Goal: Task Accomplishment & Management: Complete application form

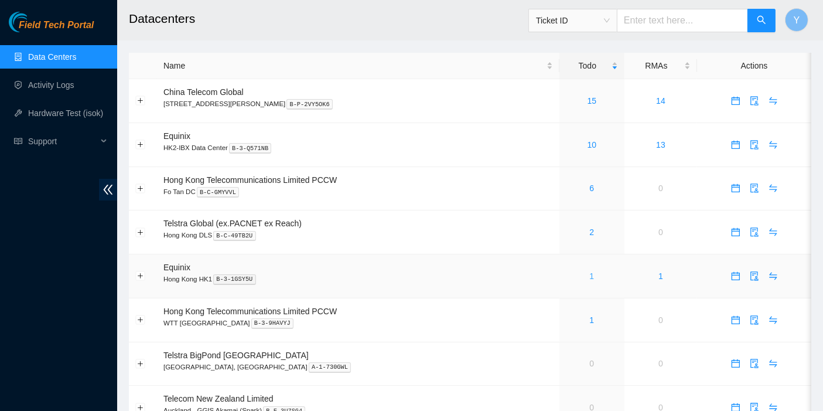
click at [590, 278] on link "1" at bounding box center [592, 275] width 5 height 9
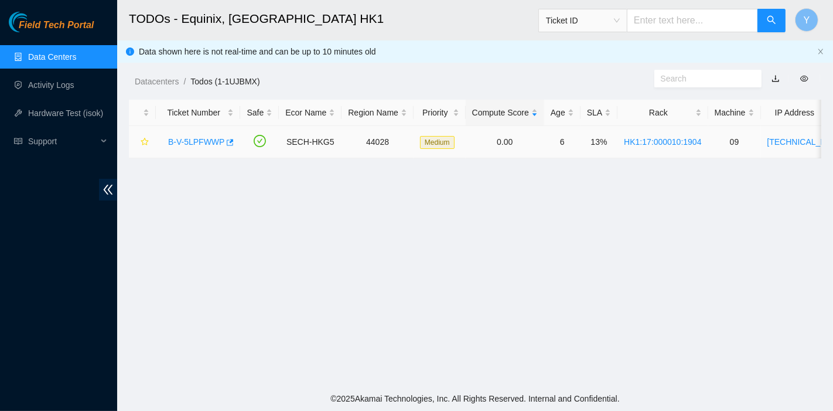
click at [187, 145] on link "B-V-5LPFWWP" at bounding box center [196, 141] width 56 height 9
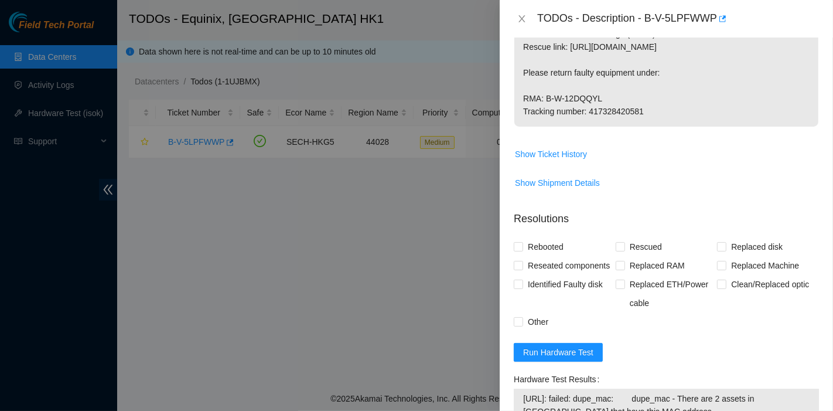
scroll to position [520, 0]
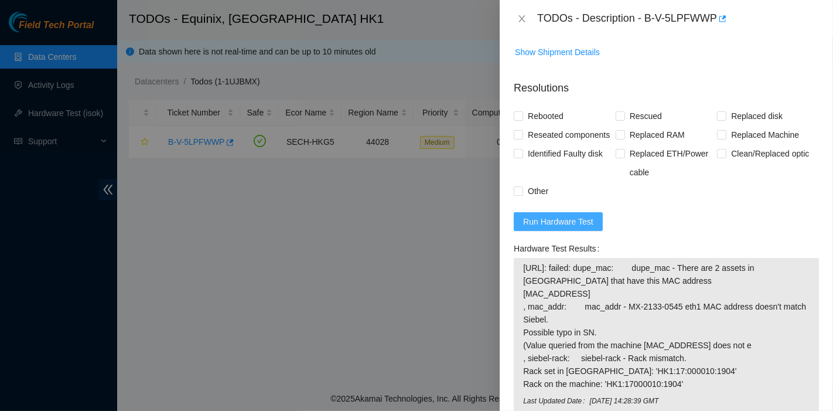
click at [575, 228] on span "Run Hardware Test" at bounding box center [558, 221] width 70 height 13
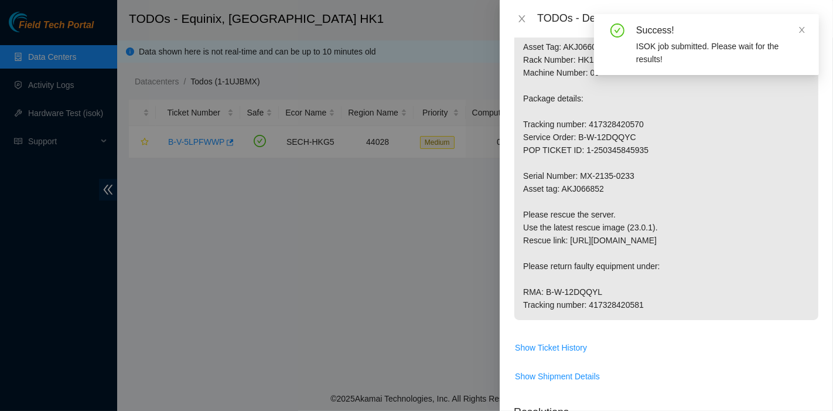
scroll to position [325, 0]
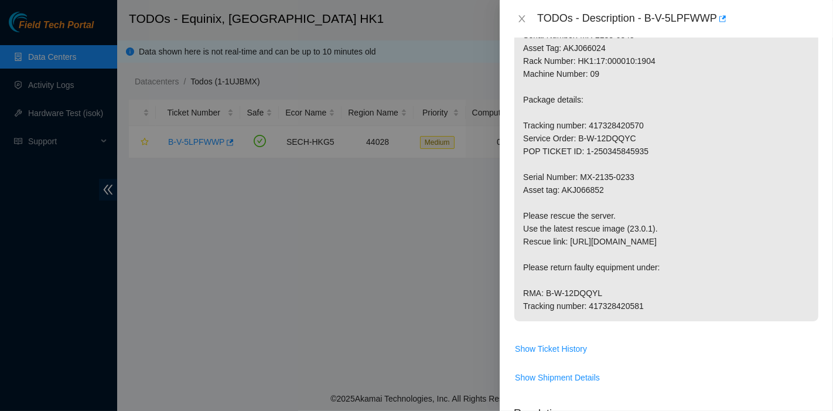
click at [798, 235] on p "Contact NOCC via Webex Teams BEFORE MAINTENANCE AND MAKE SURE IT IS SAFE TO WOR…" at bounding box center [666, 106] width 304 height 430
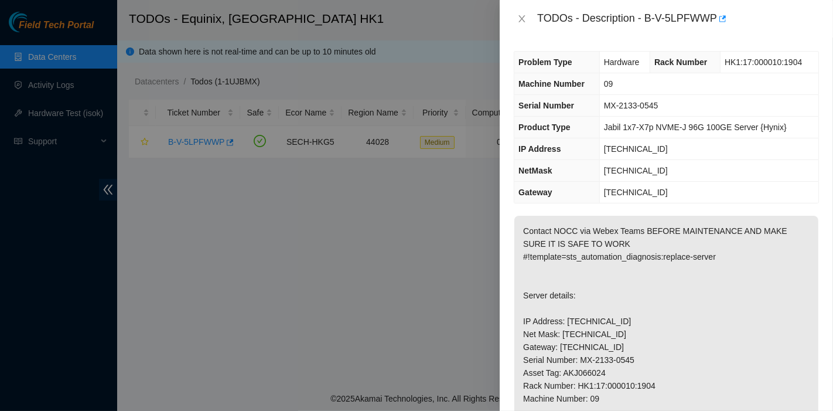
scroll to position [0, 0]
click at [161, 261] on div at bounding box center [416, 205] width 833 height 411
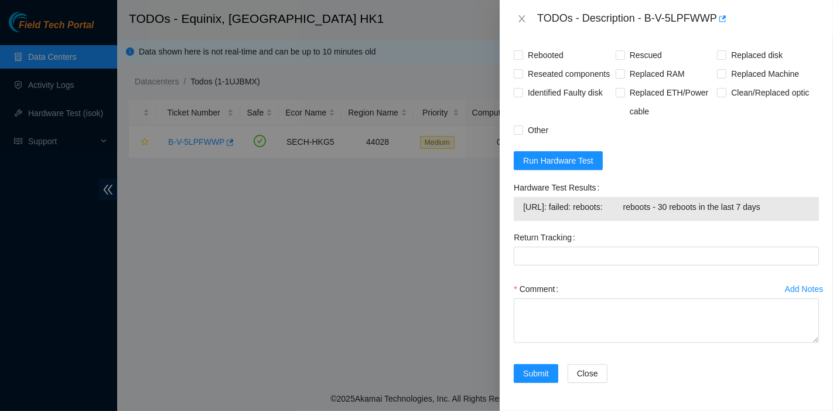
scroll to position [766, 0]
click at [582, 165] on span "Run Hardware Test" at bounding box center [558, 160] width 70 height 13
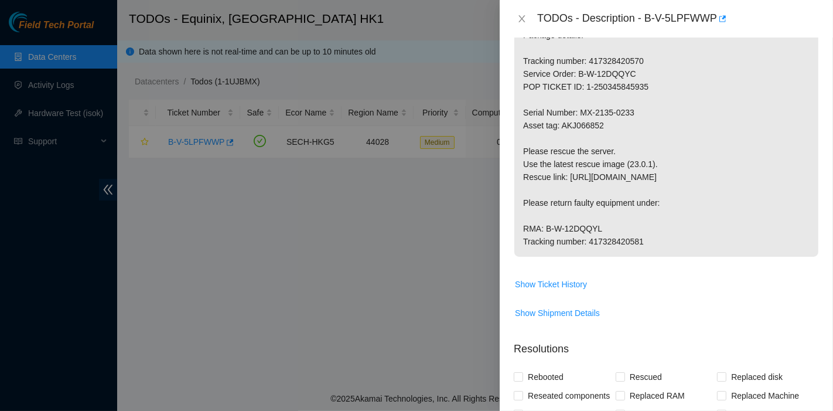
scroll to position [390, 0]
drag, startPoint x: 534, startPoint y: 13, endPoint x: 645, endPoint y: 257, distance: 267.7
click at [645, 257] on div "TODOs - Description - B-V-5LPFWWP Problem Type Hardware Rack Number HK1:17:0000…" at bounding box center [666, 205] width 333 height 411
copy div "TODOs - Description - B-V-5LPFWWP Problem Type Hardware Rack Number HK1:17:0000…"
drag, startPoint x: 599, startPoint y: 103, endPoint x: 604, endPoint y: 110, distance: 8.4
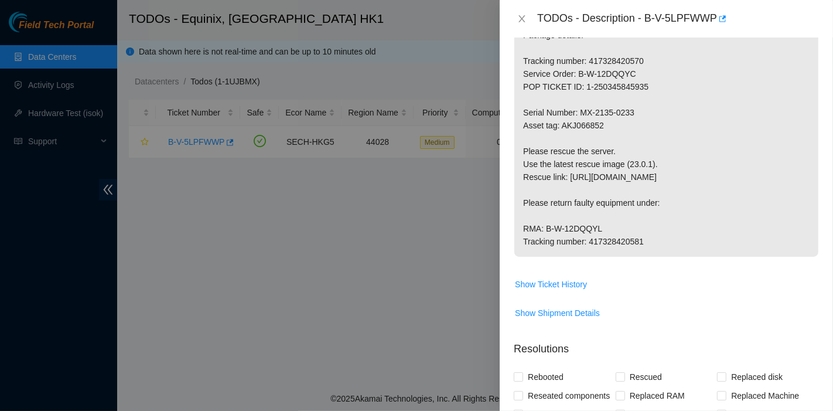
click at [599, 103] on p "Contact NOCC via Webex Teams BEFORE MAINTENANCE AND MAKE SURE IT IS SAFE TO WOR…" at bounding box center [666, 42] width 304 height 430
click at [771, 186] on p "Contact NOCC via Webex Teams BEFORE MAINTENANCE AND MAKE SURE IT IS SAFE TO WOR…" at bounding box center [666, 42] width 304 height 430
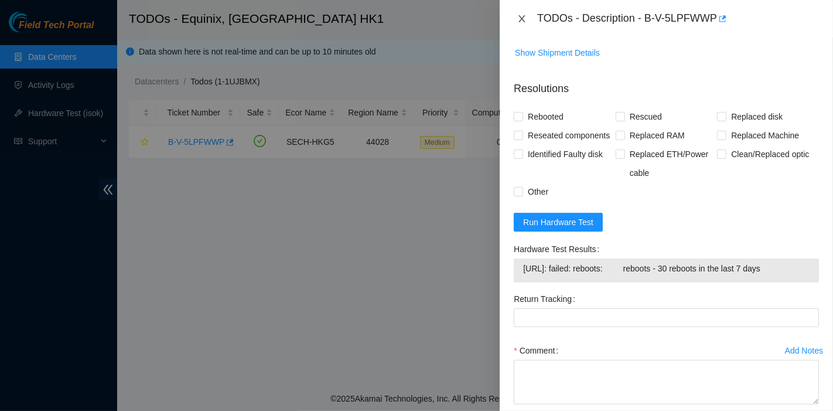
click at [525, 14] on icon "close" at bounding box center [521, 18] width 9 height 9
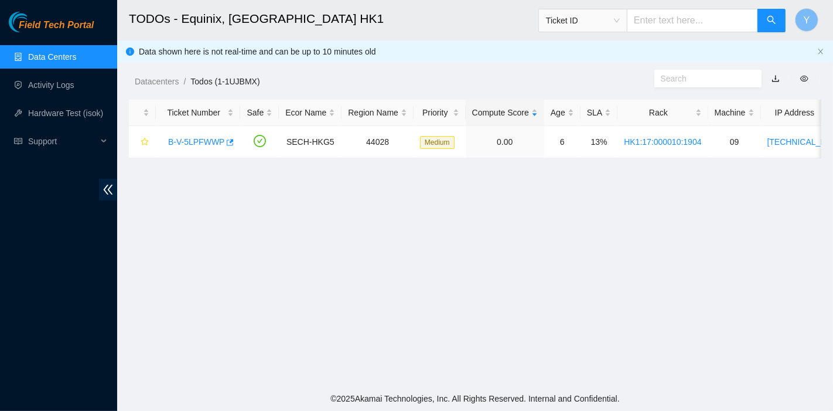
scroll to position [363, 0]
click at [150, 77] on link "Datacenters" at bounding box center [157, 81] width 44 height 9
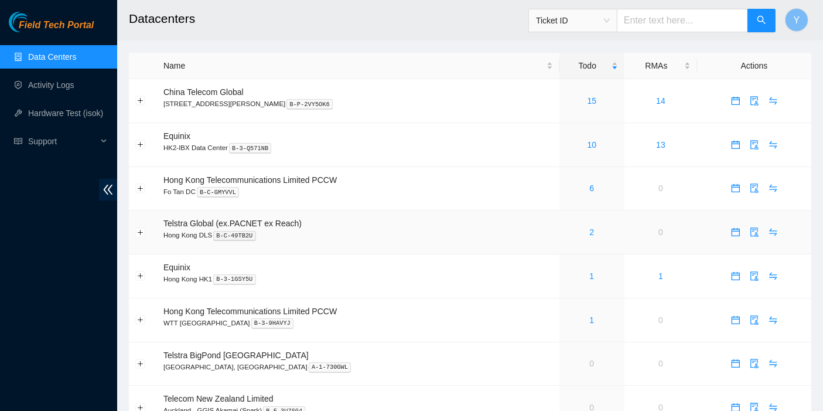
click at [569, 233] on div "2" at bounding box center [592, 232] width 52 height 13
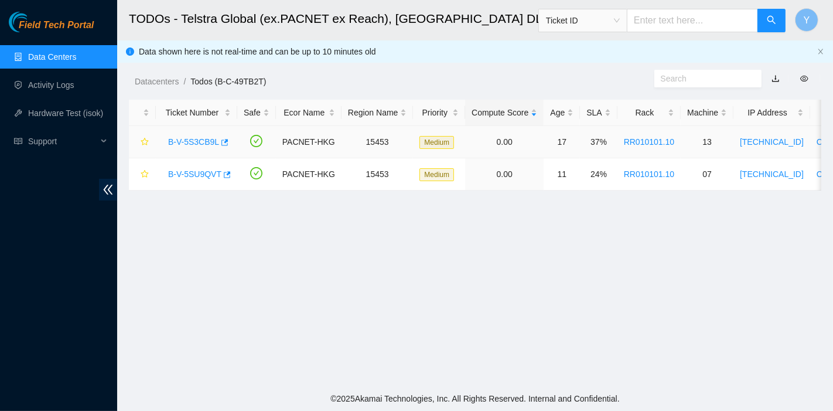
click at [186, 144] on link "B-V-5S3CB9L" at bounding box center [193, 141] width 51 height 9
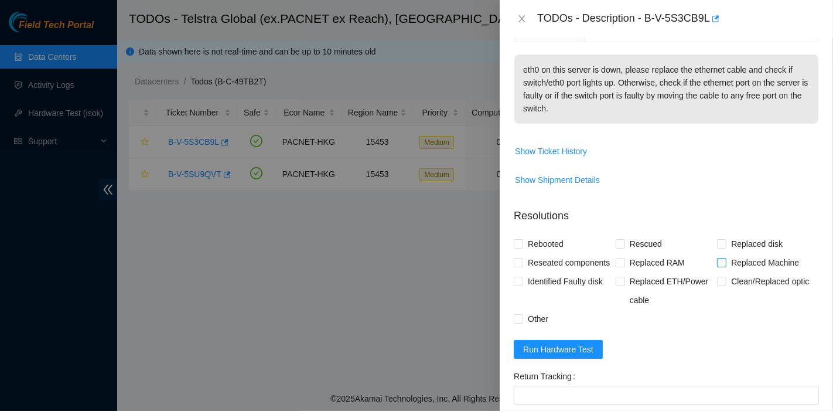
scroll to position [330, 0]
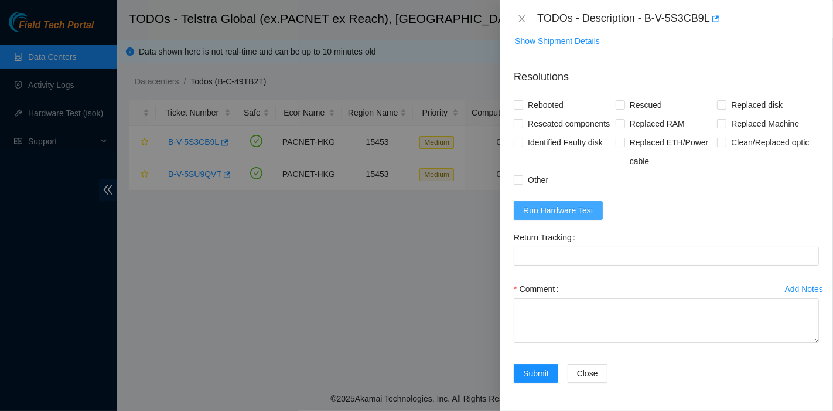
click at [558, 206] on span "Run Hardware Test" at bounding box center [558, 210] width 70 height 13
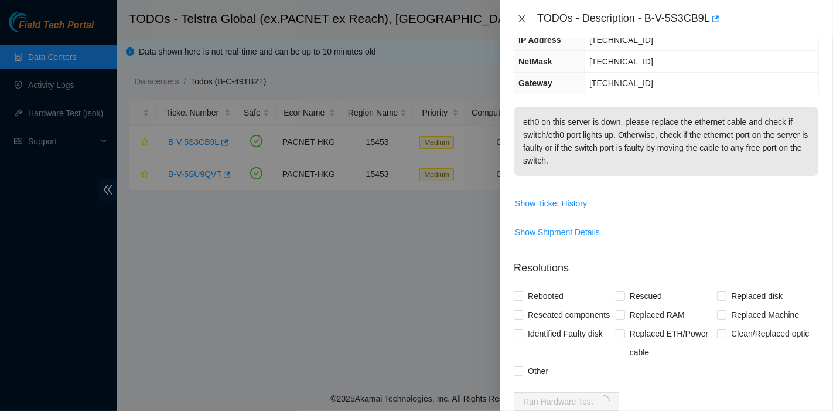
click at [523, 16] on icon "close" at bounding box center [521, 18] width 9 height 9
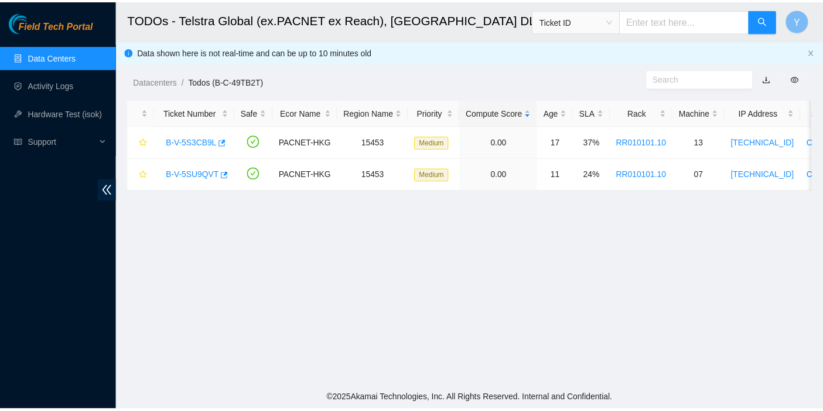
scroll to position [174, 0]
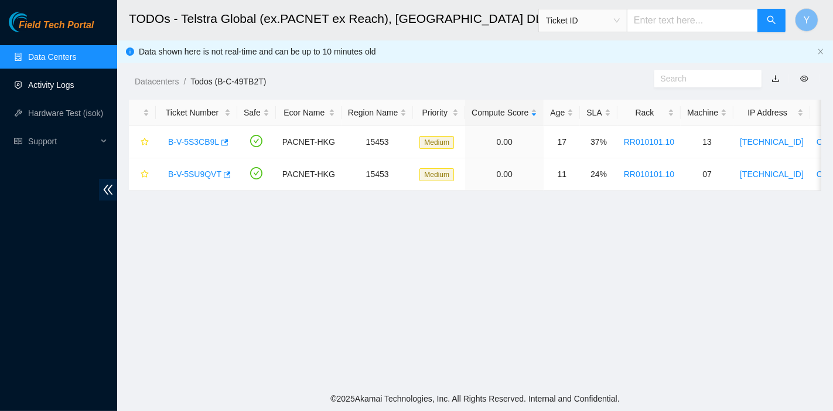
click at [29, 83] on link "Activity Logs" at bounding box center [51, 84] width 46 height 9
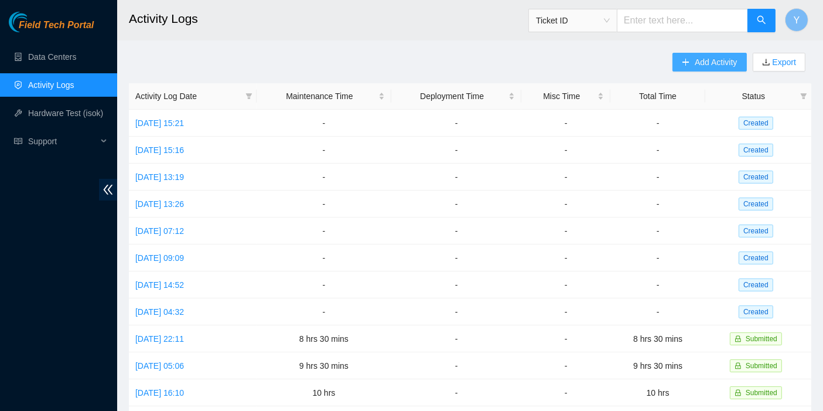
click at [715, 70] on button "Add Activity" at bounding box center [709, 62] width 74 height 19
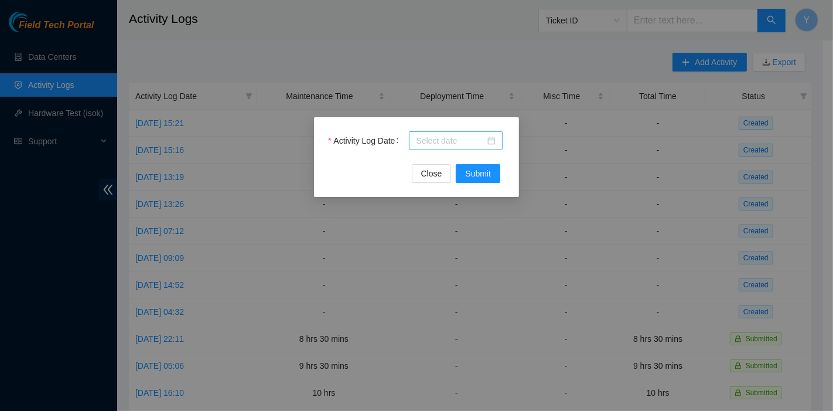
click at [448, 138] on input "Activity Log Date" at bounding box center [450, 140] width 69 height 13
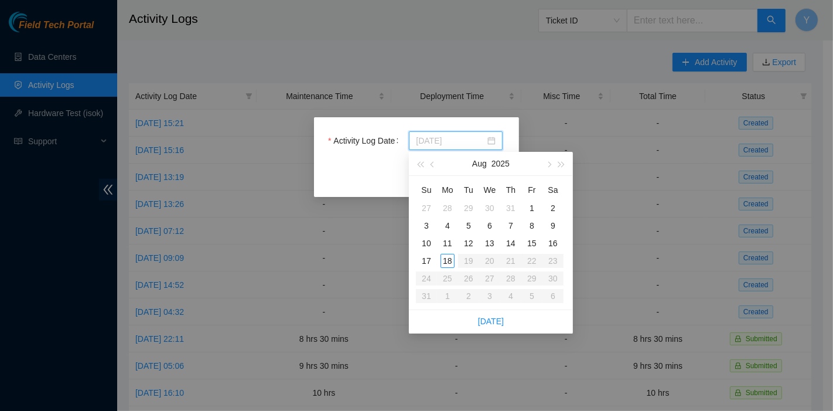
type input "[DATE]"
click at [451, 207] on div "28" at bounding box center [448, 208] width 14 height 14
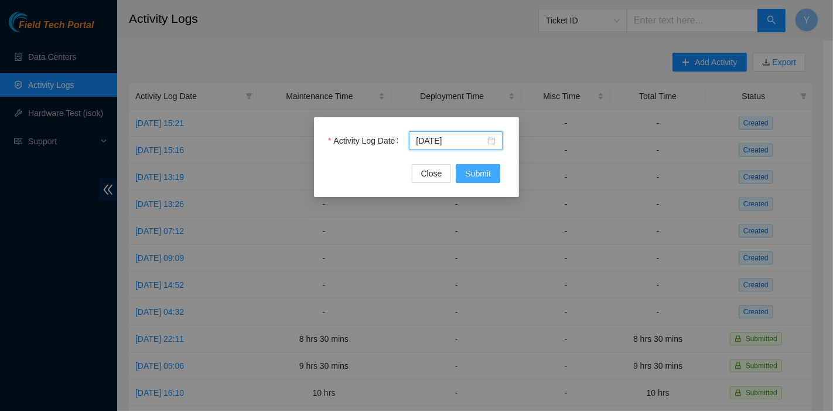
click at [475, 168] on span "Submit" at bounding box center [478, 173] width 26 height 13
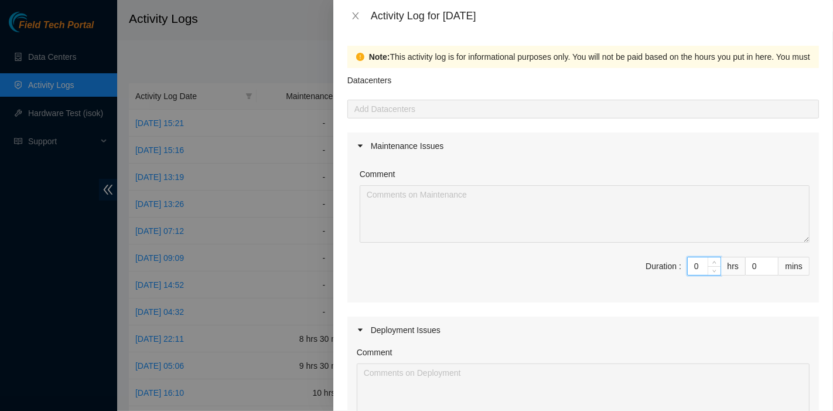
drag, startPoint x: 692, startPoint y: 266, endPoint x: 654, endPoint y: 265, distance: 38.1
click at [654, 265] on span "Duration : 0 hrs 0 mins" at bounding box center [583, 273] width 453 height 33
type input "8"
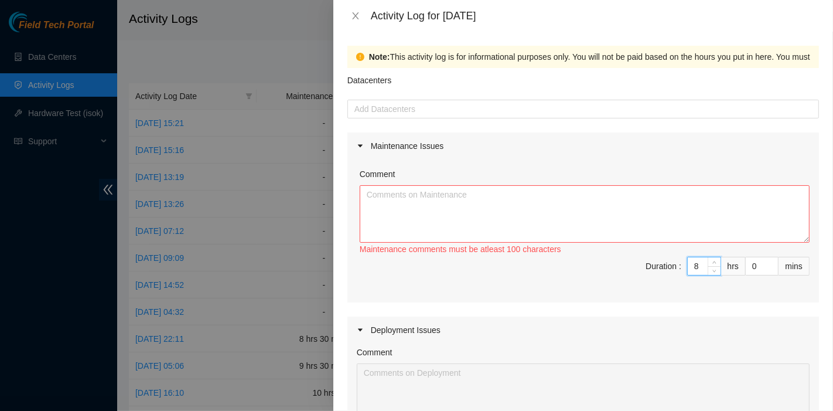
type input "8"
click at [508, 217] on textarea "Comment" at bounding box center [585, 213] width 450 height 57
paste textarea "Comment Comment ……………………………………………………. Arranging and coordinating stationary foa…"
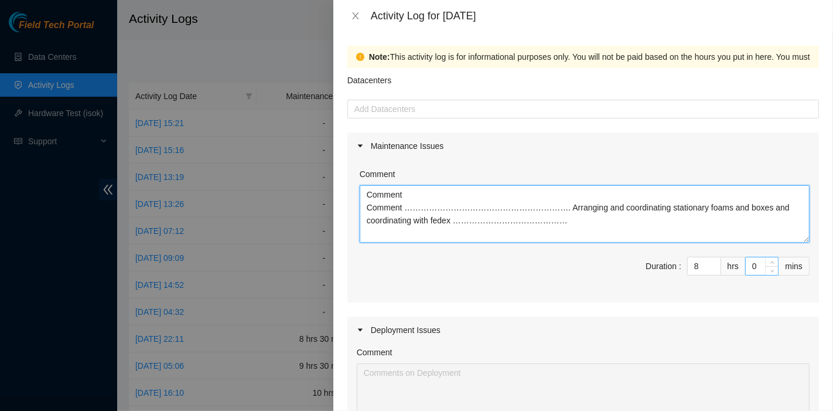
type textarea "Comment Comment ……………………………………………………. Arranging and coordinating stationary foa…"
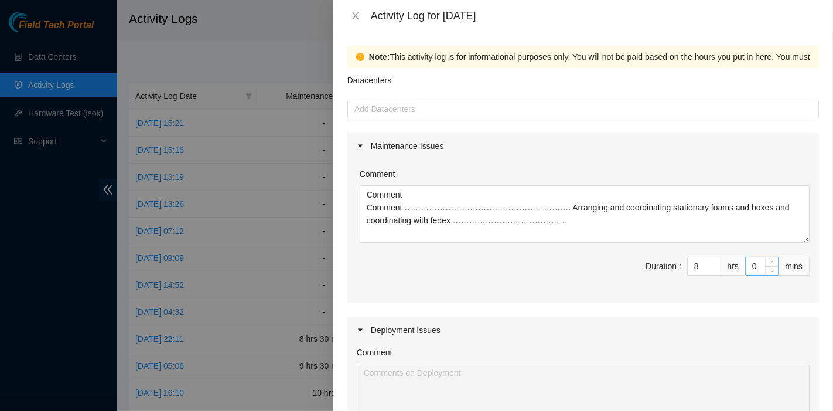
drag, startPoint x: 736, startPoint y: 265, endPoint x: 742, endPoint y: 269, distance: 7.1
click at [746, 265] on input "0" at bounding box center [762, 266] width 32 height 18
type input "30"
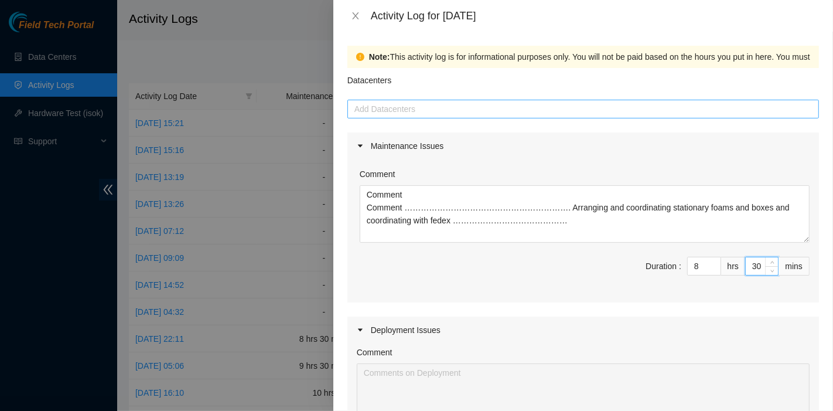
click at [477, 103] on div at bounding box center [583, 109] width 466 height 14
type input "30"
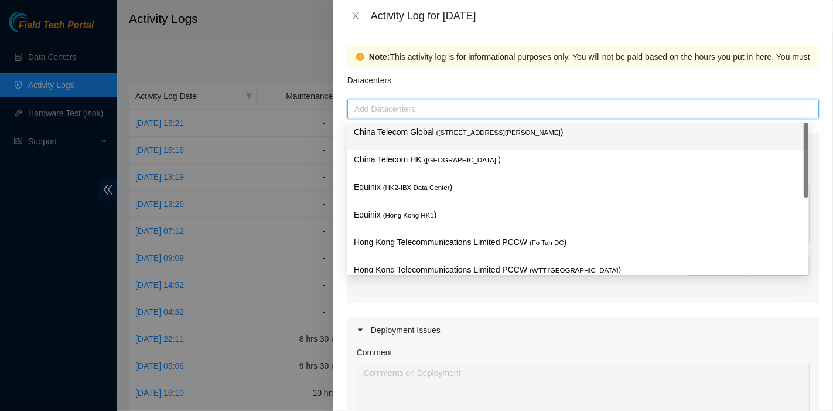
click at [431, 133] on p "China Telecom Global ( [STREET_ADDRESS][PERSON_NAME] )" at bounding box center [578, 131] width 448 height 13
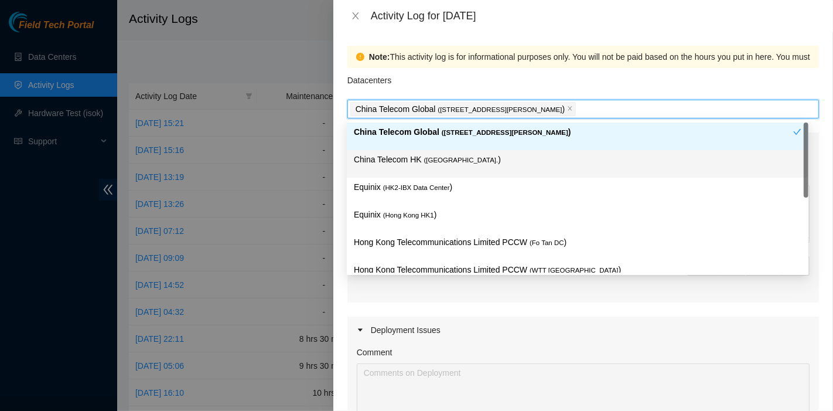
click at [423, 153] on p "China Telecom HK ( [GEOGRAPHIC_DATA] )" at bounding box center [578, 159] width 448 height 13
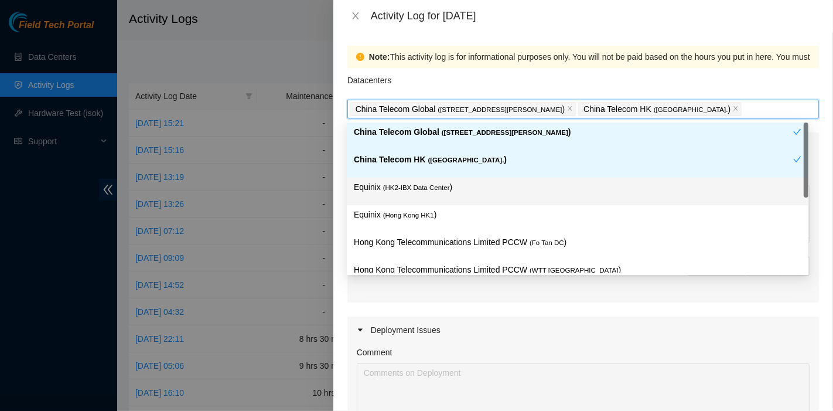
click at [402, 184] on span "( HK2-IBX Data Center" at bounding box center [416, 187] width 67 height 7
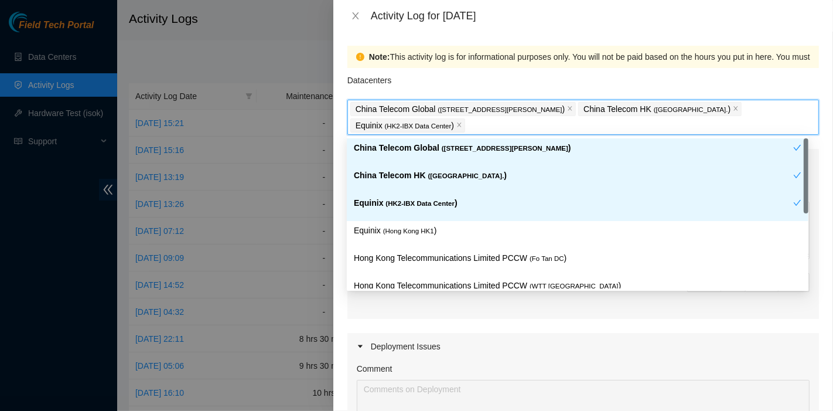
click at [403, 214] on div "Equinix ( HK2-IBX Data Center )" at bounding box center [573, 207] width 439 height 22
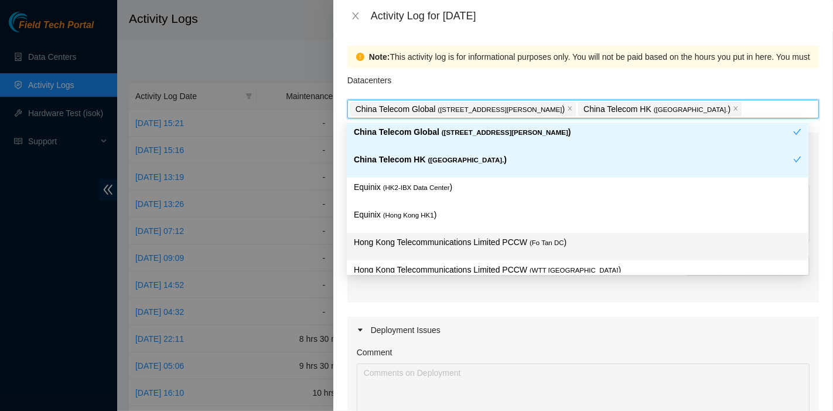
click at [410, 234] on div "Hong Kong Telecommunications Limited PCCW ( Fo Tan DC )" at bounding box center [578, 247] width 462 height 28
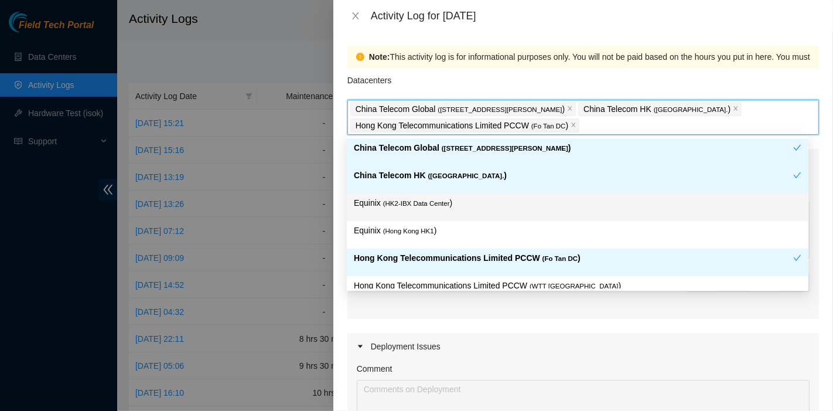
click at [410, 211] on div "Equinix ( HK2-IBX Data Center )" at bounding box center [578, 207] width 448 height 22
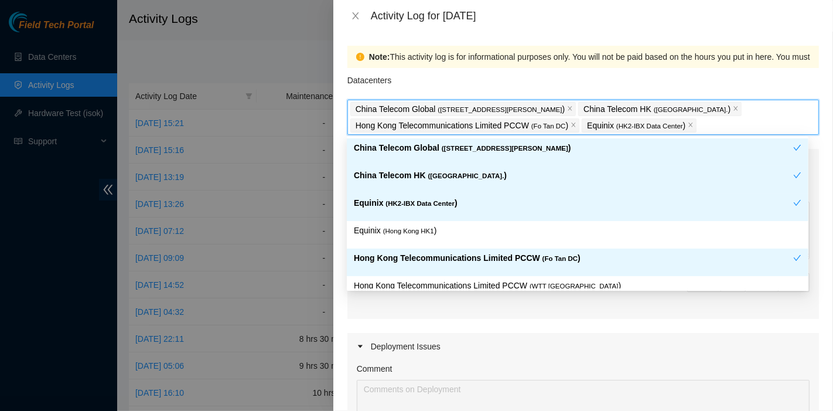
click at [412, 218] on div "Equinix ( HK2-IBX Data Center )" at bounding box center [578, 207] width 462 height 28
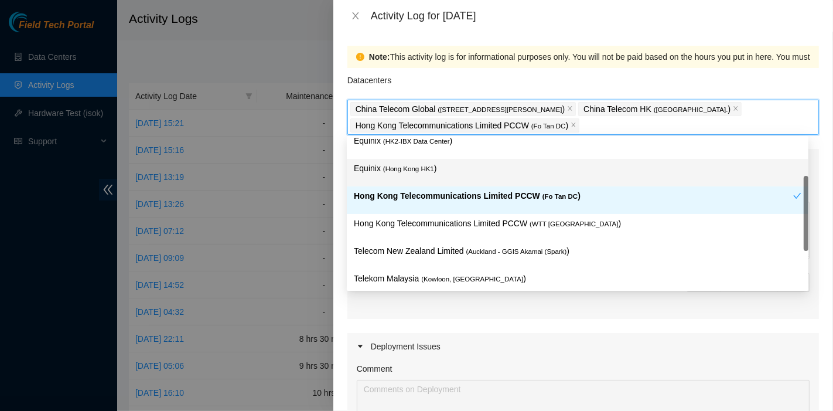
click at [428, 166] on span "( [GEOGRAPHIC_DATA] HK1" at bounding box center [408, 168] width 51 height 7
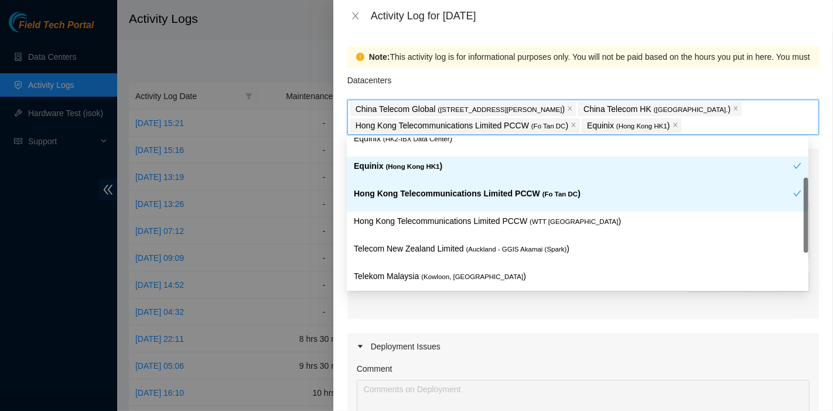
scroll to position [65, 0]
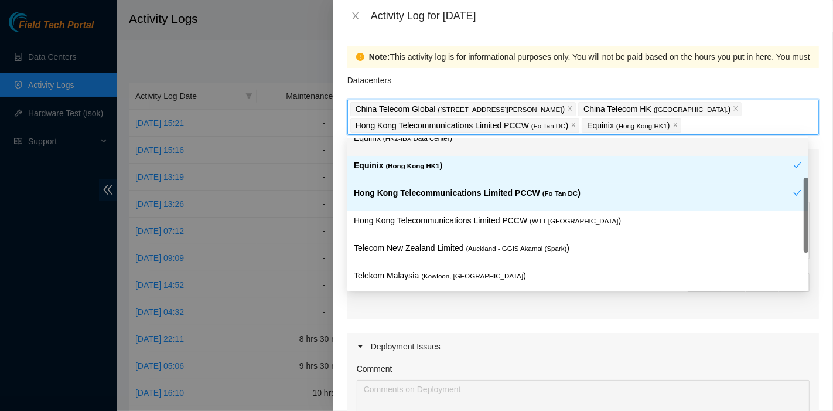
click at [433, 143] on p "Equinix ( HK2-IBX Data Center )" at bounding box center [578, 137] width 448 height 13
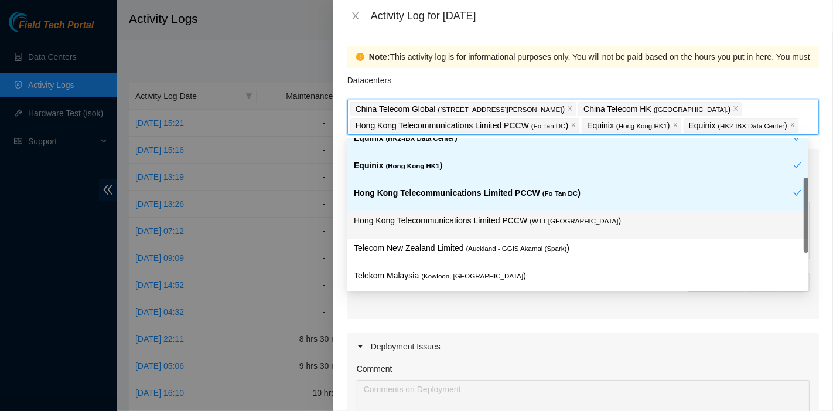
click at [483, 214] on p "Hong Kong Telecommunications Limited PCCW ( WTT [GEOGRAPHIC_DATA] )" at bounding box center [578, 220] width 448 height 13
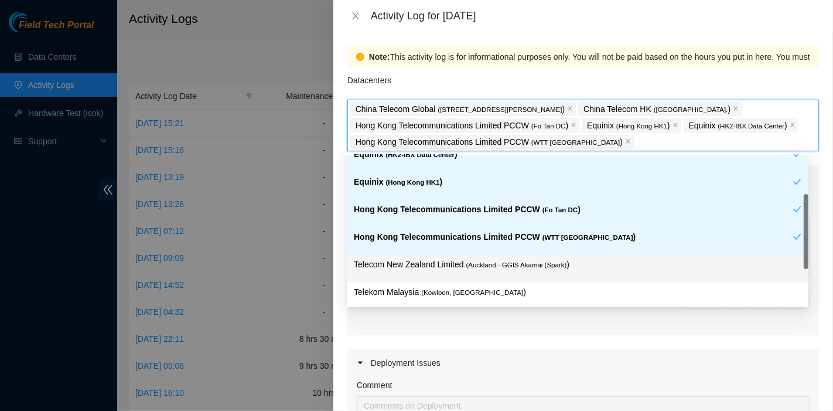
click at [498, 265] on span "( Auckland - GGIS Akamai (Spark)" at bounding box center [516, 264] width 101 height 7
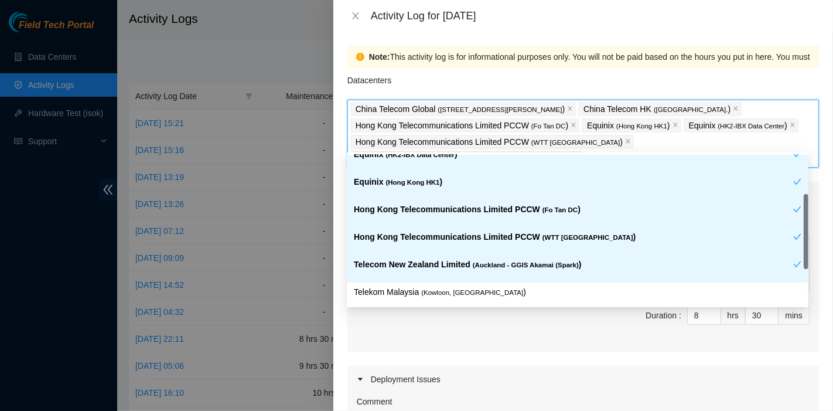
click at [528, 262] on span "( Auckland - GGIS Akamai (Spark)" at bounding box center [526, 264] width 106 height 7
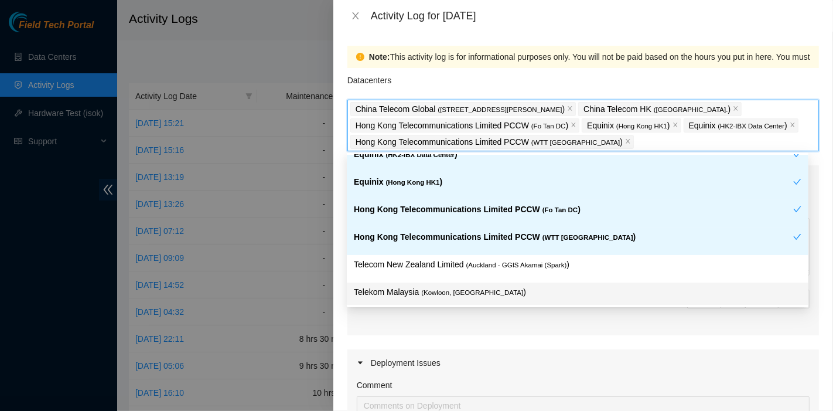
drag, startPoint x: 477, startPoint y: 292, endPoint x: 497, endPoint y: 289, distance: 19.5
click at [479, 292] on span "( Kowloon, [GEOGRAPHIC_DATA]" at bounding box center [472, 292] width 102 height 7
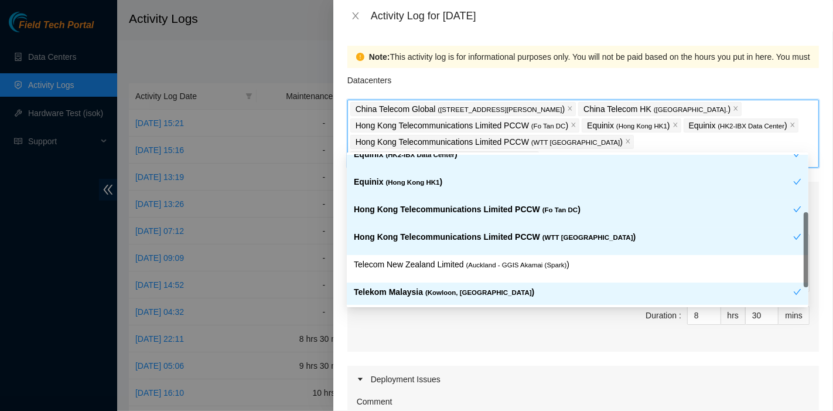
scroll to position [124, 0]
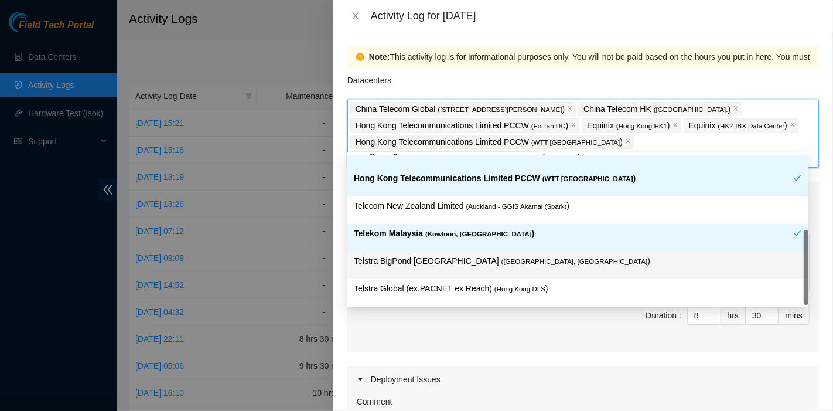
click at [511, 285] on span "( Hong Kong DLS" at bounding box center [519, 288] width 51 height 7
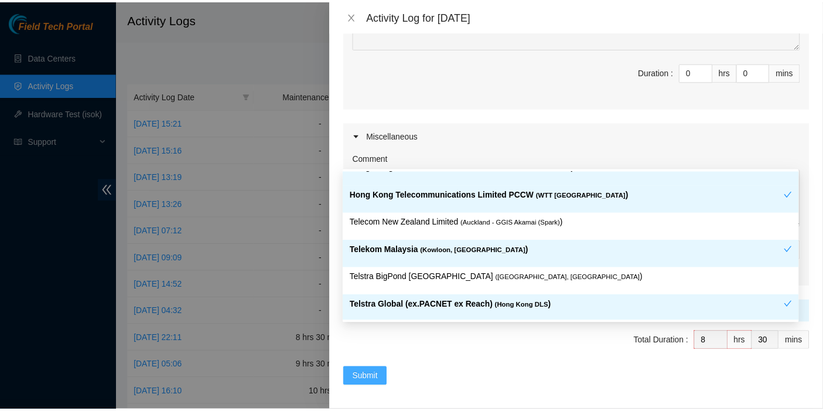
scroll to position [422, 0]
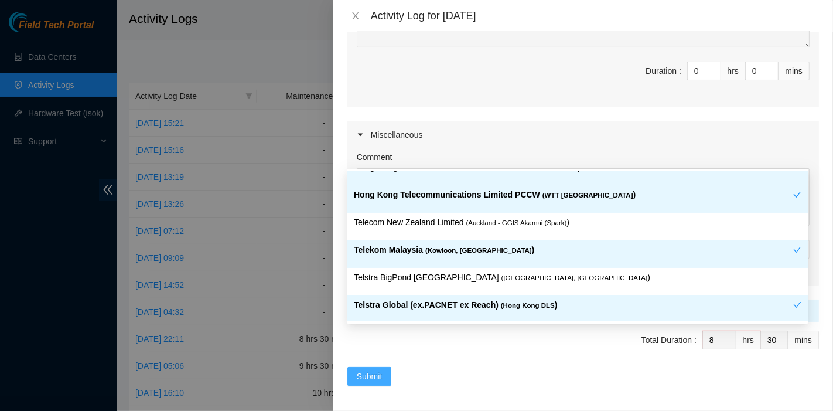
click at [380, 373] on span "Submit" at bounding box center [370, 376] width 26 height 13
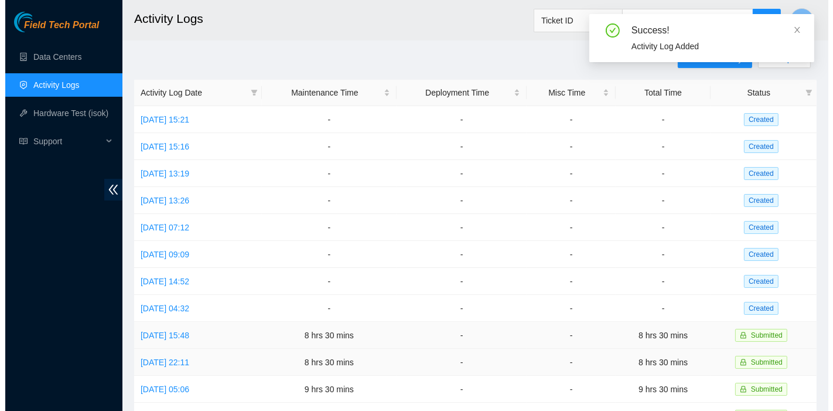
scroll to position [4, 0]
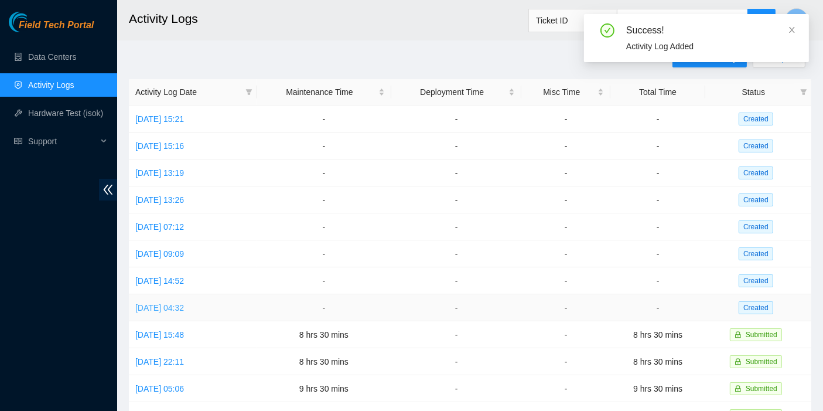
click at [175, 303] on link "[DATE] 04:32" at bounding box center [159, 307] width 49 height 9
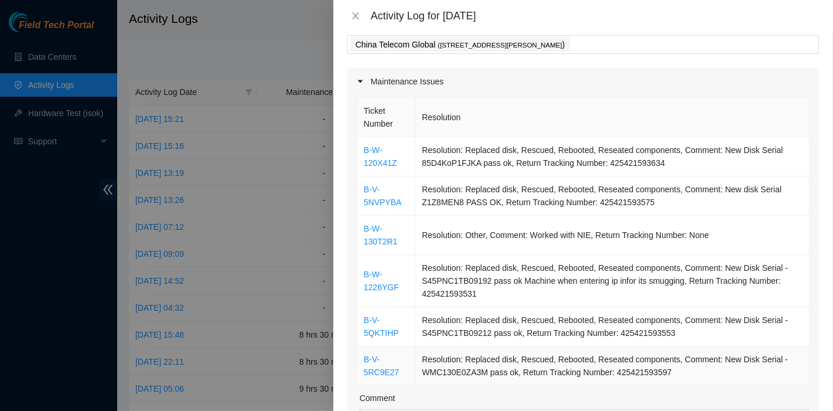
scroll to position [65, 0]
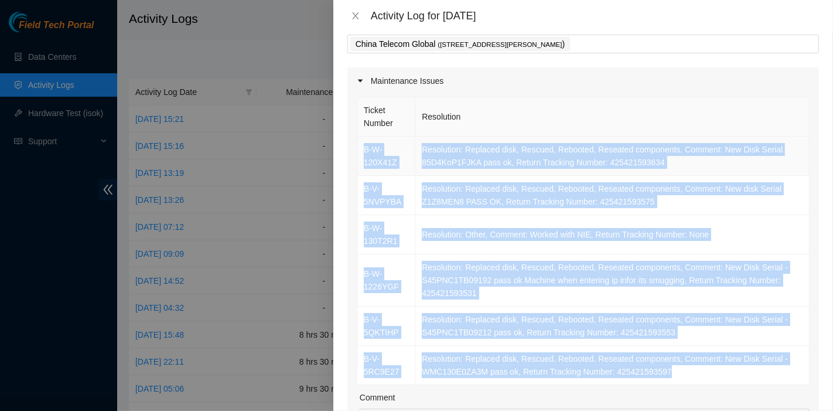
drag, startPoint x: 675, startPoint y: 380, endPoint x: 360, endPoint y: 145, distance: 393.5
click at [360, 145] on tbody "B-W-120X41Z Resolution: Replaced disk, Rescued, Rebooted, Reseated components, …" at bounding box center [583, 260] width 452 height 248
copy tbody "B-W-120X41Z Resolution: Replaced disk, Rescued, Rebooted, Reseated components, …"
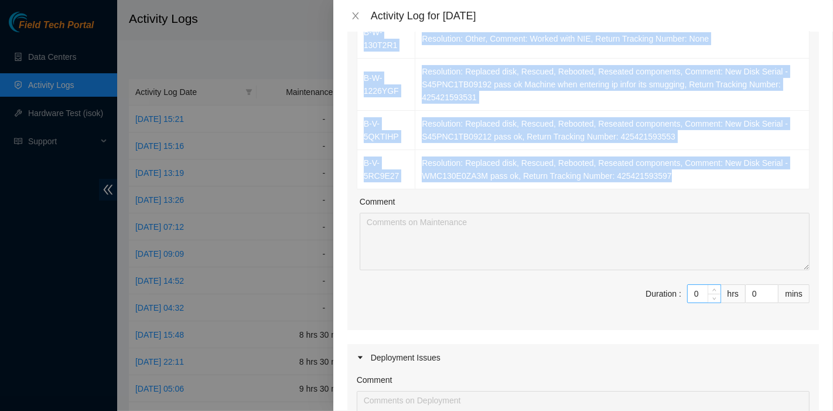
scroll to position [261, 0]
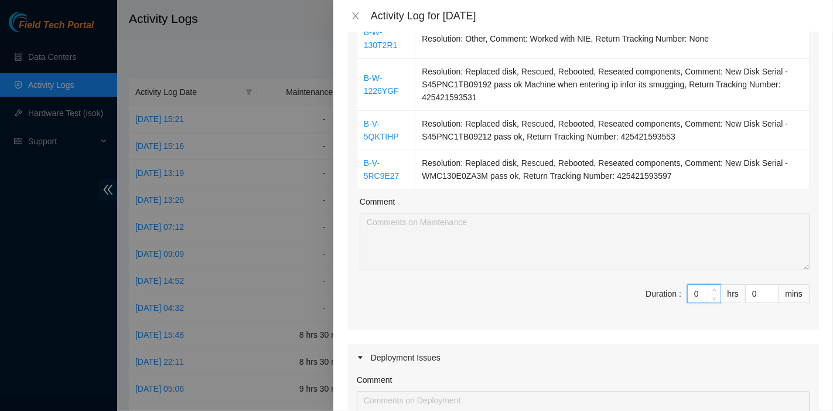
drag, startPoint x: 686, startPoint y: 293, endPoint x: 659, endPoint y: 293, distance: 26.9
click at [659, 293] on span "Duration : 0 hrs 0 mins" at bounding box center [583, 300] width 453 height 33
drag, startPoint x: 689, startPoint y: 289, endPoint x: 667, endPoint y: 290, distance: 22.9
click at [667, 290] on span "Duration : 0 hrs 0 mins" at bounding box center [583, 300] width 453 height 33
type input "8"
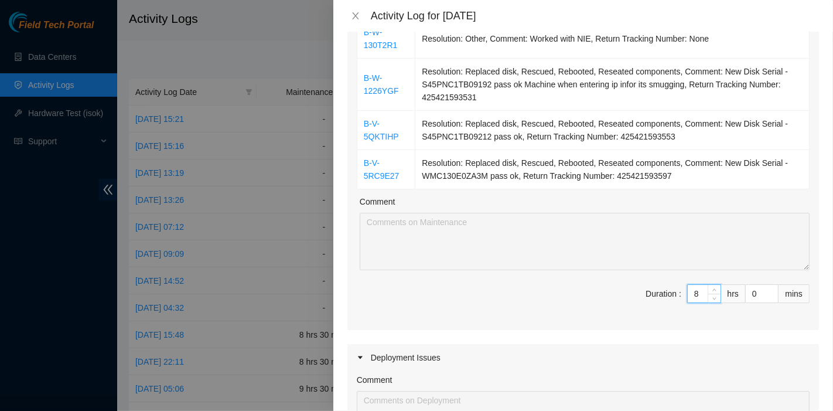
type input "8"
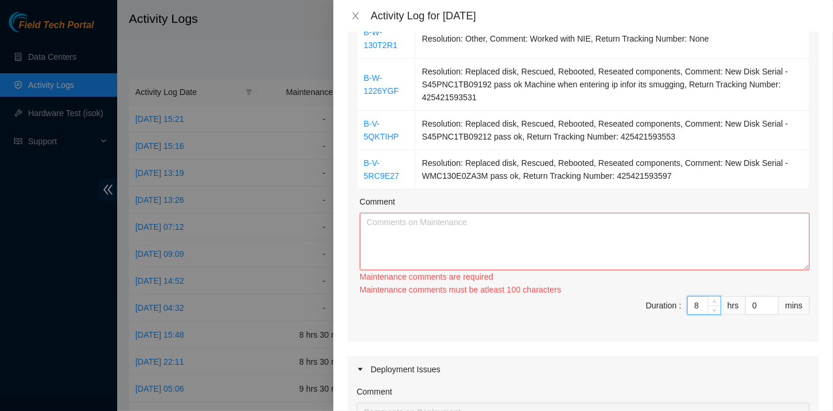
type input "8"
click at [594, 228] on textarea "Comment" at bounding box center [585, 241] width 450 height 57
paste textarea "B-W-120X41Z Resolution: Replaced disk, Rescued, Rebooted, Reseated components, …"
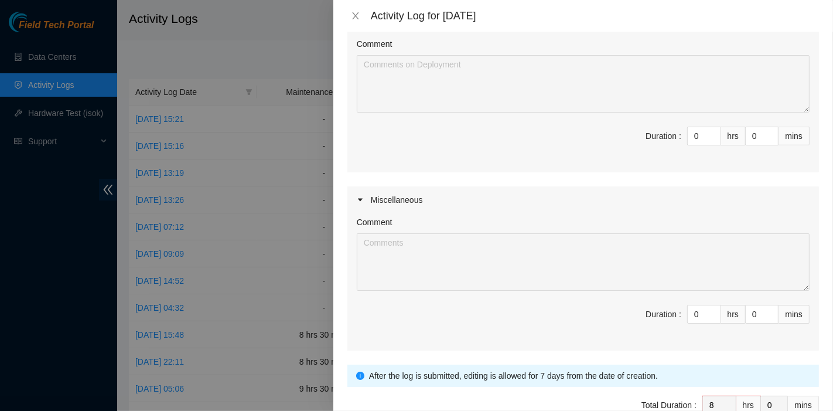
scroll to position [661, 0]
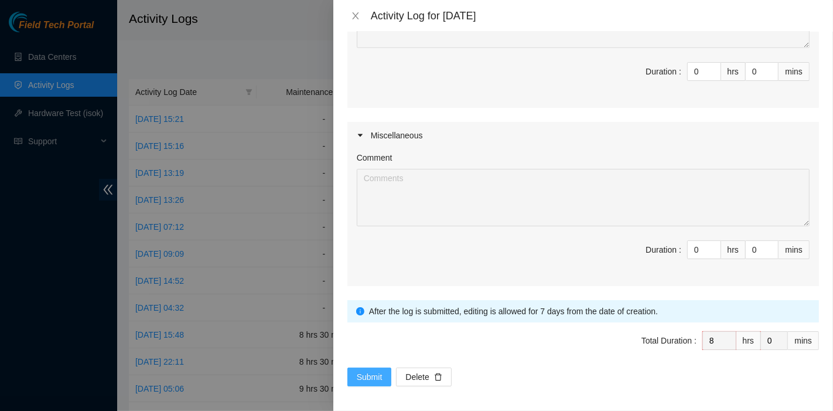
type textarea "B-W-120X41Z Resolution: Replaced disk, Rescued, Rebooted, Reseated components, …"
click at [370, 374] on span "Submit" at bounding box center [370, 376] width 26 height 13
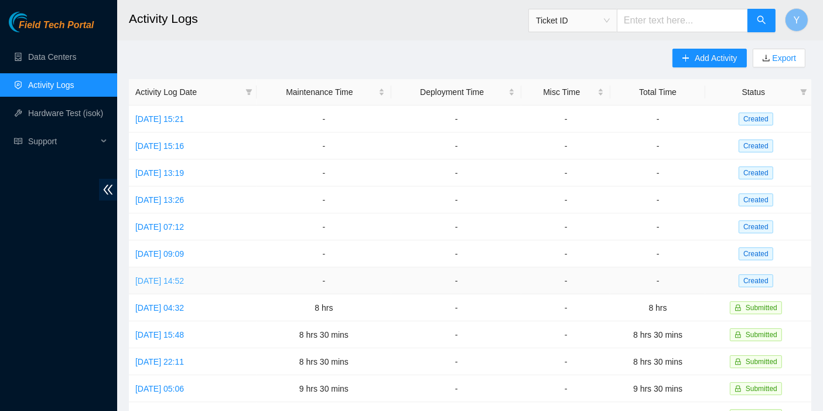
click at [182, 277] on link "[DATE] 14:52" at bounding box center [159, 280] width 49 height 9
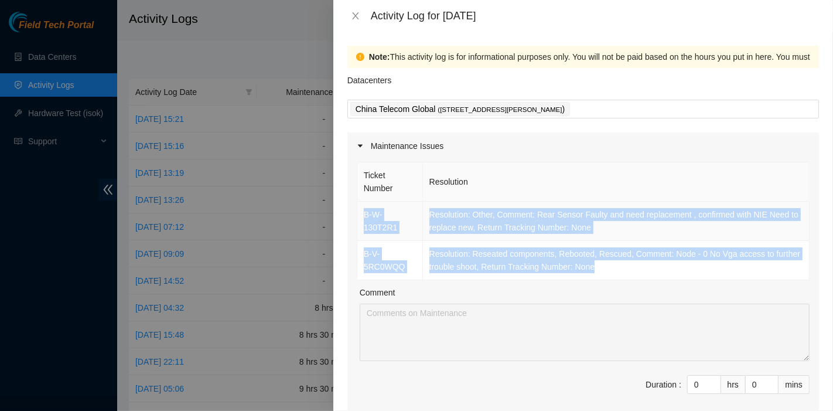
drag, startPoint x: 473, startPoint y: 258, endPoint x: 361, endPoint y: 212, distance: 121.1
click at [361, 212] on tbody "B-W-130T2R1 Resolution: Other, Comment: Rear Sensor Faulty and need replacement…" at bounding box center [583, 241] width 452 height 78
copy tbody "B-W-130T2R1 Resolution: Other, Comment: Rear Sensor Faulty and need replacement…"
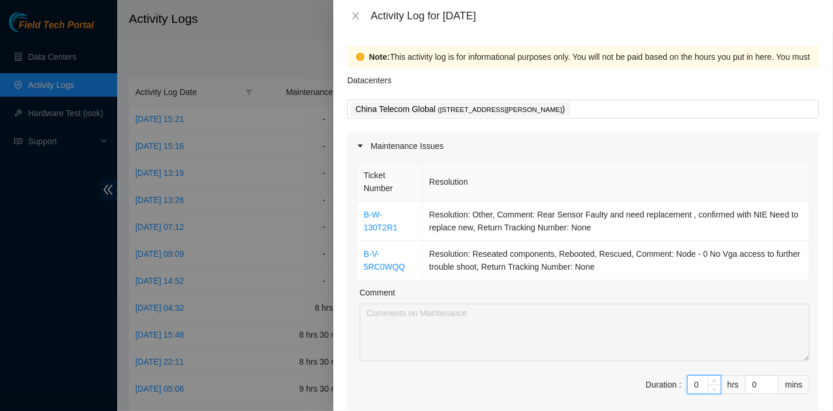
drag, startPoint x: 691, startPoint y: 385, endPoint x: 680, endPoint y: 385, distance: 11.1
click at [688, 385] on input "0" at bounding box center [704, 384] width 33 height 18
type input "8"
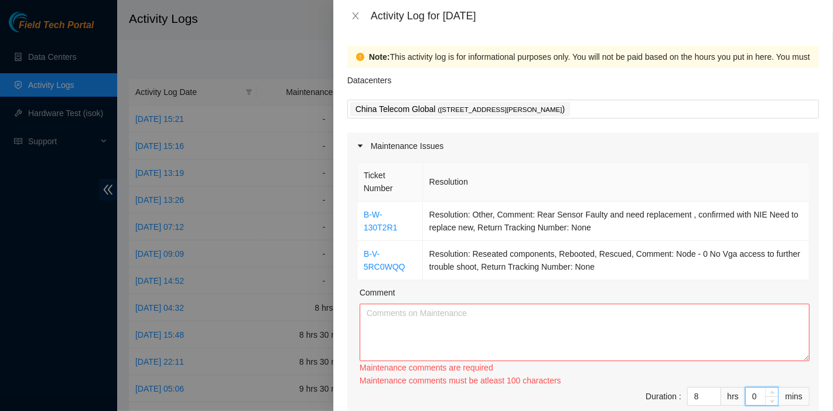
type input "3"
type input "30"
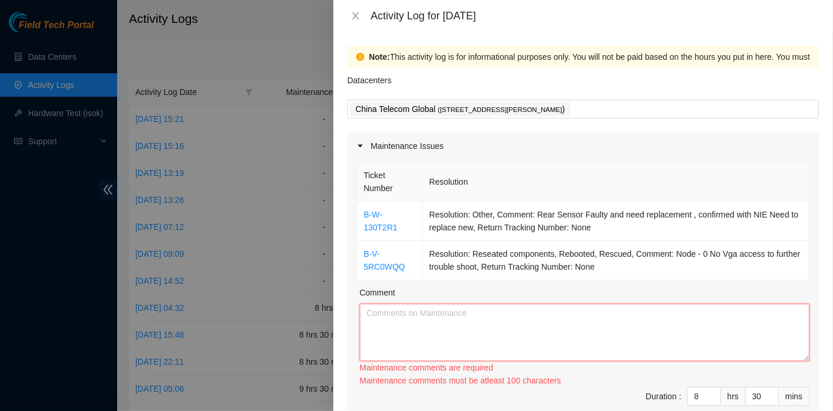
click at [438, 344] on textarea "Comment" at bounding box center [585, 331] width 450 height 57
paste textarea "B-W-130T2R1 Resolution: Other, Comment: Rear Sensor Faulty and need replacement…"
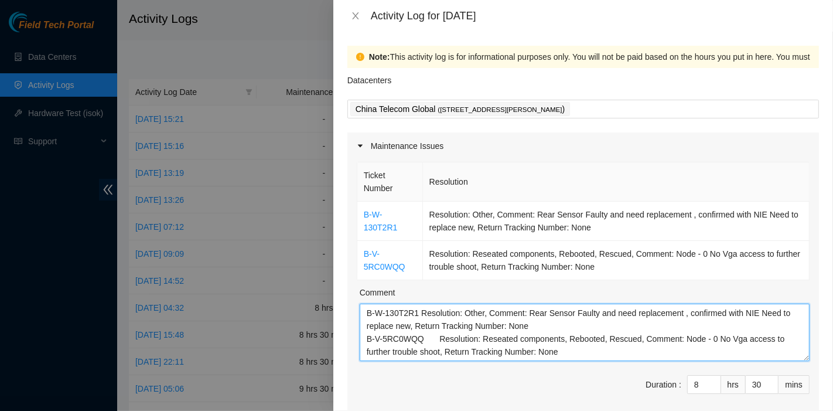
click at [675, 314] on textarea "B-W-130T2R1 Resolution: Other, Comment: Rear Sensor Faulty and need replacement…" at bounding box center [585, 331] width 450 height 57
click at [587, 340] on textarea "B-W-130T2R1 Resolution: Other, Comment: Rear Sensor Faulty and need replacement…" at bounding box center [585, 331] width 450 height 57
click at [586, 358] on textarea "B-W-130T2R1 Resolution: Other, Comment: Rear Sensor Faulty and need replacement…" at bounding box center [585, 331] width 450 height 57
paste textarea "B-V-5N5LFTG B-V-5MX7WI9 Tracking - 450826206240 B-V-5N5LFT9 B-V-5N91Y7H Trackin…"
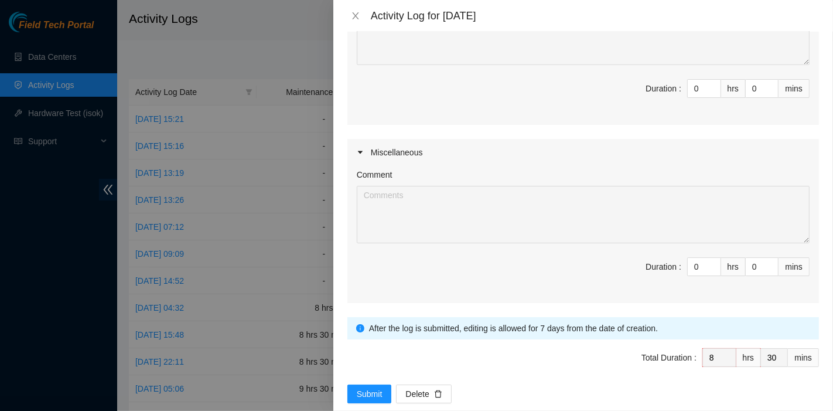
scroll to position [491, 0]
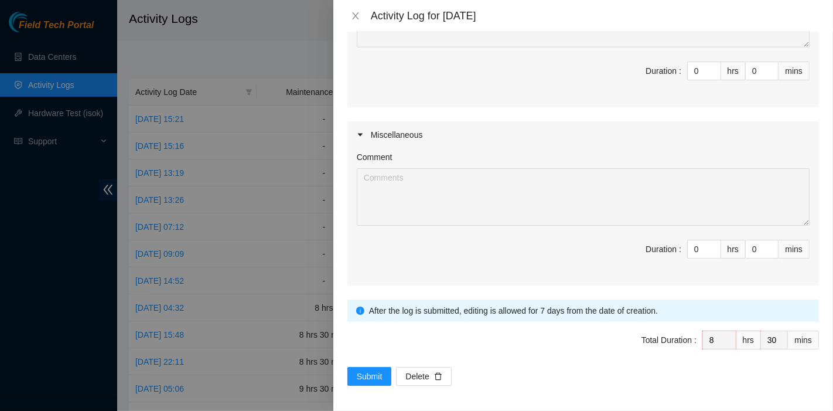
type textarea "B-W-130T2R1 Resolution: Other, Comment: Rear Sensor Faulty and need replacement…"
click at [372, 370] on span "Submit" at bounding box center [370, 376] width 26 height 13
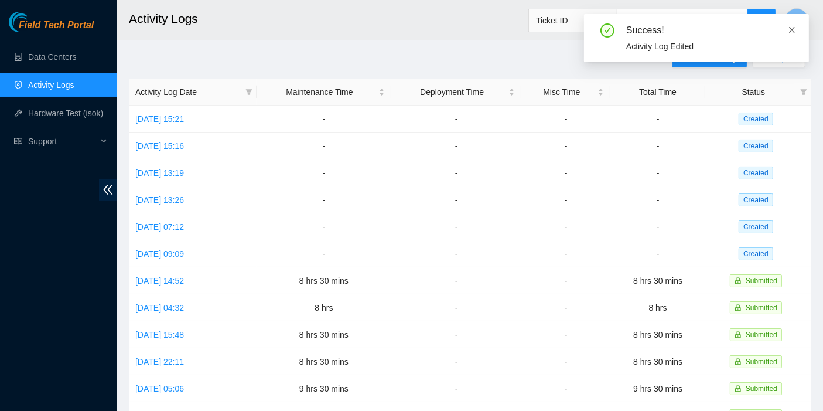
click at [790, 29] on icon "close" at bounding box center [792, 30] width 8 height 8
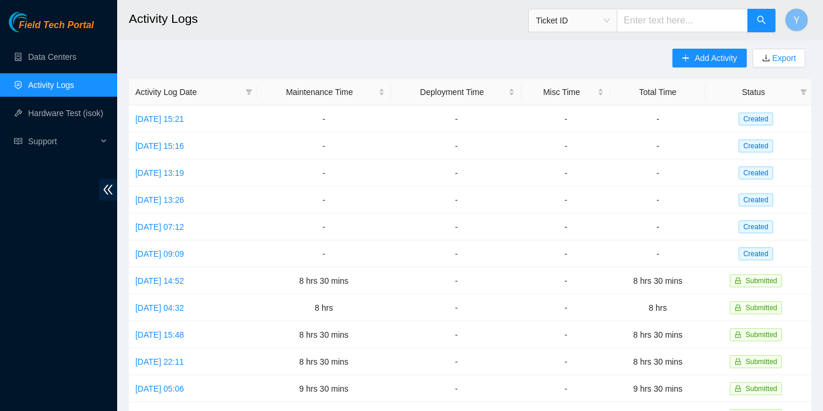
click at [699, 69] on div "Add Activity Export" at bounding box center [741, 64] width 139 height 30
click at [699, 53] on span "Add Activity" at bounding box center [716, 58] width 42 height 13
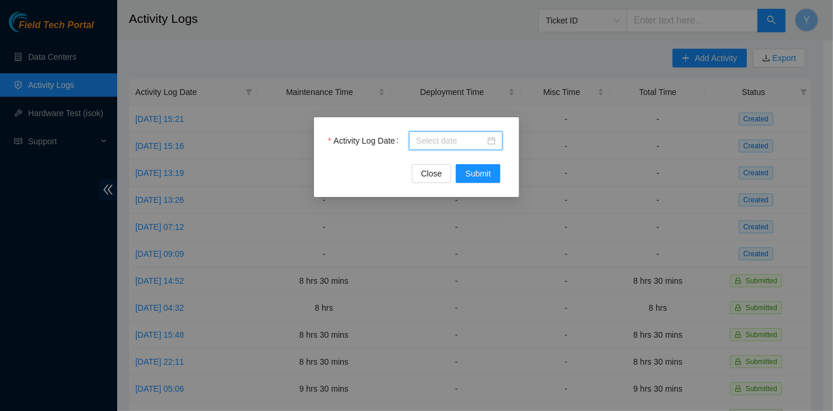
click at [433, 136] on input "Activity Log Date" at bounding box center [450, 140] width 69 height 13
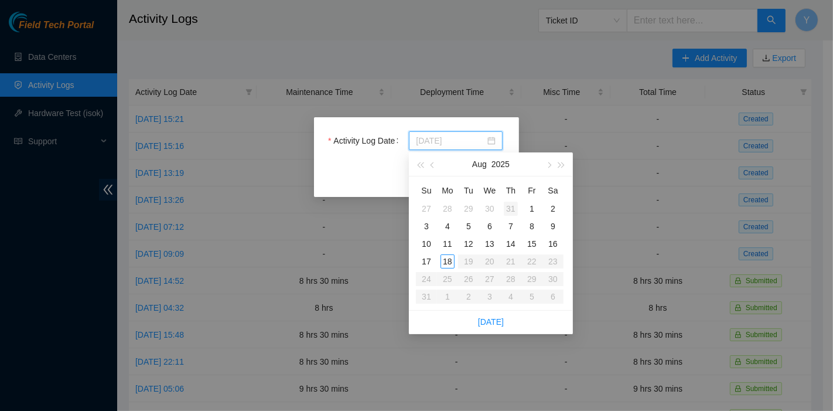
type input "[DATE]"
click at [511, 206] on div "31" at bounding box center [511, 209] width 14 height 14
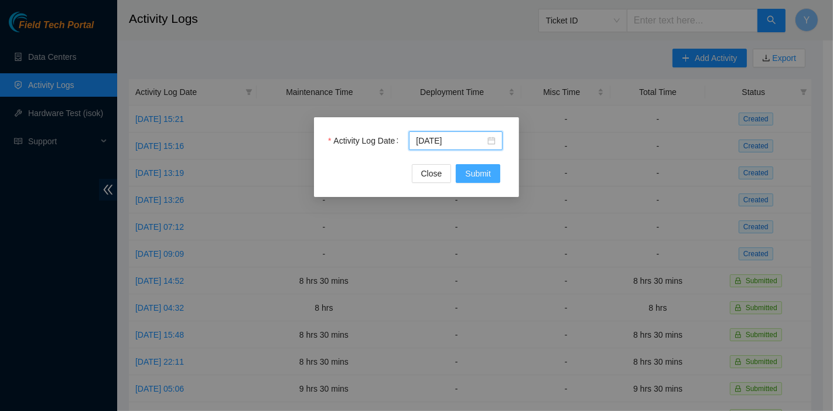
click at [489, 169] on span "Submit" at bounding box center [478, 173] width 26 height 13
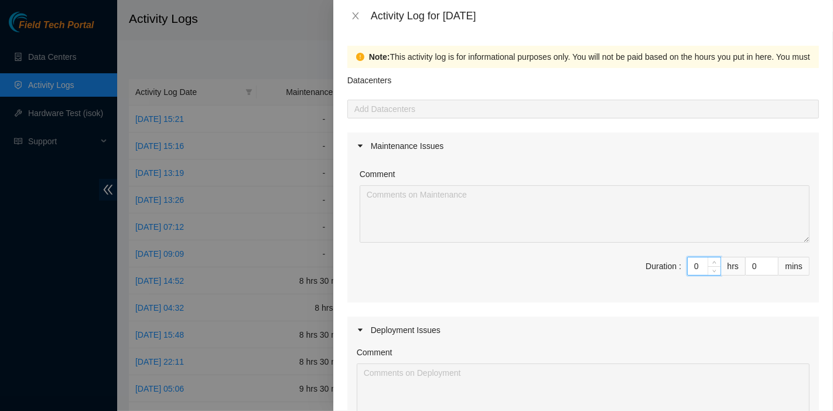
drag, startPoint x: 693, startPoint y: 265, endPoint x: 641, endPoint y: 265, distance: 52.1
click at [641, 265] on span "Duration : 0 hrs 0 mins" at bounding box center [583, 273] width 453 height 33
type input "9"
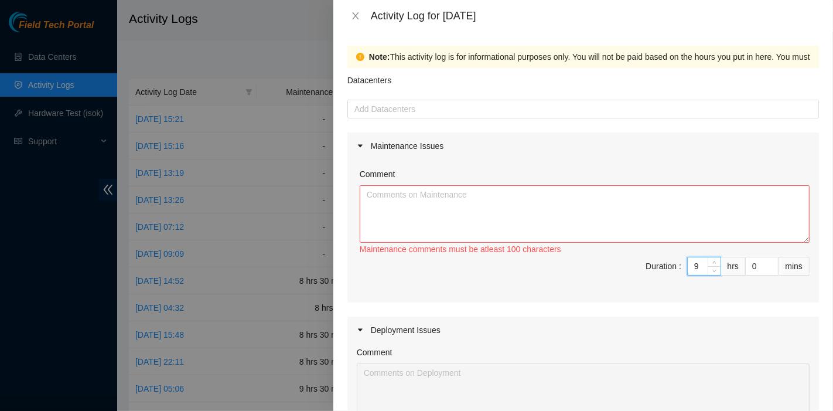
type input "9"
click at [498, 232] on textarea "Comment" at bounding box center [585, 213] width 450 height 57
paste textarea "DP83102 DP83104 DP80469 DP83429 - DP83430 DP81177 DP79032 DP78580 DP81102 DP805…"
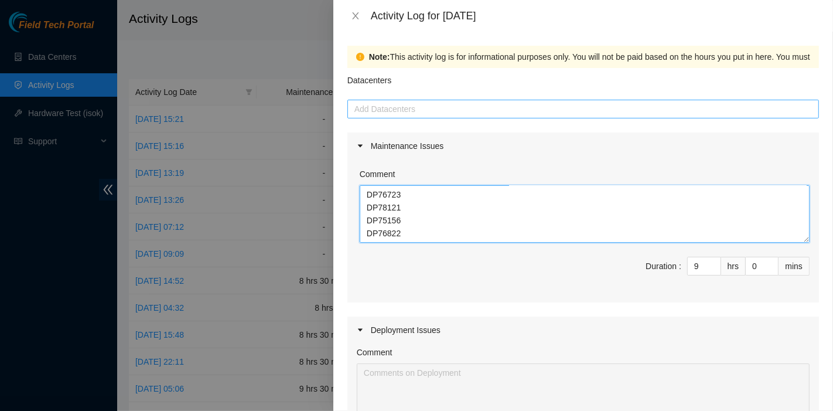
click at [432, 103] on div at bounding box center [583, 109] width 466 height 14
type textarea "DP83102 DP83104 DP80469 DP83429 - DP83430 DP81177 DP79032 DP78580 DP81102 DP805…"
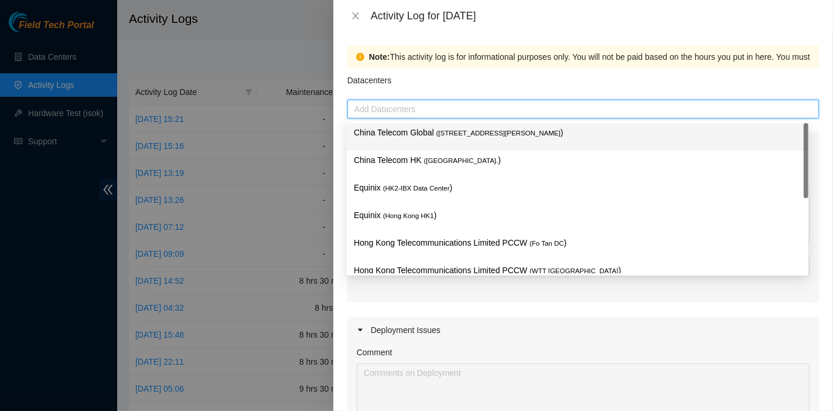
click at [428, 133] on p "China Telecom Global ( [STREET_ADDRESS][PERSON_NAME] )" at bounding box center [578, 132] width 448 height 13
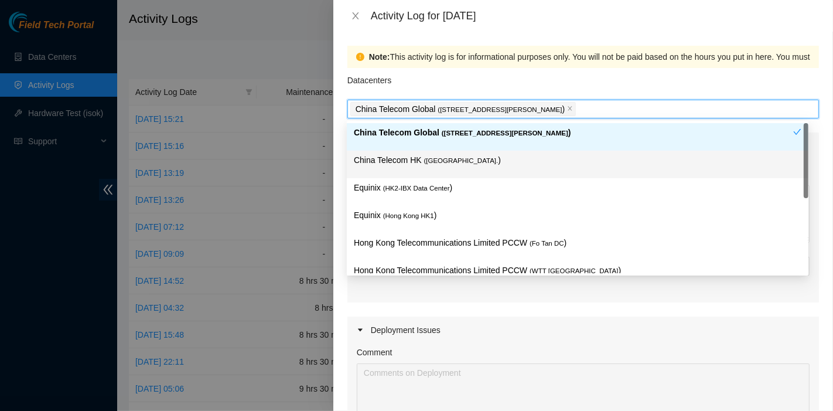
click at [416, 165] on p "China Telecom HK ( [GEOGRAPHIC_DATA] )" at bounding box center [578, 159] width 448 height 13
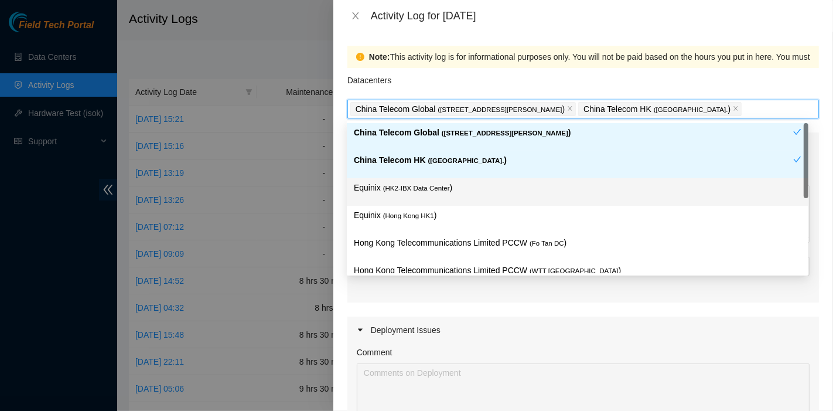
click at [418, 181] on p "Equinix ( HK2-IBX Data Center )" at bounding box center [578, 187] width 448 height 13
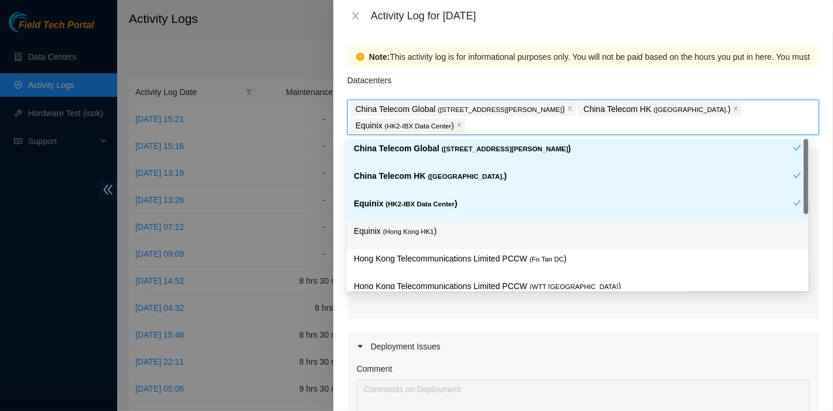
click at [420, 228] on span "( [GEOGRAPHIC_DATA] HK1" at bounding box center [408, 231] width 51 height 7
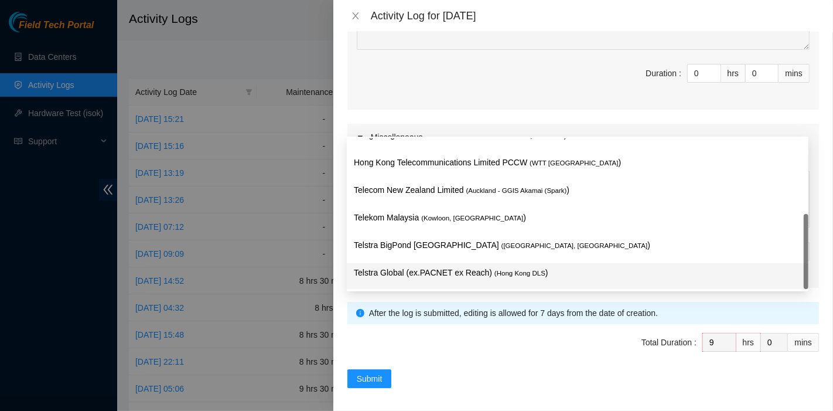
scroll to position [390, 0]
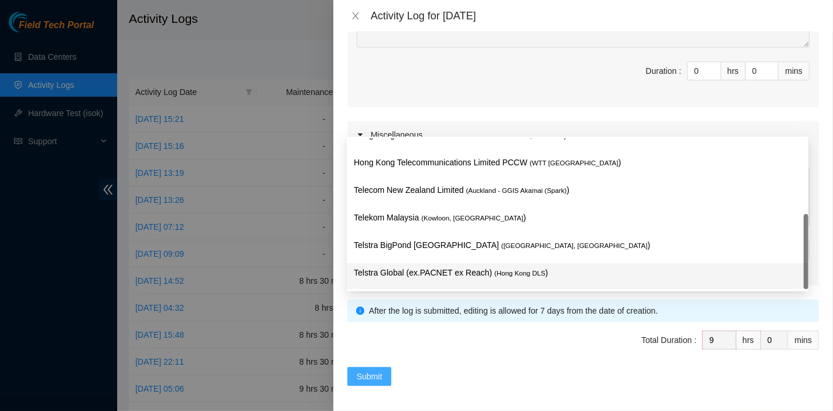
click at [371, 377] on span "Submit" at bounding box center [370, 376] width 26 height 13
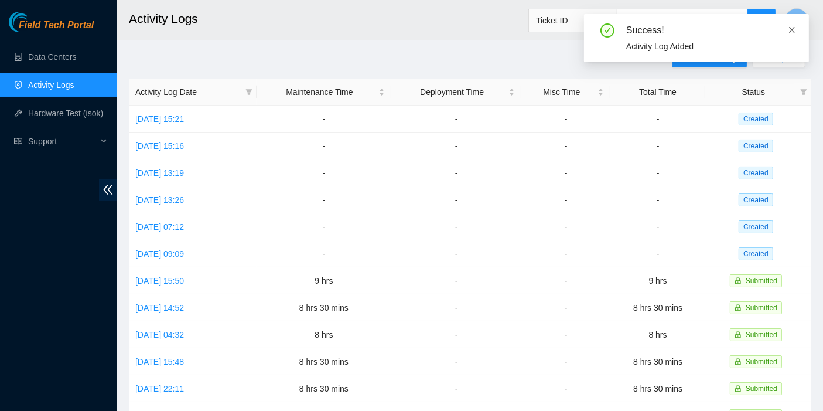
click at [793, 27] on icon "close" at bounding box center [792, 30] width 8 height 8
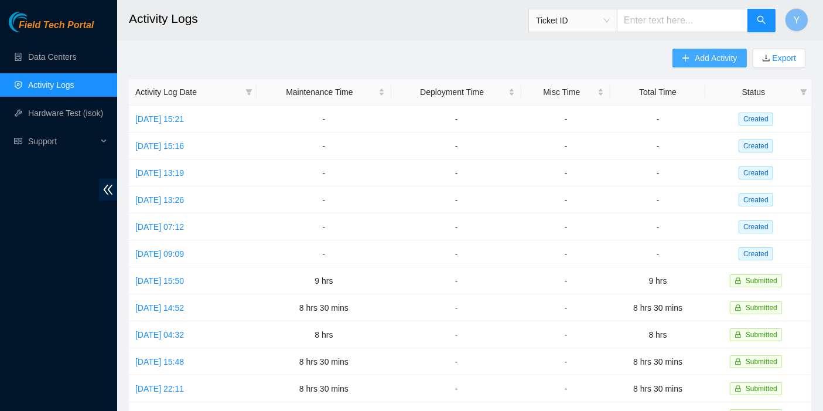
click at [721, 61] on span "Add Activity" at bounding box center [716, 58] width 42 height 13
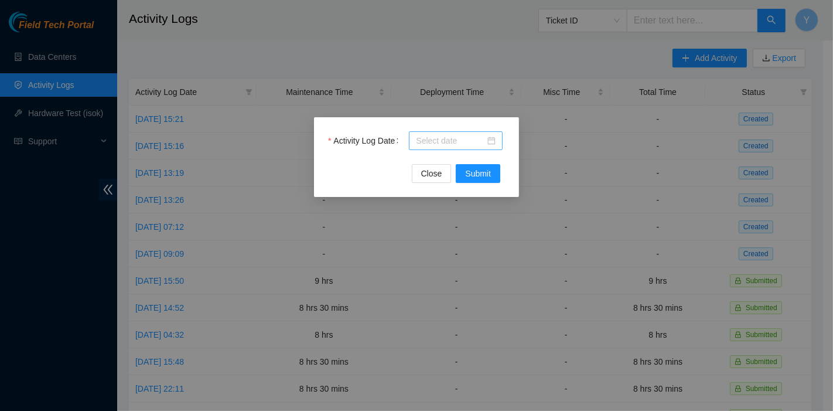
click at [428, 143] on input "Activity Log Date" at bounding box center [450, 140] width 69 height 13
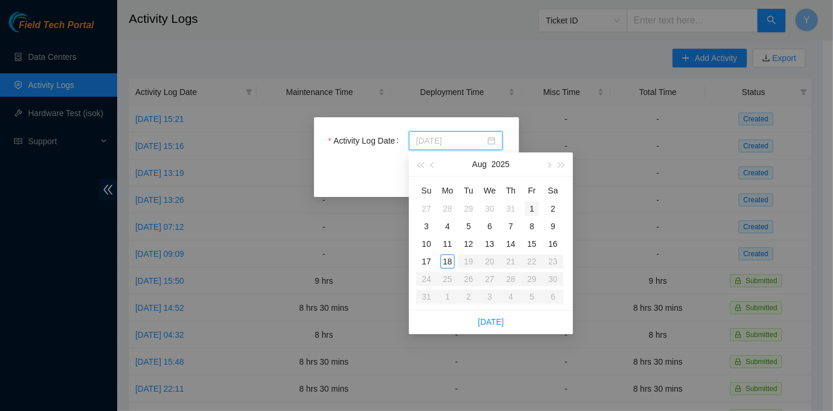
type input "[DATE]"
click at [534, 205] on div "1" at bounding box center [532, 209] width 14 height 14
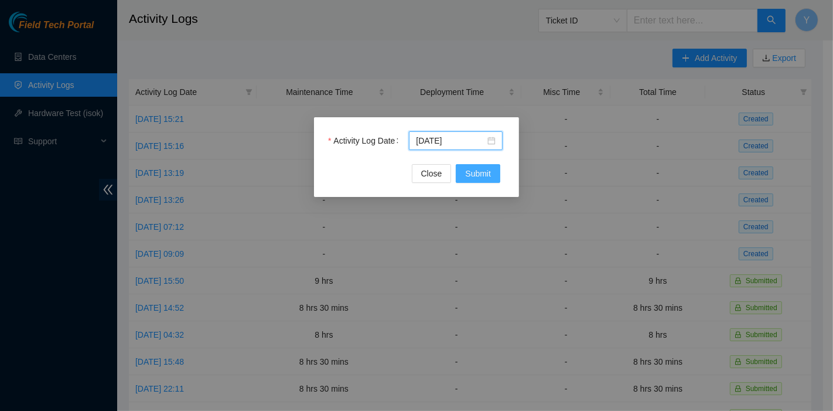
click at [483, 173] on span "Submit" at bounding box center [478, 173] width 26 height 13
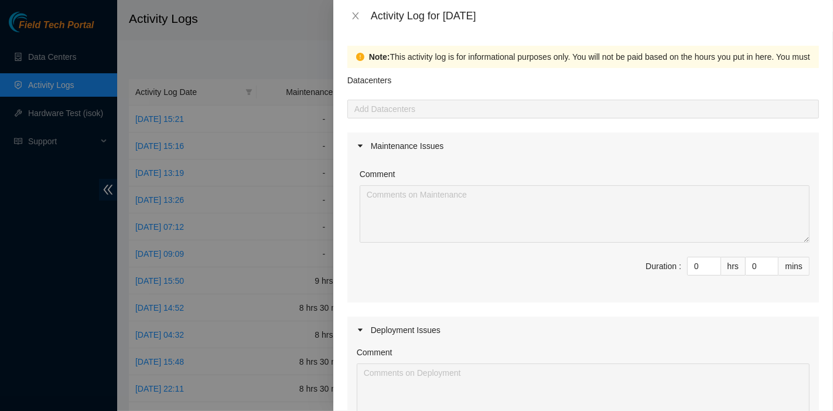
click at [667, 262] on div "Duration :" at bounding box center [664, 265] width 36 height 13
drag, startPoint x: 691, startPoint y: 268, endPoint x: 663, endPoint y: 267, distance: 28.7
click at [663, 267] on span "Duration : 0 hrs 0 mins" at bounding box center [583, 273] width 453 height 33
type input "8"
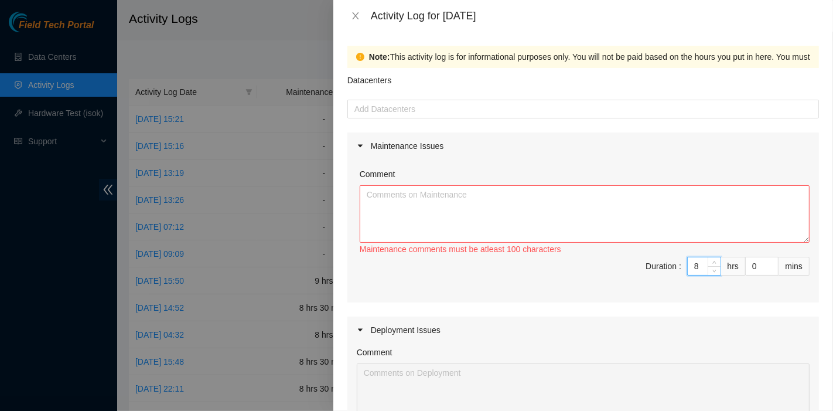
type input "8"
click at [579, 252] on div "Maintenance comments must be atleast 100 characters" at bounding box center [585, 249] width 450 height 13
click at [555, 214] on textarea "Comment" at bounding box center [585, 213] width 450 height 57
paste textarea "B-V-5N5PWD6 B-V-5O50BHD Tracking - 425421580623 B-V-5ODKH6L B-V-5ODKH6E B-V-5NN…"
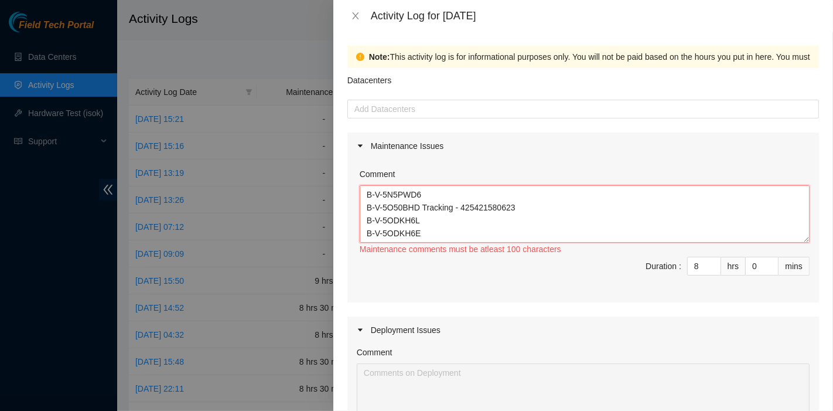
scroll to position [177, 0]
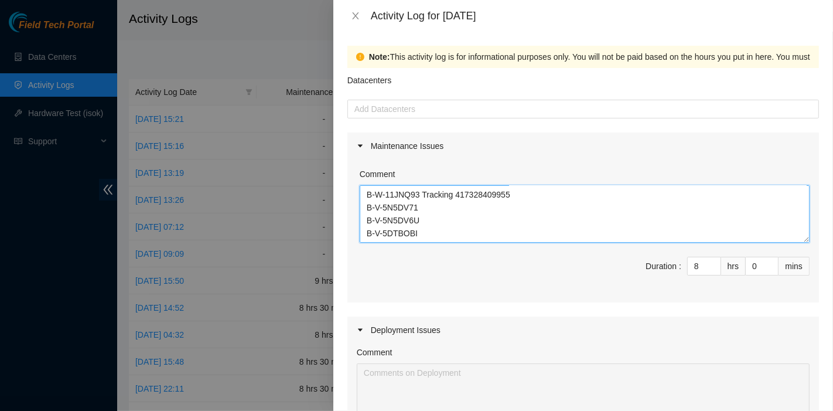
drag, startPoint x: 620, startPoint y: 217, endPoint x: 524, endPoint y: 230, distance: 96.9
click at [620, 217] on textarea "B-V-5N5PWD6 B-V-5O50BHD Tracking - 425421580623 B-V-5ODKH6L B-V-5ODKH6E B-V-5NN…" at bounding box center [585, 213] width 450 height 57
click at [468, 228] on textarea "B-V-5N5PWD6 B-V-5O50BHD Tracking - 425421580623 B-V-5ODKH6L B-V-5ODKH6E B-V-5NN…" at bounding box center [585, 213] width 450 height 57
paste textarea "B-V-5NNRMEC Resolution: Reseated components, Rebooted, Rescued, Comment: pass o…"
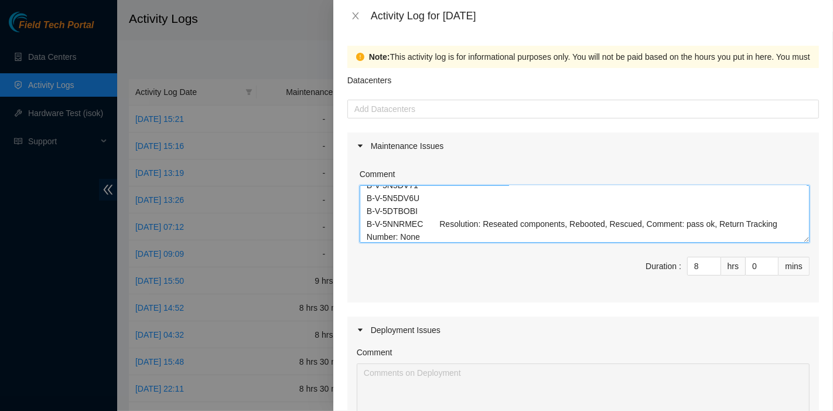
scroll to position [241, 0]
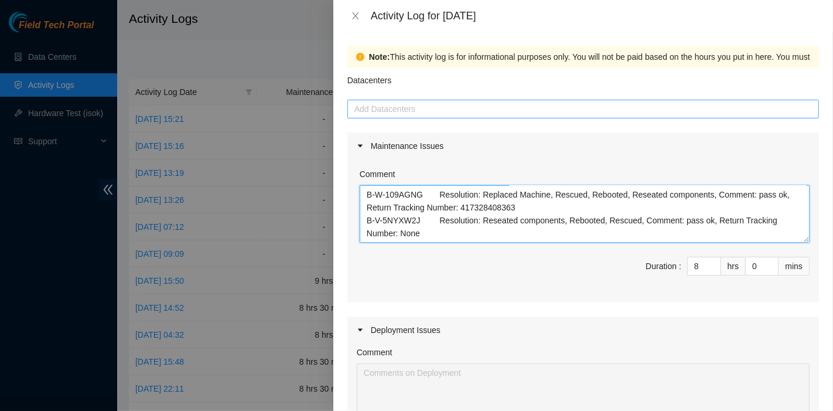
click at [428, 100] on div "Add Datacenters" at bounding box center [583, 109] width 472 height 19
type textarea "B-V-5N5PWD6 B-V-5O50BHD Tracking - 425421580623 B-V-5ODKH6L B-V-5ODKH6E B-V-5NN…"
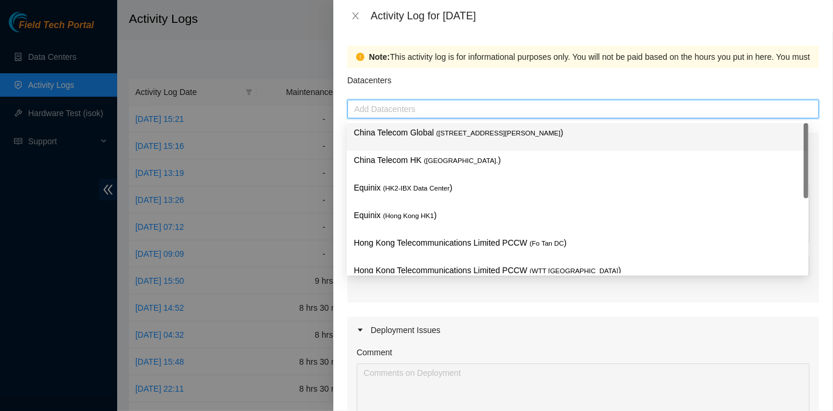
click at [425, 133] on p "China Telecom Global ( [STREET_ADDRESS][PERSON_NAME] )" at bounding box center [578, 132] width 448 height 13
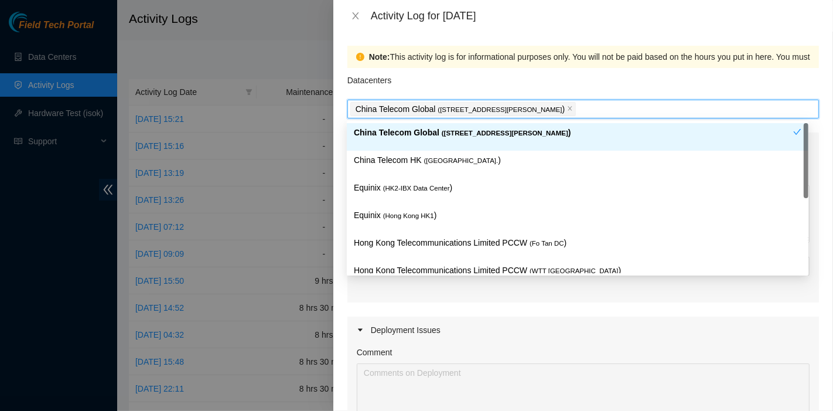
click at [419, 169] on div "China Telecom HK ( [GEOGRAPHIC_DATA] )" at bounding box center [578, 164] width 448 height 22
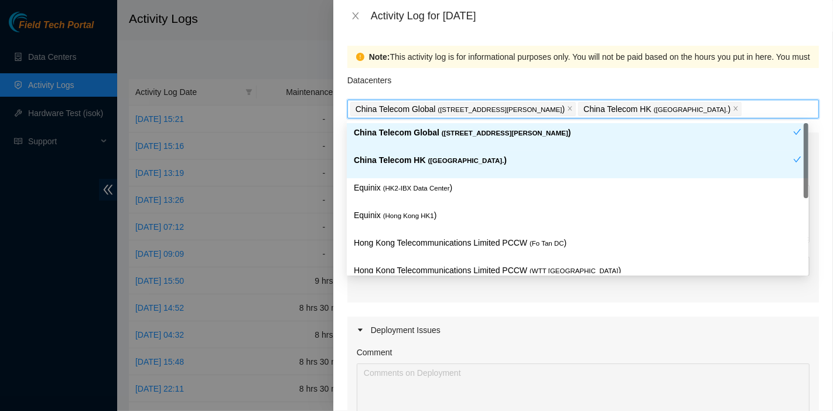
click at [418, 193] on p "Equinix ( HK2-IBX Data Center )" at bounding box center [578, 187] width 448 height 13
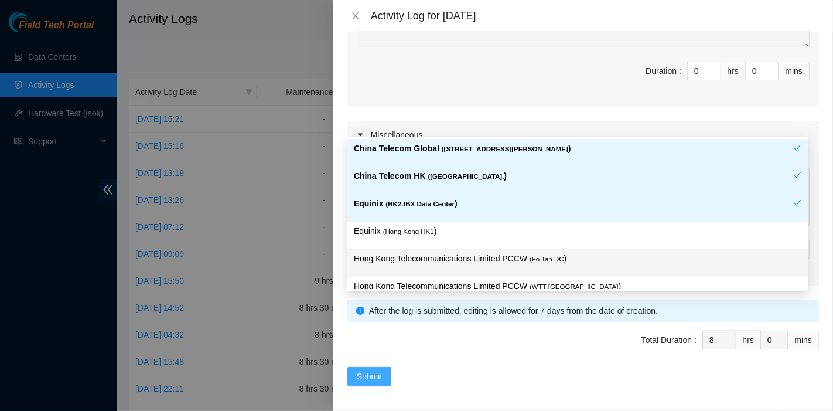
scroll to position [390, 0]
click at [374, 370] on span "Submit" at bounding box center [370, 376] width 26 height 13
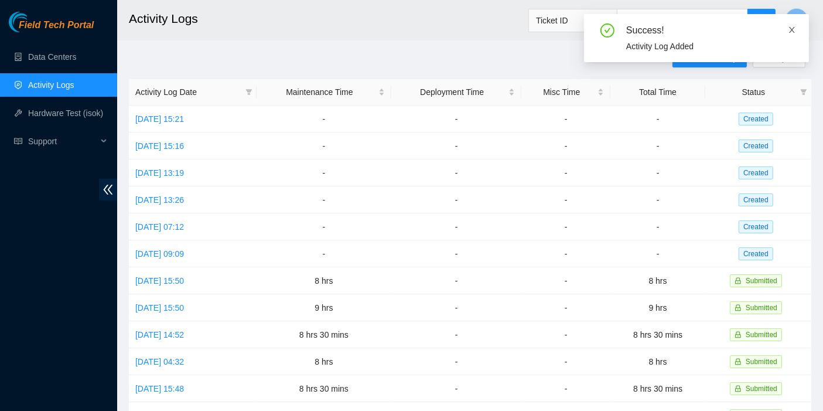
click at [795, 32] on icon "close" at bounding box center [792, 30] width 8 height 8
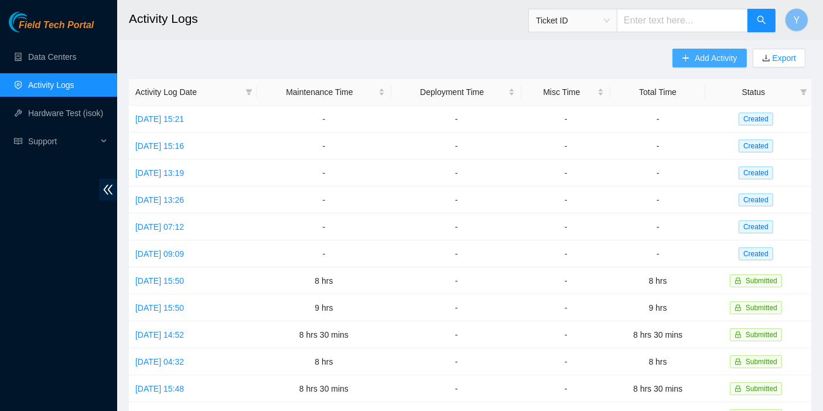
click at [707, 53] on span "Add Activity" at bounding box center [716, 58] width 42 height 13
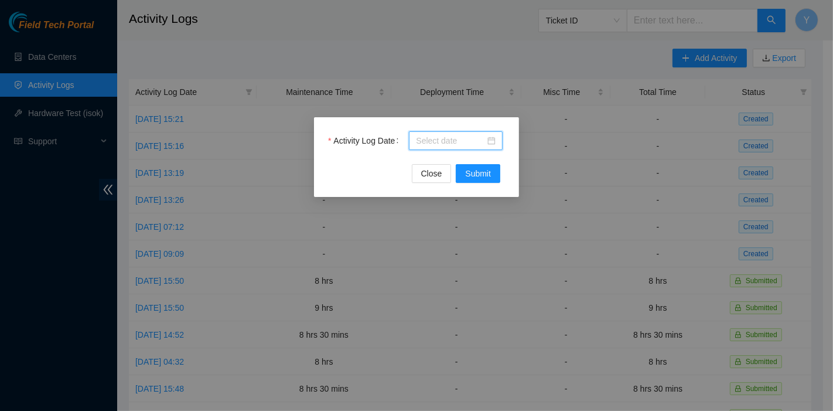
click at [435, 136] on input "Activity Log Date" at bounding box center [450, 140] width 69 height 13
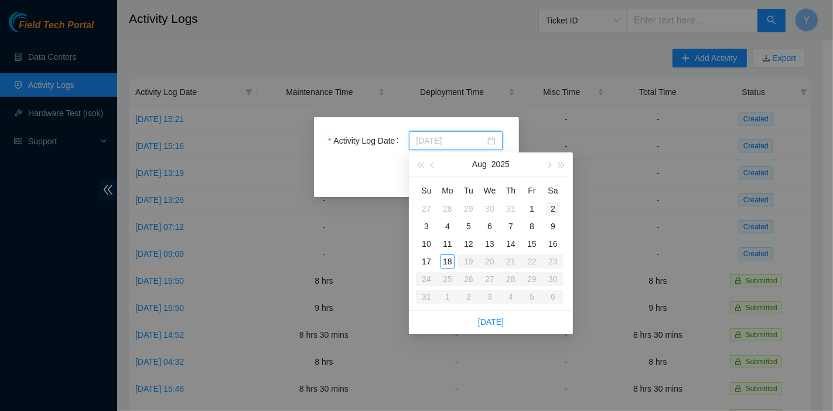
type input "[DATE]"
click at [552, 203] on div "2" at bounding box center [553, 209] width 14 height 14
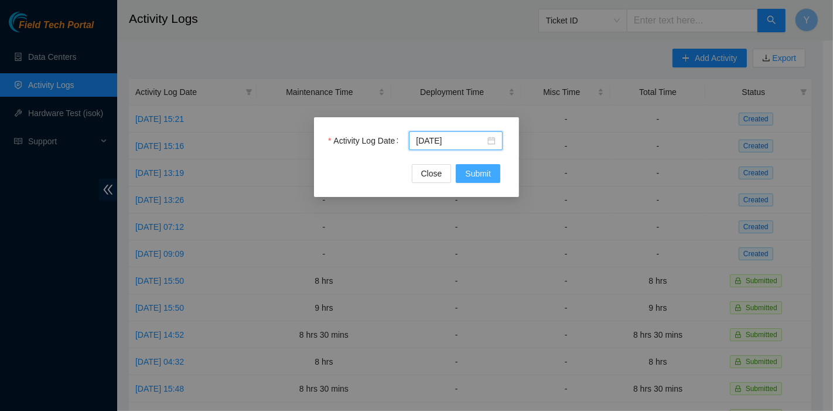
click at [467, 165] on button "Submit" at bounding box center [478, 173] width 45 height 19
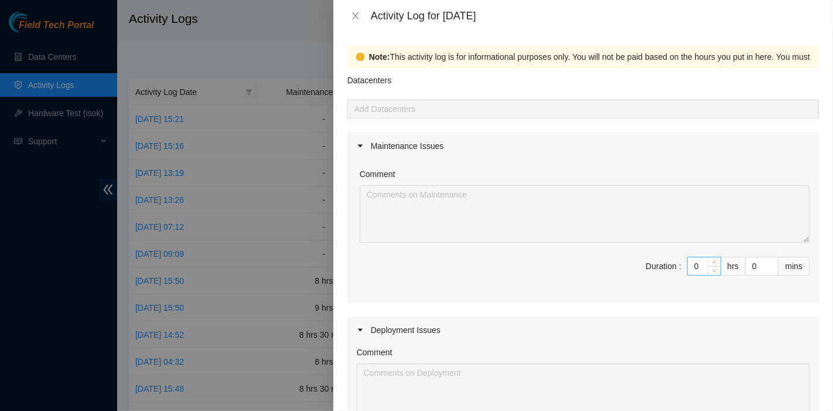
click at [691, 268] on input "0" at bounding box center [704, 266] width 33 height 18
drag, startPoint x: 689, startPoint y: 267, endPoint x: 659, endPoint y: 266, distance: 29.9
click at [659, 266] on span "Duration : 0 hrs 0 mins" at bounding box center [583, 273] width 453 height 33
type input "7"
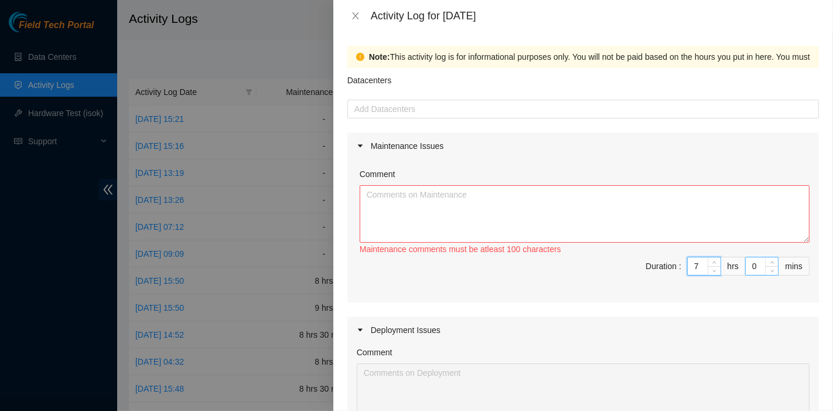
type input "7"
click at [746, 259] on input "0" at bounding box center [762, 266] width 32 height 18
type input "30"
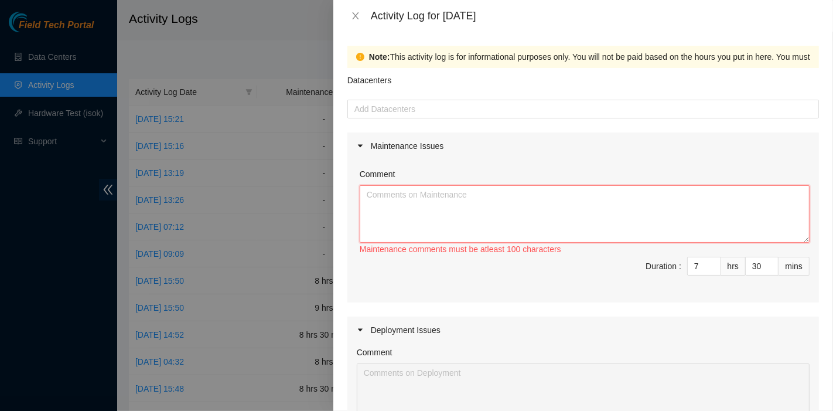
click at [520, 200] on textarea "Comment" at bounding box center [585, 213] width 450 height 57
paste textarea "DP83102 DP83104 DP80469 DP83429 - DP83430 DP81177 DP79032 DP78580 DP81102 DP805…"
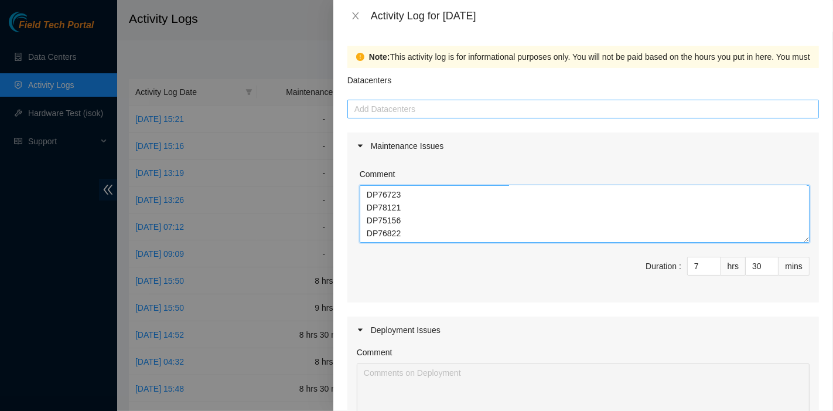
click at [415, 108] on div at bounding box center [583, 109] width 466 height 14
type textarea "DP83102 DP83104 DP80469 DP83429 - DP83430 DP81177 DP79032 DP78580 DP81102 DP805…"
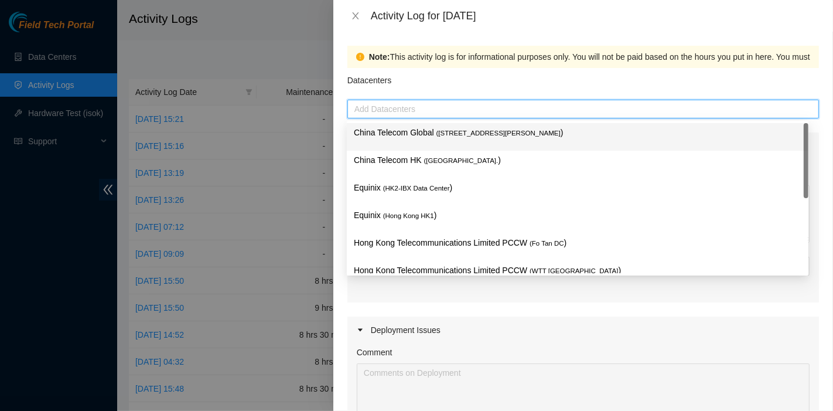
click at [403, 143] on div "China Telecom Global ( [STREET_ADDRESS][PERSON_NAME] )" at bounding box center [578, 137] width 448 height 22
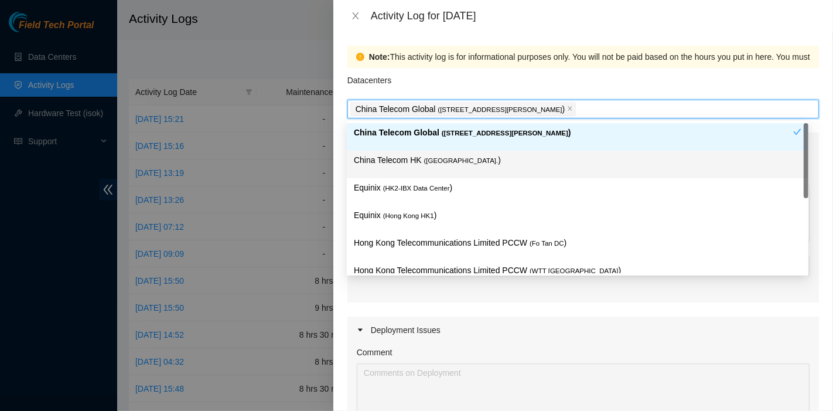
click at [403, 165] on p "China Telecom HK ( [GEOGRAPHIC_DATA] )" at bounding box center [578, 159] width 448 height 13
click at [402, 192] on p "Equinix ( HK2-IBX Data Center )" at bounding box center [578, 187] width 448 height 13
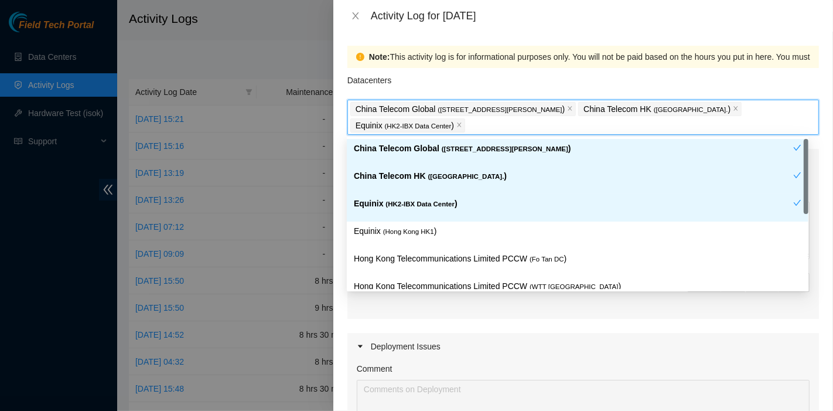
click at [414, 238] on div "Equinix ( [GEOGRAPHIC_DATA] HK1 )" at bounding box center [578, 235] width 448 height 22
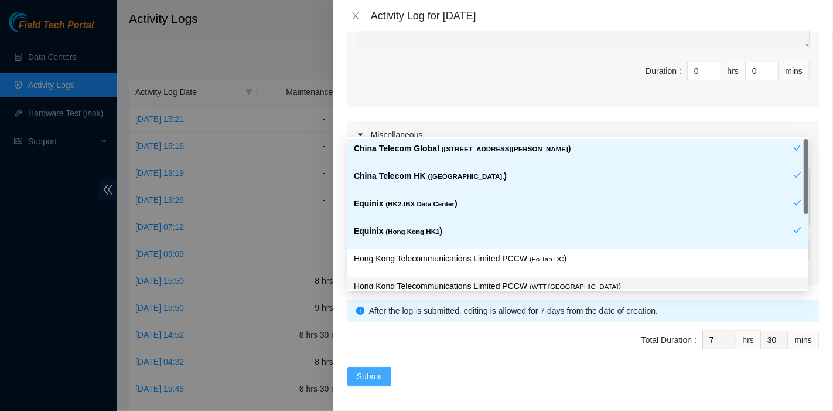
scroll to position [390, 0]
click at [366, 371] on span "Submit" at bounding box center [370, 376] width 26 height 13
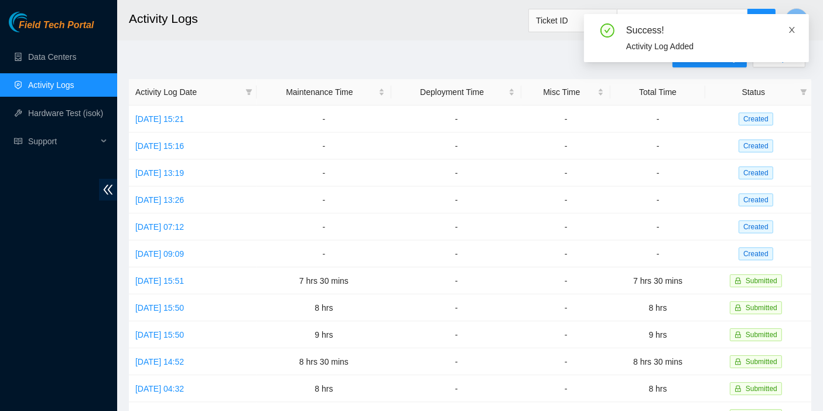
click at [791, 28] on icon "close" at bounding box center [792, 30] width 8 height 8
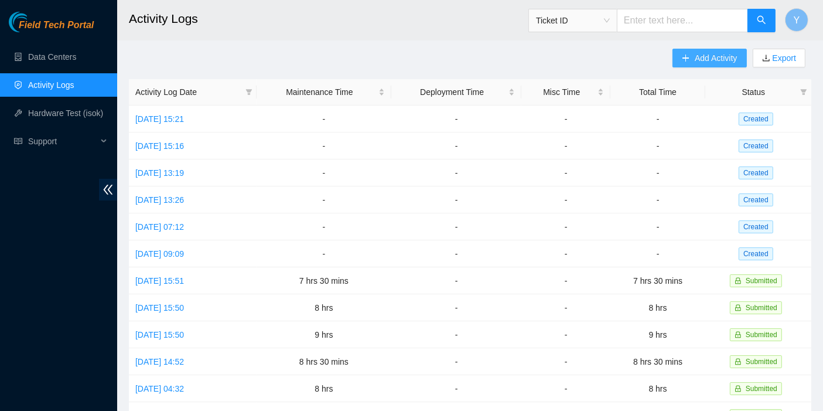
click at [706, 60] on span "Add Activity" at bounding box center [716, 58] width 42 height 13
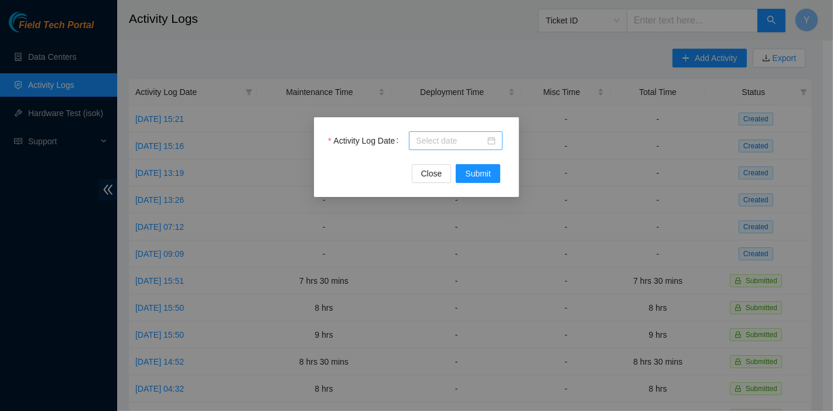
click at [418, 145] on input "Activity Log Date" at bounding box center [450, 140] width 69 height 13
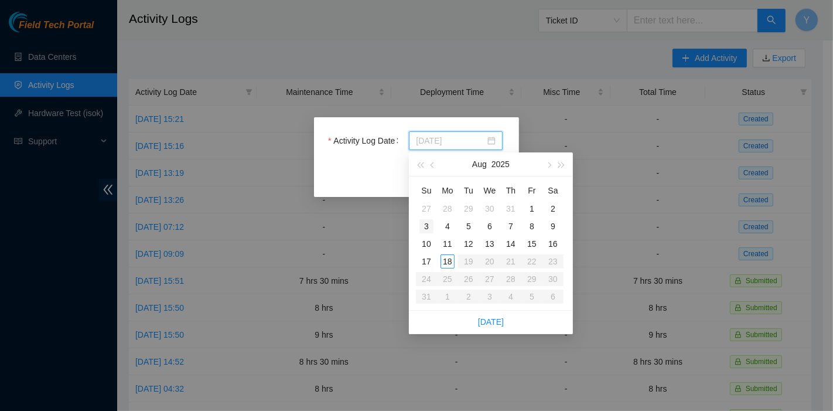
type input "[DATE]"
click at [430, 228] on div "3" at bounding box center [426, 226] width 14 height 14
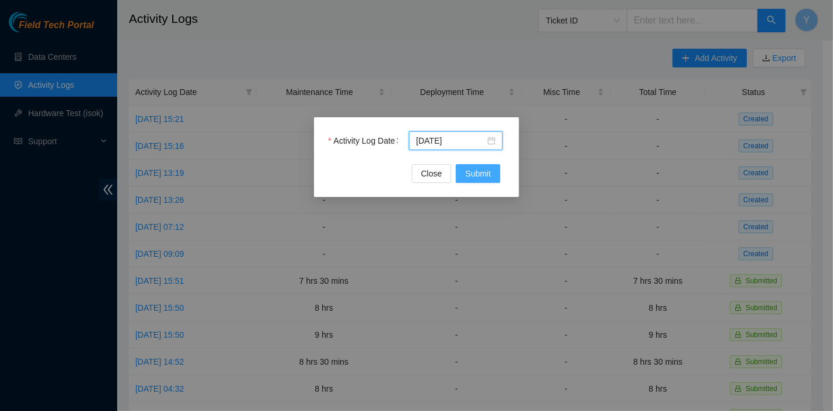
click at [473, 165] on button "Submit" at bounding box center [478, 173] width 45 height 19
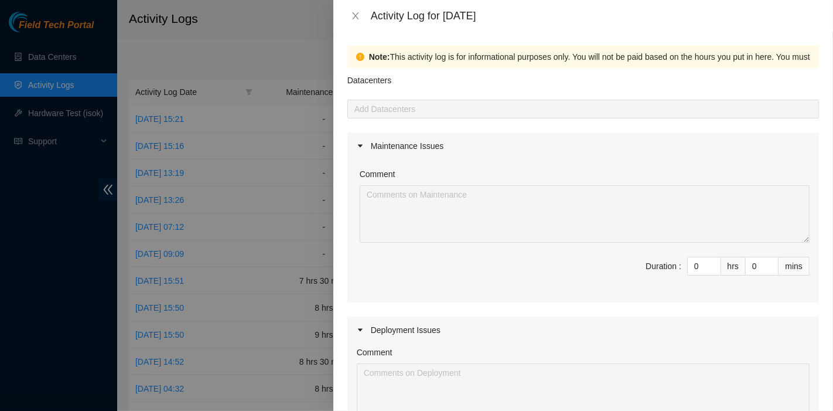
drag, startPoint x: 687, startPoint y: 170, endPoint x: 721, endPoint y: 217, distance: 57.8
click at [687, 170] on div "Comment" at bounding box center [585, 177] width 450 height 18
drag, startPoint x: 687, startPoint y: 267, endPoint x: 647, endPoint y: 267, distance: 39.8
click at [647, 267] on span "Duration : 0 hrs 0 mins" at bounding box center [583, 273] width 453 height 33
type input "7"
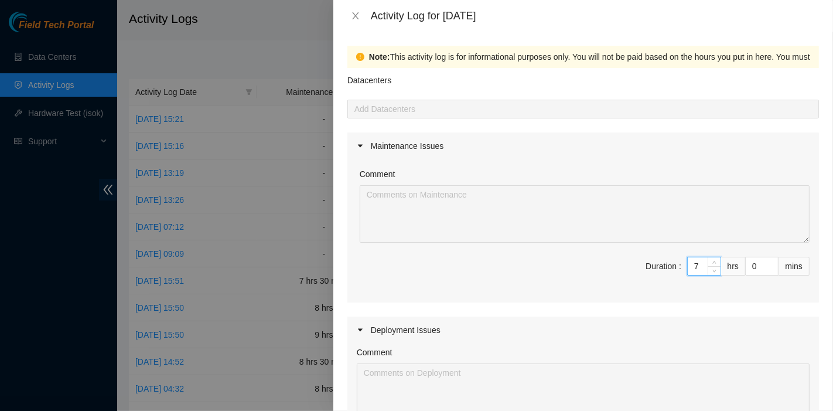
type input "7"
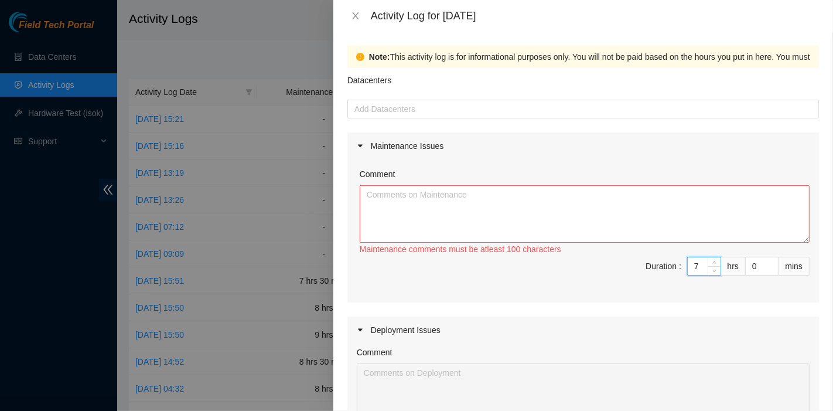
type input "7"
click at [384, 185] on textarea "Comment" at bounding box center [585, 213] width 450 height 57
paste textarea "Nie-fieldtechs] [DATE] & [DATE] H&E Guide updatesWalkosz, [PERSON_NAME] <[EMAIL…"
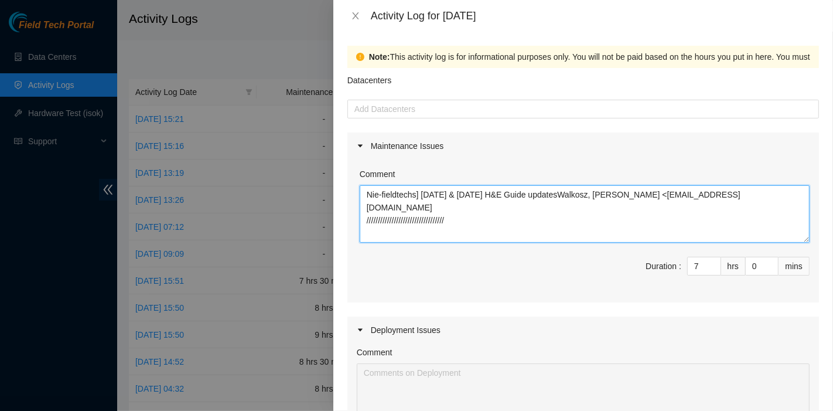
drag, startPoint x: 539, startPoint y: 206, endPoint x: 418, endPoint y: 203, distance: 120.7
click at [418, 203] on textarea "Nie-fieldtechs] [DATE] & [DATE] H&E Guide updatesWalkosz, [PERSON_NAME] <[EMAIL…" at bounding box center [585, 213] width 450 height 57
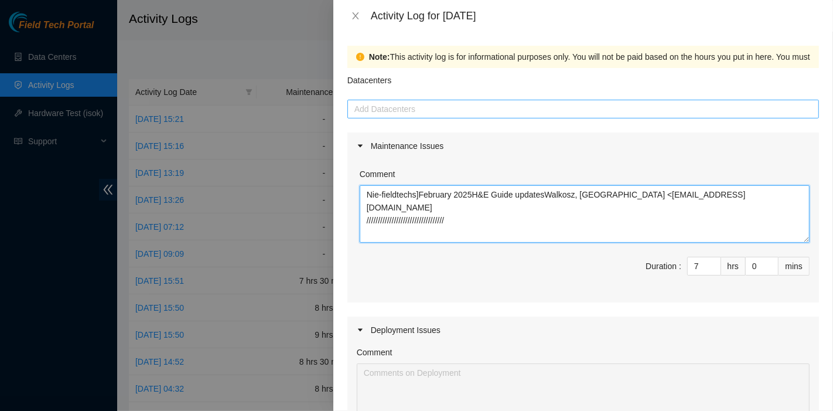
click at [418, 108] on div at bounding box center [583, 109] width 466 height 14
type textarea "Nie-fieldtechs]February 2025H&E Guide updatesWalkosz, [GEOGRAPHIC_DATA] <[EMAIL…"
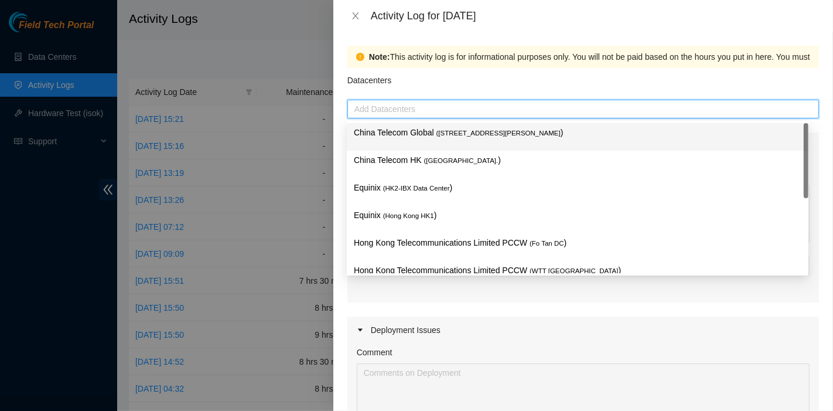
click at [421, 142] on div "China Telecom Global ( [STREET_ADDRESS][PERSON_NAME] )" at bounding box center [578, 137] width 448 height 22
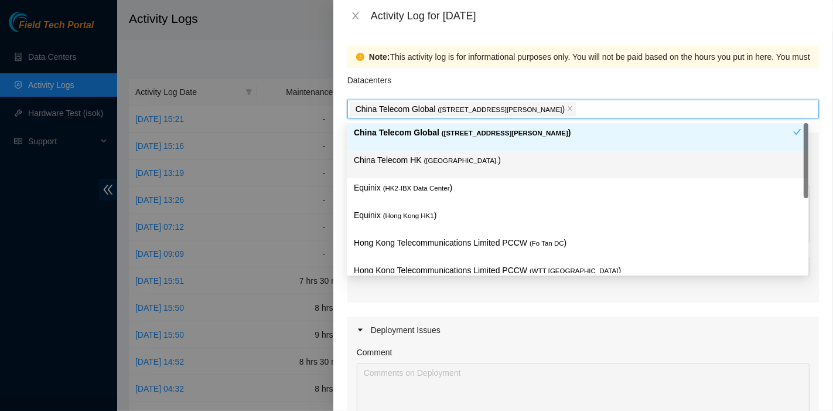
click at [416, 166] on div "China Telecom HK ( [GEOGRAPHIC_DATA] )" at bounding box center [578, 164] width 448 height 22
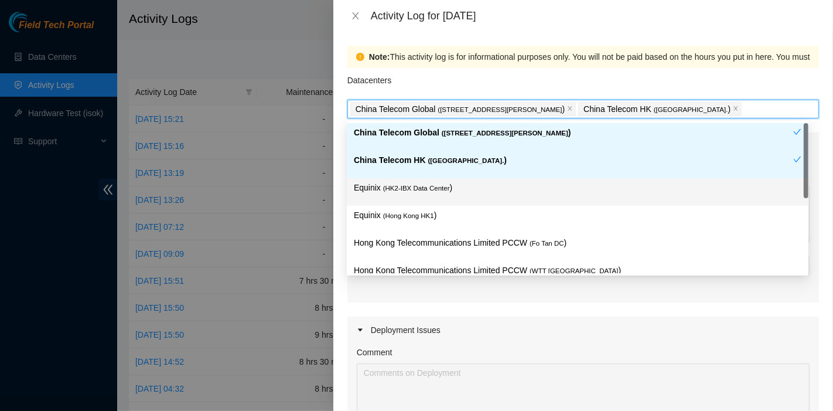
click at [416, 195] on div "Equinix ( HK2-IBX Data Center )" at bounding box center [578, 192] width 448 height 22
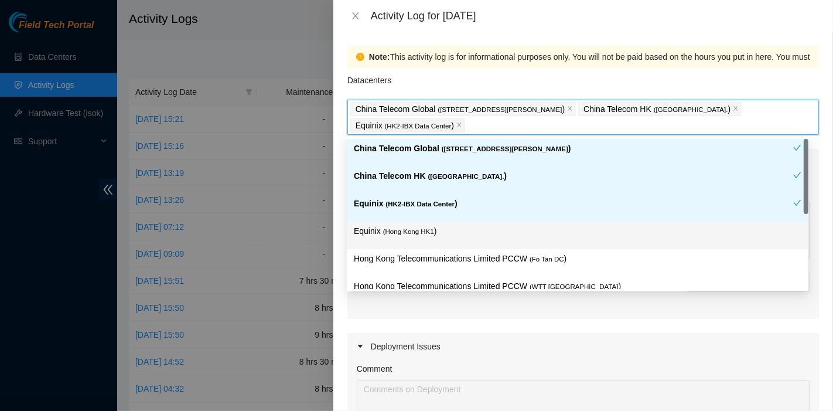
click at [416, 233] on span "( [GEOGRAPHIC_DATA] HK1" at bounding box center [408, 231] width 51 height 7
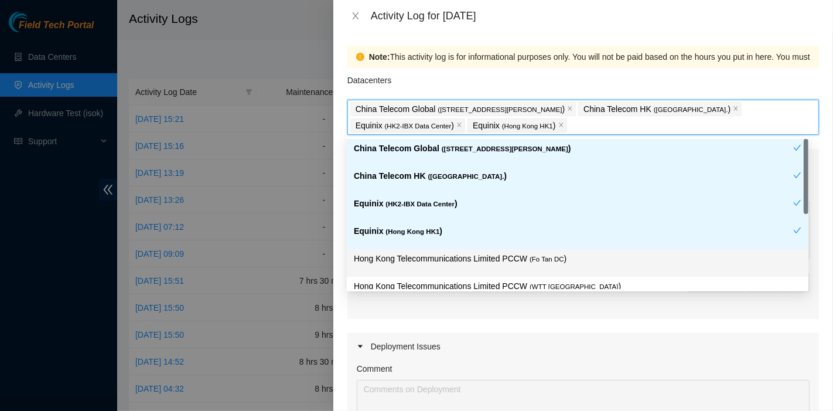
click at [438, 256] on p "Hong Kong Telecommunications Limited PCCW ( Fo Tan DC )" at bounding box center [578, 258] width 448 height 13
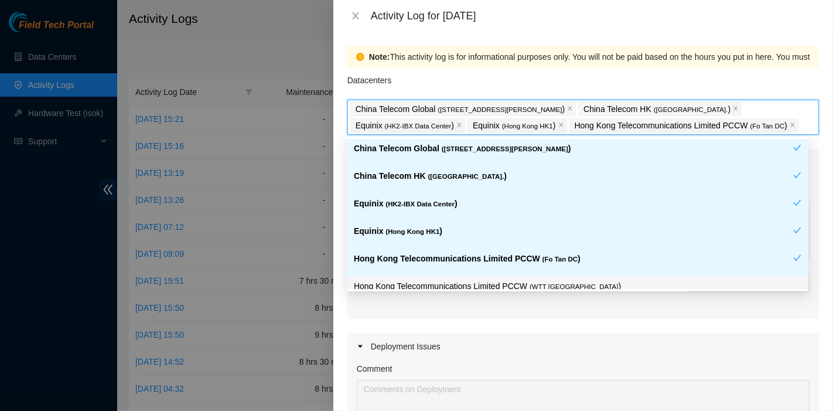
click at [501, 288] on body "Field Tech Portal Data Centers Activity Logs Hardware Test (isok) Support Activ…" at bounding box center [411, 201] width 823 height 411
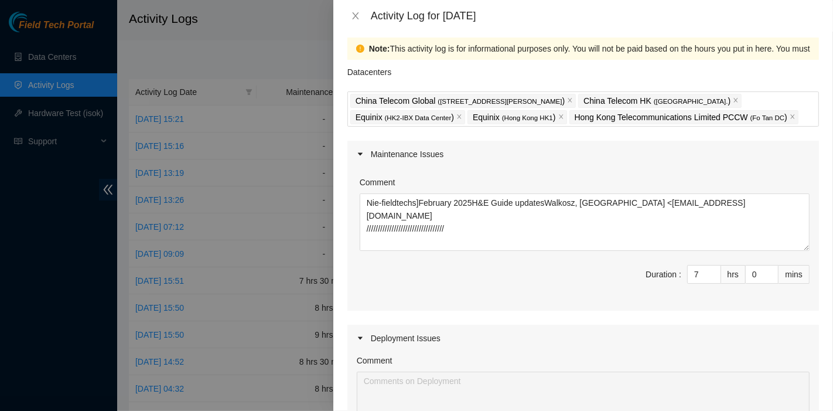
scroll to position [0, 0]
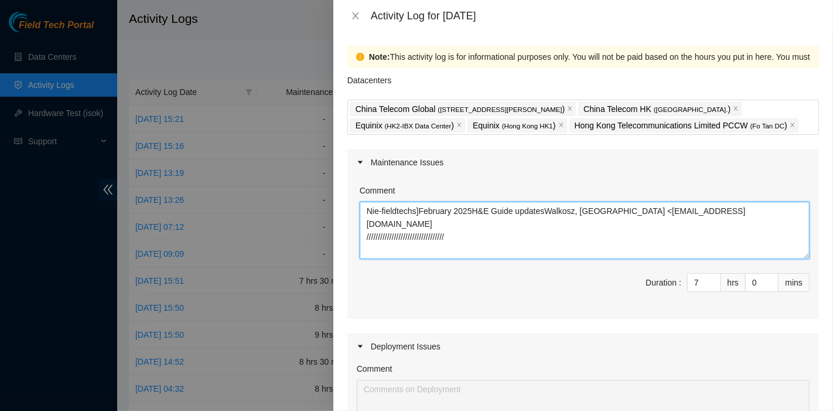
drag, startPoint x: 523, startPoint y: 241, endPoint x: 77, endPoint y: 178, distance: 450.2
click at [77, 178] on div "Activity Log for [DATE] Note: This activity log is for informational purposes o…" at bounding box center [416, 205] width 833 height 411
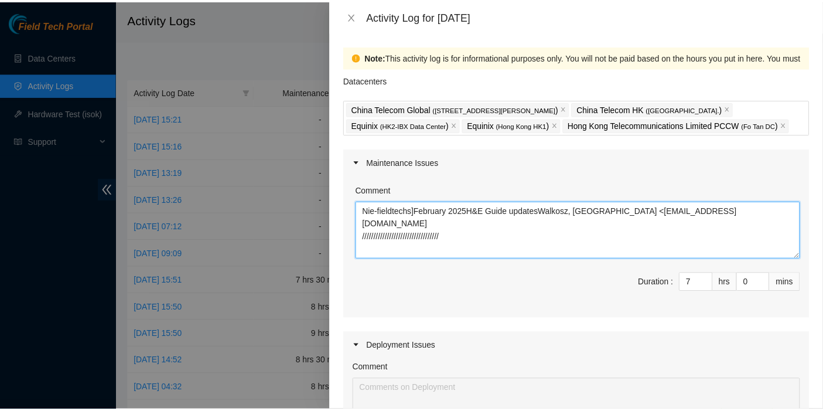
scroll to position [390, 0]
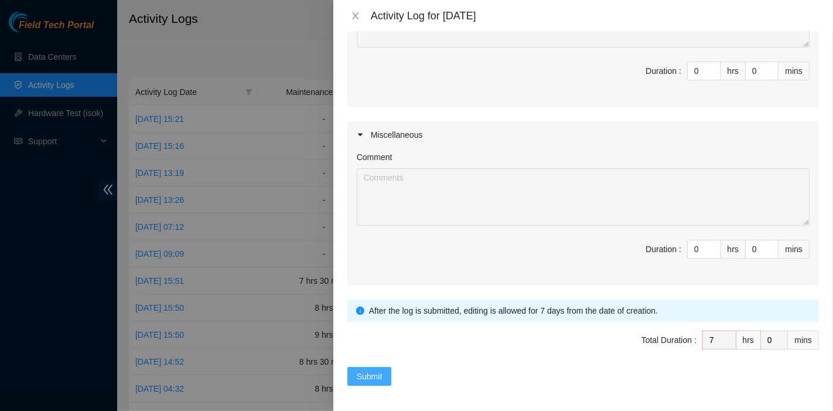
click at [373, 370] on span "Submit" at bounding box center [370, 376] width 26 height 13
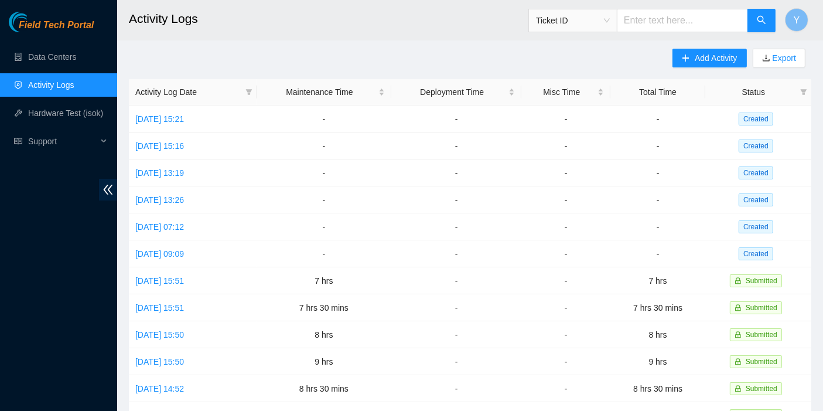
click at [53, 362] on div "Field Tech Portal Data Centers Activity Logs Hardware Test (isok) Support" at bounding box center [58, 211] width 117 height 399
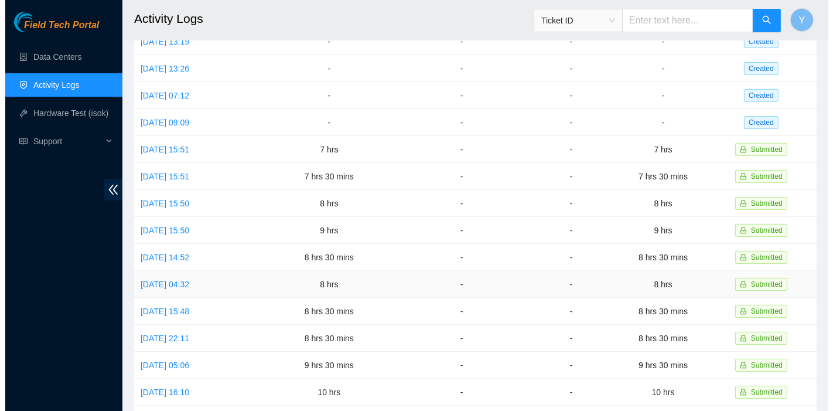
scroll to position [135, 0]
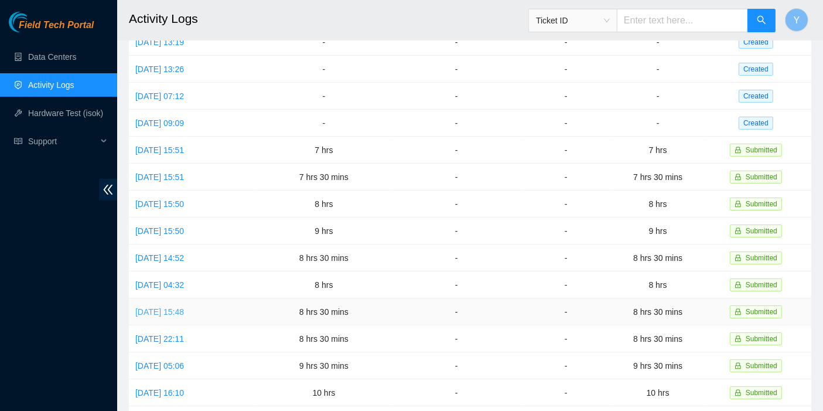
click at [175, 307] on link "[DATE] 15:48" at bounding box center [159, 311] width 49 height 9
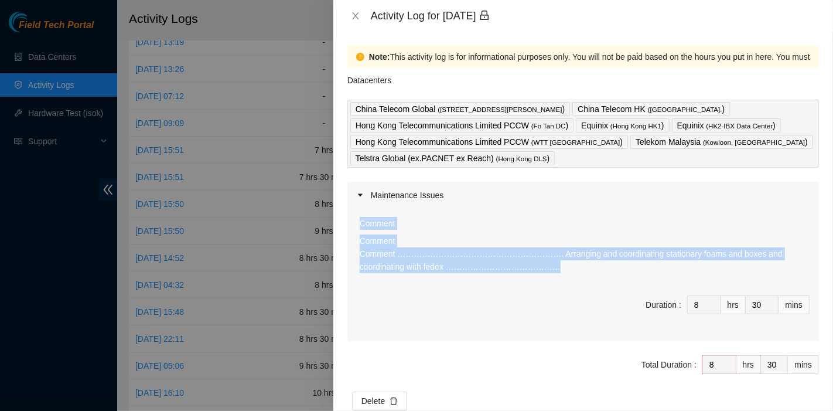
drag, startPoint x: 504, startPoint y: 274, endPoint x: 357, endPoint y: 231, distance: 153.5
click at [357, 231] on div "Comment Comment Comment ……………………………………………………. Arranging and coordinating statio…" at bounding box center [583, 275] width 472 height 132
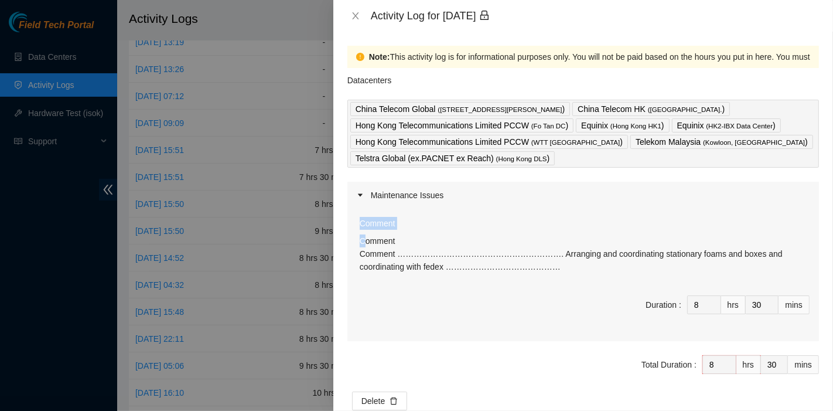
click at [363, 239] on div "Comment Comment Comment ……………………………………………………. Arranging and coordinating statio…" at bounding box center [583, 275] width 472 height 132
click at [463, 289] on div "Comment Comment Comment ……………………………………………………. Arranging and coordinating statio…" at bounding box center [583, 275] width 472 height 132
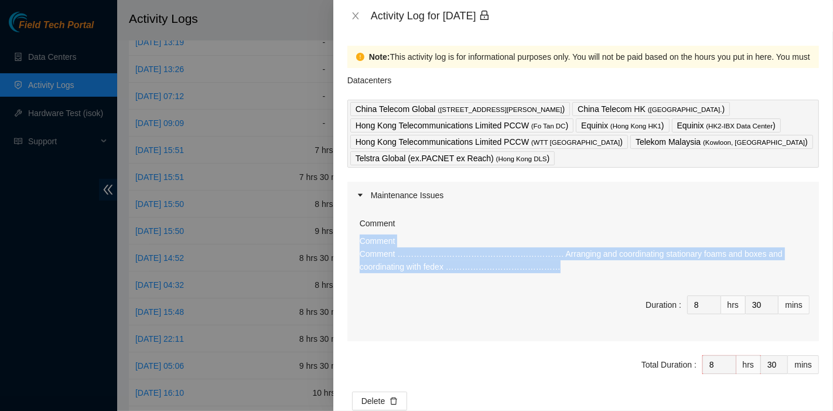
drag, startPoint x: 530, startPoint y: 276, endPoint x: 351, endPoint y: 240, distance: 182.4
click at [351, 240] on div "Comment Comment Comment ……………………………………………………. Arranging and coordinating statio…" at bounding box center [583, 275] width 472 height 132
copy p "Comment Comment ……………………………………………………. Arranging and coordinating stationary foa…"
click at [354, 14] on icon "close" at bounding box center [355, 15] width 6 height 7
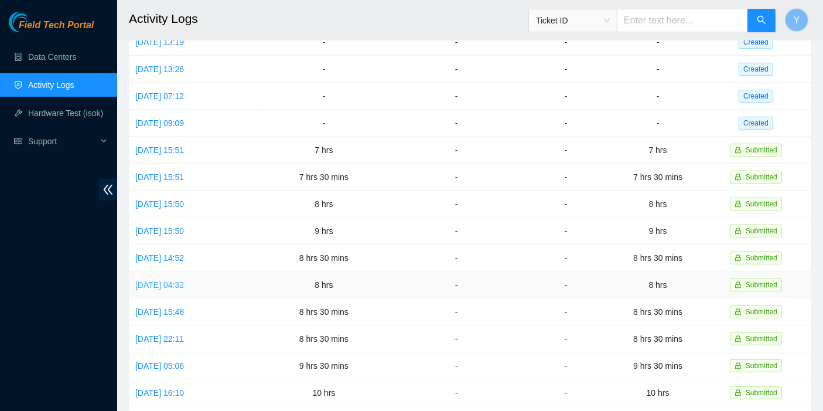
click at [176, 282] on link "[DATE] 04:32" at bounding box center [159, 284] width 49 height 9
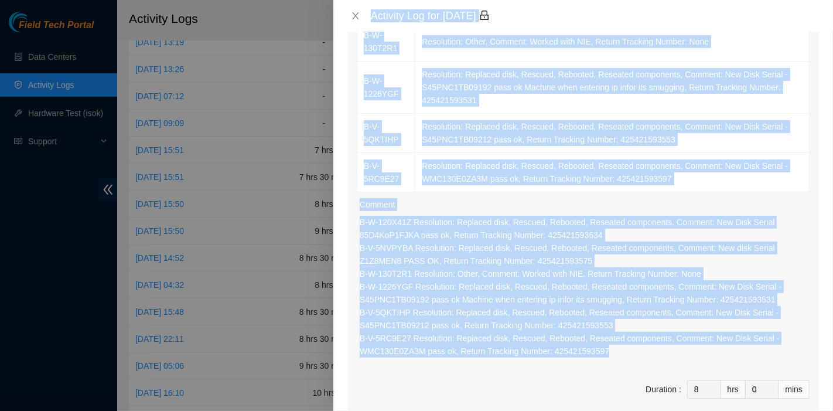
scroll to position [58, 0]
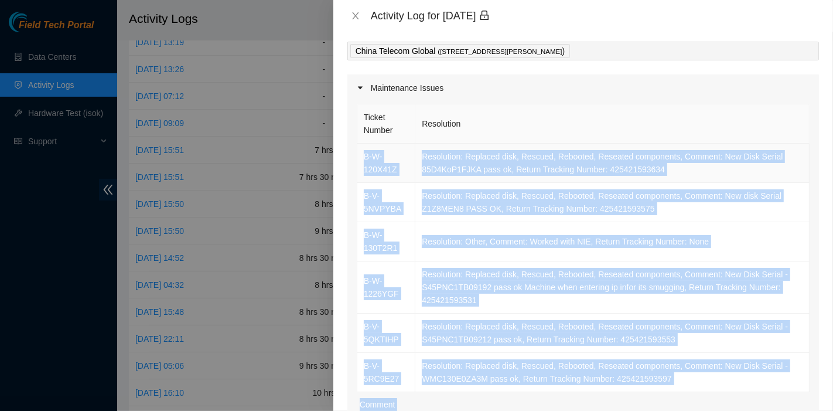
drag, startPoint x: 627, startPoint y: 285, endPoint x: 358, endPoint y: 161, distance: 296.2
click at [358, 161] on div "Ticket Number Resolution B-W-120X41Z Resolution: Replaced disk, Rescued, Reboot…" at bounding box center [583, 363] width 472 height 524
copy div "B-W-120X41Z Resolution: Replaced disk, Rescued, Rebooted, Reseated components, …"
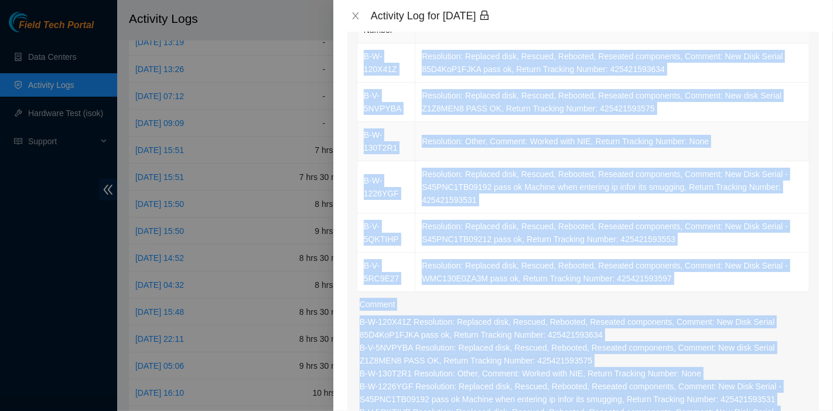
scroll to position [367, 0]
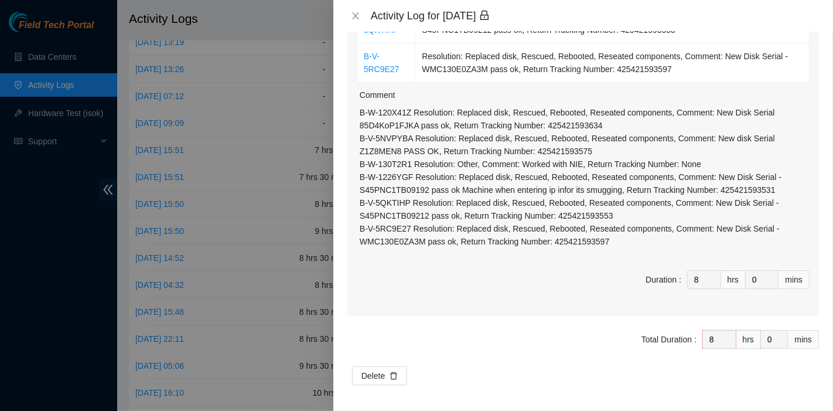
click at [515, 262] on div "Ticket Number Resolution B-W-120X41Z Resolution: Replaced disk, Rescued, Reboot…" at bounding box center [583, 54] width 472 height 524
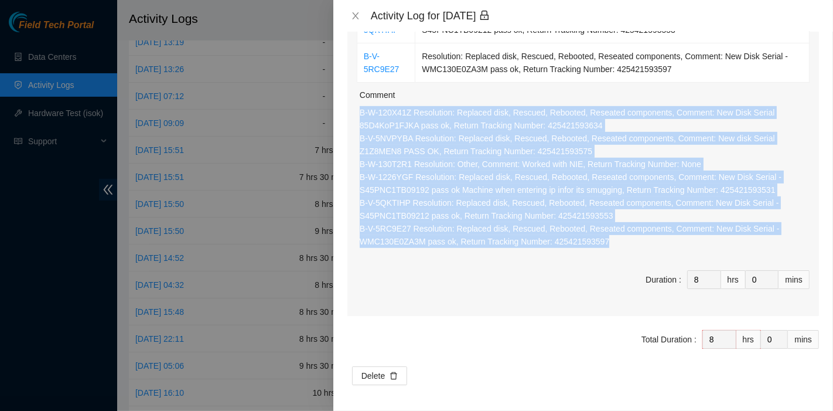
drag, startPoint x: 637, startPoint y: 248, endPoint x: 356, endPoint y: 112, distance: 311.8
click at [356, 112] on div "Ticket Number Resolution B-W-120X41Z Resolution: Replaced disk, Rescued, Reboot…" at bounding box center [583, 54] width 472 height 524
copy p "B-W-120X41Z Resolution: Replaced disk, Rescued, Rebooted, Reseated components, …"
click at [356, 19] on icon "close" at bounding box center [355, 15] width 9 height 9
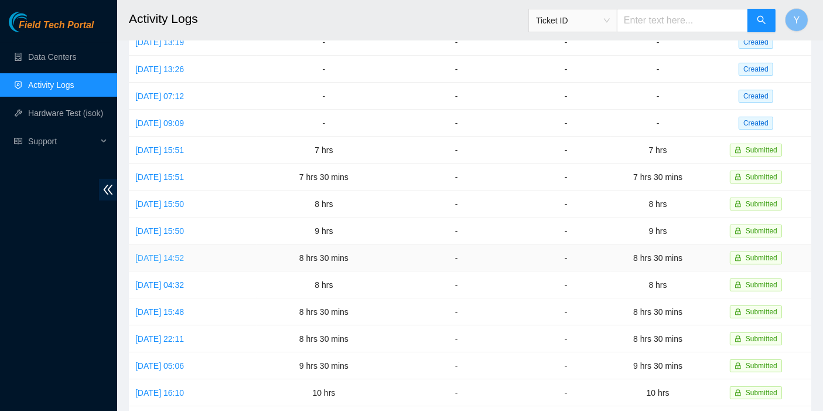
click at [177, 244] on td "[DATE] 14:52" at bounding box center [193, 257] width 128 height 27
click at [180, 253] on link "[DATE] 14:52" at bounding box center [159, 257] width 49 height 9
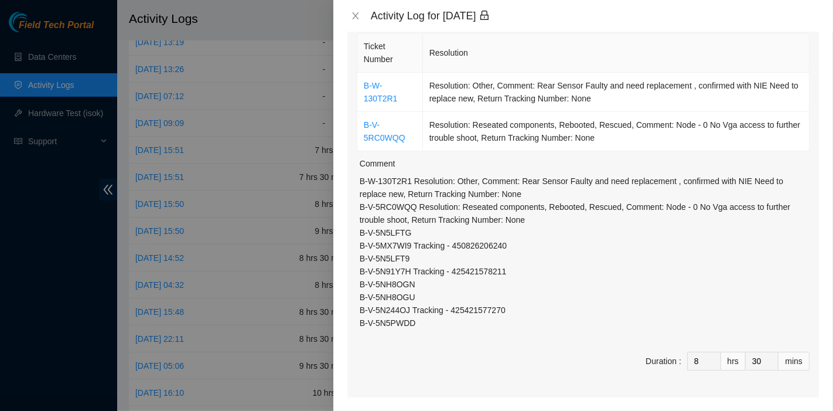
scroll to position [129, 0]
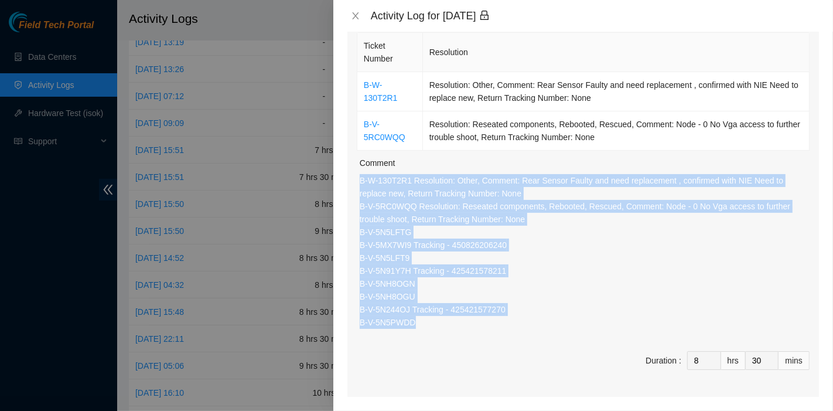
drag, startPoint x: 528, startPoint y: 316, endPoint x: 360, endPoint y: 175, distance: 220.4
click at [360, 175] on p "B-W-130T2R1 Resolution: Other, Comment: Rear Sensor Faulty and need replacement…" at bounding box center [585, 251] width 450 height 155
copy p "B-W-130T2R1 Resolution: Other, Comment: Rear Sensor Faulty and need replacement…"
click at [358, 15] on icon "close" at bounding box center [355, 15] width 9 height 9
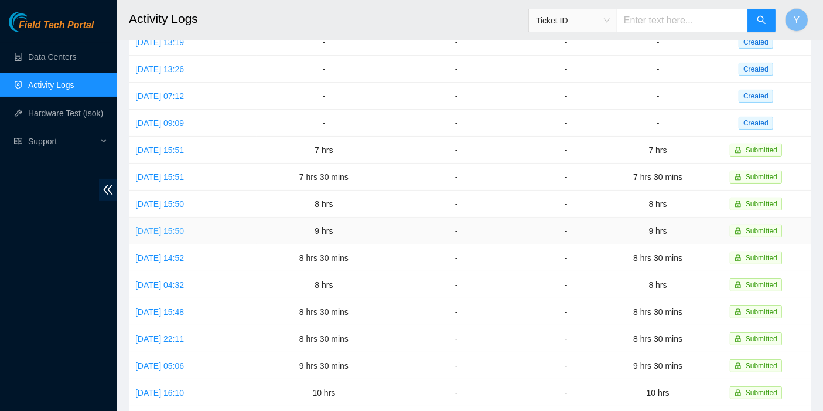
click at [173, 226] on link "[DATE] 15:50" at bounding box center [159, 230] width 49 height 9
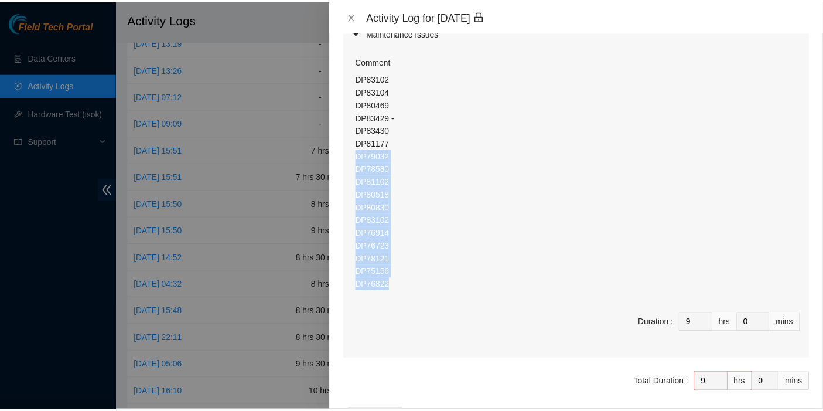
scroll to position [130, 0]
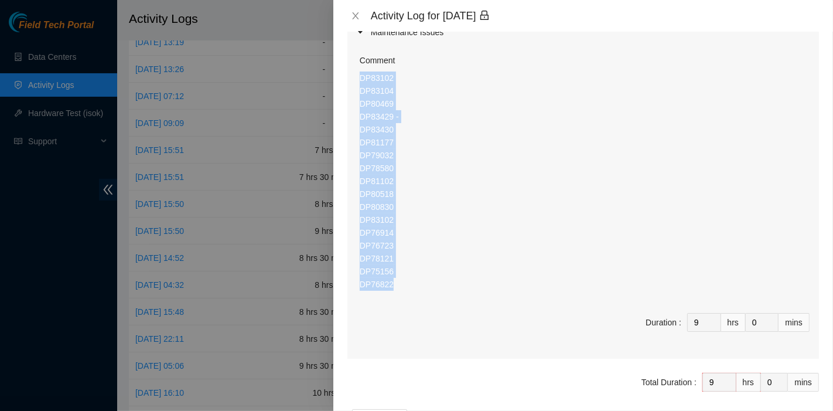
drag, startPoint x: 400, startPoint y: 291, endPoint x: 343, endPoint y: 81, distance: 217.3
click at [343, 81] on div "Note: This activity log is for informational purposes only. You will not be pai…" at bounding box center [583, 221] width 500 height 379
copy p "DP83102 DP83104 DP80469 DP83429 - DP83430 DP81177 DP79032 DP78580 DP81102 DP805…"
click at [412, 250] on p "DP83102 DP83104 DP80469 DP83429 - DP83430 DP81177 DP79032 DP78580 DP81102 DP805…" at bounding box center [585, 180] width 450 height 219
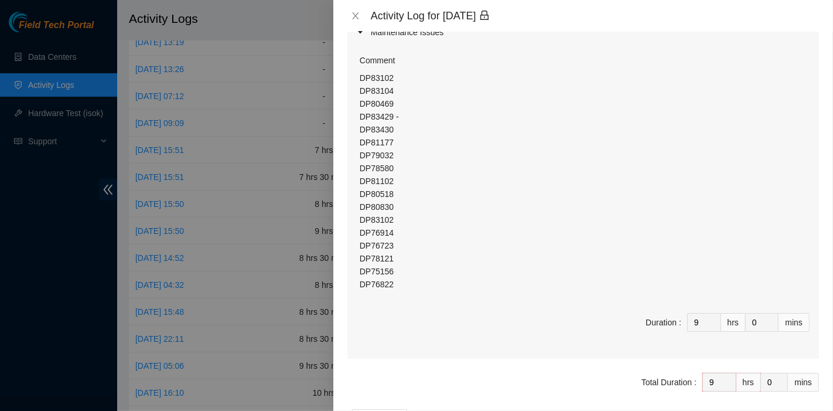
drag, startPoint x: 702, startPoint y: 167, endPoint x: 554, endPoint y: 2, distance: 221.1
click at [698, 165] on p "DP83102 DP83104 DP80469 DP83429 - DP83430 DP81177 DP79032 DP78580 DP81102 DP805…" at bounding box center [585, 180] width 450 height 219
drag, startPoint x: 354, startPoint y: 13, endPoint x: 356, endPoint y: 23, distance: 10.6
click at [355, 13] on icon "close" at bounding box center [355, 15] width 9 height 9
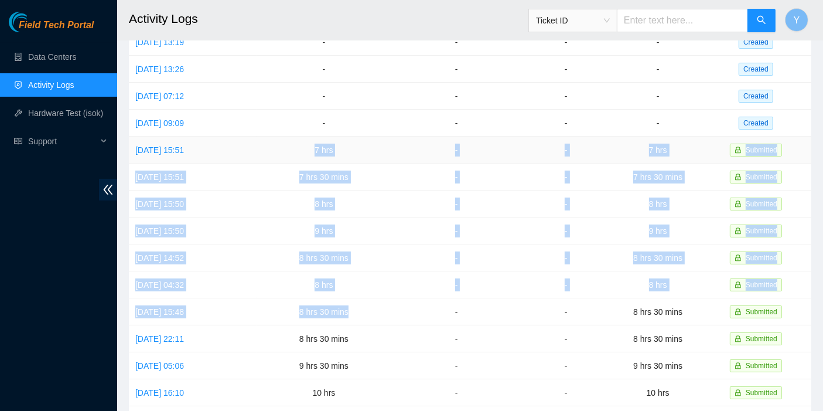
drag, startPoint x: 369, startPoint y: 306, endPoint x: 305, endPoint y: 151, distance: 167.8
click at [305, 151] on tbody "[DATE] 15:21 - - - - Created [DATE] 15:16 - - - - Created [DATE] 13:19 - - - - …" at bounding box center [470, 244] width 682 height 539
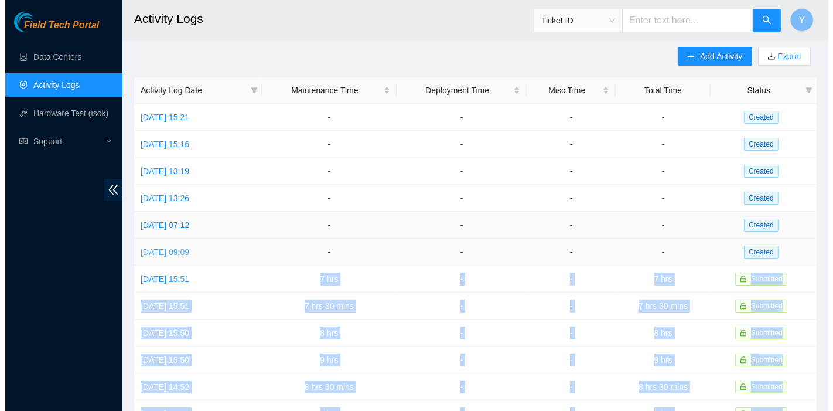
scroll to position [5, 0]
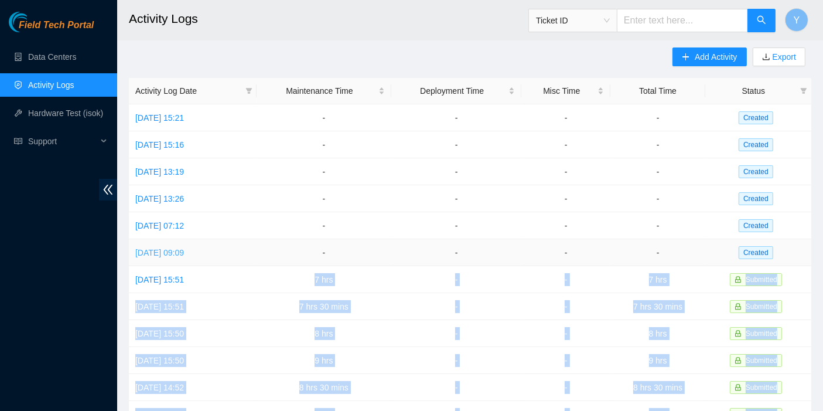
click at [184, 248] on link "[DATE] 09:09" at bounding box center [159, 252] width 49 height 9
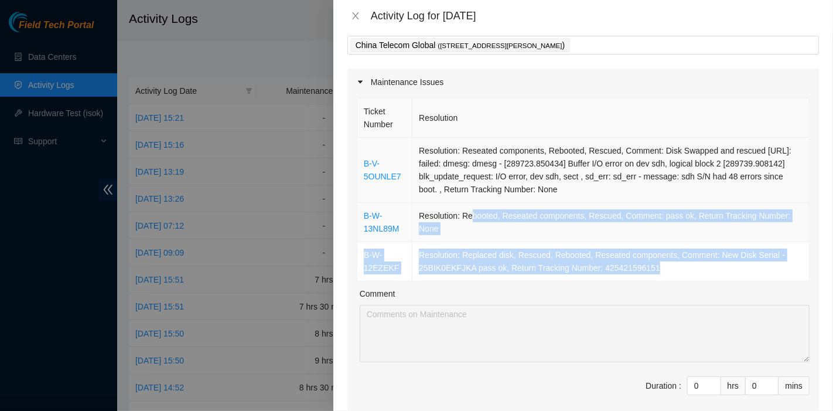
scroll to position [64, 0]
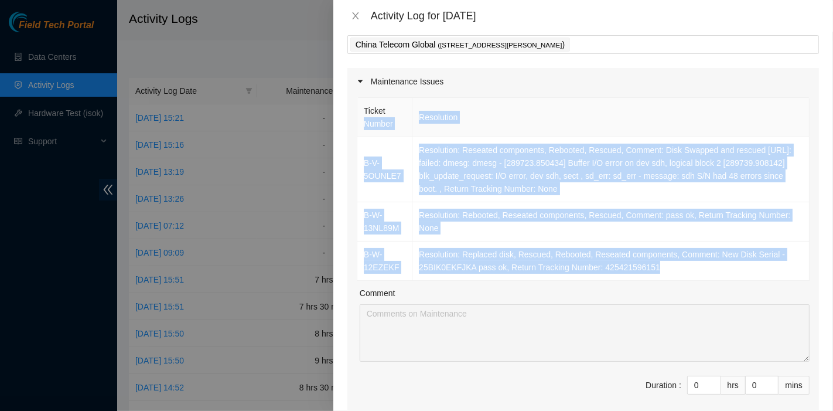
drag, startPoint x: 674, startPoint y: 268, endPoint x: 358, endPoint y: 135, distance: 343.4
click at [358, 135] on table "Ticket Number Resolution B-V-5OUNLE7 Resolution: Reseated components, Rebooted,…" at bounding box center [583, 188] width 452 height 183
copy table "Number Resolution B-V-5OUNLE7 Resolution: Reseated components, Rebooted, Rescue…"
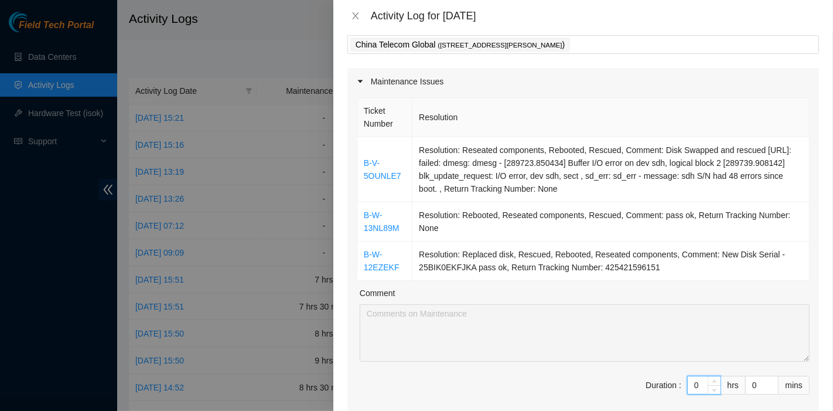
drag, startPoint x: 692, startPoint y: 382, endPoint x: 663, endPoint y: 379, distance: 29.4
click at [663, 379] on span "Duration : 0 hrs 0 mins" at bounding box center [583, 391] width 453 height 33
type input "9"
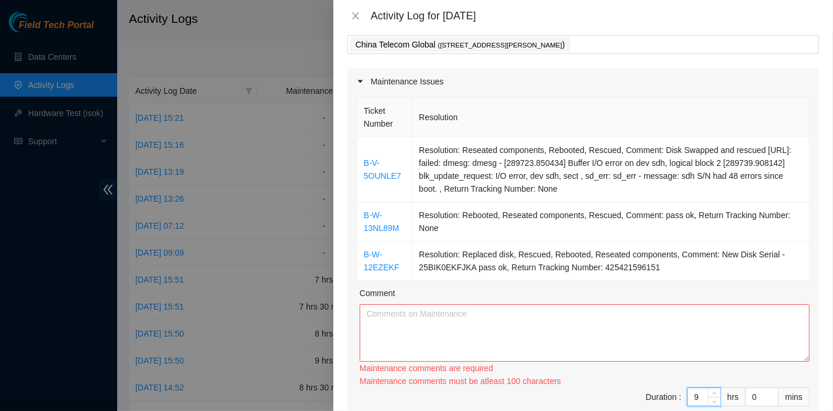
type input "9"
click at [460, 344] on textarea "Comment" at bounding box center [585, 332] width 450 height 57
paste textarea "Number Resolution B-V-5OUNLE7 Resolution: Reseated components, Rebooted, Rescue…"
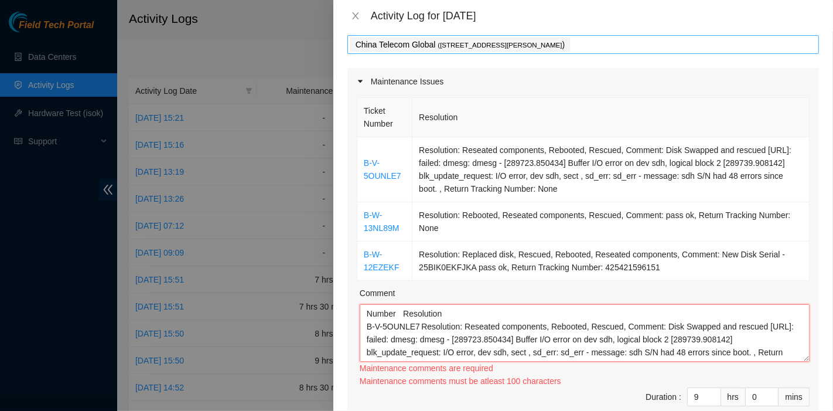
scroll to position [61, 0]
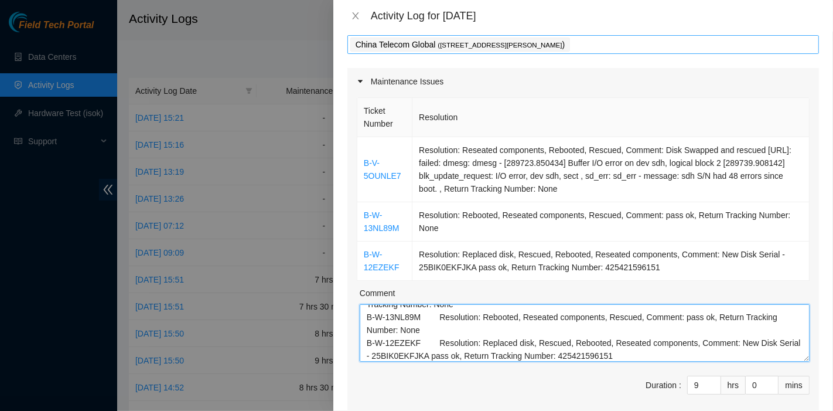
click at [625, 44] on div "China Telecom Global ( [STREET_ADDRESS][PERSON_NAME] )" at bounding box center [583, 44] width 466 height 16
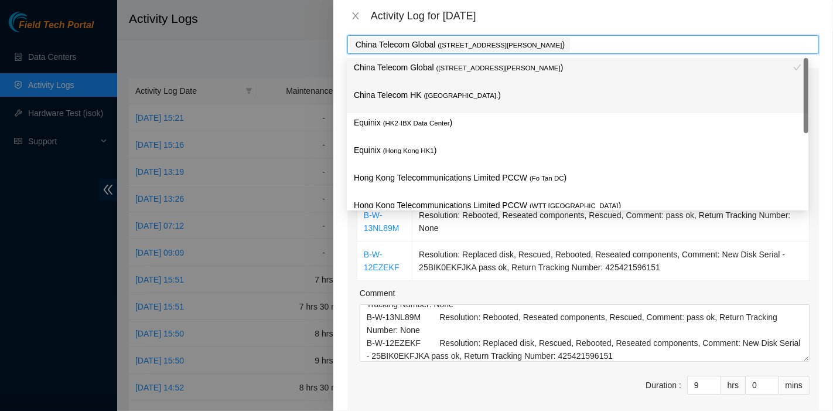
click at [493, 97] on p "China Telecom HK ( [GEOGRAPHIC_DATA] )" at bounding box center [578, 94] width 448 height 13
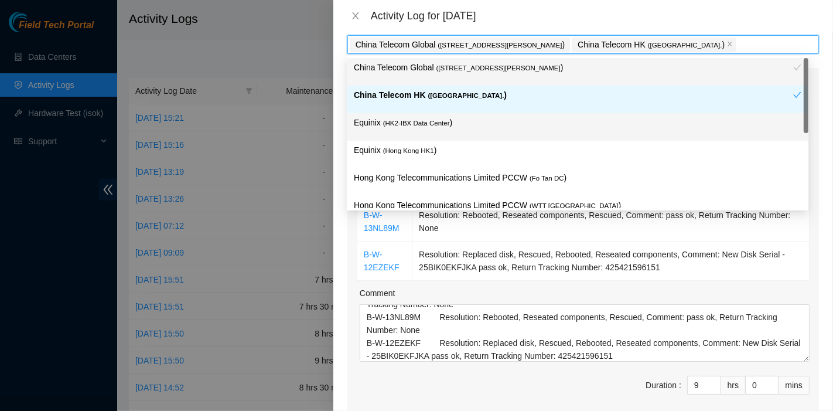
click at [462, 123] on p "Equinix ( HK2-IBX Data Center )" at bounding box center [578, 122] width 448 height 13
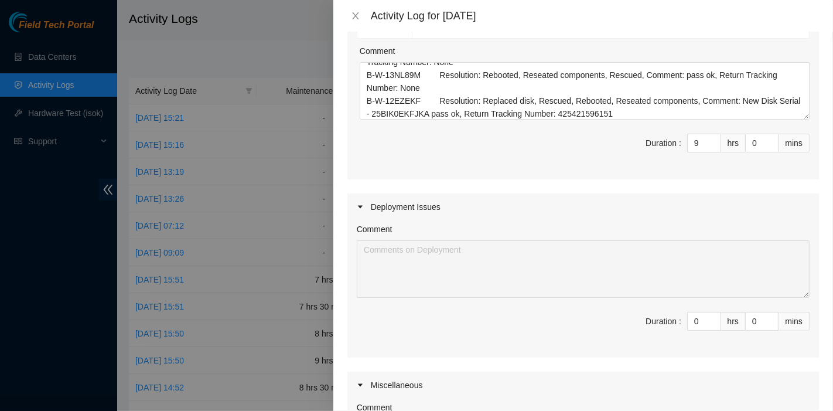
scroll to position [323, 0]
click at [626, 227] on div "Comment" at bounding box center [583, 231] width 453 height 18
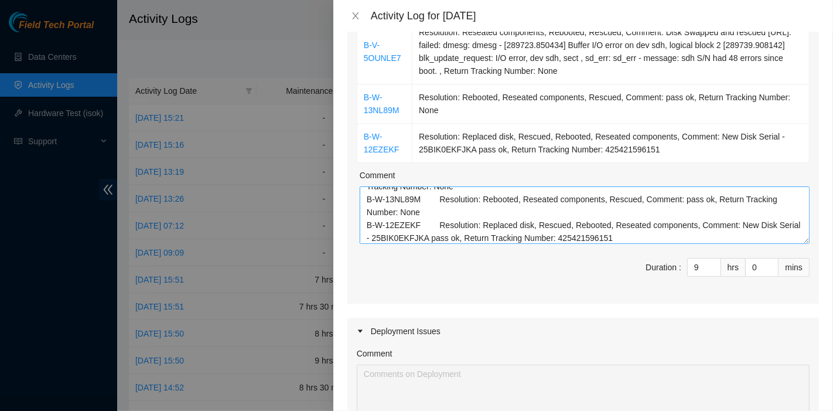
drag, startPoint x: 610, startPoint y: 155, endPoint x: 606, endPoint y: 217, distance: 62.9
click at [612, 156] on div "Ticket Number Resolution B-V-5OUNLE7 Resolution: Reseated components, Rebooted,…" at bounding box center [583, 140] width 472 height 326
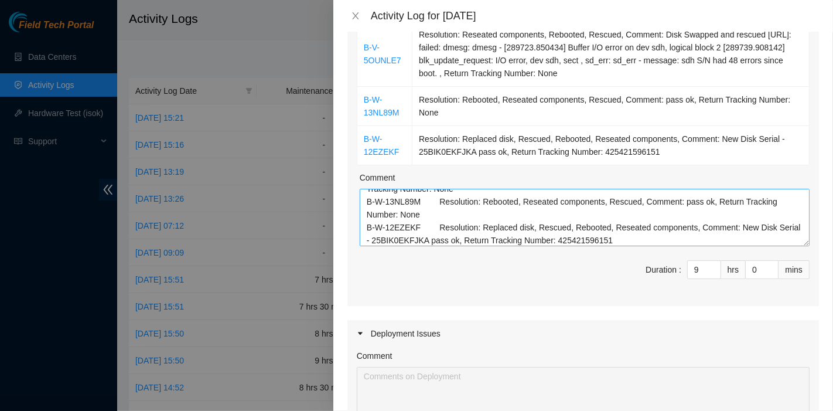
scroll to position [196, 0]
click at [603, 243] on textarea "Number Resolution B-V-5OUNLE7 Resolution: Reseated components, Rebooted, Rescue…" at bounding box center [585, 217] width 450 height 57
paste textarea "B-V-5NNRMG7 Resolution: Reseated components, Rebooted, Rescued, Comment: pass o…"
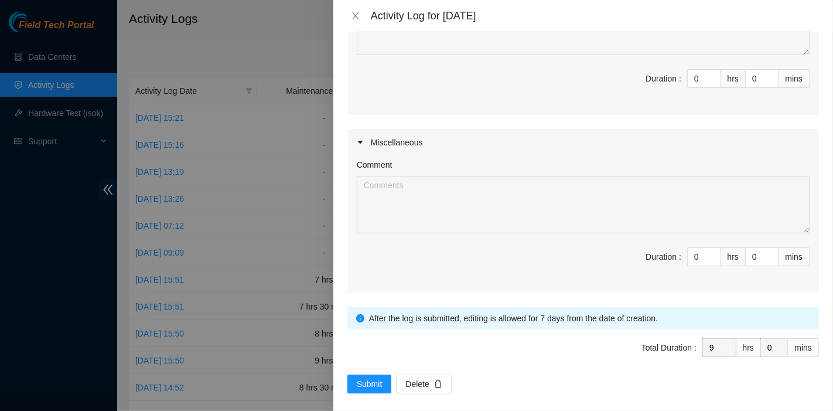
scroll to position [572, 0]
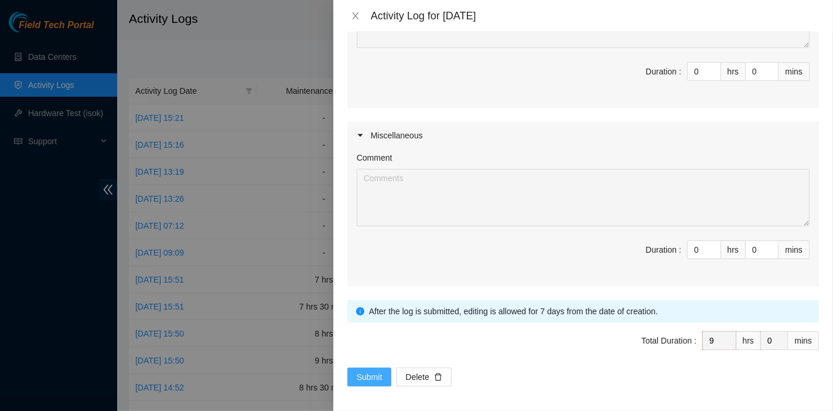
type textarea "Number Resolution B-V-5OUNLE7 Resolution: Reseated components, Rebooted, Rescue…"
click at [375, 370] on span "Submit" at bounding box center [370, 376] width 26 height 13
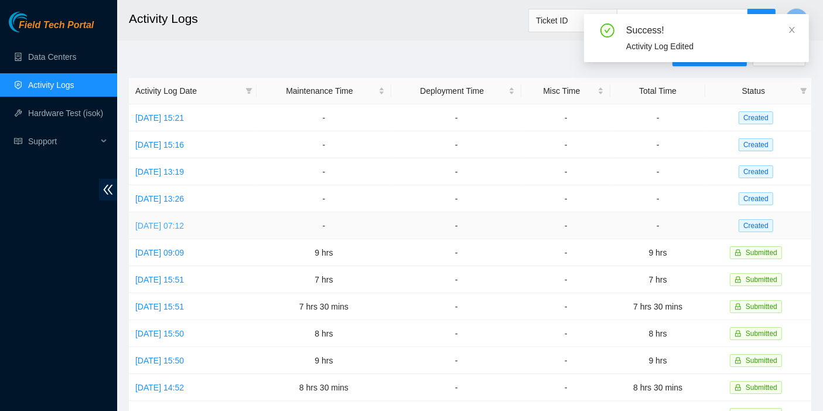
click at [184, 221] on link "[DATE] 07:12" at bounding box center [159, 225] width 49 height 9
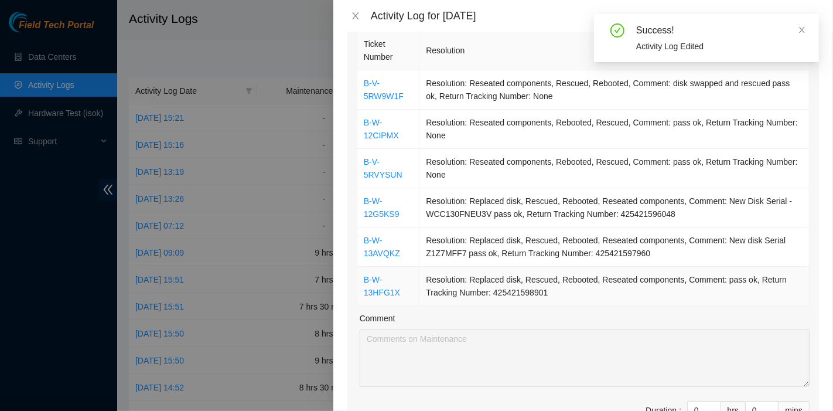
scroll to position [130, 0]
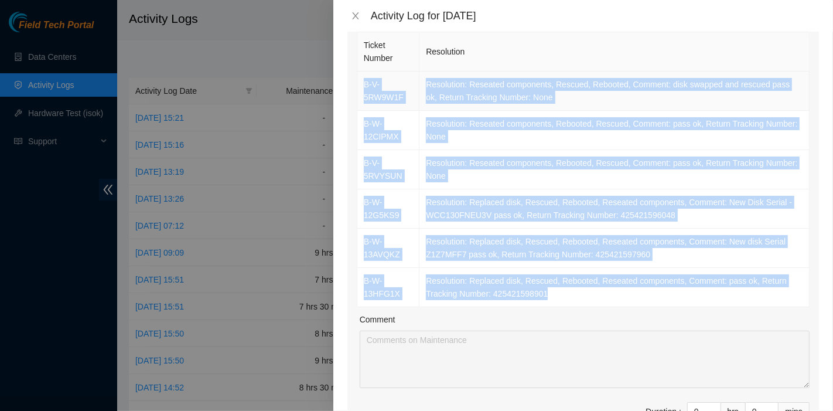
drag, startPoint x: 553, startPoint y: 292, endPoint x: 357, endPoint y: 77, distance: 291.1
click at [357, 77] on tbody "B-V-5RW9W1F Resolution: Reseated components, Rescued, Rebooted, Comment: disk s…" at bounding box center [583, 188] width 452 height 235
copy tbody "B-V-5RW9W1F Resolution: Reseated components, Rescued, Rebooted, Comment: disk s…"
click at [726, 218] on td "Resolution: Replaced disk, Rescued, Rebooted, Reseated components, Comment: New…" at bounding box center [614, 208] width 390 height 39
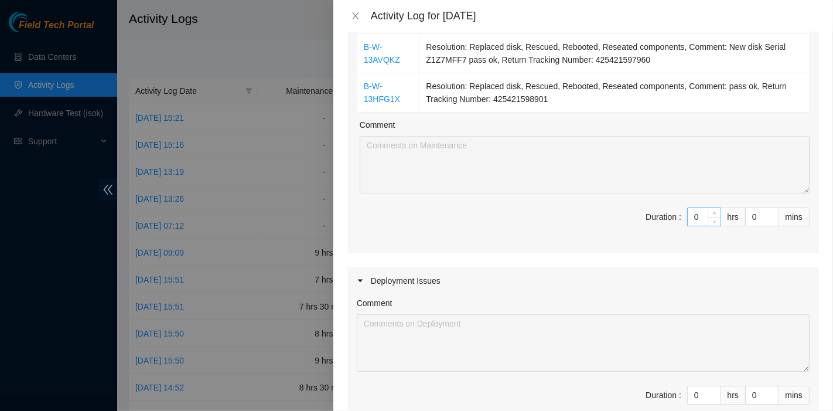
scroll to position [325, 0]
drag, startPoint x: 691, startPoint y: 217, endPoint x: 636, endPoint y: 216, distance: 55.1
click at [636, 216] on span "Duration : 0 hrs 0 mins" at bounding box center [583, 223] width 453 height 33
type input "9"
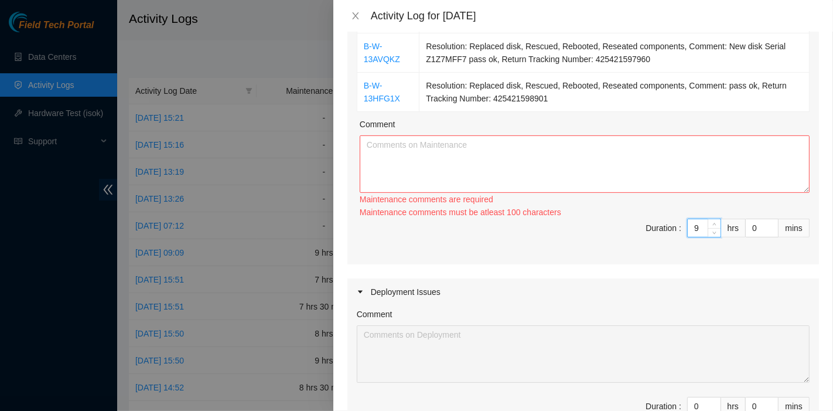
type input "9"
click at [484, 149] on textarea "Comment" at bounding box center [585, 163] width 450 height 57
paste textarea "B-V-5RW9W1F Resolution: Reseated components, Rescued, Rebooted, Comment: disk s…"
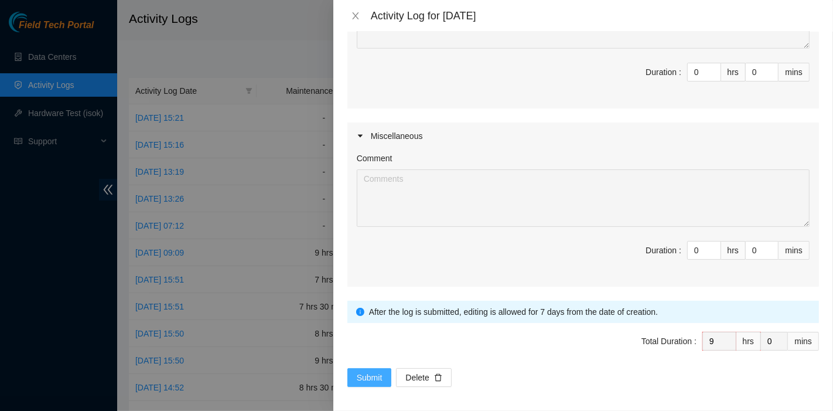
scroll to position [647, 0]
type textarea "B-V-5RW9W1F Resolution: Reseated components, Rescued, Rebooted, Comment: disk s…"
click at [373, 371] on span "Submit" at bounding box center [370, 377] width 26 height 13
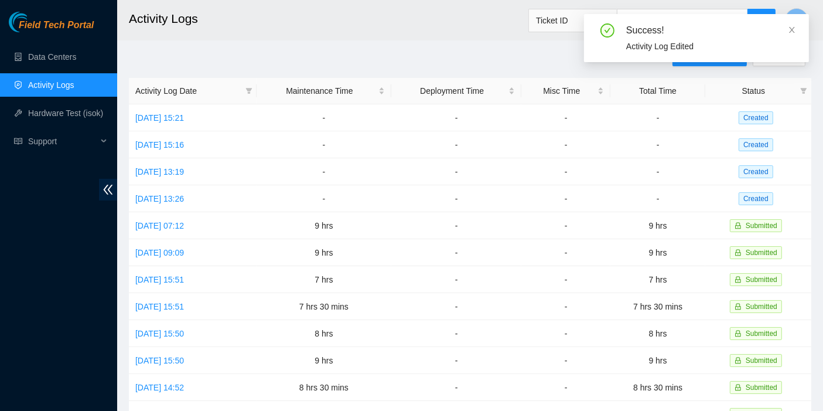
click at [790, 28] on icon "close" at bounding box center [792, 30] width 6 height 6
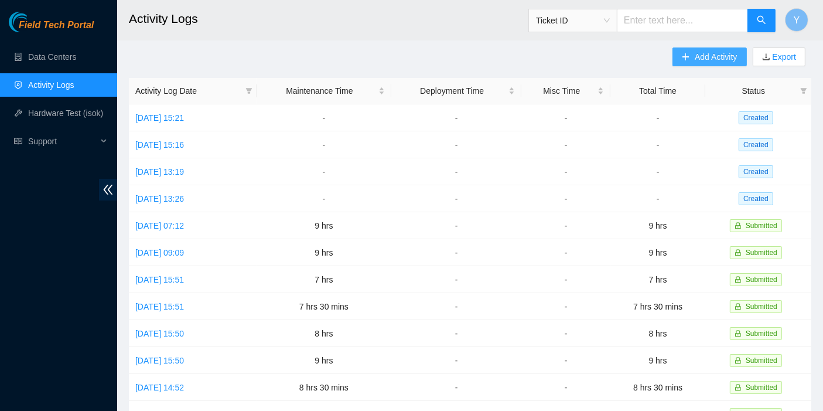
click at [698, 55] on span "Add Activity" at bounding box center [716, 56] width 42 height 13
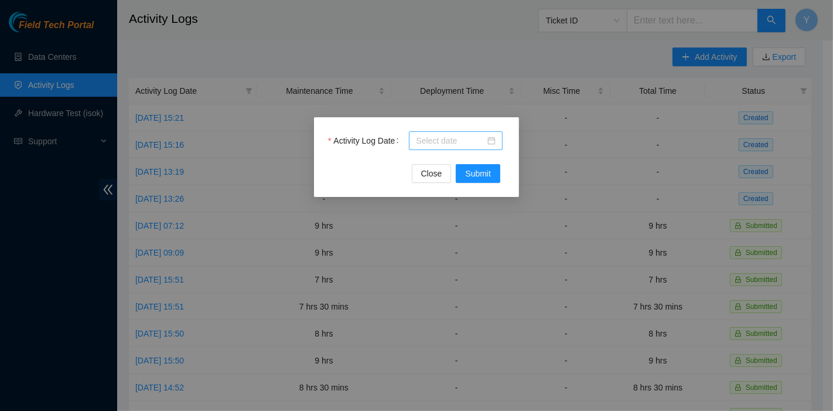
click at [433, 132] on div at bounding box center [456, 140] width 94 height 19
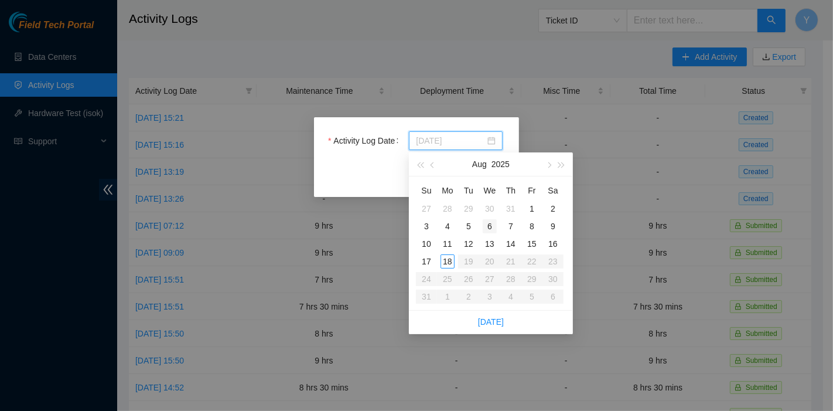
type input "[DATE]"
click at [493, 226] on div "6" at bounding box center [490, 226] width 14 height 14
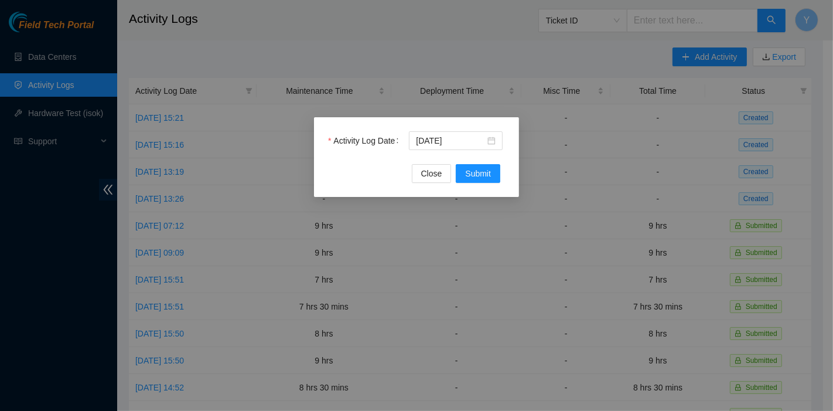
click at [482, 155] on div "Activity Log Date [DATE]" at bounding box center [416, 147] width 177 height 33
click at [483, 168] on span "Submit" at bounding box center [478, 173] width 26 height 13
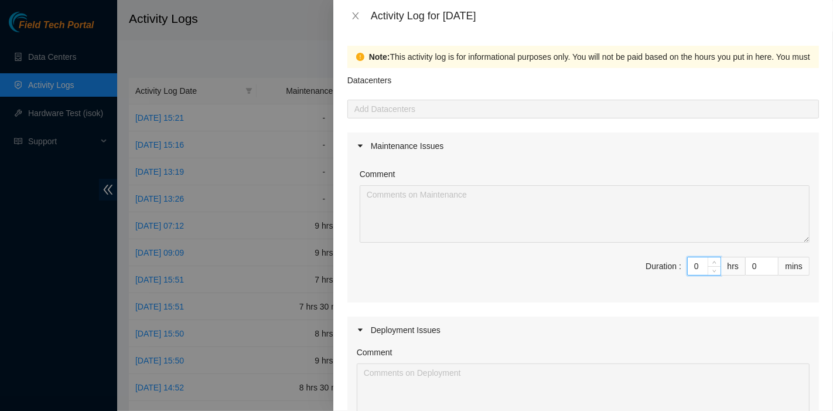
drag, startPoint x: 689, startPoint y: 268, endPoint x: 644, endPoint y: 264, distance: 45.2
click at [644, 264] on span "Duration : 0 hrs 0 mins" at bounding box center [583, 273] width 453 height 33
type input "8"
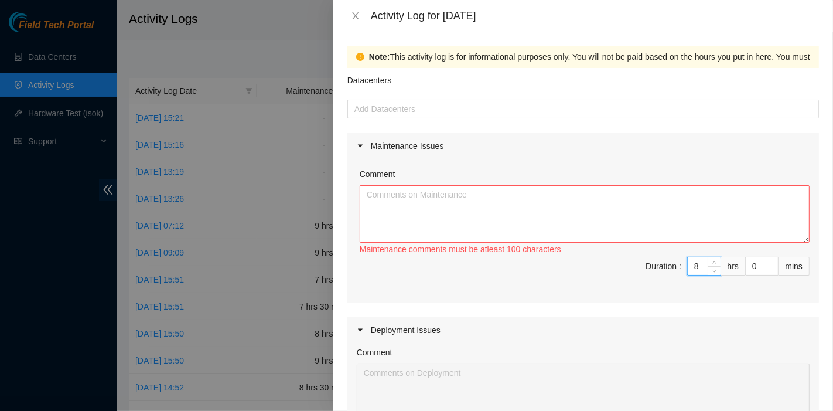
type input "8"
type input "3"
type input "30"
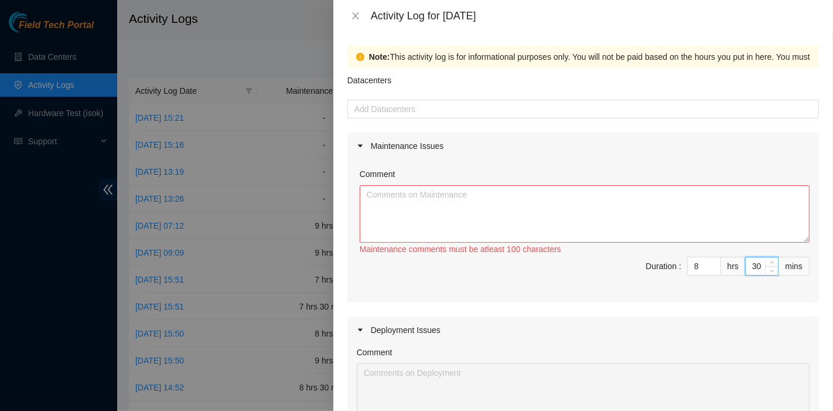
type input "30"
click at [383, 194] on textarea "Comment" at bounding box center [585, 213] width 450 height 57
paste textarea "Comment Comment Comment ……………………………………………………. Arranging and coordinating statio…"
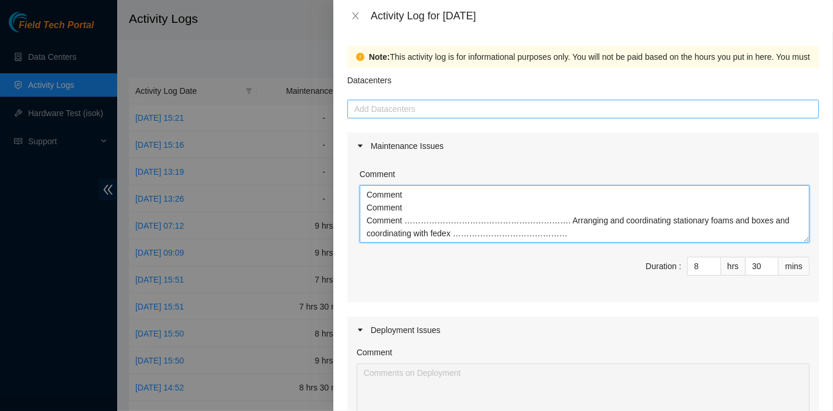
click at [392, 116] on div "Add Datacenters" at bounding box center [583, 109] width 472 height 19
type textarea "Comment Comment Comment ……………………………………………………. Arranging and coordinating statio…"
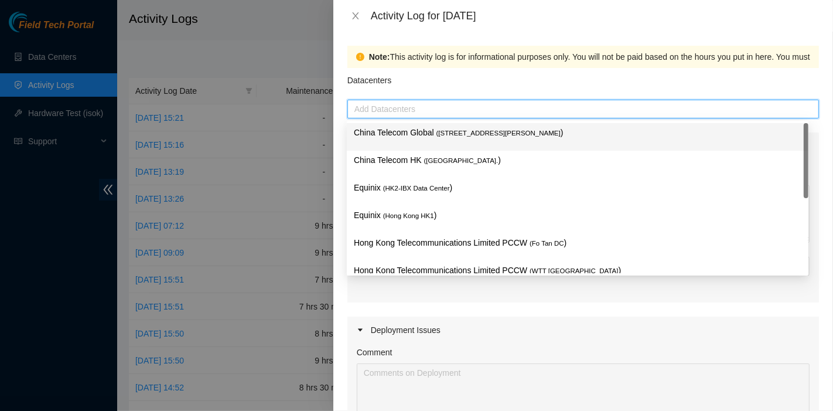
click at [395, 132] on p "China Telecom Global ( [STREET_ADDRESS][PERSON_NAME] )" at bounding box center [578, 132] width 448 height 13
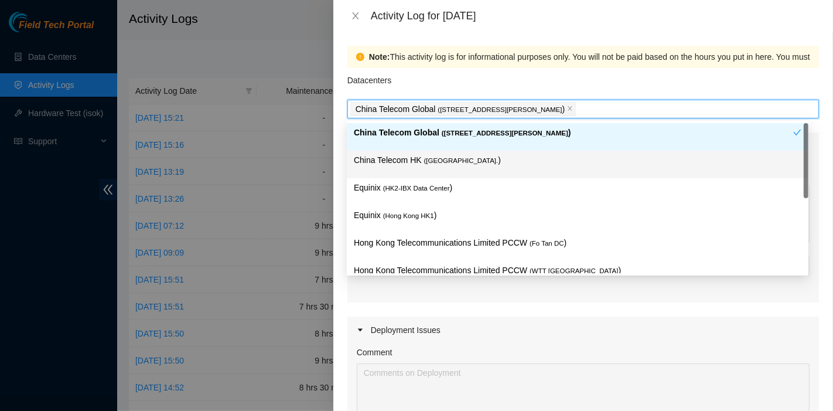
click at [396, 172] on div "China Telecom HK ( [GEOGRAPHIC_DATA] )" at bounding box center [578, 164] width 448 height 22
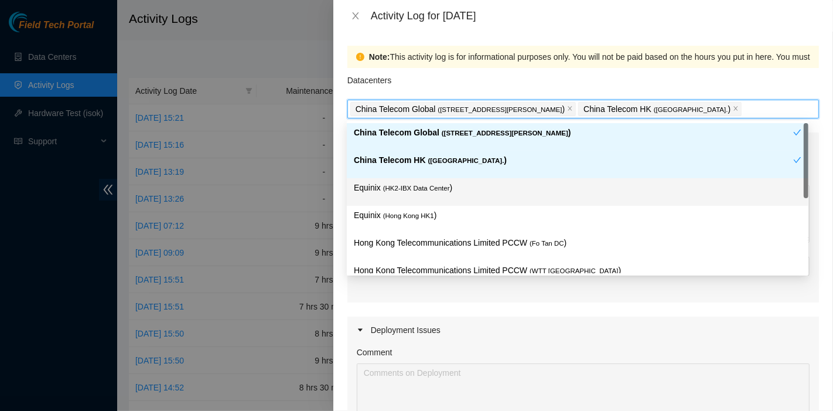
click at [397, 198] on div "Equinix ( HK2-IBX Data Center )" at bounding box center [578, 192] width 448 height 22
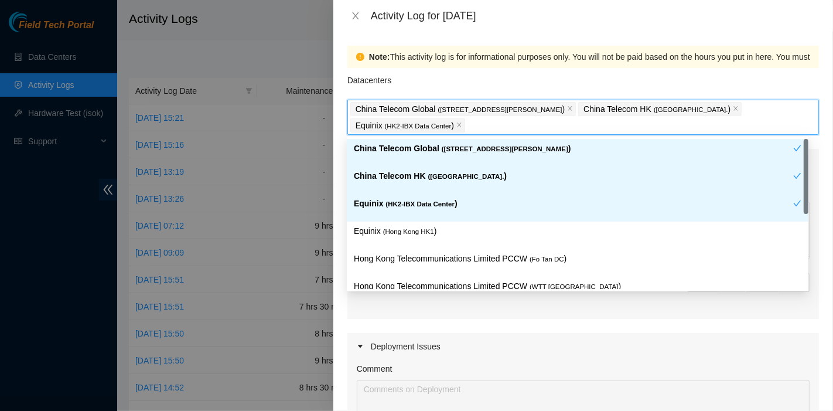
click at [398, 213] on div "Equinix ( HK2-IBX Data Center )" at bounding box center [573, 208] width 439 height 22
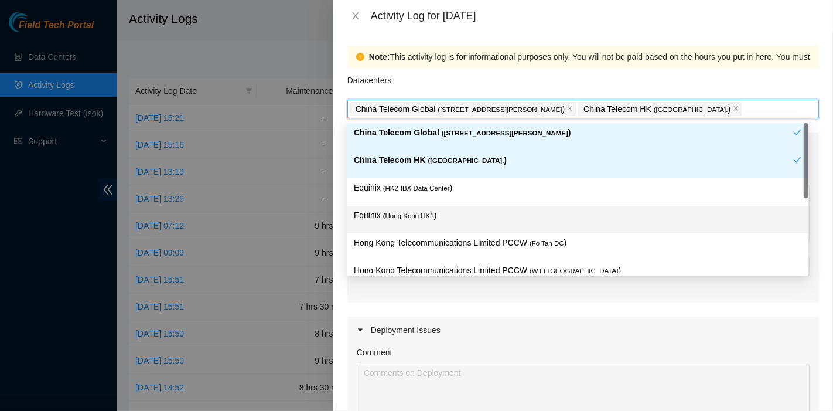
click at [400, 221] on div "Equinix ( [GEOGRAPHIC_DATA] HK1 )" at bounding box center [578, 220] width 448 height 22
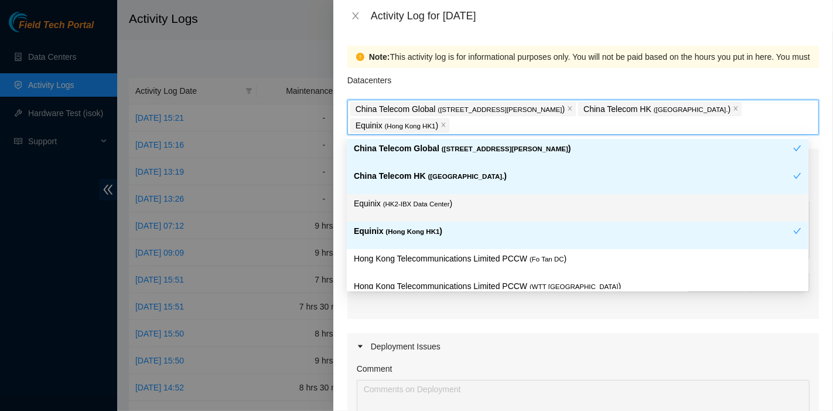
click at [409, 203] on span "( HK2-IBX Data Center" at bounding box center [416, 203] width 67 height 7
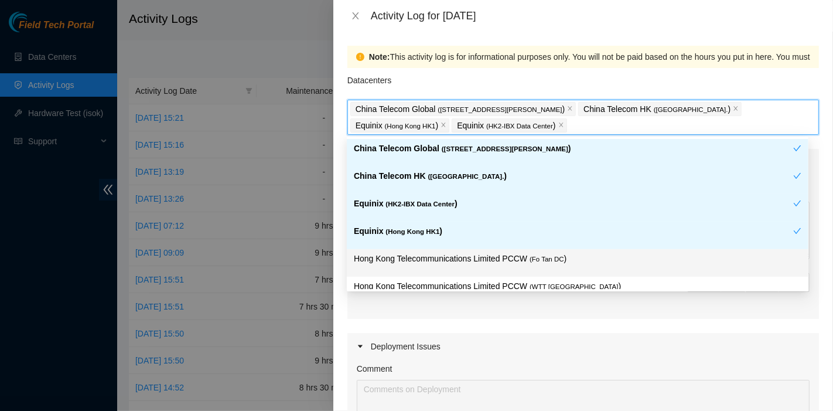
click at [515, 252] on p "Hong Kong Telecommunications Limited PCCW ( Fo Tan DC )" at bounding box center [578, 258] width 448 height 13
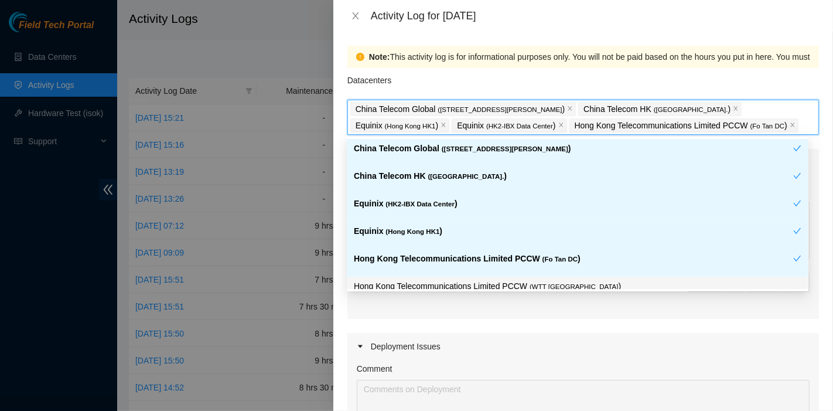
click at [534, 276] on div "Hong Kong Telecommunications Limited PCCW ( WTT [GEOGRAPHIC_DATA] )" at bounding box center [578, 290] width 462 height 28
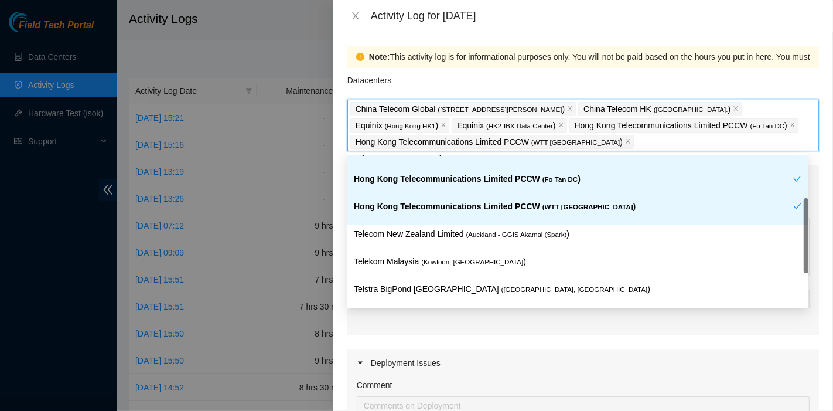
scroll to position [124, 0]
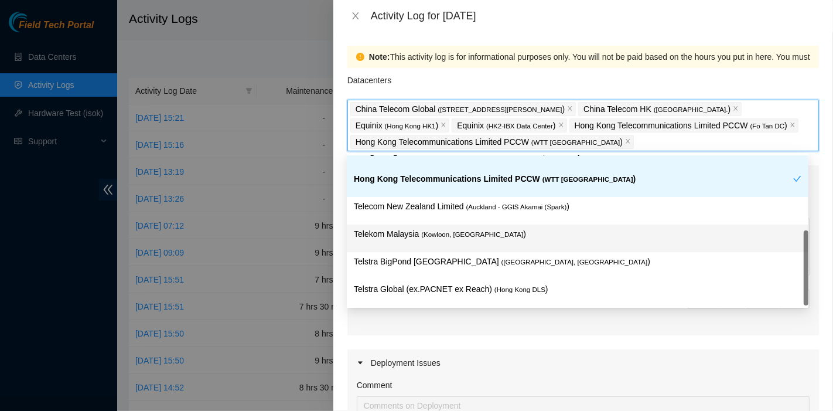
click at [518, 240] on div "Telekom Malaysia ( [GEOGRAPHIC_DATA], [GEOGRAPHIC_DATA] )" at bounding box center [578, 238] width 448 height 22
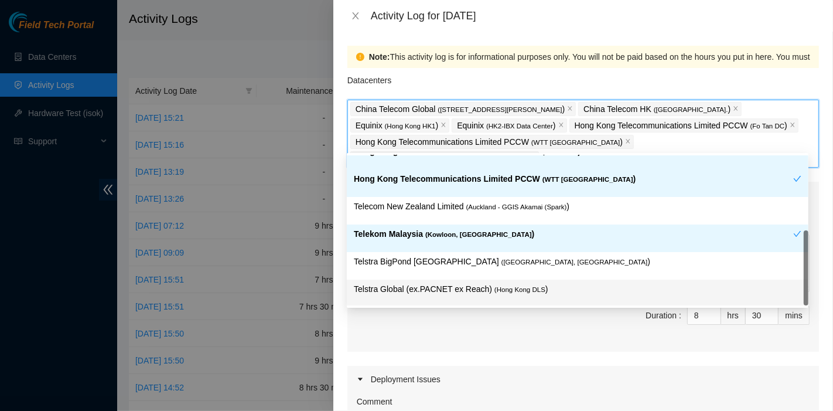
click at [544, 292] on p "Telstra Global (ex.PACNET ex Reach) ( [GEOGRAPHIC_DATA] DLS )" at bounding box center [578, 288] width 448 height 13
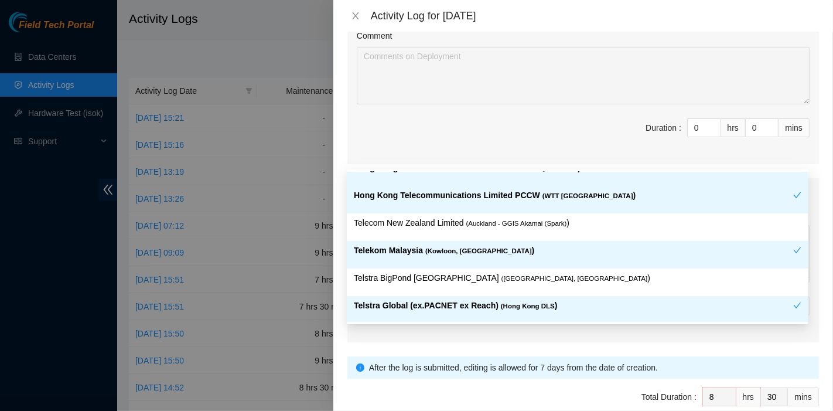
scroll to position [422, 0]
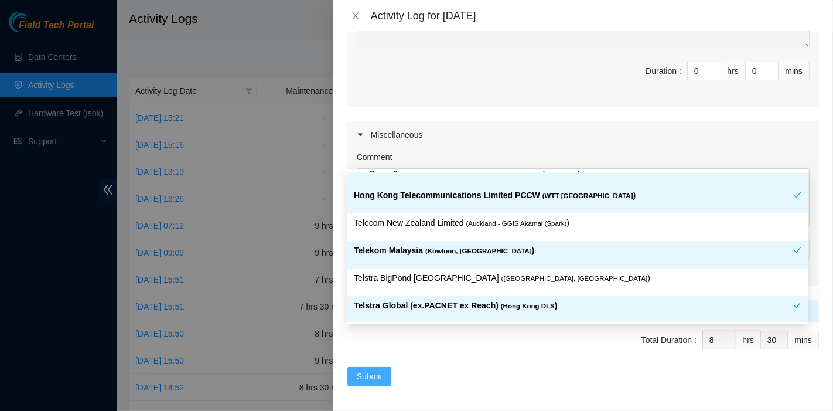
click at [365, 374] on span "Submit" at bounding box center [370, 376] width 26 height 13
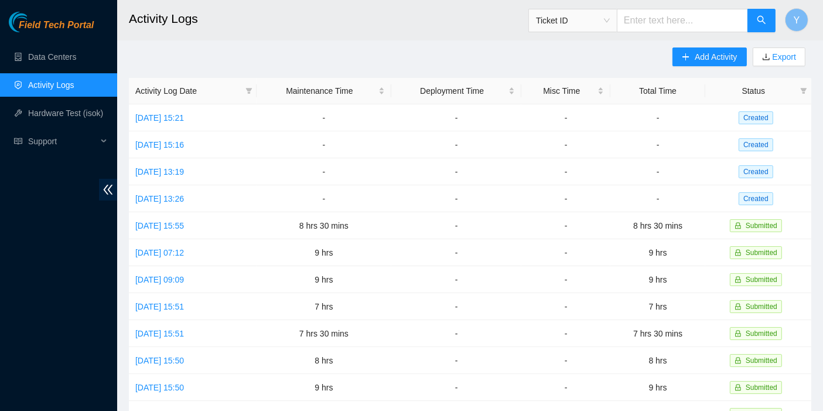
click at [566, 56] on div "Add Activity Export Activity Log Date Maintenance Time Deployment Time Misc Tim…" at bounding box center [470, 363] width 682 height 633
drag, startPoint x: 712, startPoint y: 59, endPoint x: 694, endPoint y: 98, distance: 43.5
click at [711, 59] on span "Add Activity" at bounding box center [716, 56] width 42 height 13
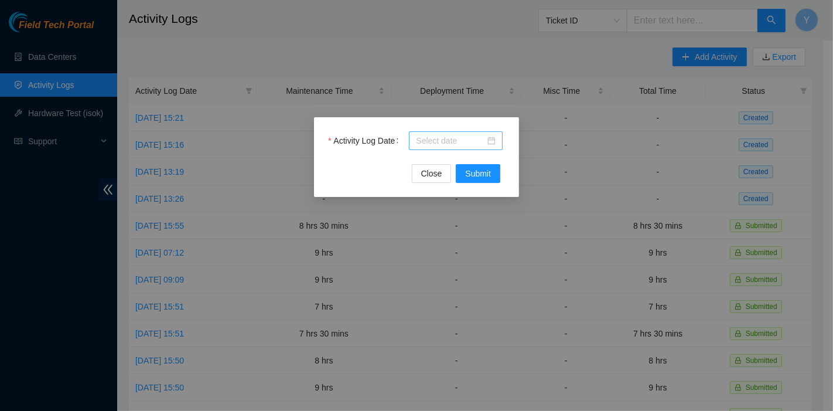
click at [448, 148] on div at bounding box center [456, 140] width 94 height 19
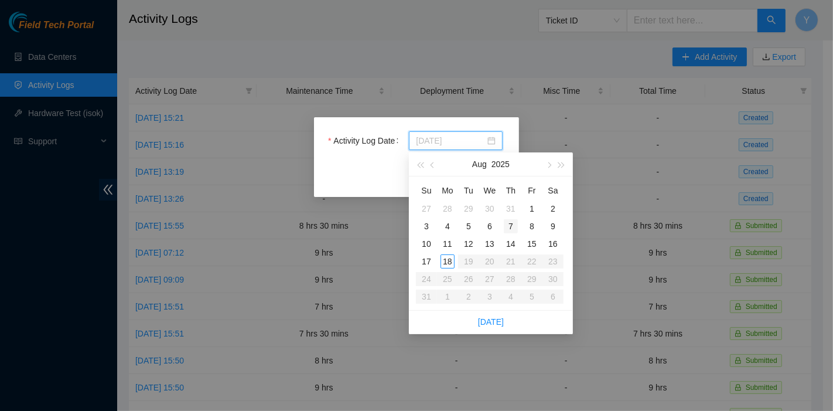
type input "[DATE]"
click at [512, 223] on div "7" at bounding box center [511, 226] width 14 height 14
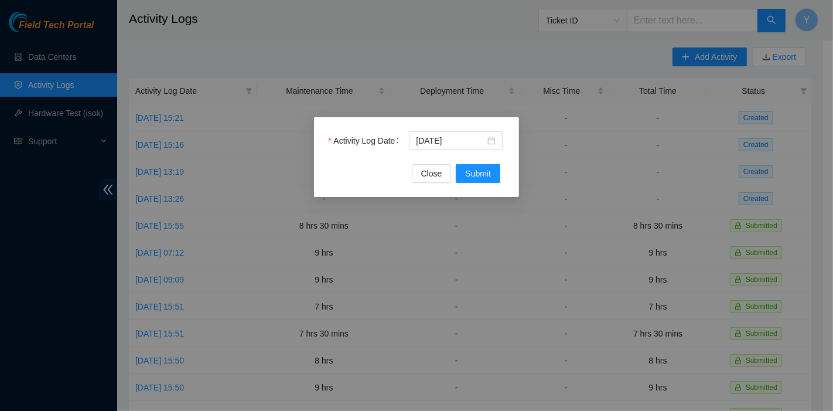
click at [497, 184] on div "Activity Log Date [DATE] Close Submit" at bounding box center [416, 157] width 205 height 80
click at [493, 179] on button "Submit" at bounding box center [478, 173] width 45 height 19
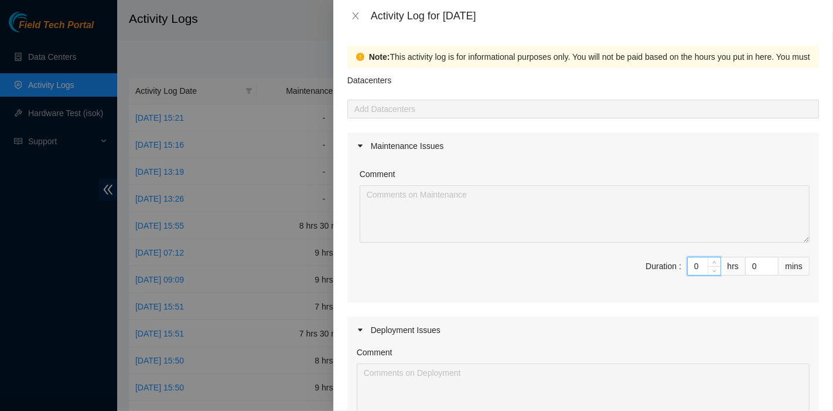
drag, startPoint x: 695, startPoint y: 269, endPoint x: 568, endPoint y: 265, distance: 127.2
click at [568, 265] on span "Duration : 0 hrs 0 mins" at bounding box center [583, 273] width 453 height 33
type input "9"
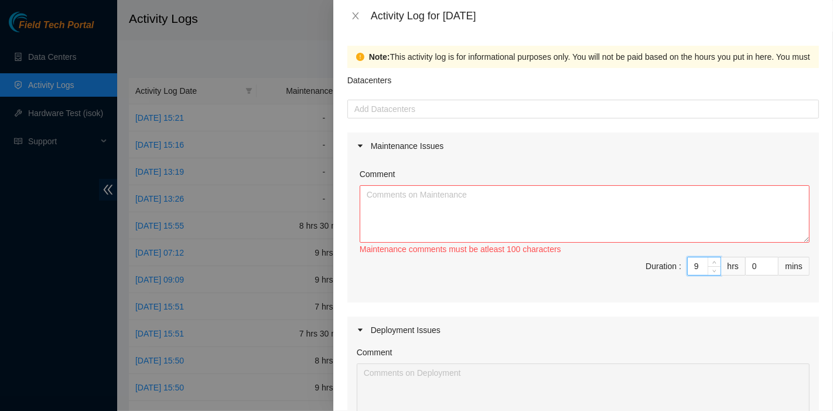
type input "9"
click at [437, 221] on textarea "Comment" at bounding box center [585, 213] width 450 height 57
paste textarea "DP83102 DP83104 DP80469 DP83429 - DP83430 DP81177 DP79032 DP78580 DP81102 DP805…"
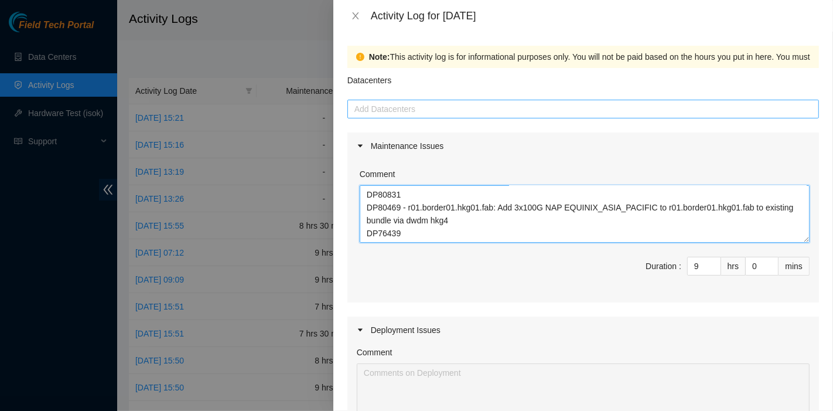
click at [413, 109] on div at bounding box center [583, 109] width 466 height 14
type textarea "DP83102 DP83104 DP80469 DP83429 - DP83430 DP81177 DP79032 DP78580 DP81102 DP805…"
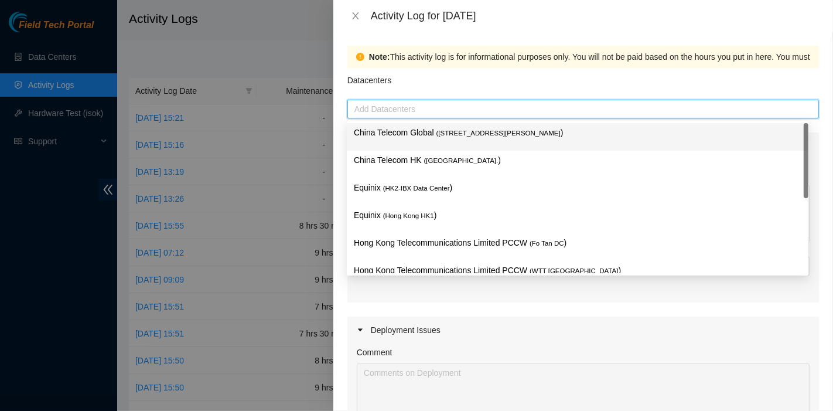
click at [416, 138] on p "China Telecom Global ( [STREET_ADDRESS][PERSON_NAME] )" at bounding box center [578, 132] width 448 height 13
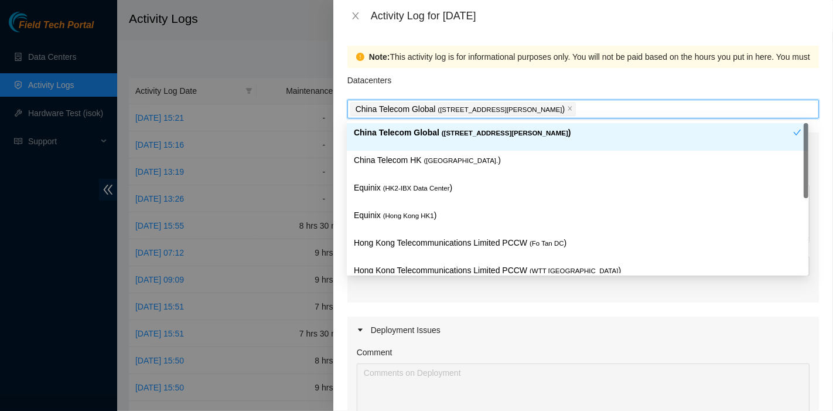
click at [416, 176] on div "China Telecom HK ( [GEOGRAPHIC_DATA] )" at bounding box center [578, 165] width 462 height 28
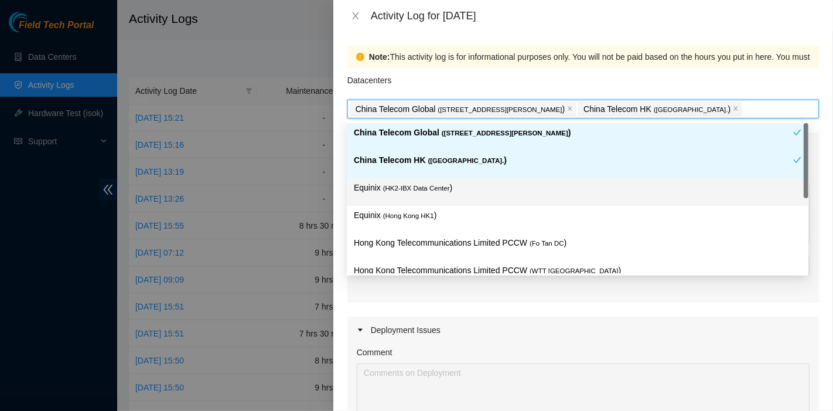
click at [415, 190] on span "( HK2-IBX Data Center" at bounding box center [416, 188] width 67 height 7
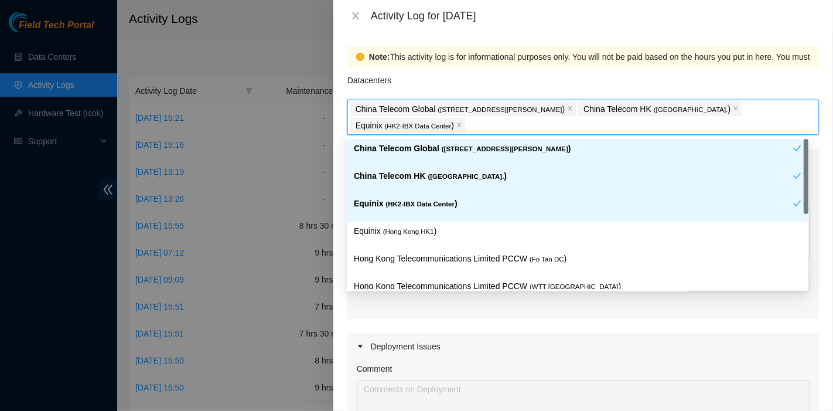
click at [410, 228] on span "( [GEOGRAPHIC_DATA] HK1" at bounding box center [408, 231] width 51 height 7
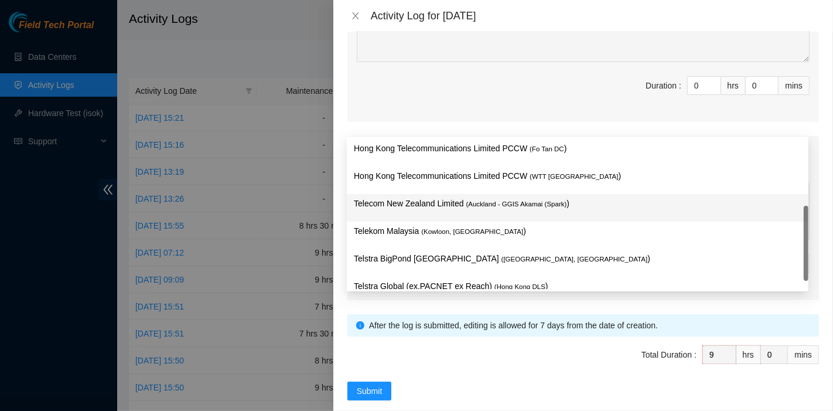
scroll to position [390, 0]
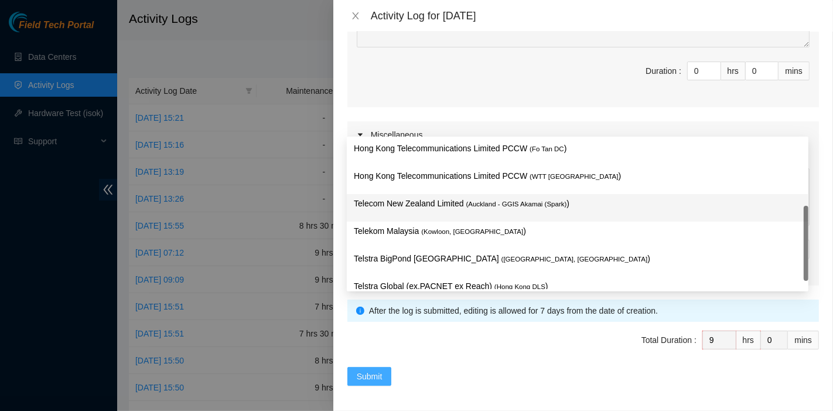
click at [367, 373] on span "Submit" at bounding box center [370, 376] width 26 height 13
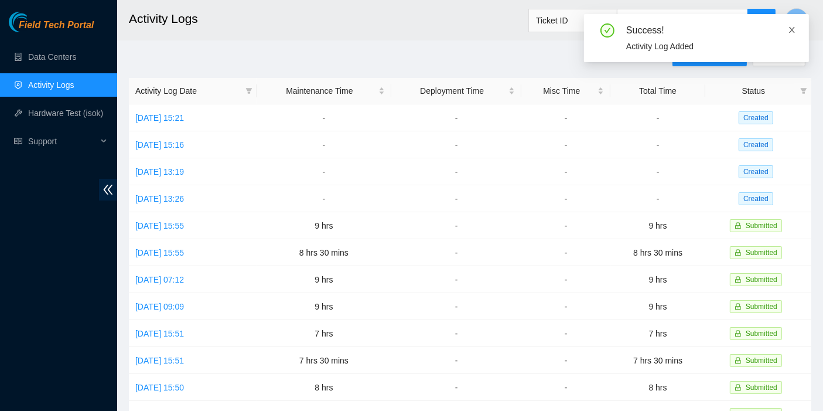
click at [788, 28] on icon "close" at bounding box center [792, 30] width 8 height 8
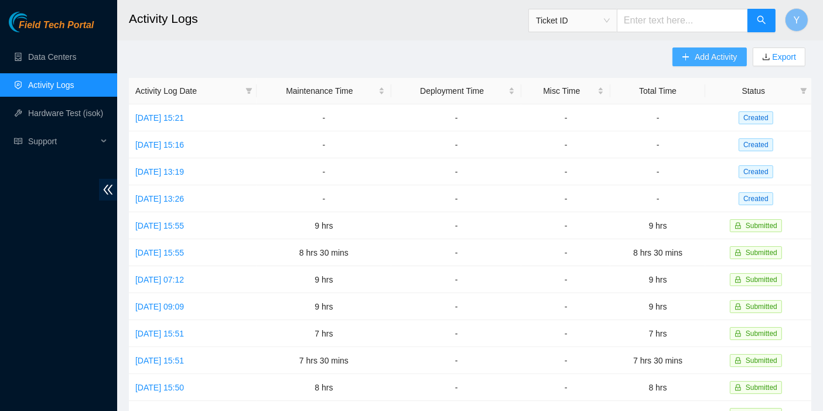
click at [707, 47] on button "Add Activity" at bounding box center [709, 56] width 74 height 19
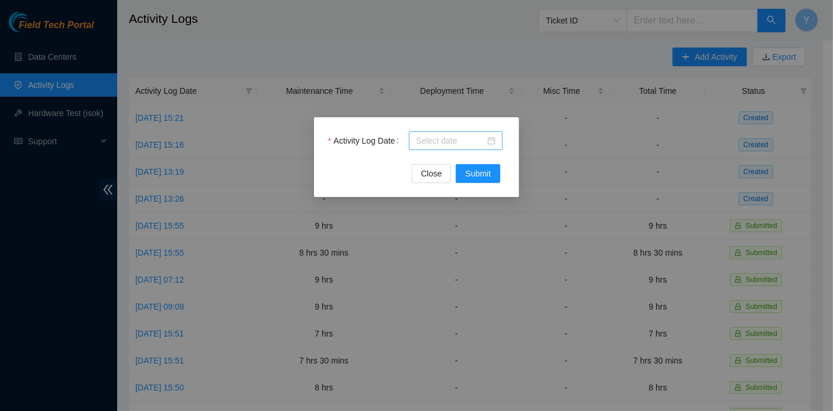
click at [474, 135] on input "Activity Log Date" at bounding box center [450, 140] width 69 height 13
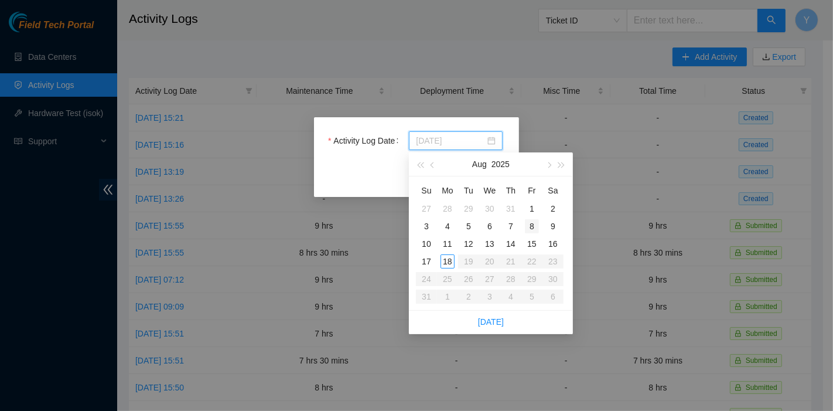
type input "[DATE]"
click at [534, 226] on div "8" at bounding box center [532, 226] width 14 height 14
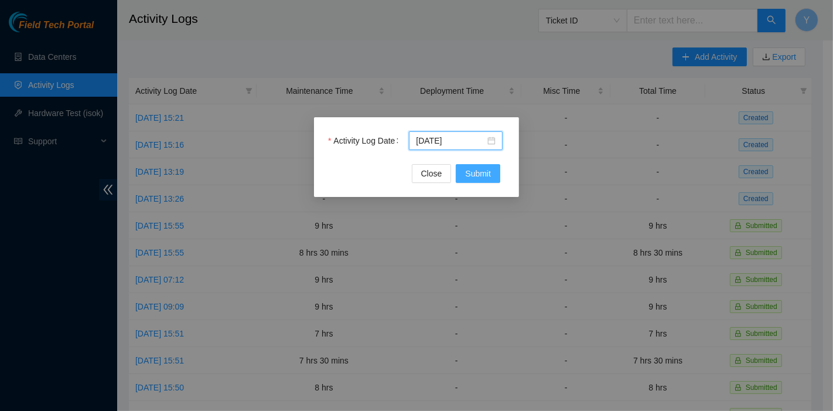
click at [489, 175] on span "Submit" at bounding box center [478, 173] width 26 height 13
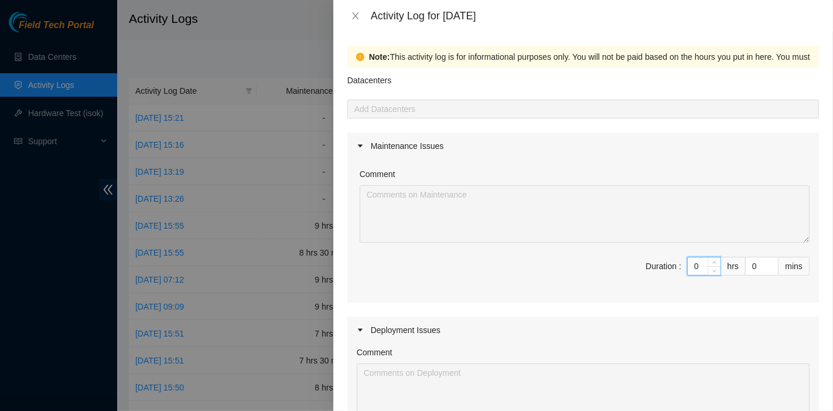
drag, startPoint x: 689, startPoint y: 265, endPoint x: 669, endPoint y: 265, distance: 20.5
click at [669, 265] on span "Duration : 0 hrs 0 mins" at bounding box center [583, 273] width 453 height 33
type input "8"
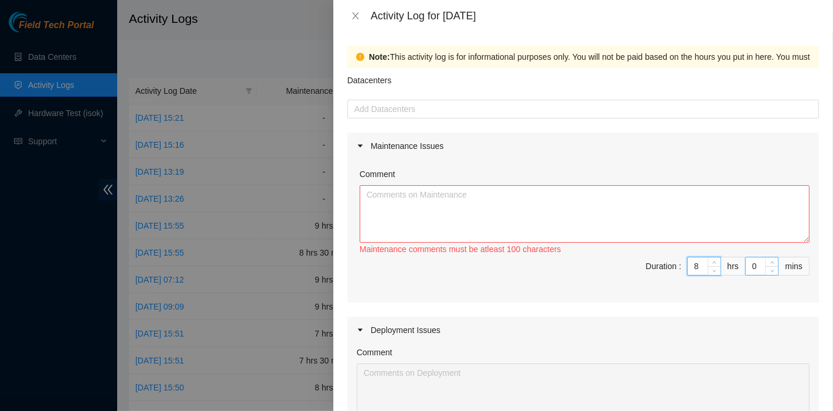
type input "8"
click at [746, 269] on input "0" at bounding box center [762, 266] width 32 height 18
type input "30"
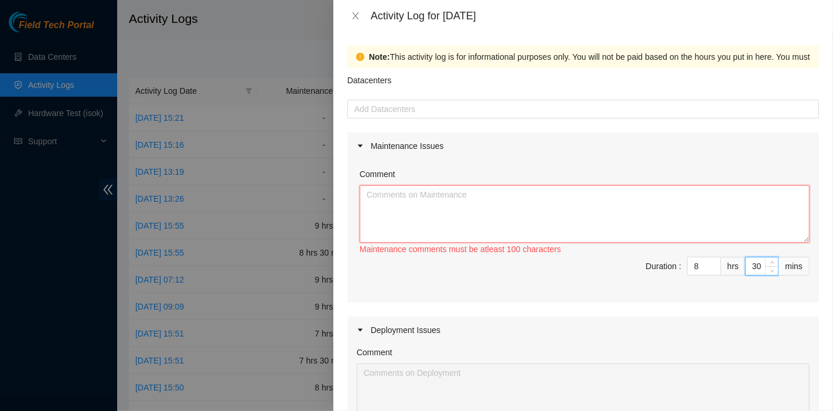
click at [483, 200] on textarea "Comment" at bounding box center [585, 213] width 450 height 57
paste textarea "DP83102 DP83104 DP80469 DP83429 - DP83430 DP81177 DP79032 DP78580 DP81102 DP805…"
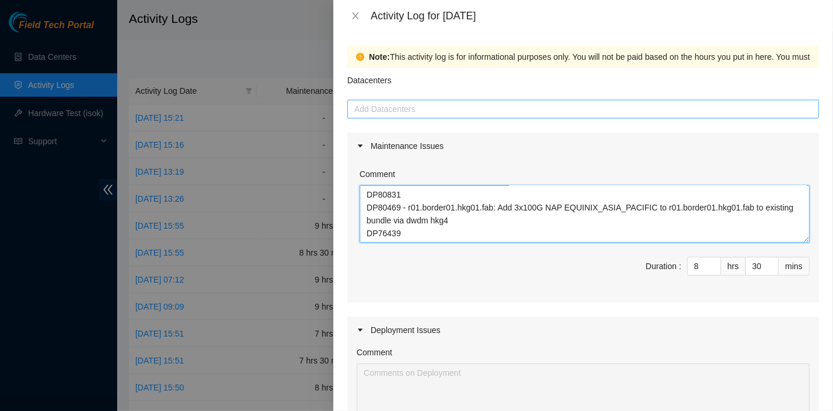
click at [395, 109] on div at bounding box center [583, 109] width 466 height 14
type textarea "DP83102 DP83104 DP80469 DP83429 - DP83430 DP81177 DP79032 DP78580 DP81102 DP805…"
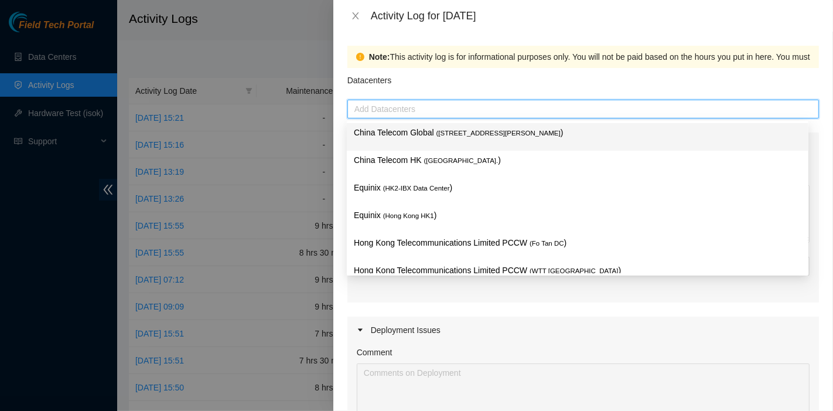
click at [436, 129] on span "( [STREET_ADDRESS][PERSON_NAME]" at bounding box center [498, 132] width 124 height 7
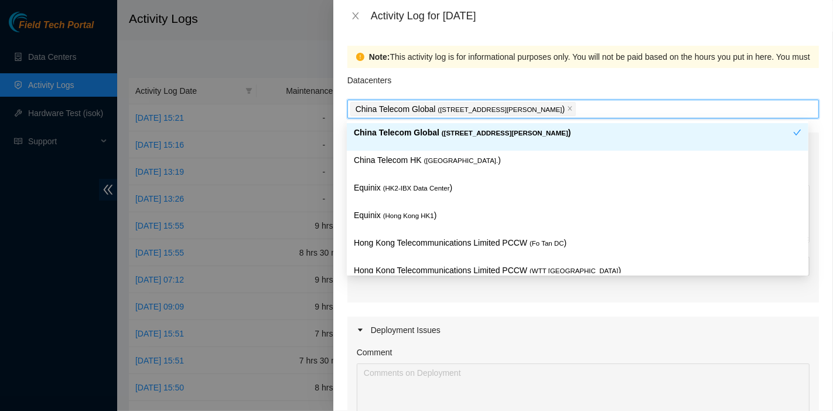
click at [430, 157] on span "( [GEOGRAPHIC_DATA]." at bounding box center [461, 160] width 74 height 7
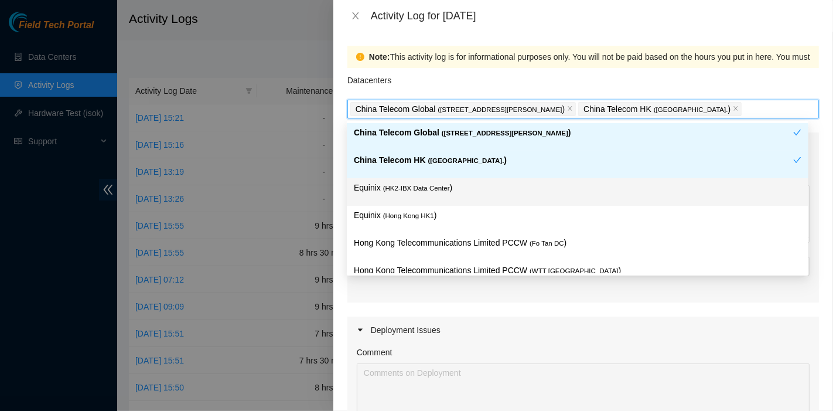
click at [420, 193] on p "Equinix ( HK2-IBX Data Center )" at bounding box center [578, 187] width 448 height 13
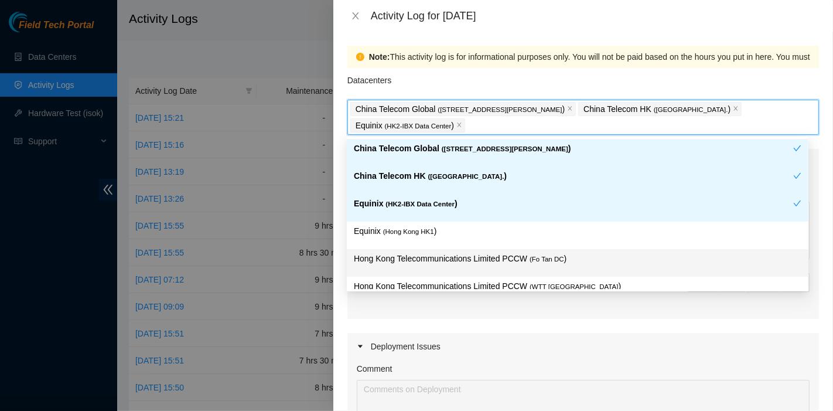
click at [517, 254] on p "Hong Kong Telecommunications Limited PCCW ( Fo Tan DC )" at bounding box center [578, 258] width 448 height 13
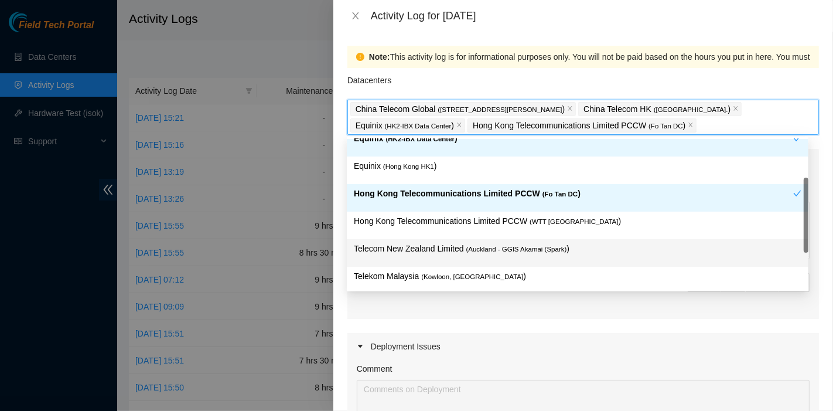
click at [549, 249] on span "( Auckland - GGIS Akamai (Spark)" at bounding box center [516, 248] width 101 height 7
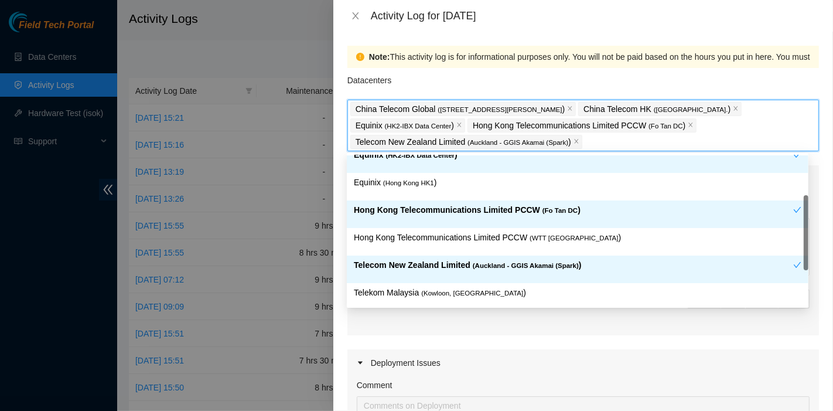
scroll to position [66, 0]
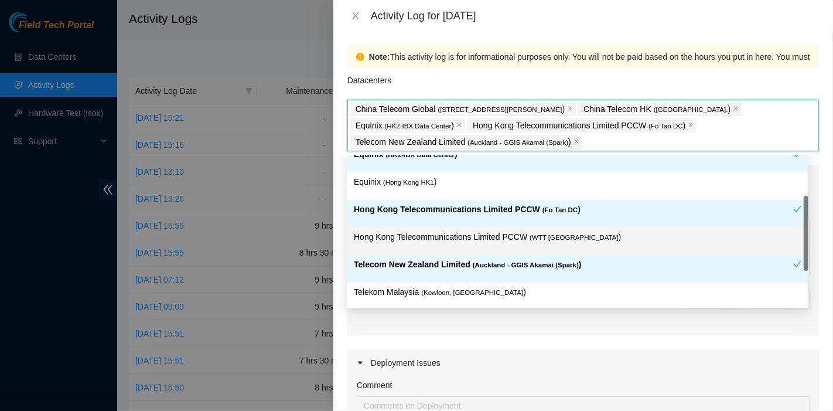
click at [547, 258] on p "Telecom New Zealand Limited ( Auckland - GGIS Akamai (Spark) )" at bounding box center [573, 264] width 439 height 13
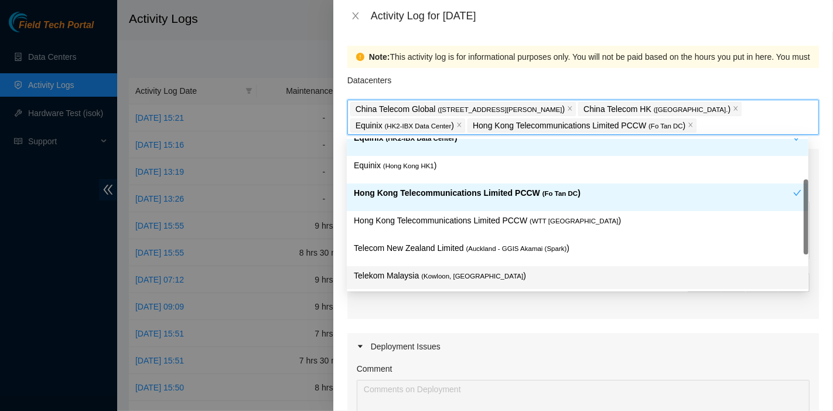
click at [462, 272] on span "( Kowloon, [GEOGRAPHIC_DATA]" at bounding box center [472, 275] width 102 height 7
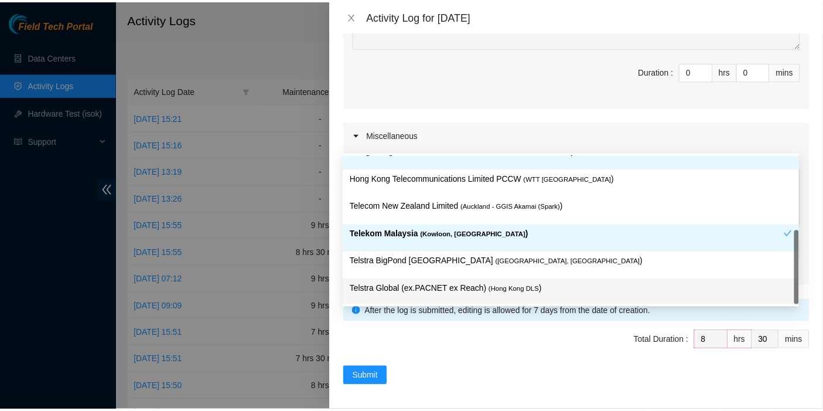
scroll to position [406, 0]
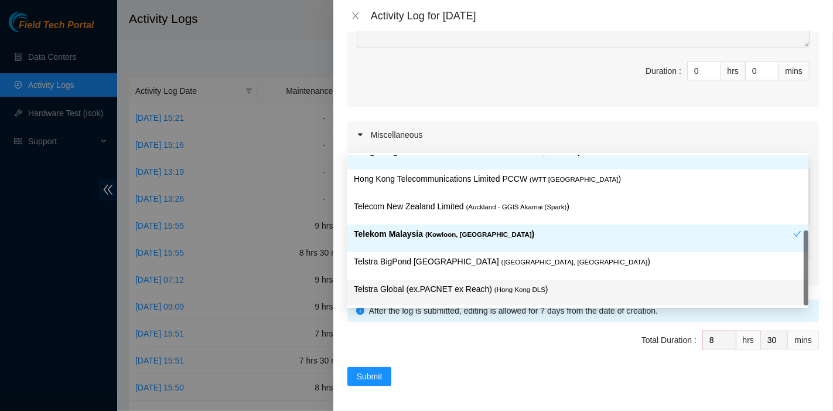
click at [379, 384] on div "Note: This activity log is for informational purposes only. You will not be pai…" at bounding box center [583, 221] width 500 height 379
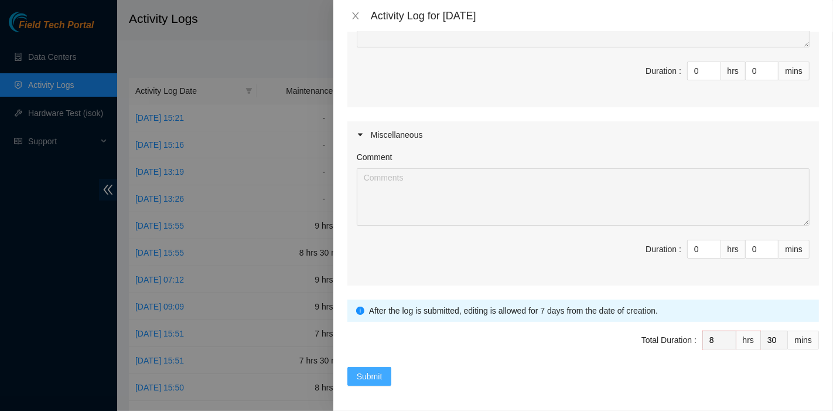
click at [381, 375] on span "Submit" at bounding box center [370, 376] width 26 height 13
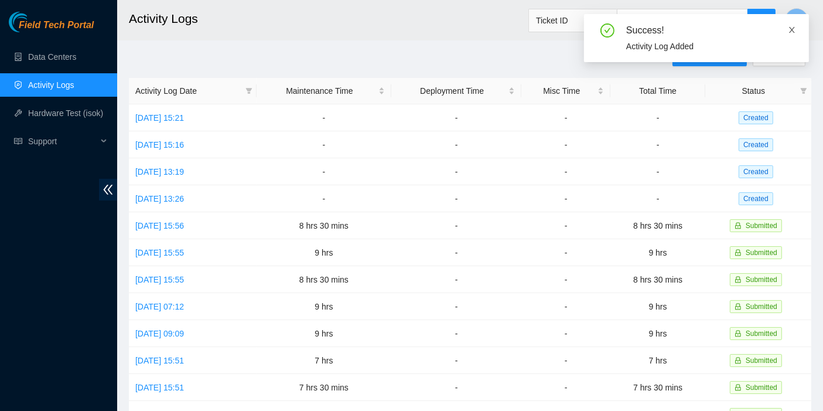
click at [788, 28] on icon "close" at bounding box center [792, 30] width 8 height 8
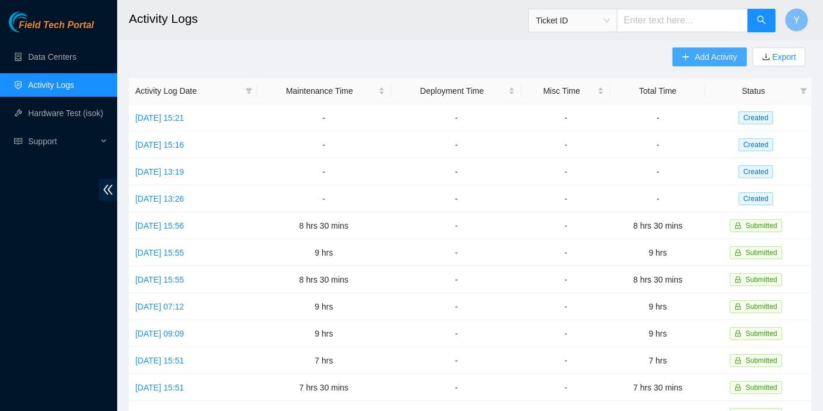
drag, startPoint x: 728, startPoint y: 50, endPoint x: 724, endPoint y: 64, distance: 14.5
click at [728, 50] on span "Add Activity" at bounding box center [716, 56] width 42 height 13
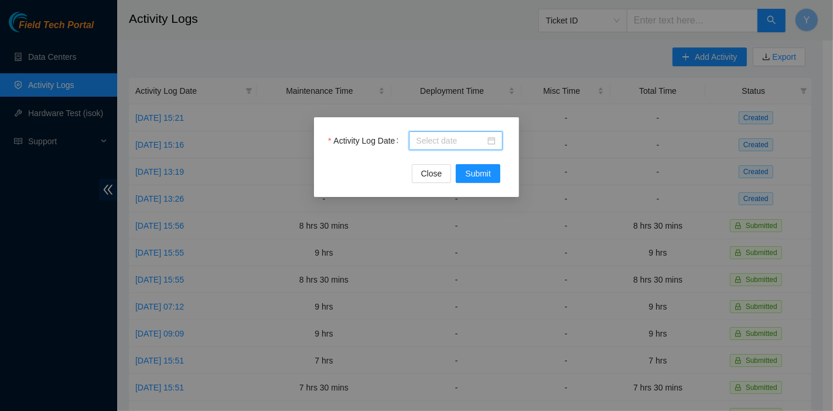
click at [426, 136] on input "Activity Log Date" at bounding box center [450, 140] width 69 height 13
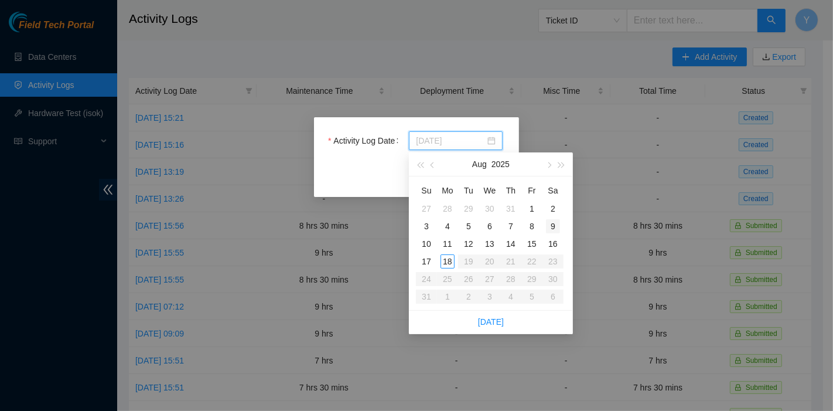
type input "[DATE]"
drag, startPoint x: 547, startPoint y: 225, endPoint x: 535, endPoint y: 218, distance: 13.2
click at [547, 225] on div "9" at bounding box center [553, 226] width 14 height 14
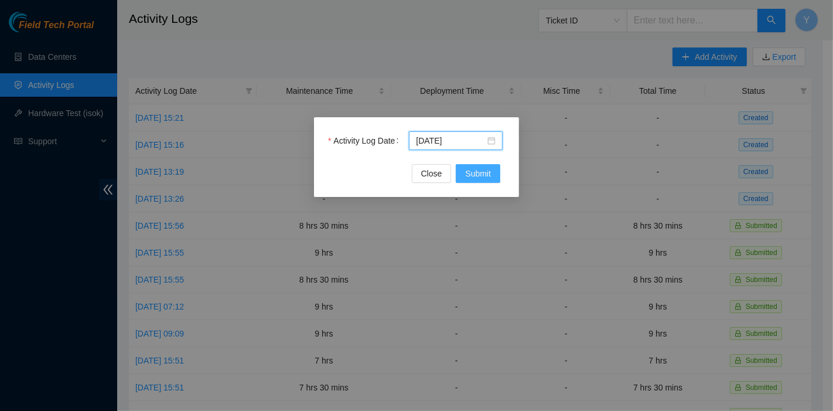
click at [485, 173] on span "Submit" at bounding box center [478, 173] width 26 height 13
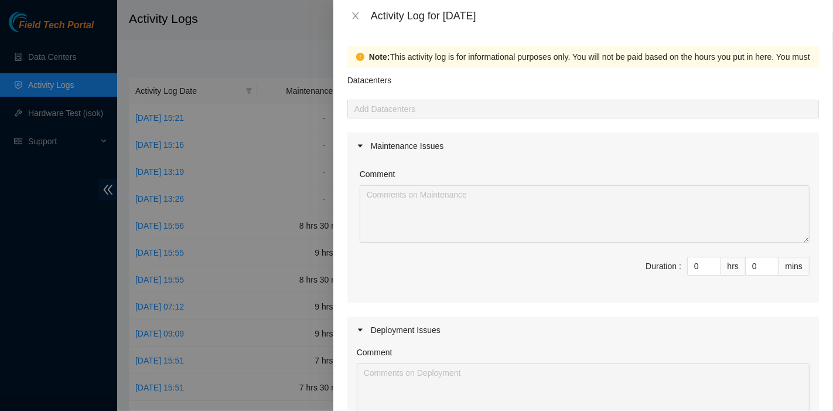
click at [659, 252] on div "Comment Duration : 0 hrs 0 mins" at bounding box center [583, 230] width 472 height 143
drag, startPoint x: 684, startPoint y: 267, endPoint x: 657, endPoint y: 267, distance: 26.9
click at [657, 267] on span "Duration : 0 hrs 0 mins" at bounding box center [583, 273] width 453 height 33
type input "7"
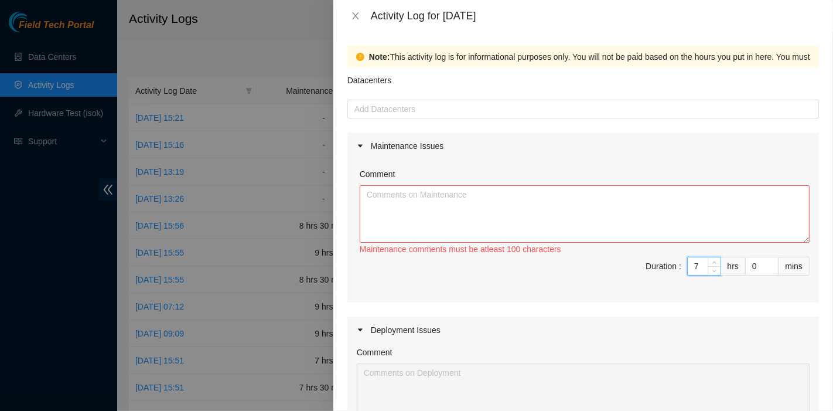
type input "7"
click at [590, 215] on textarea "Comment" at bounding box center [585, 213] width 450 height 57
paste textarea "B-V-5QKN2NL Tracking 425421589767 B-V-5QMV9HT B-V-5QMV9HK B-V-5QPCLW5 Tracking …"
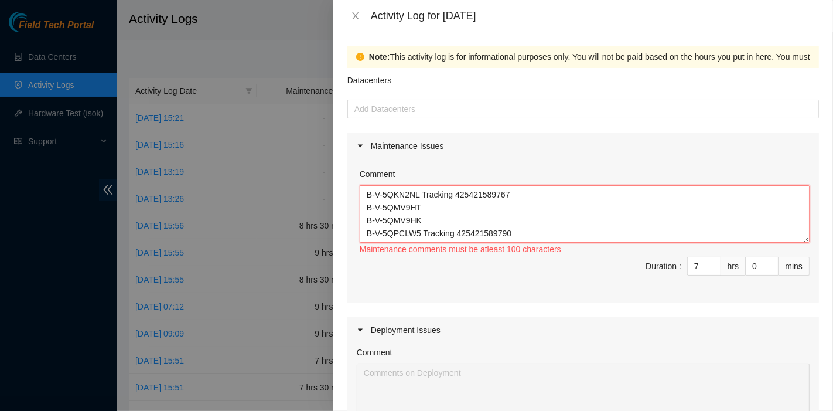
scroll to position [190, 0]
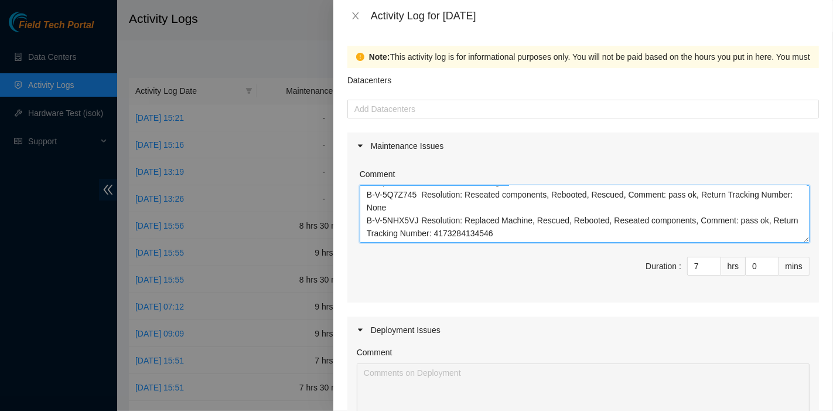
type textarea "B-V-5QKN2NL Tracking 425421589767 B-V-5QMV9HT B-V-5QMV9HK B-V-5QPCLW5 Tracking …"
drag, startPoint x: 431, startPoint y: 89, endPoint x: 431, endPoint y: 95, distance: 6.5
click at [431, 92] on div "Datacenters" at bounding box center [583, 84] width 472 height 32
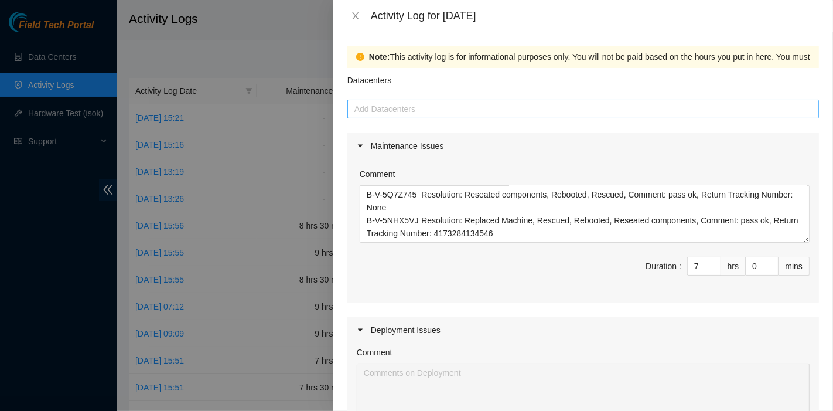
click at [433, 118] on div "Add Datacenters" at bounding box center [583, 109] width 472 height 19
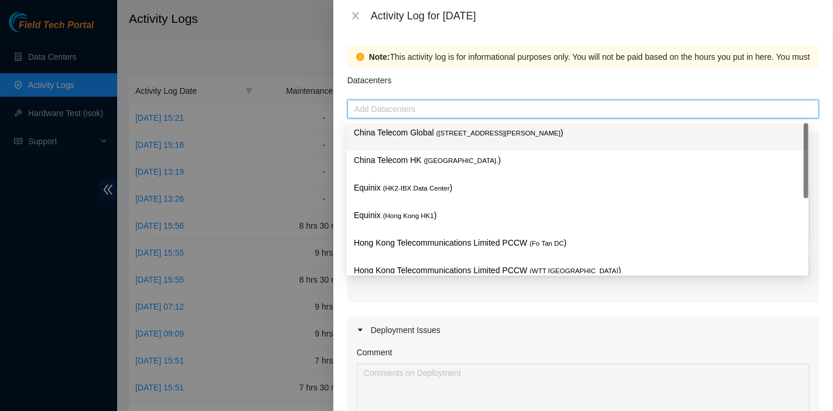
click at [432, 138] on p "China Telecom Global ( [STREET_ADDRESS][PERSON_NAME] )" at bounding box center [578, 132] width 448 height 13
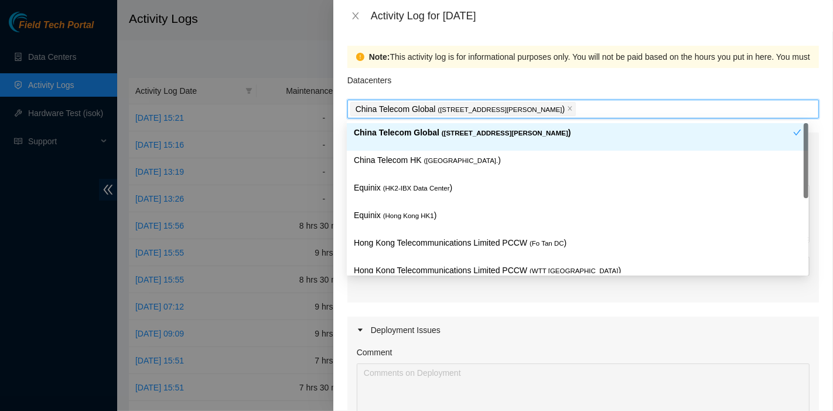
click at [433, 159] on span "( [GEOGRAPHIC_DATA]." at bounding box center [461, 160] width 74 height 7
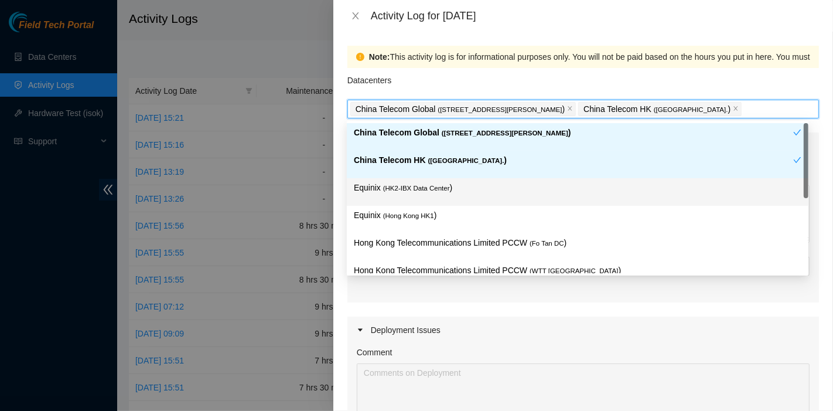
click at [433, 185] on span "( HK2-IBX Data Center" at bounding box center [416, 188] width 67 height 7
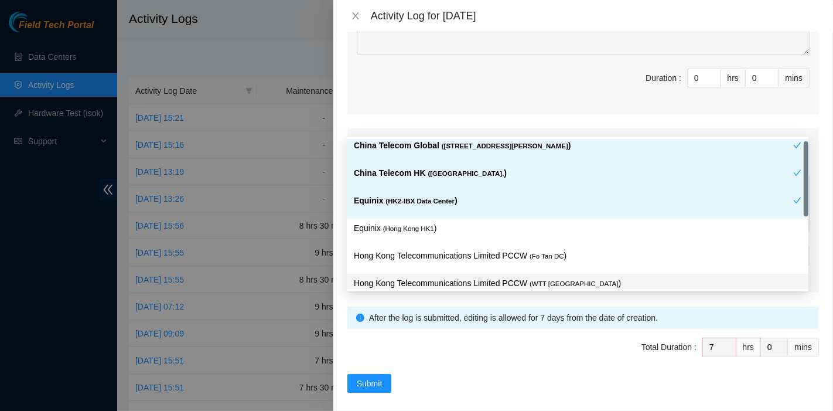
scroll to position [390, 0]
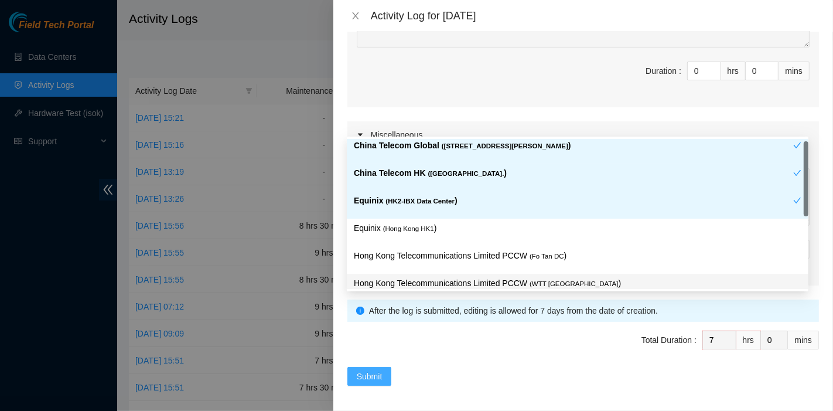
click at [366, 371] on span "Submit" at bounding box center [370, 376] width 26 height 13
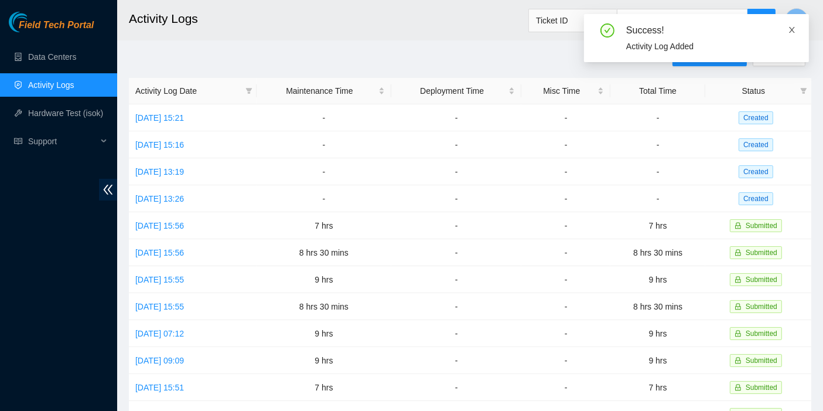
click at [791, 29] on icon "close" at bounding box center [792, 30] width 6 height 6
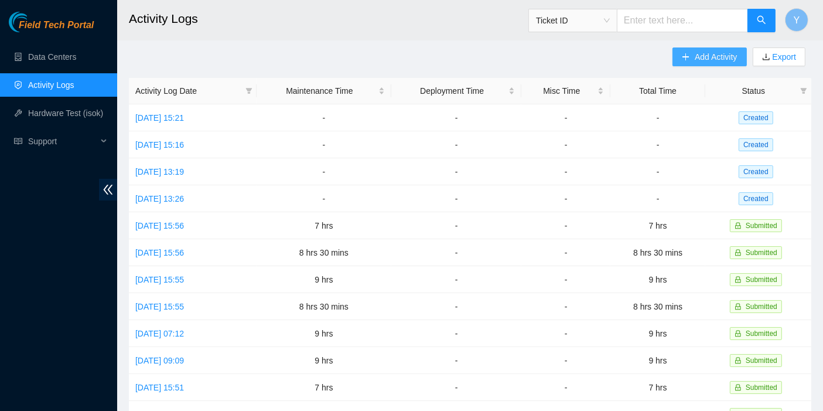
click at [711, 54] on span "Add Activity" at bounding box center [716, 56] width 42 height 13
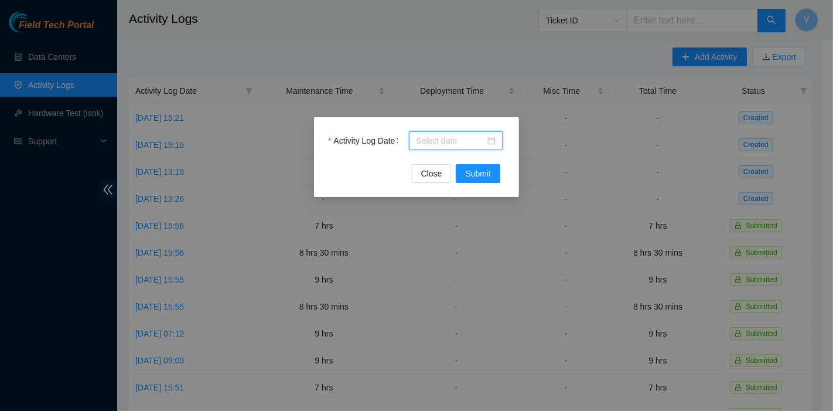
click at [466, 141] on input "Activity Log Date" at bounding box center [450, 140] width 69 height 13
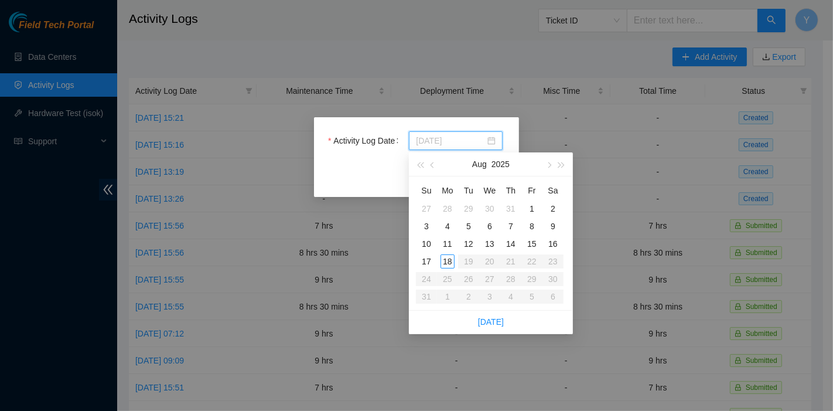
type input "[DATE]"
click at [423, 245] on div "10" at bounding box center [426, 244] width 14 height 14
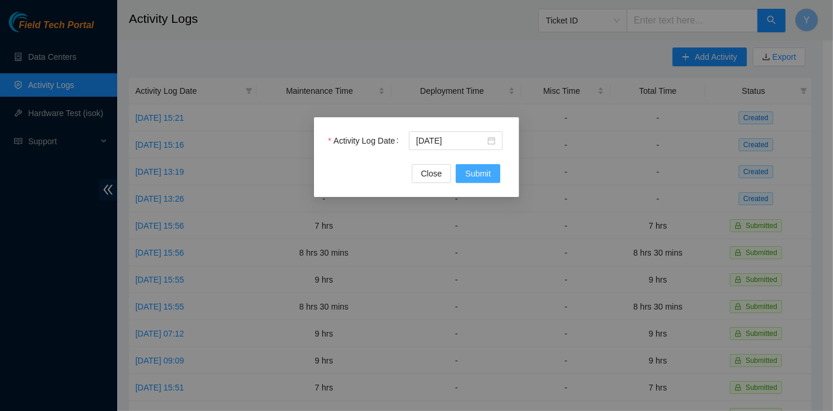
click at [468, 171] on span "Submit" at bounding box center [478, 173] width 26 height 13
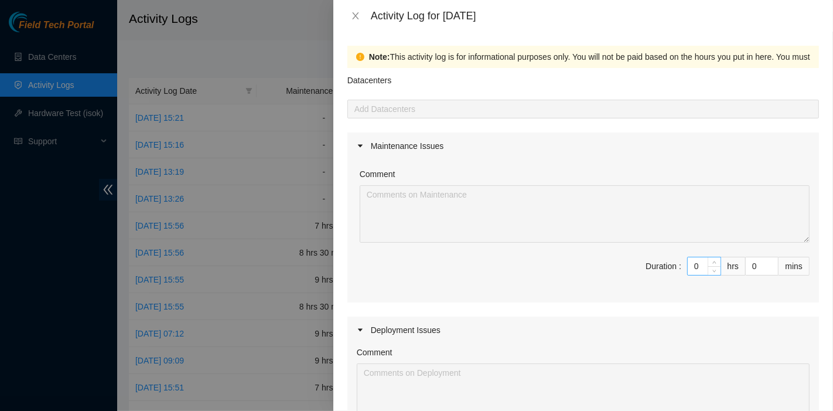
drag, startPoint x: 695, startPoint y: 264, endPoint x: 688, endPoint y: 264, distance: 7.6
click at [692, 264] on input "0" at bounding box center [704, 266] width 33 height 18
drag, startPoint x: 688, startPoint y: 264, endPoint x: 626, endPoint y: 257, distance: 61.8
click at [626, 257] on span "Duration : 0 hrs 0 mins" at bounding box center [583, 273] width 453 height 33
click at [628, 255] on div "Comment Duration : 0 hrs 0 mins" at bounding box center [583, 230] width 472 height 143
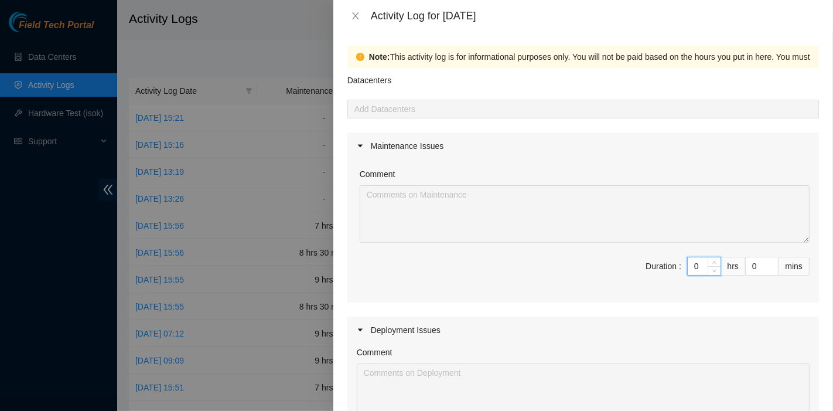
drag, startPoint x: 688, startPoint y: 272, endPoint x: 680, endPoint y: 269, distance: 9.1
click at [688, 269] on input "0" at bounding box center [704, 266] width 33 height 18
type input "8"
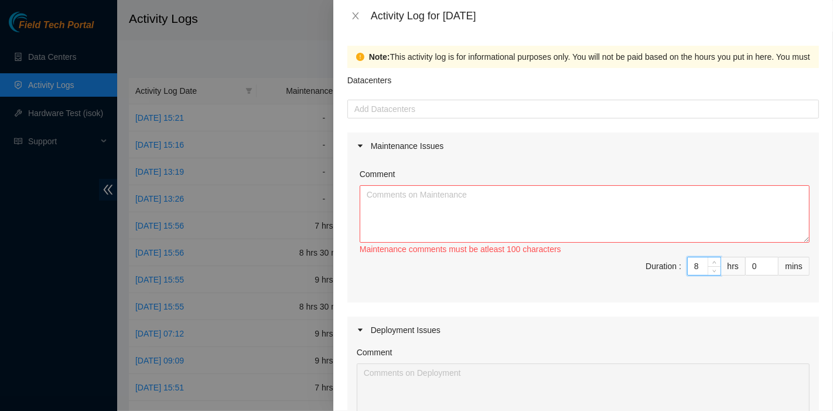
type input "8"
click at [498, 215] on textarea "Comment" at bounding box center [585, 213] width 450 height 57
paste textarea "B-V-5Q7Z73X Resolution: Reseated components, Rebooted, Comment: Node 0 - No vga…"
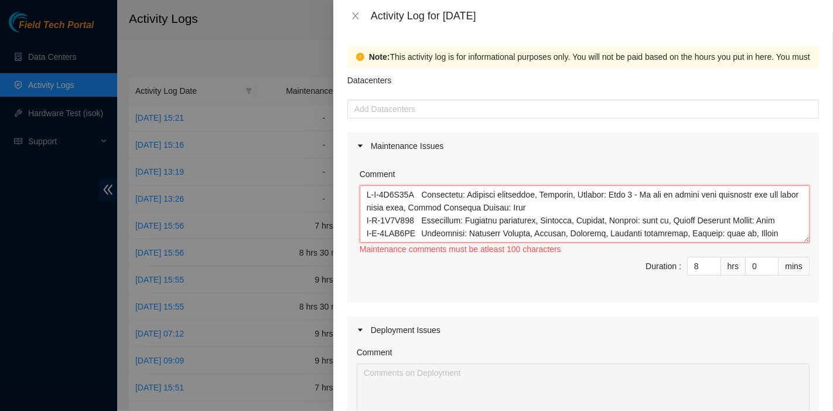
type textarea "B-V-5Q7Z73X Resolution: Reseated components, Rebooted, Comment: Node 0 - No vga…"
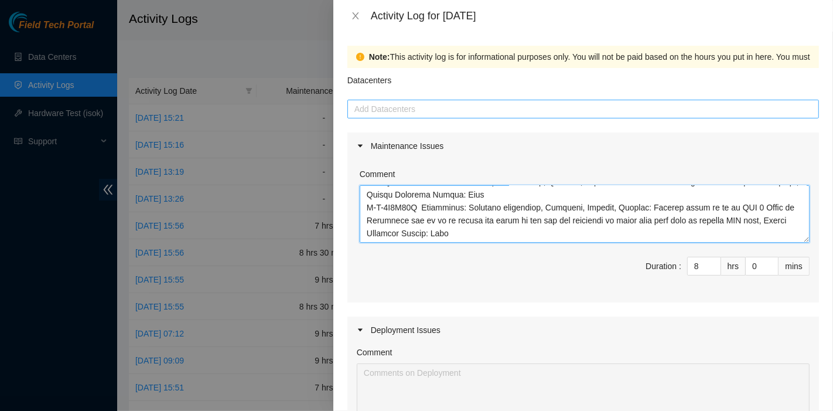
click at [404, 110] on div at bounding box center [583, 109] width 466 height 14
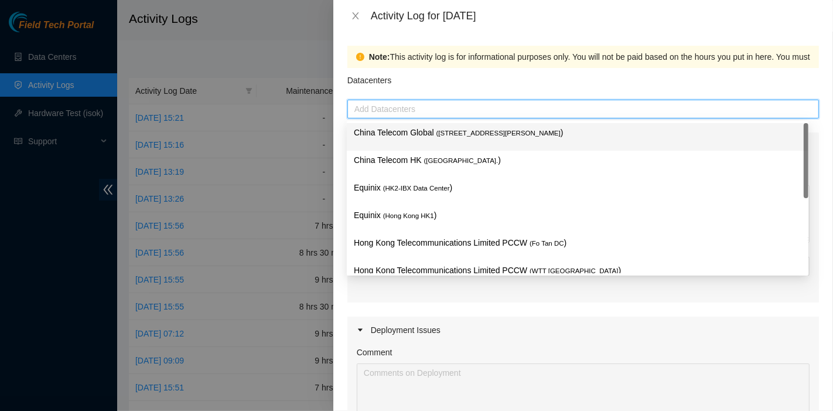
click at [404, 124] on div "China Telecom Global ( [STREET_ADDRESS][PERSON_NAME] )" at bounding box center [578, 137] width 462 height 28
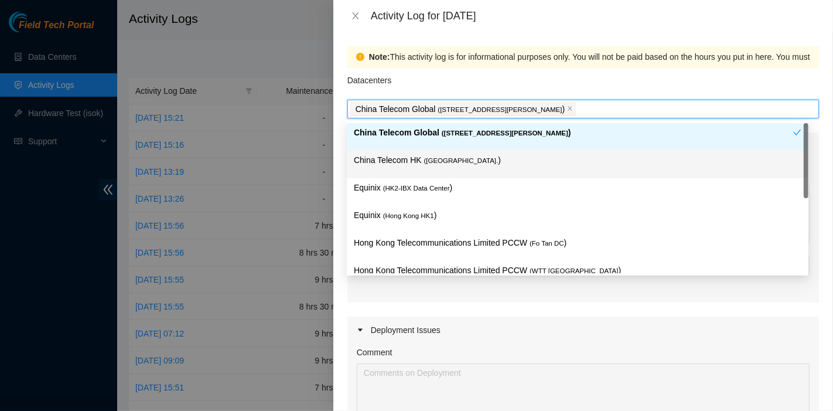
click at [398, 156] on p "China Telecom HK ( [GEOGRAPHIC_DATA] )" at bounding box center [578, 159] width 448 height 13
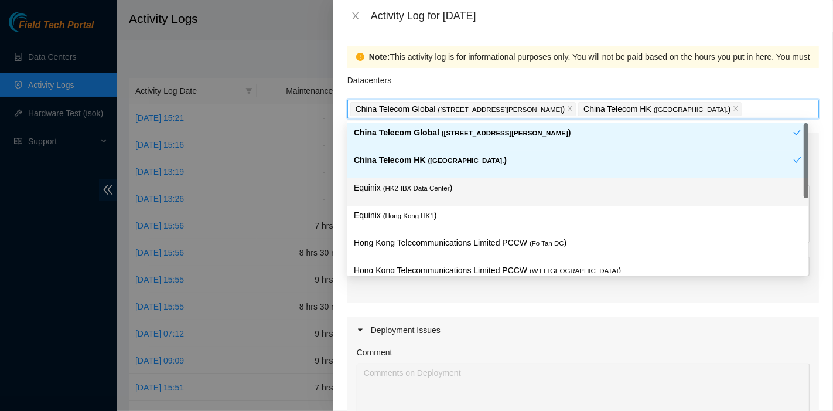
drag, startPoint x: 398, startPoint y: 193, endPoint x: 399, endPoint y: 204, distance: 11.1
click at [399, 193] on p "Equinix ( HK2-IBX Data Center )" at bounding box center [578, 187] width 448 height 13
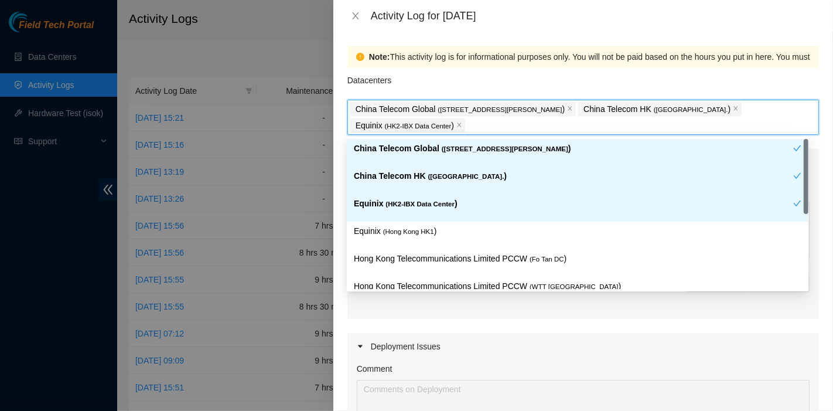
click at [400, 218] on div "Equinix ( HK2-IBX Data Center )" at bounding box center [578, 208] width 462 height 28
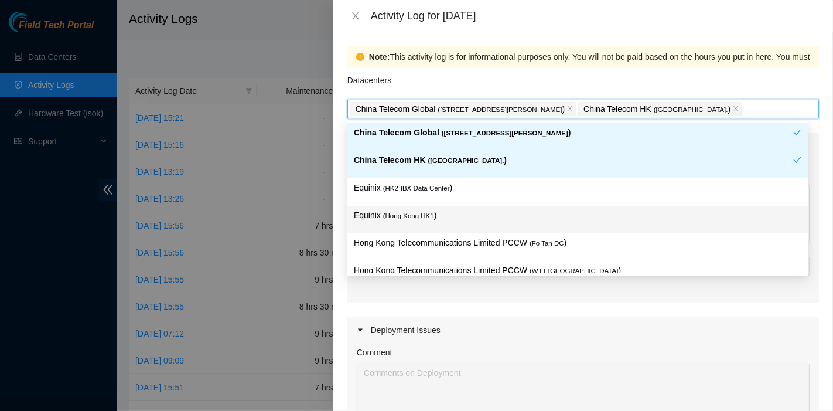
click at [472, 211] on p "Equinix ( [GEOGRAPHIC_DATA] HK1 )" at bounding box center [578, 215] width 448 height 13
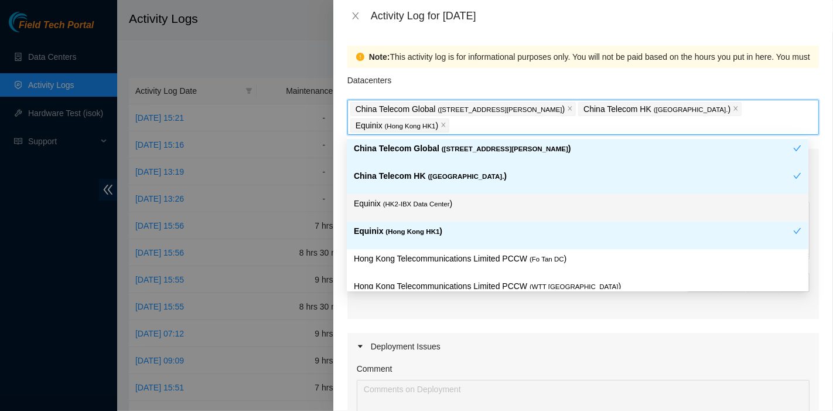
click at [465, 195] on div "Equinix ( HK2-IBX Data Center )" at bounding box center [578, 208] width 462 height 28
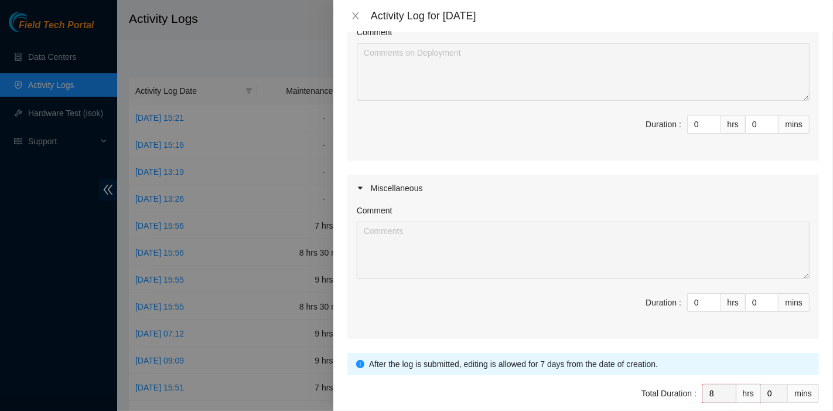
scroll to position [390, 0]
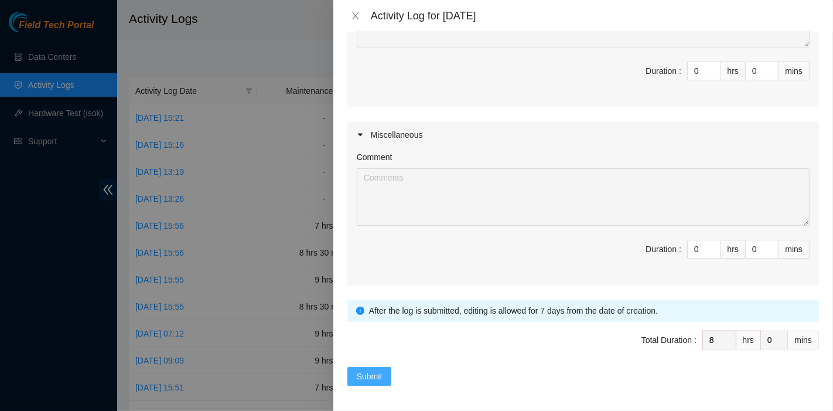
click at [371, 371] on span "Submit" at bounding box center [370, 376] width 26 height 13
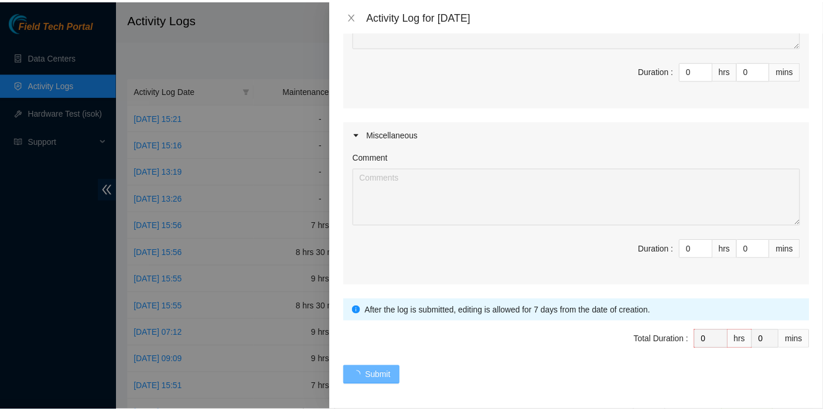
scroll to position [0, 0]
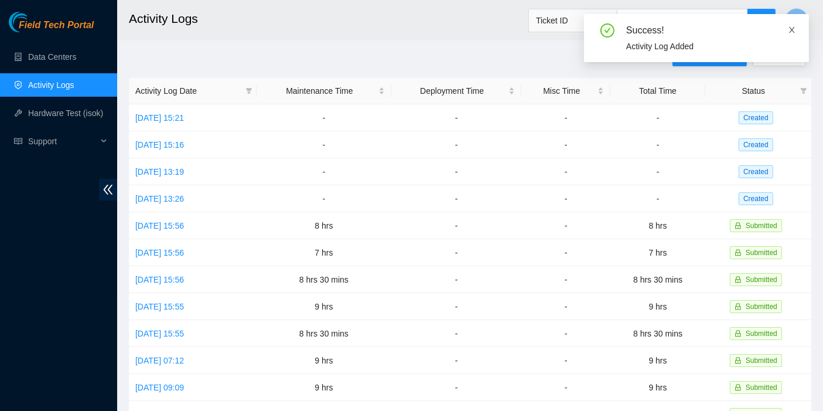
click at [794, 26] on icon "close" at bounding box center [792, 30] width 8 height 8
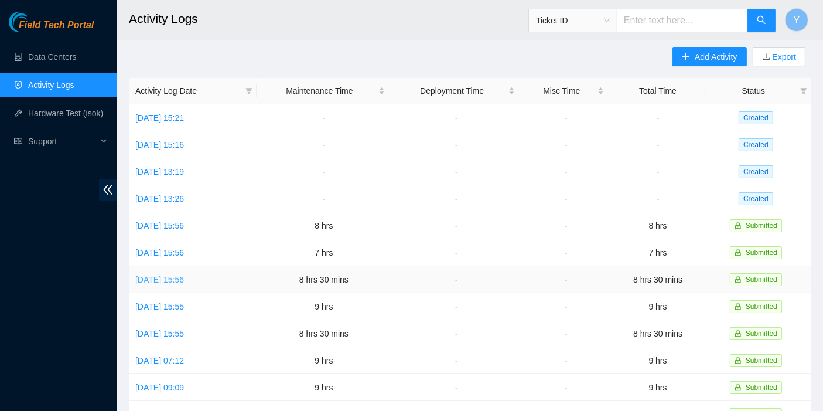
click at [165, 278] on link "[DATE] 15:56" at bounding box center [159, 279] width 49 height 9
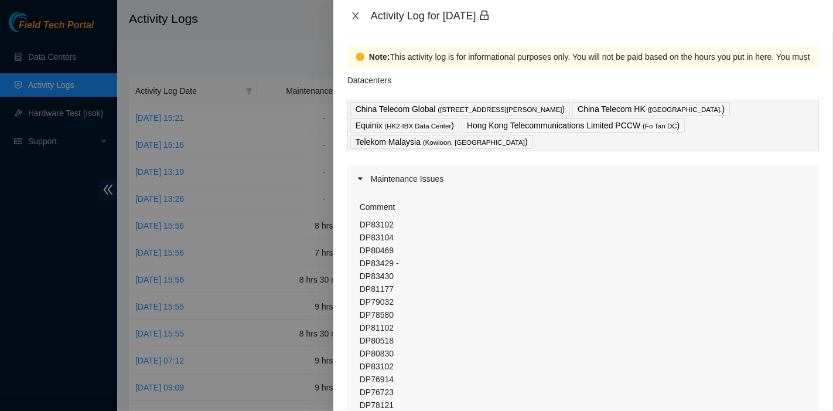
click at [354, 19] on icon "close" at bounding box center [355, 15] width 9 height 9
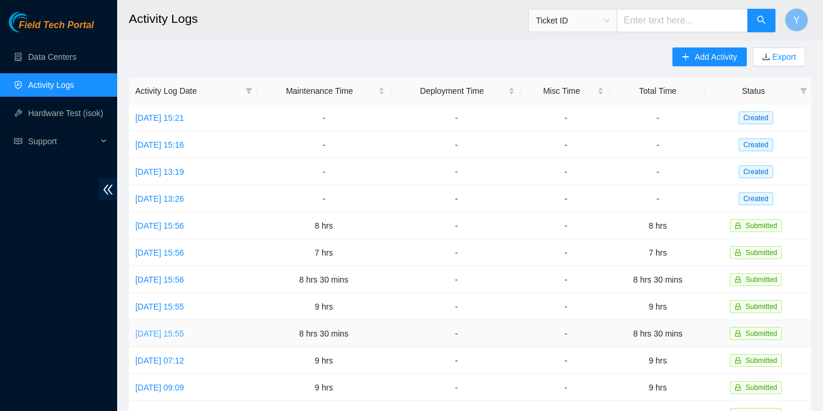
click at [184, 329] on link "[DATE] 15:55" at bounding box center [159, 333] width 49 height 9
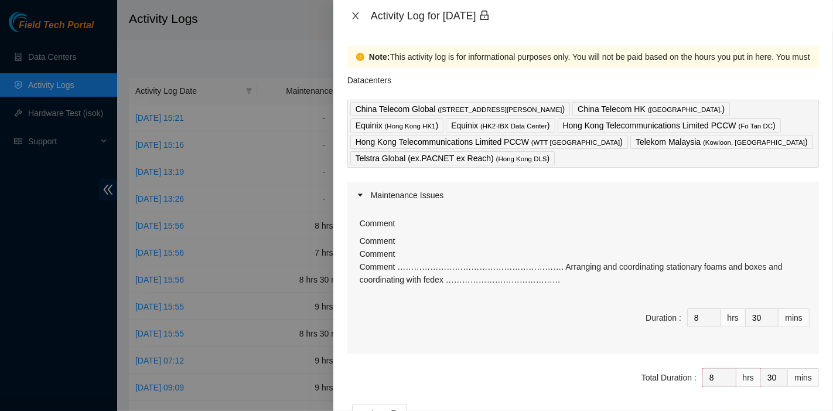
click at [358, 14] on icon "close" at bounding box center [355, 15] width 9 height 9
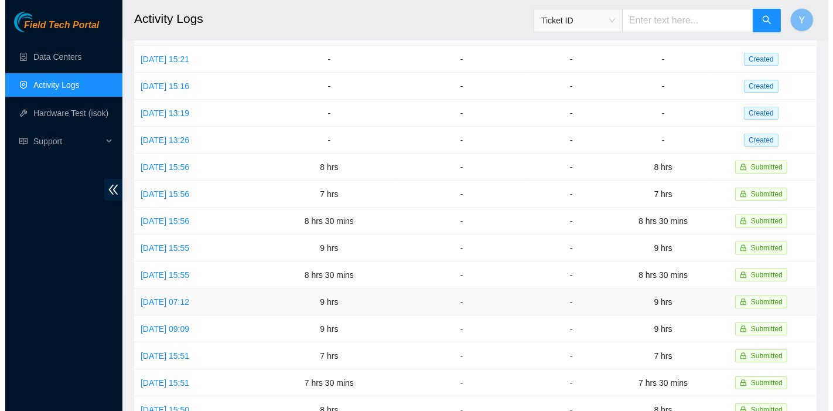
scroll to position [64, 0]
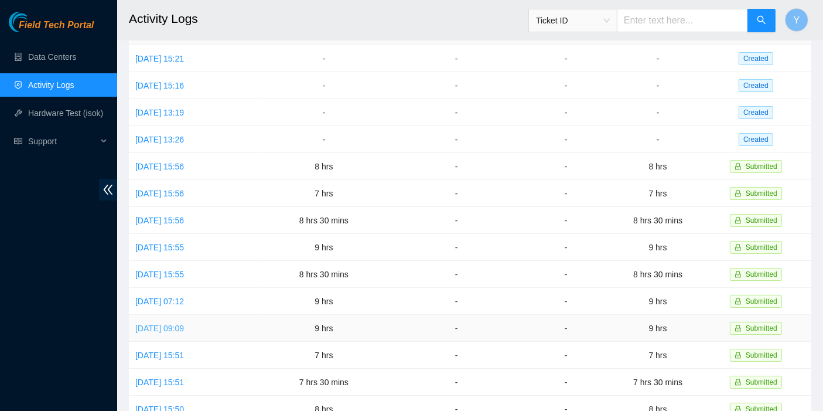
click at [184, 323] on link "[DATE] 09:09" at bounding box center [159, 327] width 49 height 9
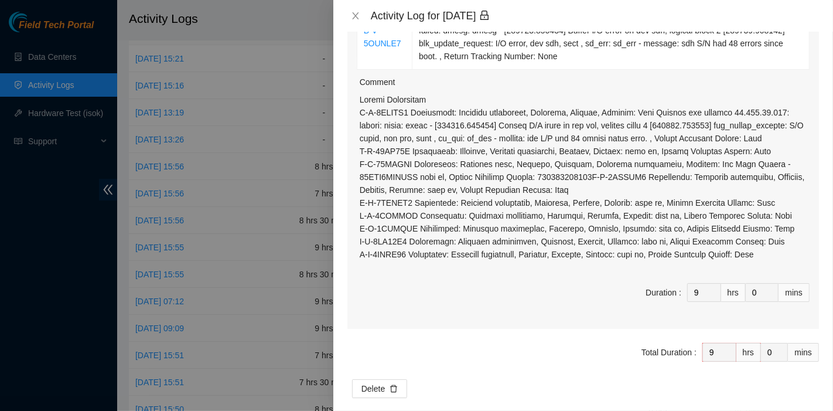
scroll to position [317, 0]
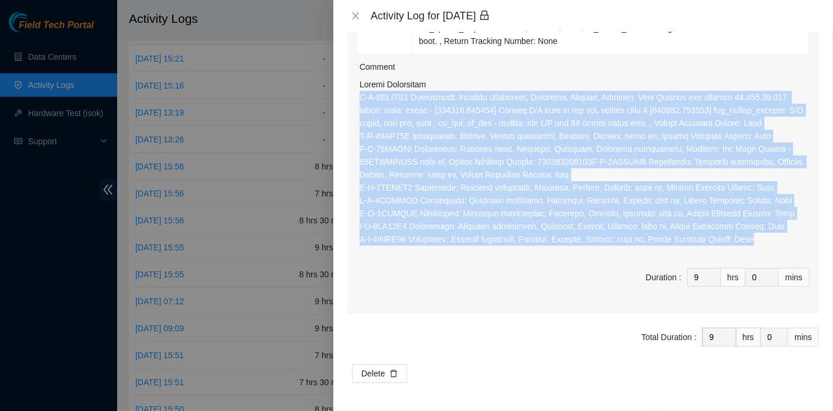
drag, startPoint x: 804, startPoint y: 241, endPoint x: 358, endPoint y: 88, distance: 472.0
click at [358, 88] on div "Ticket Number Resolution B-W-13NL89M Resolution: Rebooted, Reseated components,…" at bounding box center [583, 91] width 472 height 445
click at [356, 12] on icon "close" at bounding box center [355, 15] width 9 height 9
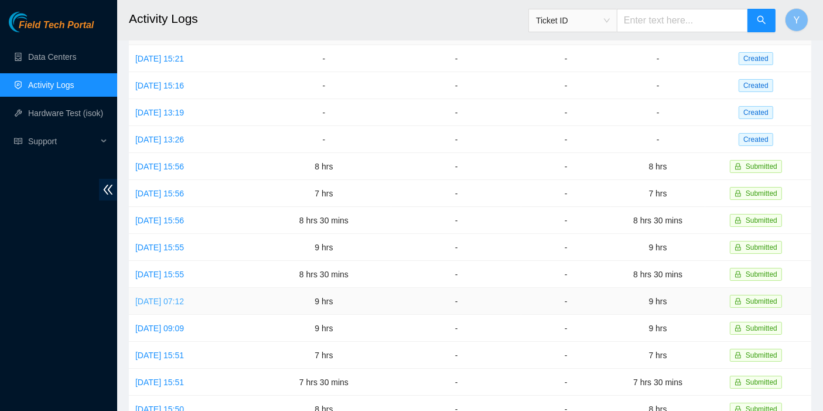
click at [176, 296] on link "[DATE] 07:12" at bounding box center [159, 300] width 49 height 9
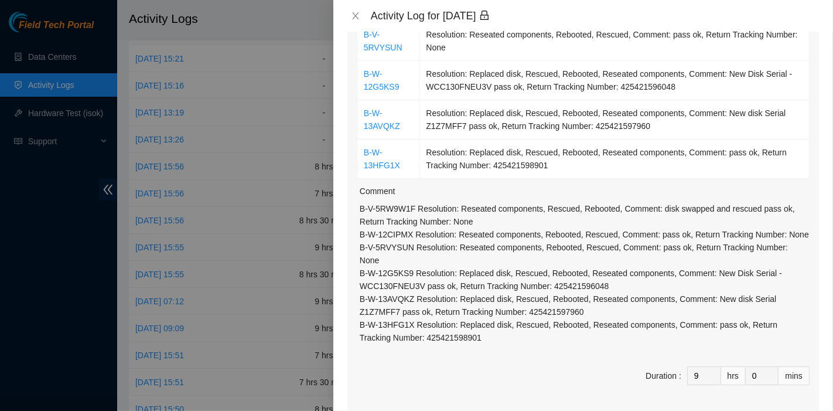
scroll to position [259, 0]
click at [357, 9] on div "Activity Log for [DATE]" at bounding box center [583, 15] width 472 height 13
click at [361, 11] on button "Close" at bounding box center [355, 16] width 16 height 11
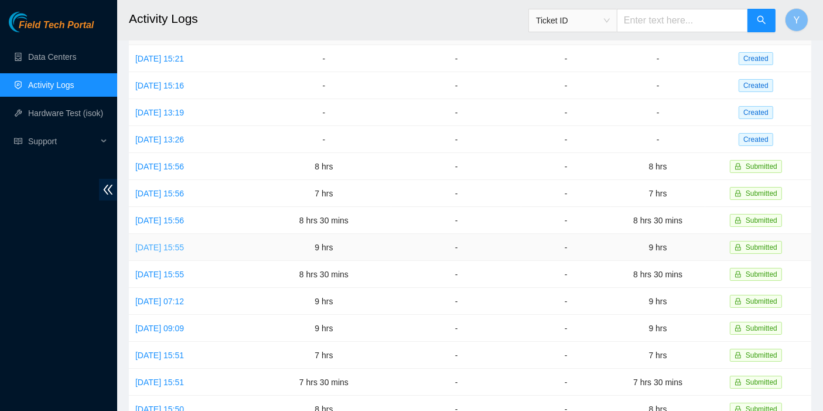
click at [177, 243] on link "[DATE] 15:55" at bounding box center [159, 247] width 49 height 9
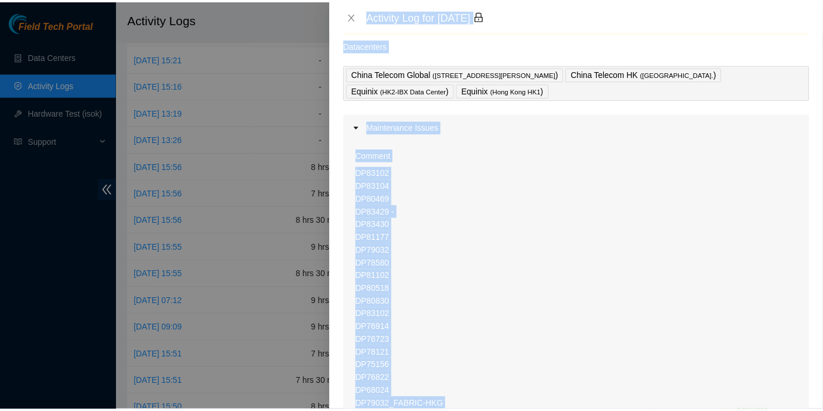
scroll to position [12, 0]
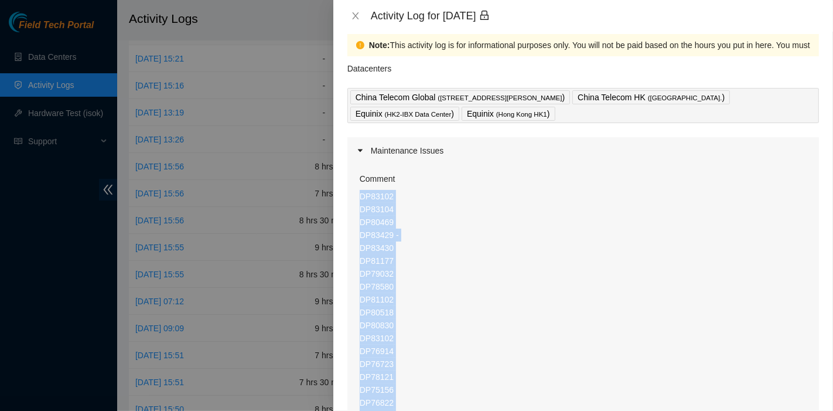
drag, startPoint x: 420, startPoint y: 327, endPoint x: 357, endPoint y: 196, distance: 144.9
click at [357, 196] on div "Comment DP83102 DP83104 DP80469 DP83429 - DP83430 DP81177 DP79032 DP78580 DP811…" at bounding box center [583, 372] width 472 height 416
click at [356, 13] on icon "close" at bounding box center [355, 15] width 9 height 9
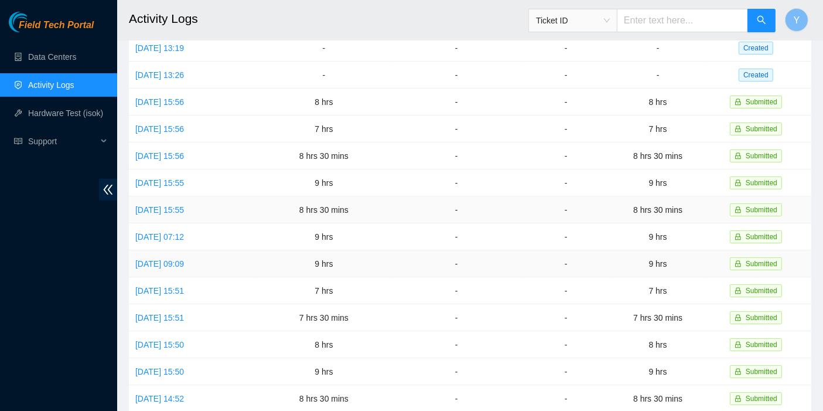
scroll to position [129, 0]
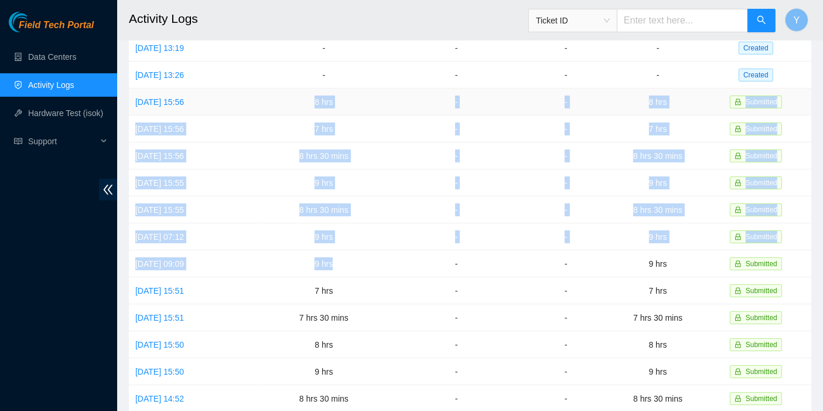
drag, startPoint x: 356, startPoint y: 261, endPoint x: 301, endPoint y: 101, distance: 169.3
click at [301, 101] on tbody "[DATE] 15:21 - - - - Created [DATE] 15:16 - - - - Created [DATE] 13:19 - - - - …" at bounding box center [470, 250] width 682 height 539
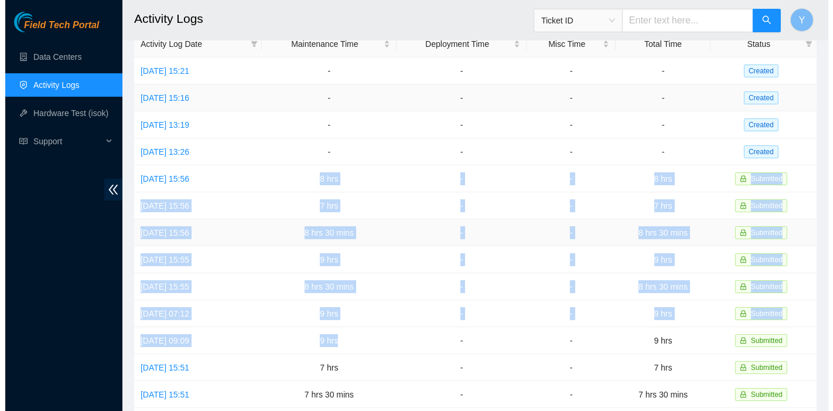
scroll to position [0, 0]
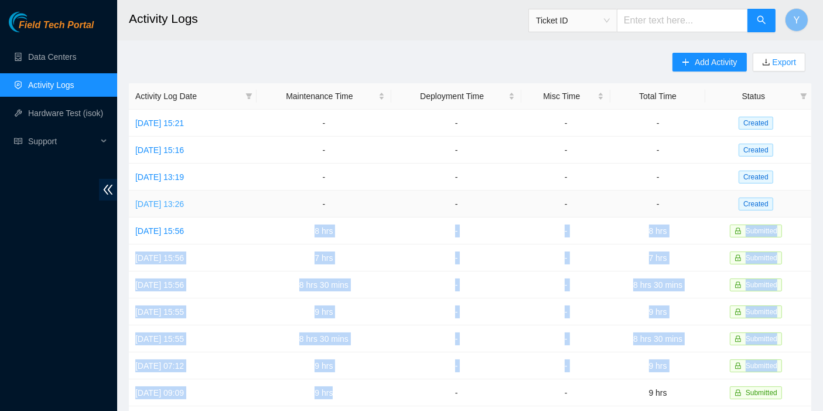
click at [184, 200] on link "[DATE] 13:26" at bounding box center [159, 203] width 49 height 9
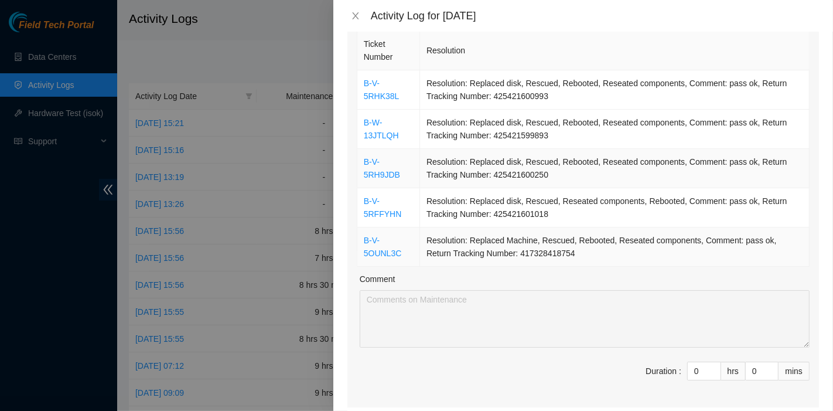
scroll to position [130, 0]
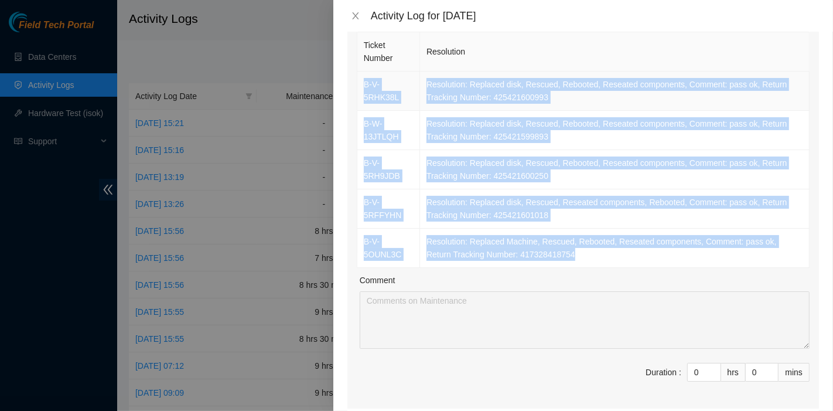
drag, startPoint x: 561, startPoint y: 255, endPoint x: 364, endPoint y: 88, distance: 257.3
click at [364, 88] on tbody "B-V-5RHK38L Resolution: Replaced disk, Rescued, Rebooted, Reseated components, …" at bounding box center [583, 169] width 452 height 196
click at [667, 287] on div "Comment" at bounding box center [585, 283] width 450 height 18
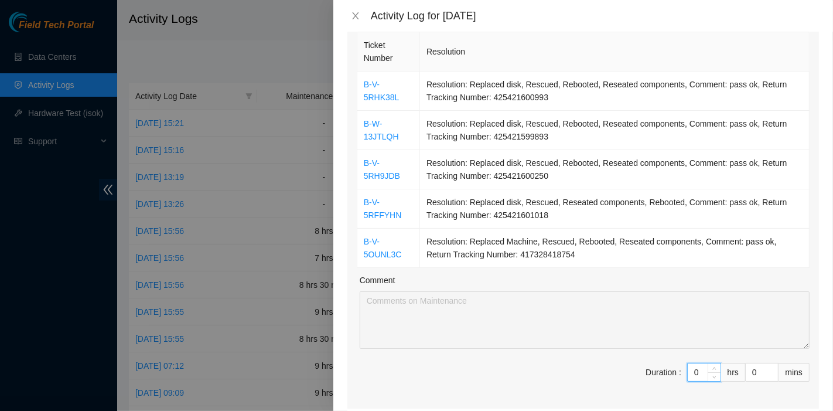
drag, startPoint x: 688, startPoint y: 372, endPoint x: 665, endPoint y: 334, distance: 44.4
click at [638, 363] on span "Duration : 0 hrs 0 mins" at bounding box center [583, 379] width 453 height 33
type input "9"
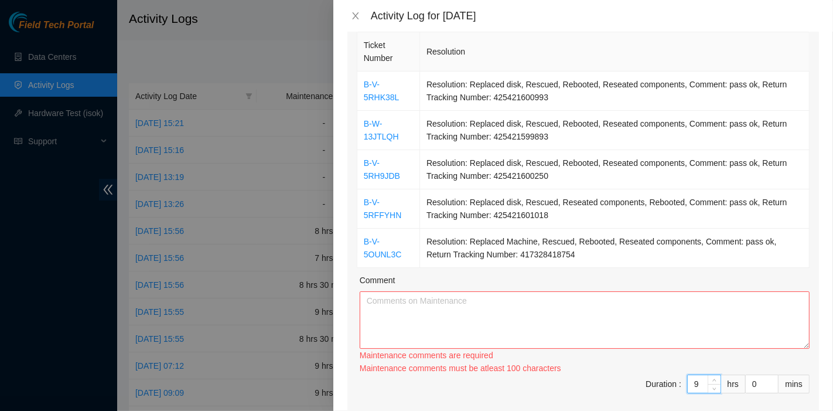
type input "9"
click at [500, 297] on textarea "Comment" at bounding box center [585, 319] width 450 height 57
paste textarea "B-V-5RHK38L Resolution: Replaced disk, Rescued, Rebooted, Reseated components, …"
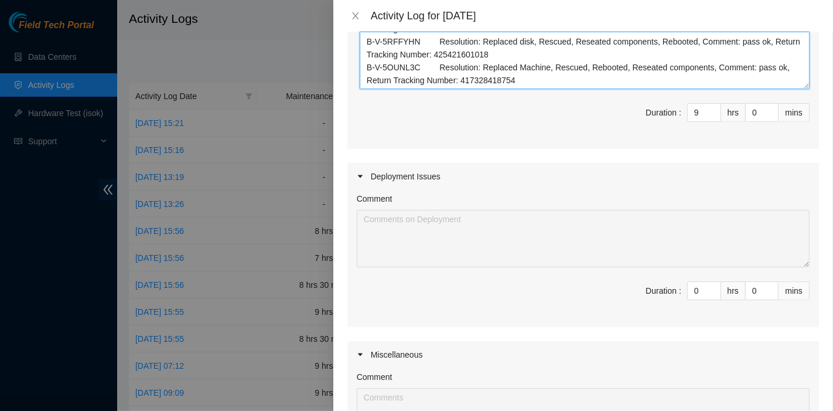
scroll to position [609, 0]
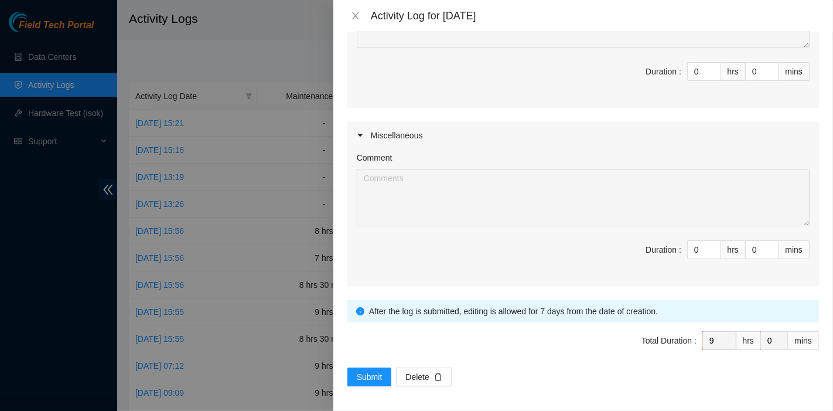
type textarea "B-V-5RHK38L Resolution: Replaced disk, Rescued, Rebooted, Reseated components, …"
click at [356, 389] on div "Note: This activity log is for informational purposes only. You will not be pai…" at bounding box center [583, 221] width 500 height 379
click at [361, 378] on span "Submit" at bounding box center [370, 376] width 26 height 13
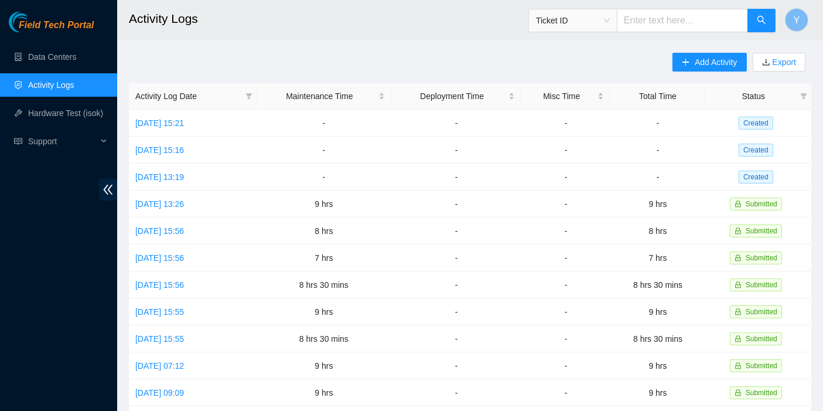
click at [570, 67] on div "Add Activity Export Activity Log Date Maintenance Time Deployment Time Misc Tim…" at bounding box center [470, 369] width 682 height 633
drag, startPoint x: 705, startPoint y: 64, endPoint x: 696, endPoint y: 73, distance: 12.0
click at [705, 64] on span "Add Activity" at bounding box center [716, 62] width 42 height 13
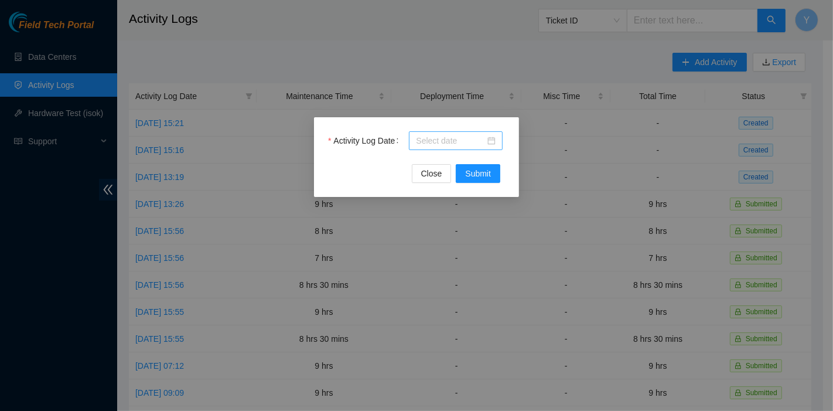
click at [450, 145] on input "Activity Log Date" at bounding box center [450, 140] width 69 height 13
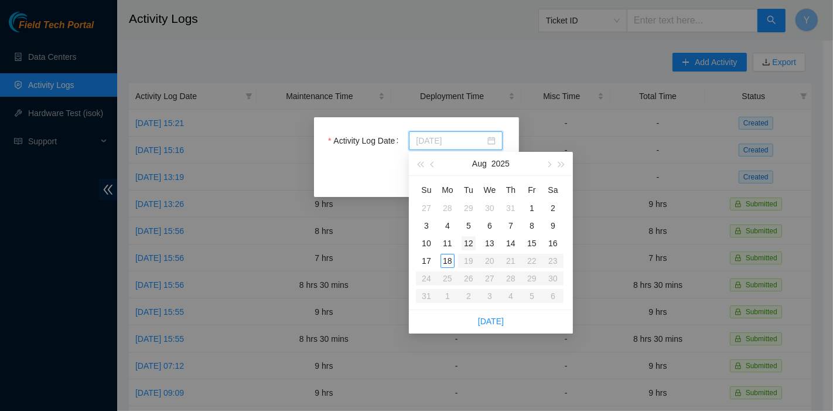
type input "[DATE]"
click at [467, 245] on div "12" at bounding box center [469, 243] width 14 height 14
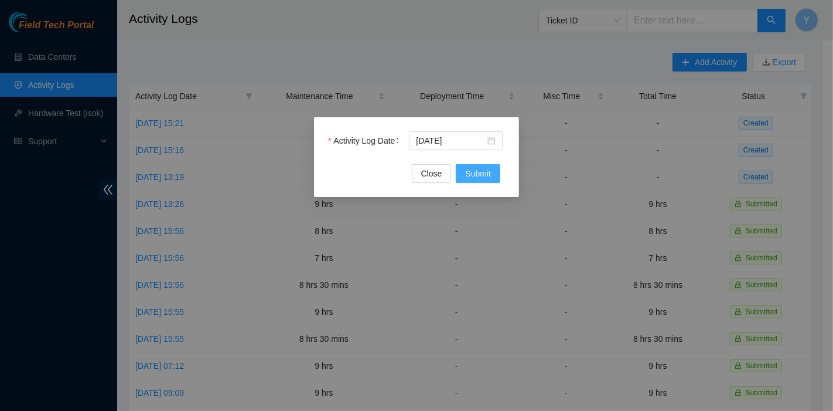
click at [482, 172] on span "Submit" at bounding box center [478, 173] width 26 height 13
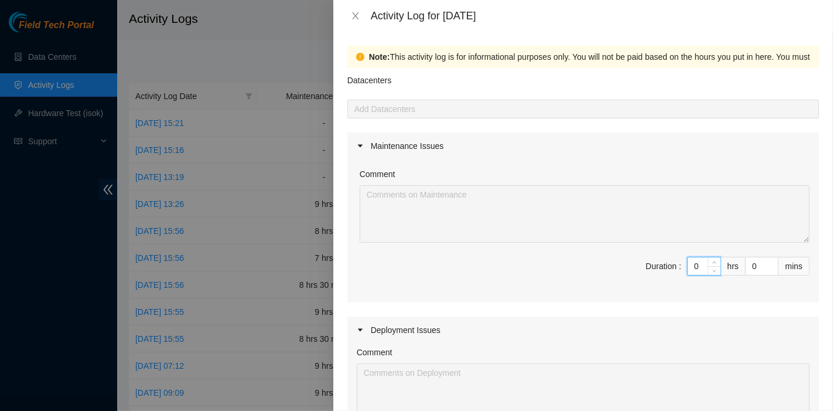
drag, startPoint x: 691, startPoint y: 265, endPoint x: 637, endPoint y: 245, distance: 57.5
click at [621, 262] on span "Duration : 0 hrs 0 mins" at bounding box center [583, 273] width 453 height 33
type input "8"
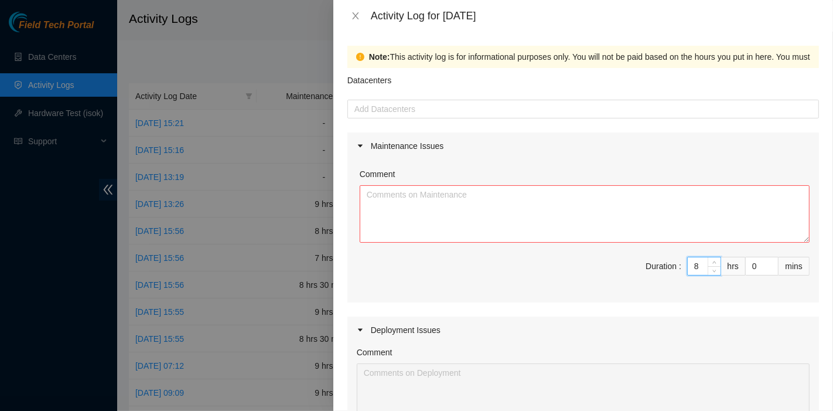
type input "8"
type input "3"
type input "30"
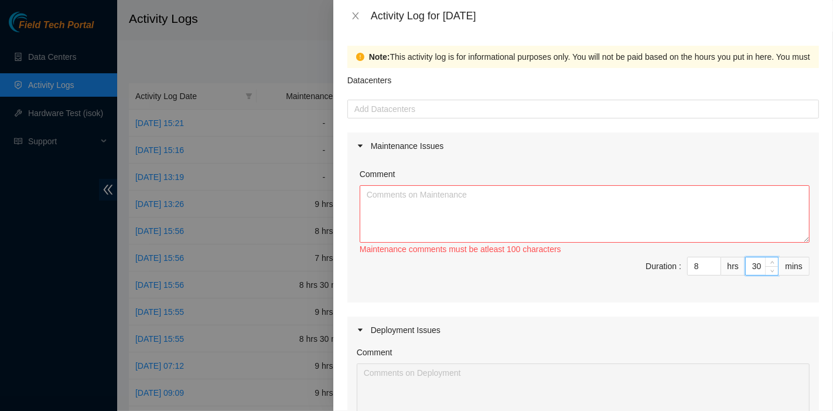
type input "30"
click at [500, 203] on textarea "Comment" at bounding box center [585, 213] width 450 height 57
paste textarea "Comment Comment Comment ……………………………………………………. Arranging and coordinating statio…"
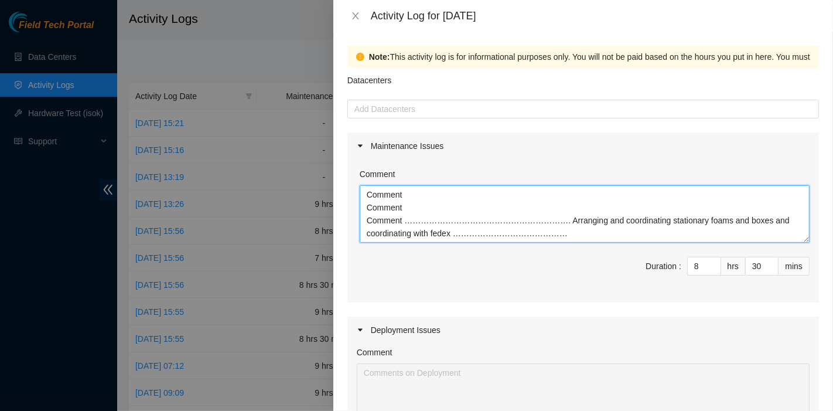
scroll to position [9, 0]
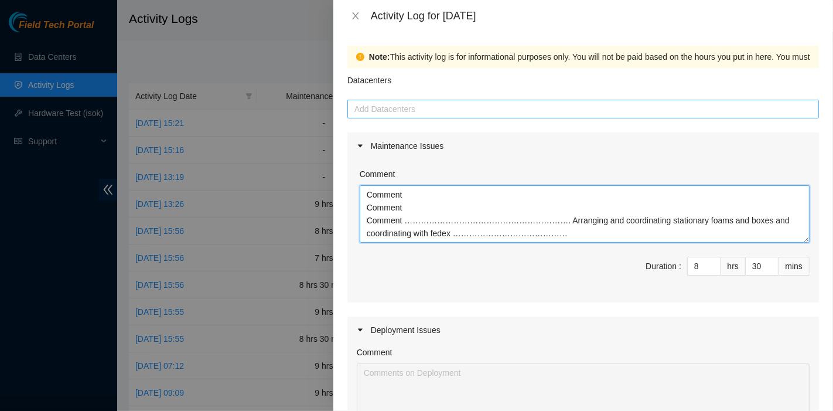
click at [421, 111] on div at bounding box center [583, 109] width 466 height 14
type textarea "Comment Comment Comment ……………………………………………………. Arranging and coordinating statio…"
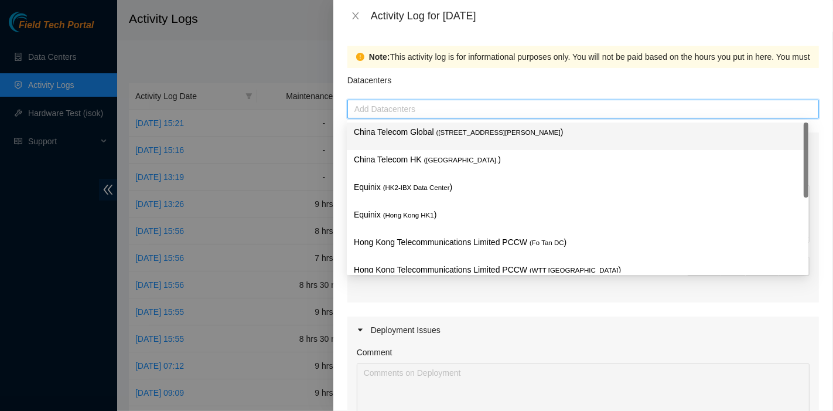
drag, startPoint x: 421, startPoint y: 136, endPoint x: 413, endPoint y: 158, distance: 23.0
click at [421, 136] on p "China Telecom Global ( [STREET_ADDRESS][PERSON_NAME] )" at bounding box center [578, 131] width 448 height 13
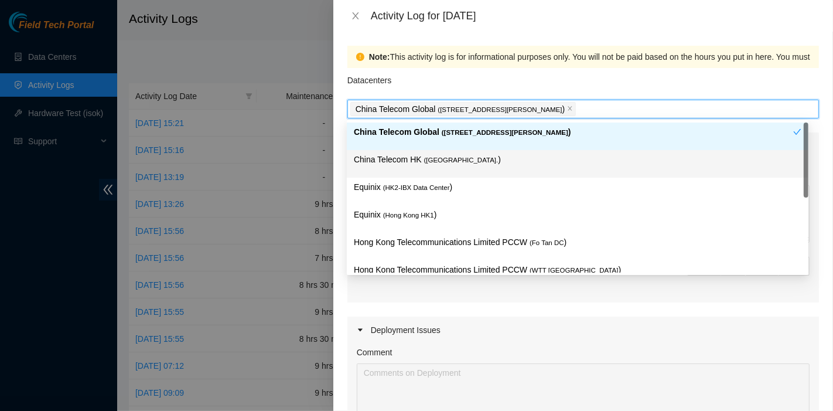
click at [412, 162] on p "China Telecom HK ( [GEOGRAPHIC_DATA] )" at bounding box center [578, 159] width 448 height 13
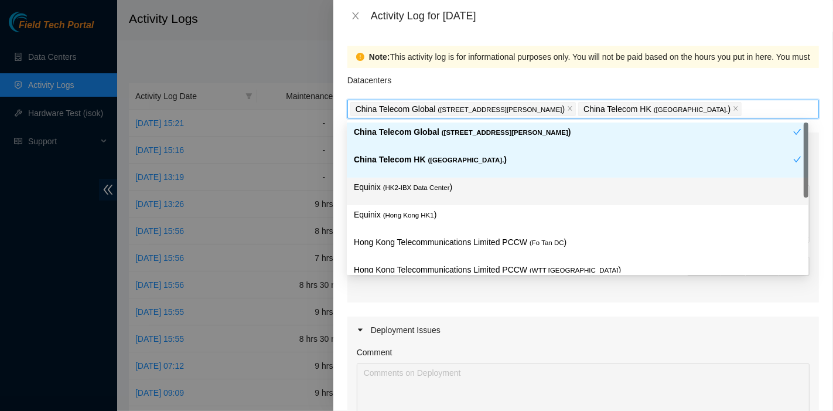
click at [407, 193] on p "Equinix ( HK2-IBX Data Center )" at bounding box center [578, 186] width 448 height 13
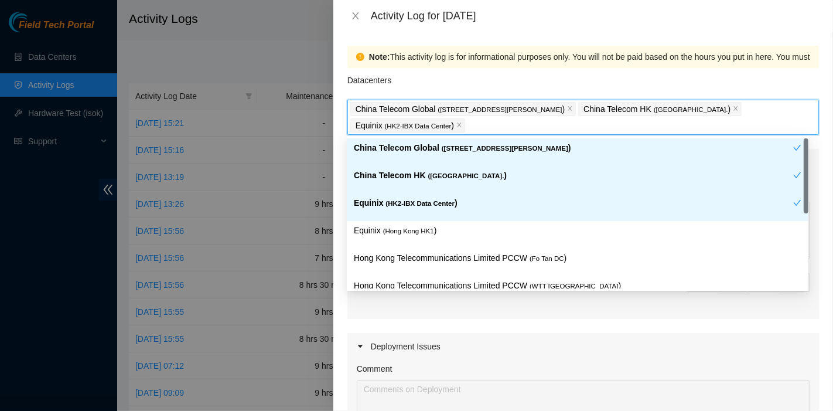
click at [405, 216] on div "Equinix ( HK2-IBX Data Center )" at bounding box center [573, 207] width 439 height 22
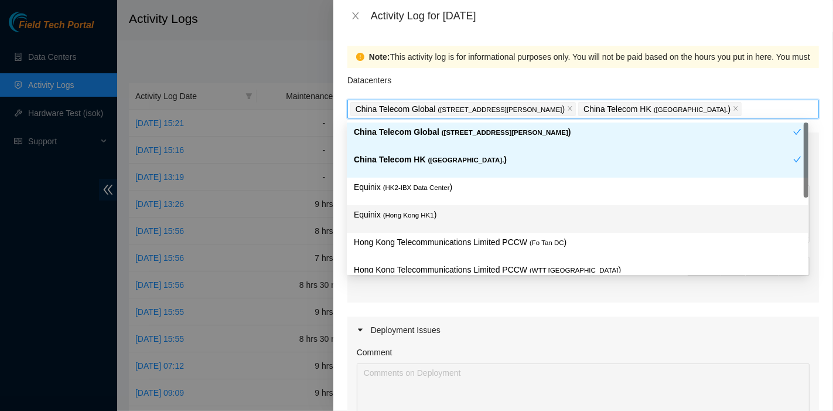
click at [411, 213] on span "( [GEOGRAPHIC_DATA] HK1" at bounding box center [408, 214] width 51 height 7
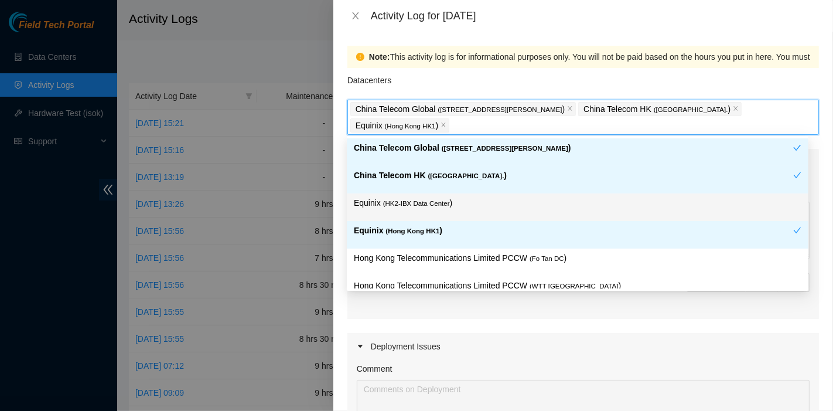
click at [413, 200] on span "( HK2-IBX Data Center" at bounding box center [416, 203] width 67 height 7
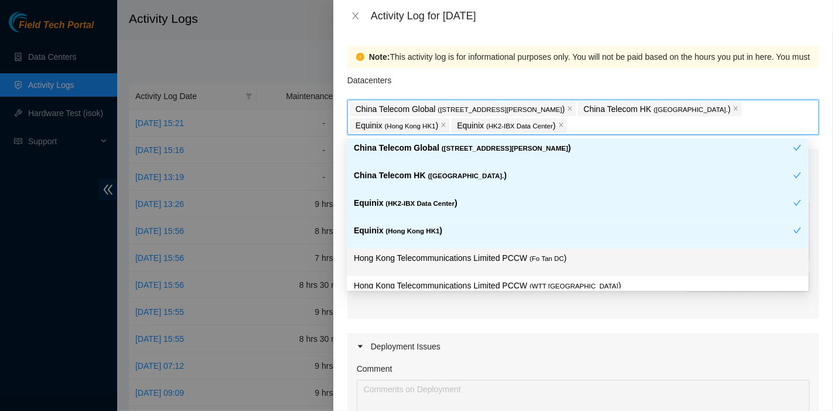
click at [489, 253] on p "Hong Kong Telecommunications Limited PCCW ( Fo Tan DC )" at bounding box center [578, 257] width 448 height 13
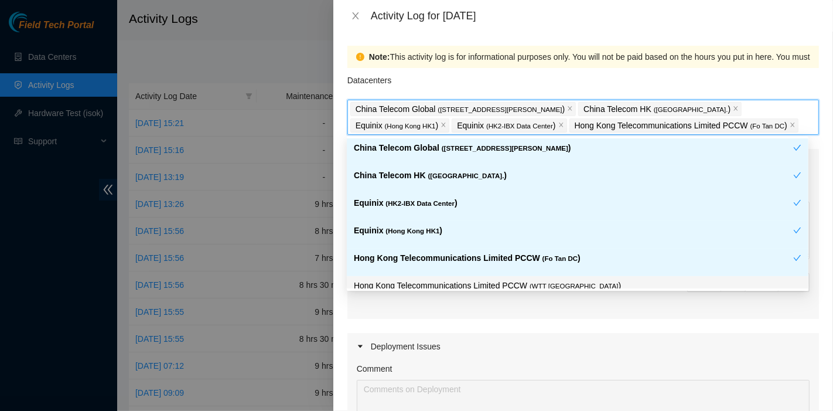
click at [552, 279] on p "Hong Kong Telecommunications Limited PCCW ( WTT [GEOGRAPHIC_DATA] )" at bounding box center [578, 285] width 448 height 13
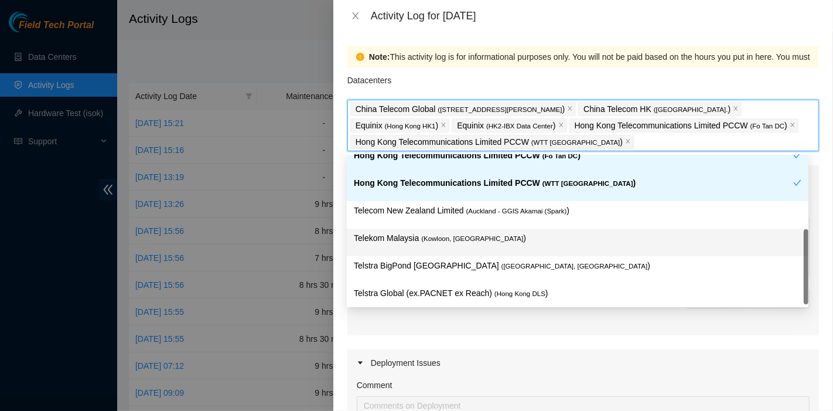
scroll to position [124, 0]
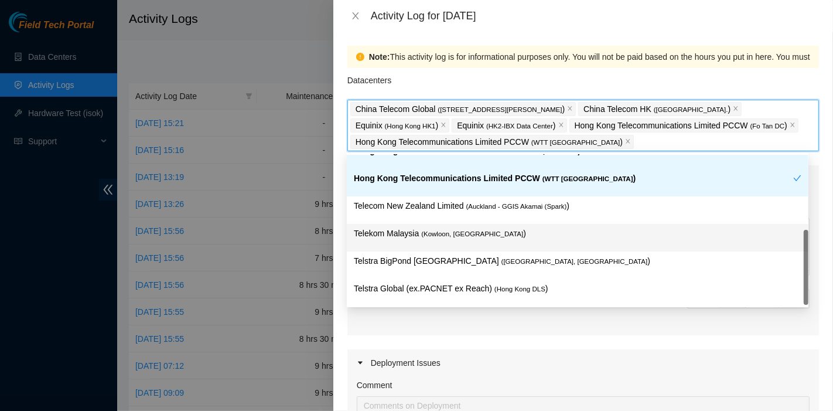
click at [502, 230] on p "Telekom Malaysia ( [GEOGRAPHIC_DATA], [GEOGRAPHIC_DATA] )" at bounding box center [578, 233] width 448 height 13
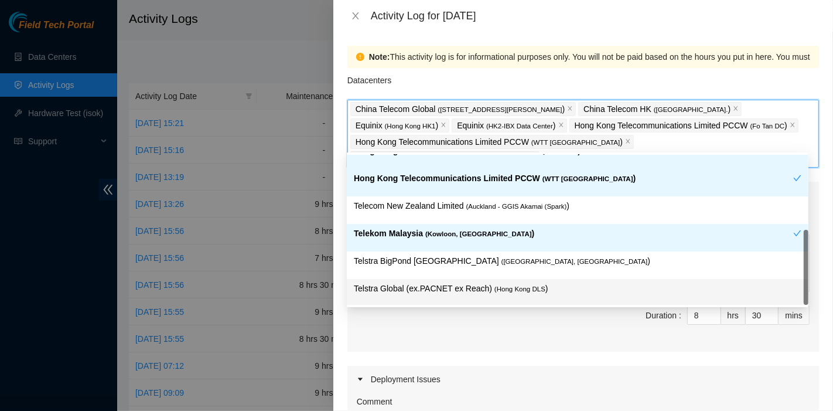
drag, startPoint x: 528, startPoint y: 287, endPoint x: 571, endPoint y: 281, distance: 42.6
click at [528, 287] on span "( Hong Kong DLS" at bounding box center [519, 288] width 51 height 7
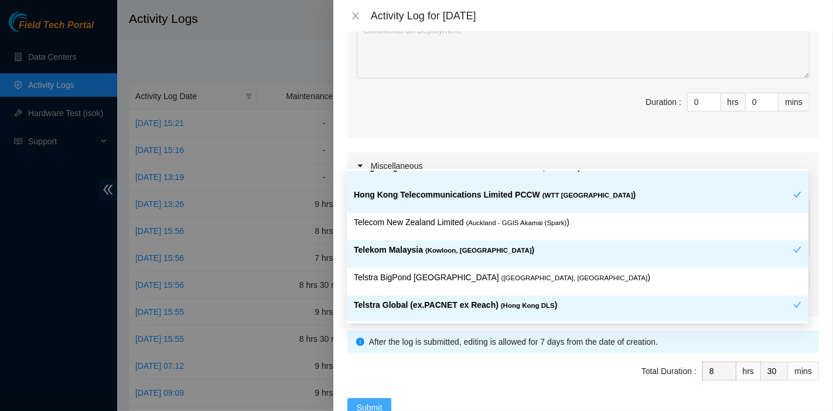
scroll to position [391, 0]
click at [378, 401] on span "Submit" at bounding box center [370, 407] width 26 height 13
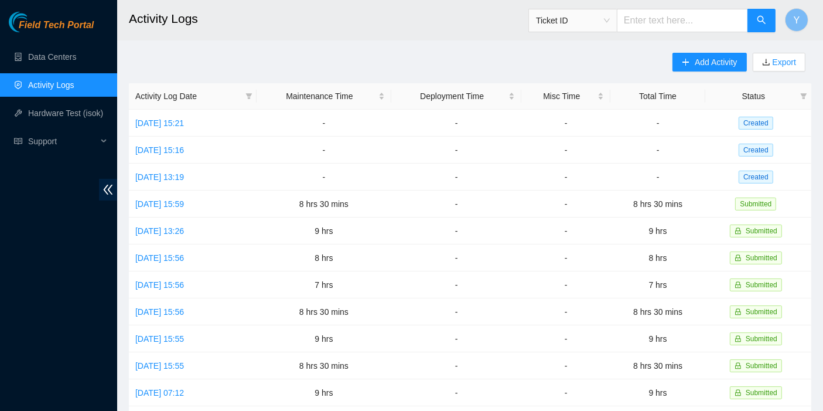
click at [587, 63] on div "Add Activity Export Activity Log Date Maintenance Time Deployment Time Misc Tim…" at bounding box center [470, 369] width 682 height 633
click at [694, 63] on button "Add Activity" at bounding box center [709, 62] width 74 height 19
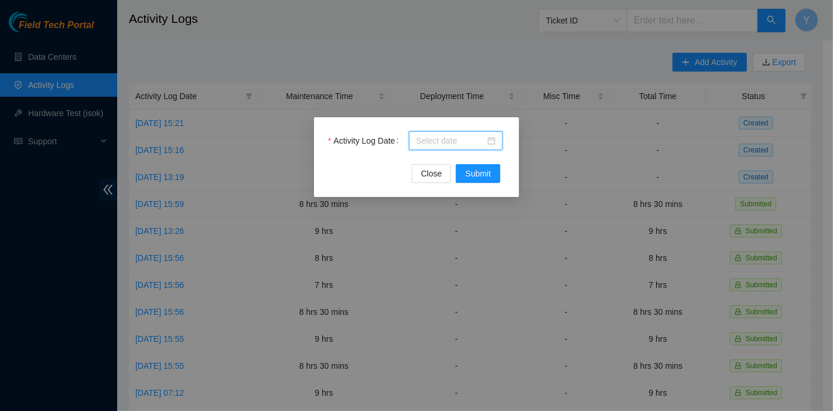
click at [444, 144] on input "Activity Log Date" at bounding box center [450, 140] width 69 height 13
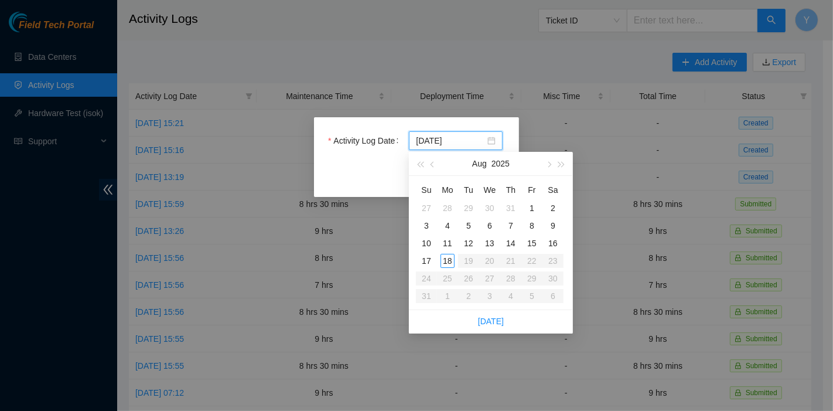
type input "[DATE]"
click at [490, 241] on div "13" at bounding box center [490, 243] width 14 height 14
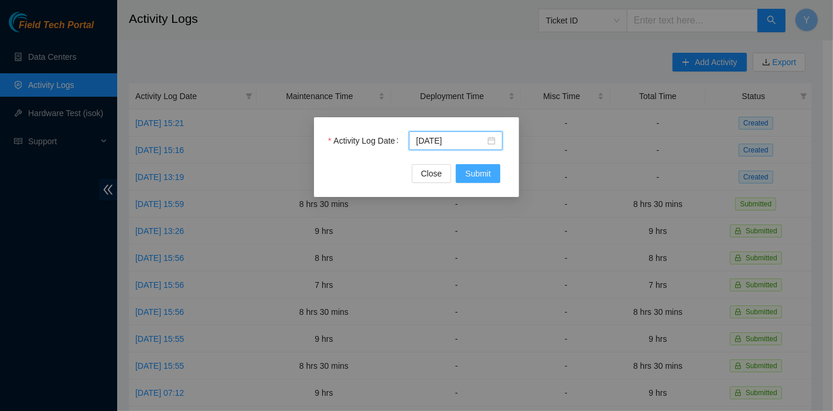
click at [481, 177] on span "Submit" at bounding box center [478, 173] width 26 height 13
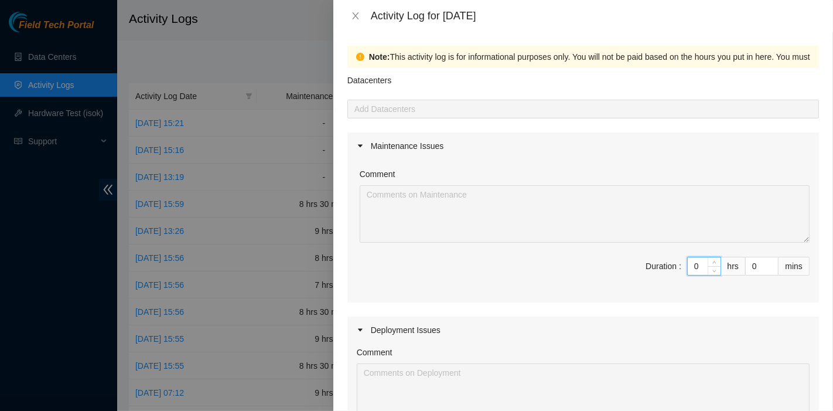
drag, startPoint x: 691, startPoint y: 262, endPoint x: 586, endPoint y: 257, distance: 105.6
click at [586, 257] on span "Duration : 0 hrs 0 mins" at bounding box center [583, 273] width 453 height 33
type input "8"
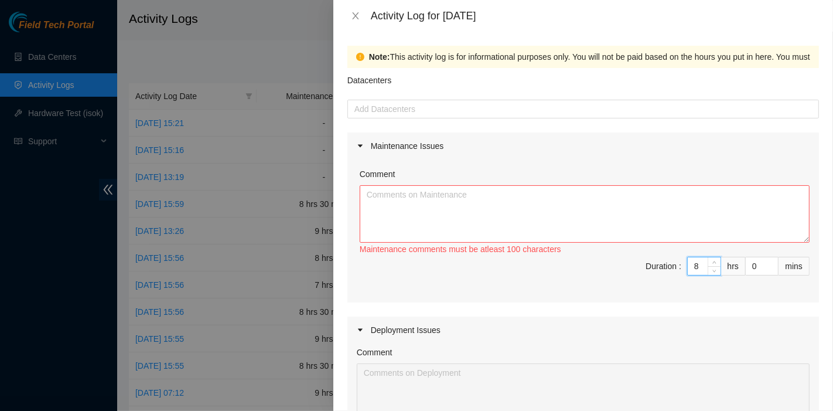
type input "8"
click at [535, 227] on textarea "Comment" at bounding box center [585, 213] width 450 height 57
paste textarea "B-V-5NL8TTB Resolution: Reseated components, Rebooted, Rescued, Comment: pass o…"
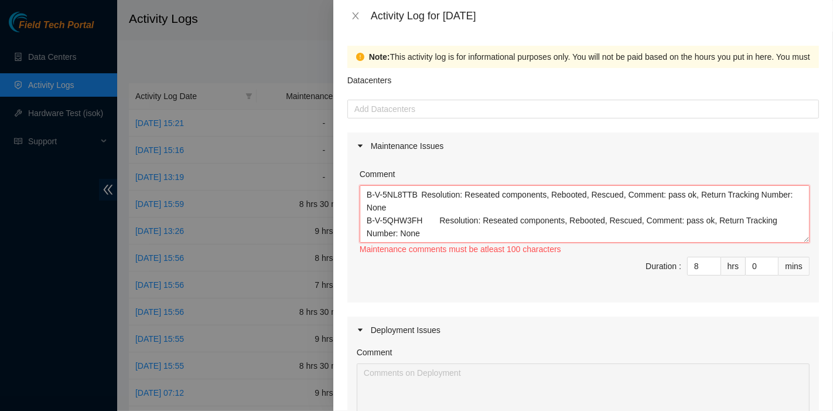
scroll to position [22, 0]
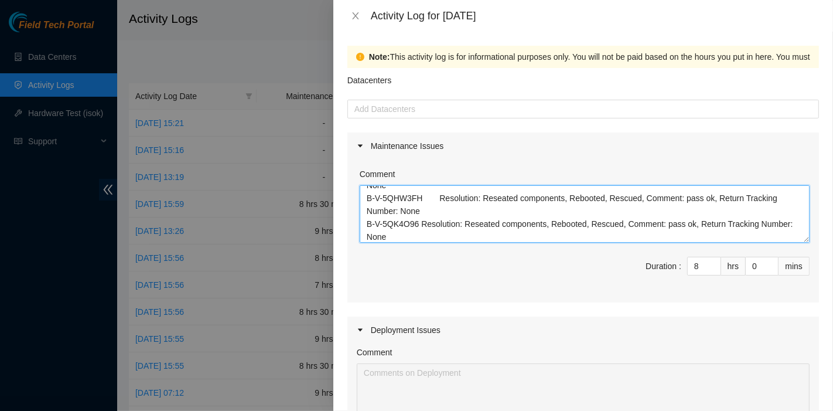
click at [586, 234] on textarea "B-V-5NL8TTB Resolution: Reseated components, Rebooted, Rescued, Comment: pass o…" at bounding box center [585, 213] width 450 height 57
paste textarea "B-V-5NVPYBA Resolution: Other, Comment: Disk Serial Z1Z7LC39 Swap With Disk ser…"
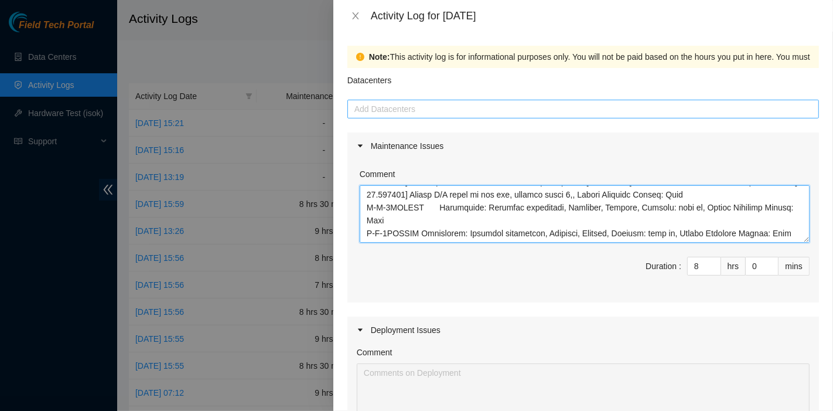
click at [391, 105] on div at bounding box center [583, 109] width 466 height 14
type textarea "B-V-5NL8TTB Resolution: Reseated components, Rebooted, Rescued, Comment: pass o…"
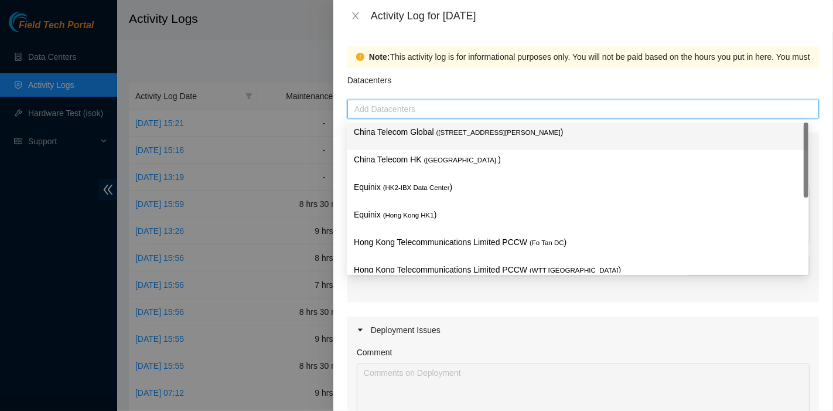
click at [388, 136] on p "China Telecom Global ( [STREET_ADDRESS][PERSON_NAME] )" at bounding box center [578, 131] width 448 height 13
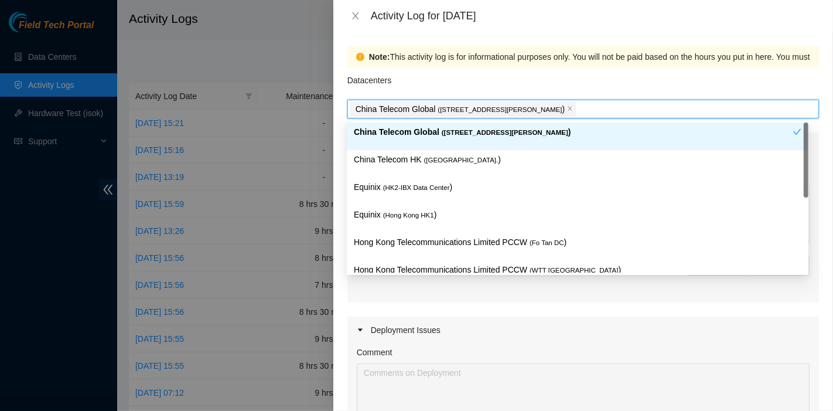
click at [387, 173] on div "China Telecom HK ( [GEOGRAPHIC_DATA] )" at bounding box center [578, 164] width 448 height 22
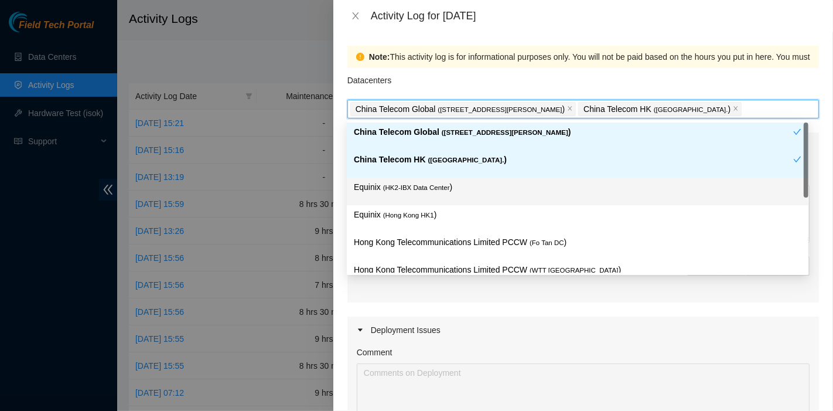
click at [387, 192] on p "Equinix ( HK2-IBX Data Center )" at bounding box center [578, 186] width 448 height 13
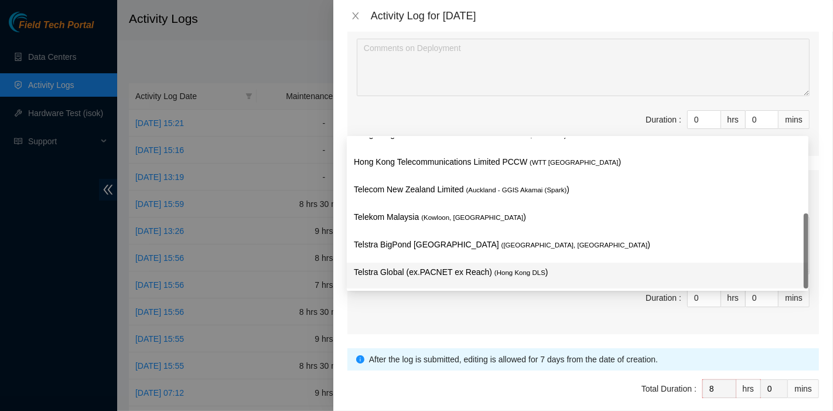
scroll to position [390, 0]
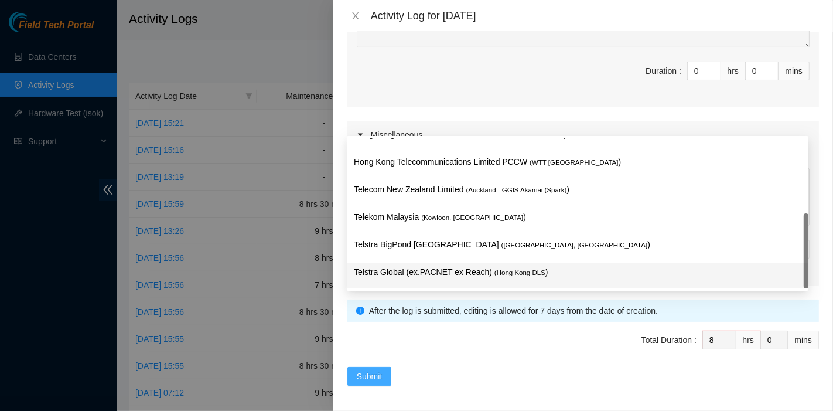
click at [380, 371] on span "Submit" at bounding box center [370, 376] width 26 height 13
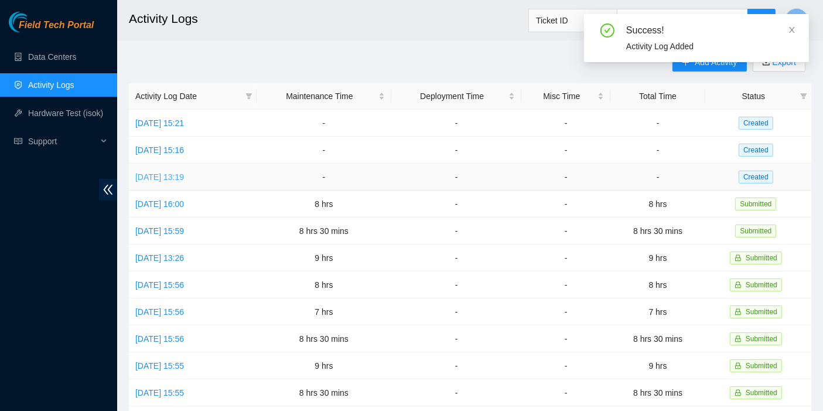
click at [184, 178] on link "[DATE] 13:19" at bounding box center [159, 176] width 49 height 9
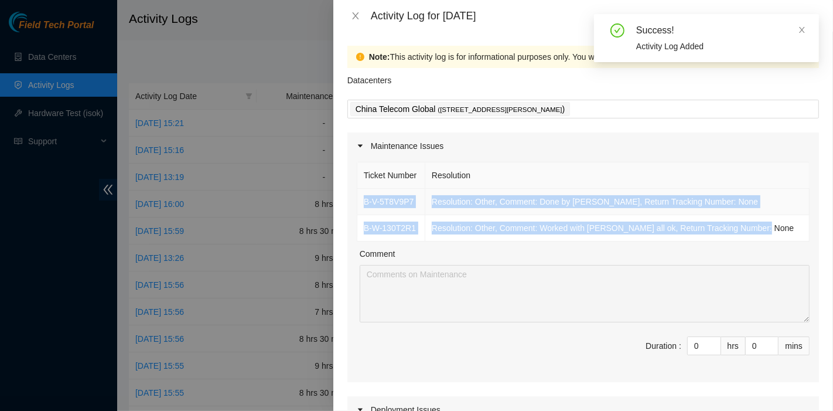
drag, startPoint x: 771, startPoint y: 224, endPoint x: 357, endPoint y: 203, distance: 414.7
click at [357, 203] on tbody "B-V-5T8V9P7 Resolution: Other, Comment: Done by [PERSON_NAME], Return Tracking …" at bounding box center [583, 215] width 452 height 53
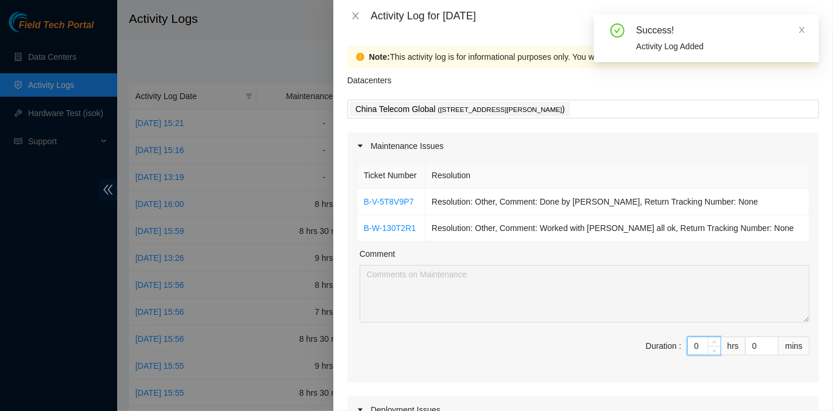
drag, startPoint x: 684, startPoint y: 350, endPoint x: 646, endPoint y: 349, distance: 38.1
click at [646, 349] on span "Duration : 0 hrs 0 mins" at bounding box center [583, 352] width 453 height 33
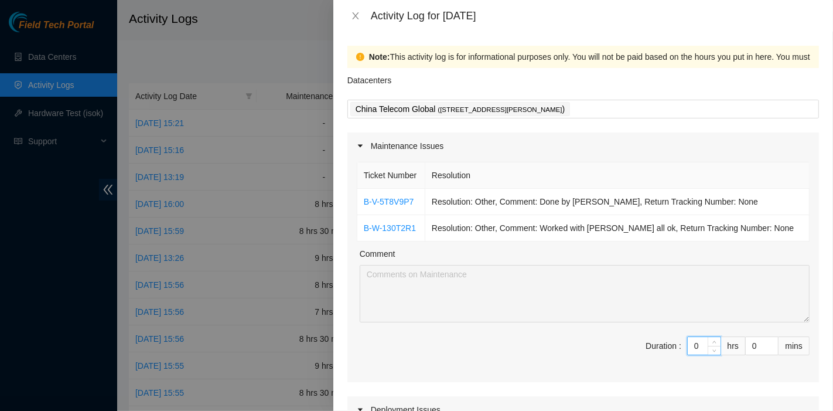
type input "8"
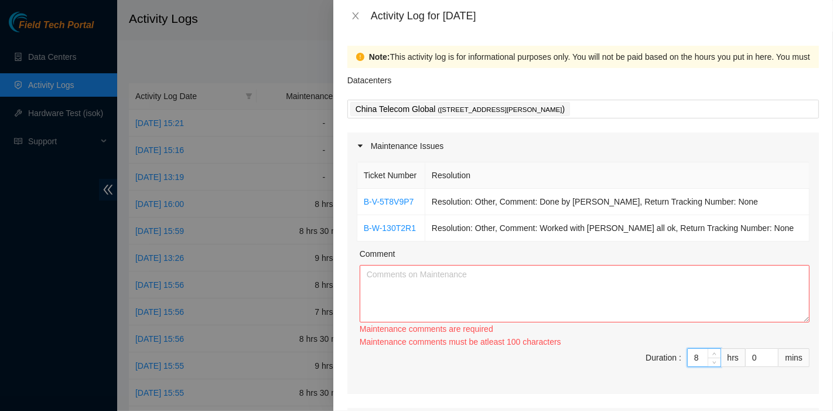
type input "8"
click at [561, 311] on textarea "Comment" at bounding box center [585, 293] width 450 height 57
paste textarea "B-V-5T8V9P7 Resolution: Other, Comment: Done by [PERSON_NAME], Return Tracking …"
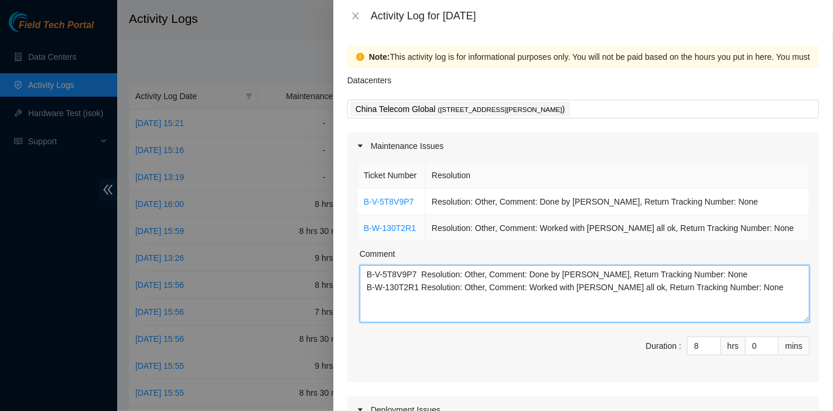
click at [705, 292] on textarea "B-V-5T8V9P7 Resolution: Other, Comment: Done by [PERSON_NAME], Return Tracking …" at bounding box center [585, 293] width 450 height 57
click at [764, 291] on textarea "B-V-5T8V9P7 Resolution: Other, Comment: Done by [PERSON_NAME], Return Tracking …" at bounding box center [585, 293] width 450 height 57
paste textarea "B-V-5QIHXHO Resolution: Reseated components, Rebooted, Rescued, Comment: pass o…"
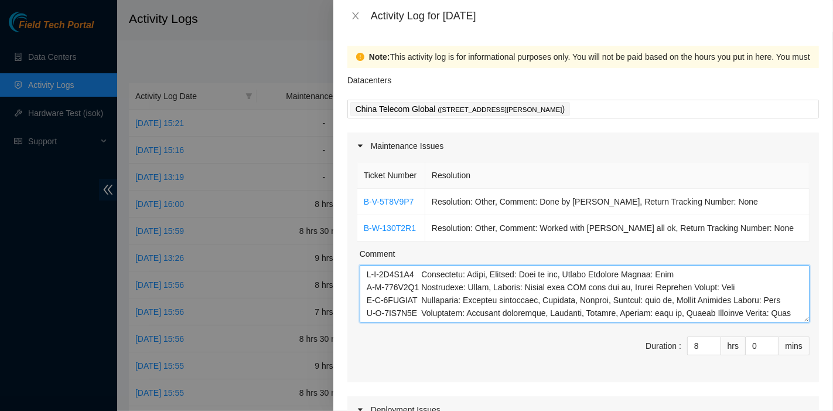
scroll to position [228, 0]
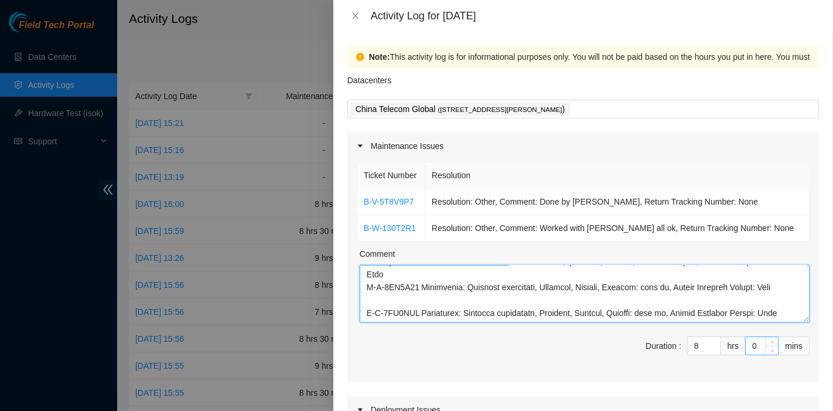
type textarea "B-V-5T8V9P7 Resolution: Other, Comment: Done by [PERSON_NAME], Return Tracking …"
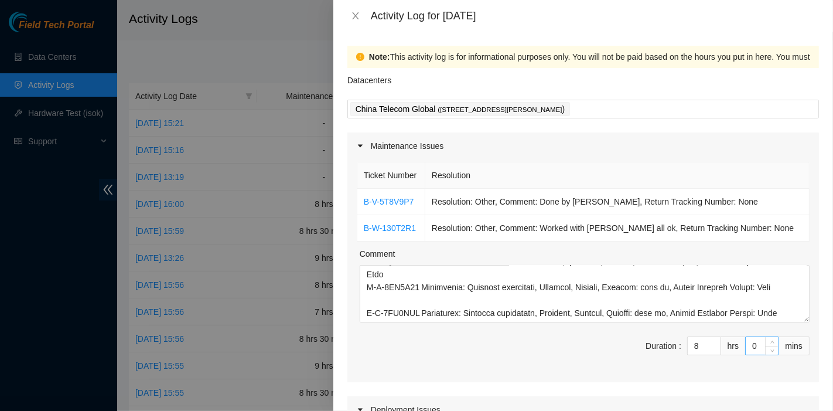
click at [746, 349] on input "0" at bounding box center [762, 346] width 32 height 18
type input "30"
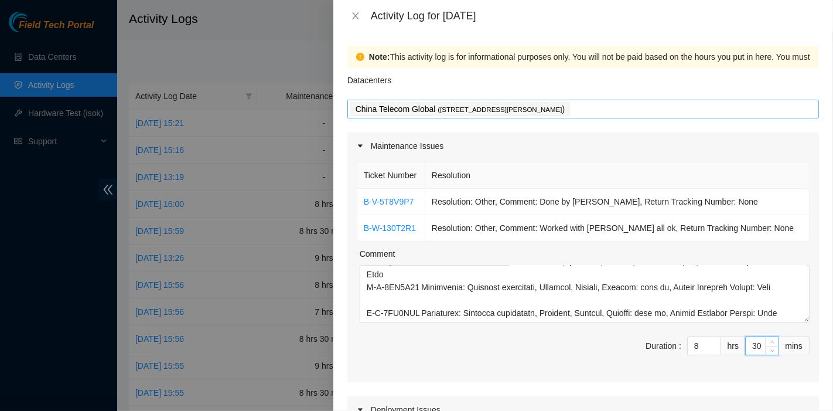
click at [639, 111] on div "China Telecom Global ( [STREET_ADDRESS][PERSON_NAME] )" at bounding box center [583, 109] width 466 height 16
type input "30"
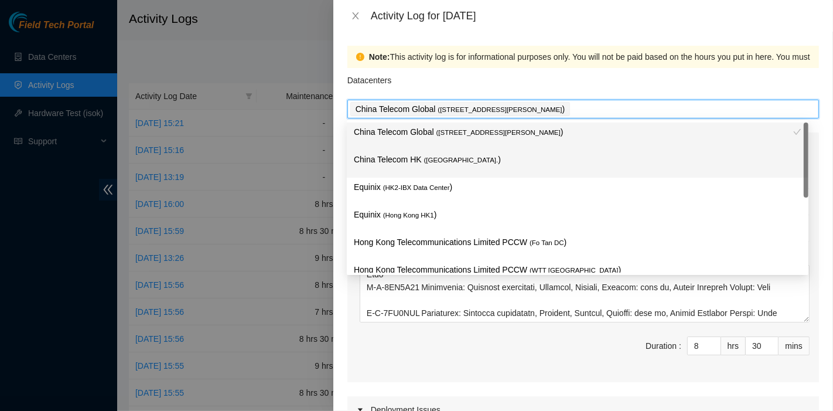
click at [450, 158] on span "( [GEOGRAPHIC_DATA]." at bounding box center [461, 159] width 74 height 7
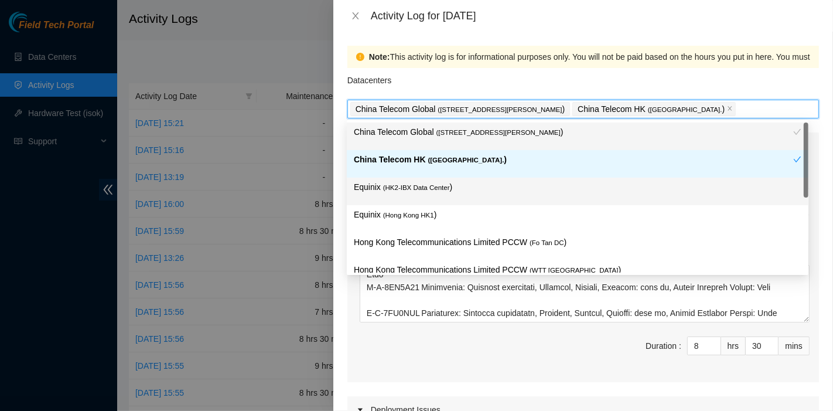
click at [440, 190] on span "( HK2-IBX Data Center" at bounding box center [416, 187] width 67 height 7
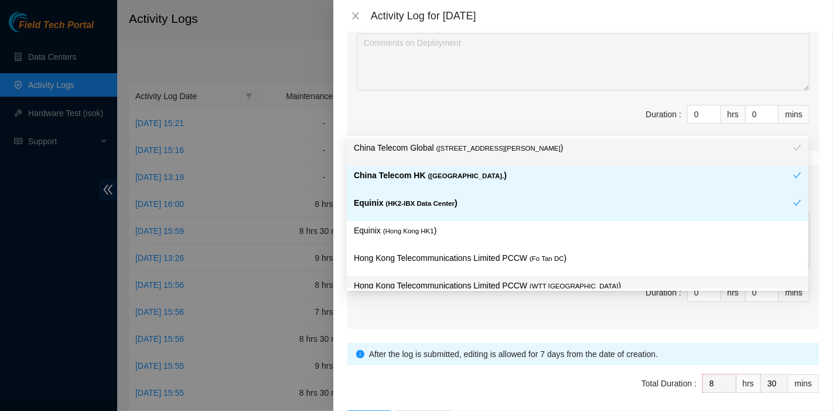
scroll to position [469, 0]
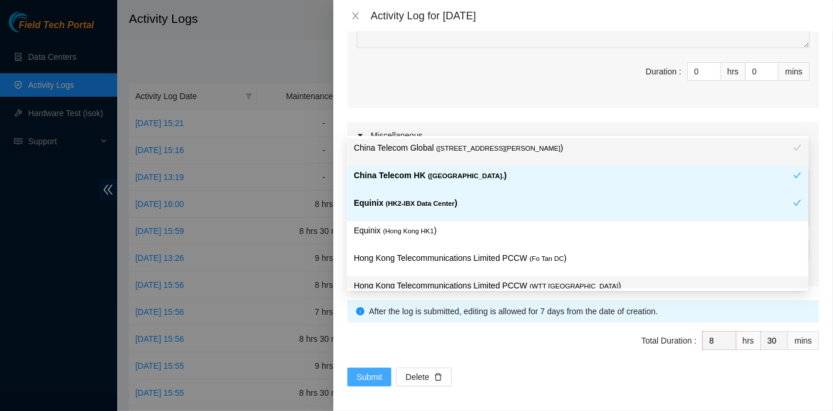
click at [362, 374] on span "Submit" at bounding box center [370, 376] width 26 height 13
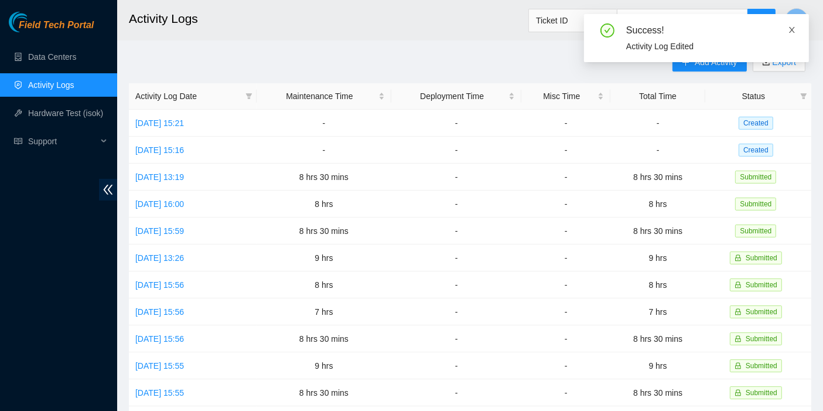
click at [791, 28] on icon "close" at bounding box center [792, 30] width 8 height 8
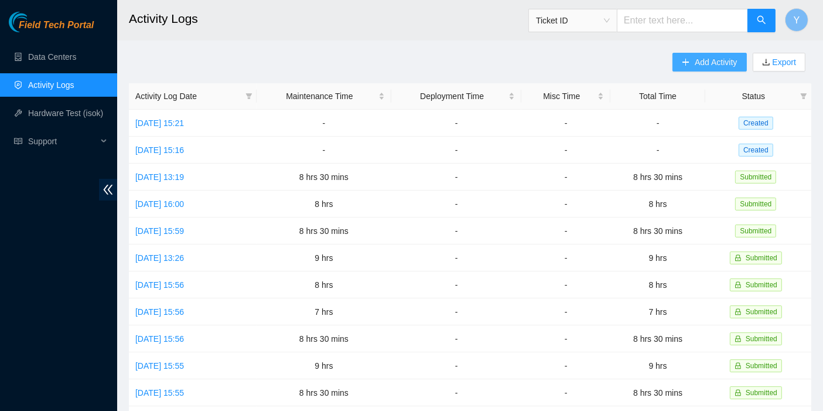
click at [704, 62] on span "Add Activity" at bounding box center [716, 62] width 42 height 13
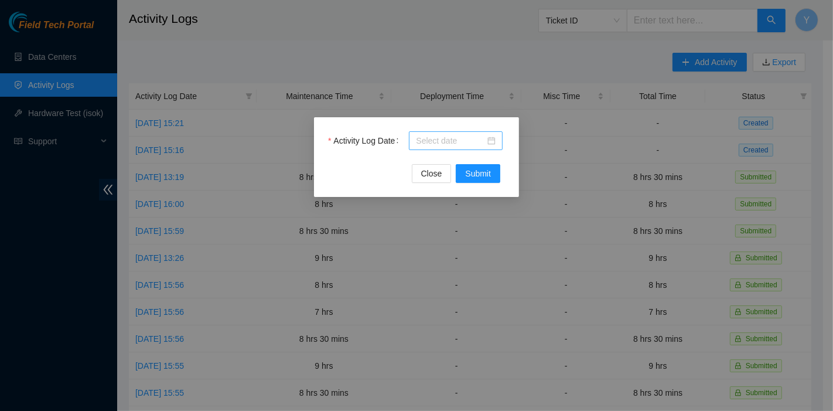
click at [453, 138] on input "Activity Log Date" at bounding box center [450, 140] width 69 height 13
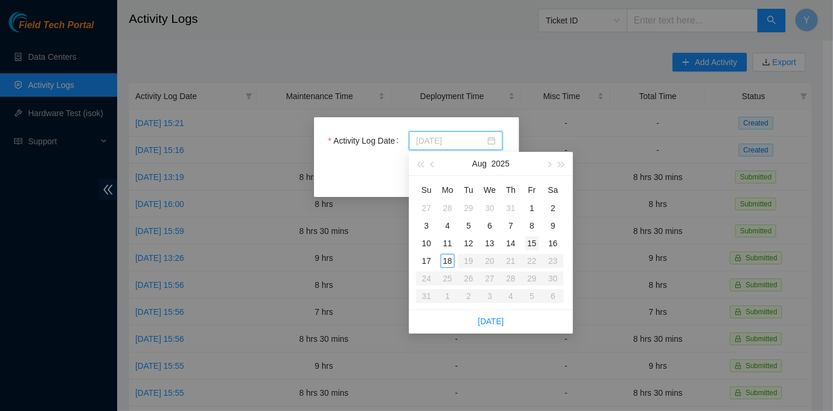
type input "[DATE]"
click at [537, 241] on div "15" at bounding box center [532, 243] width 14 height 14
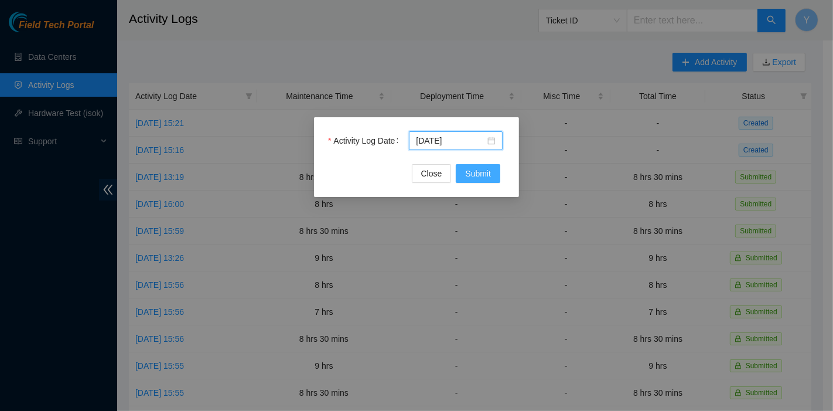
click at [487, 165] on button "Submit" at bounding box center [478, 173] width 45 height 19
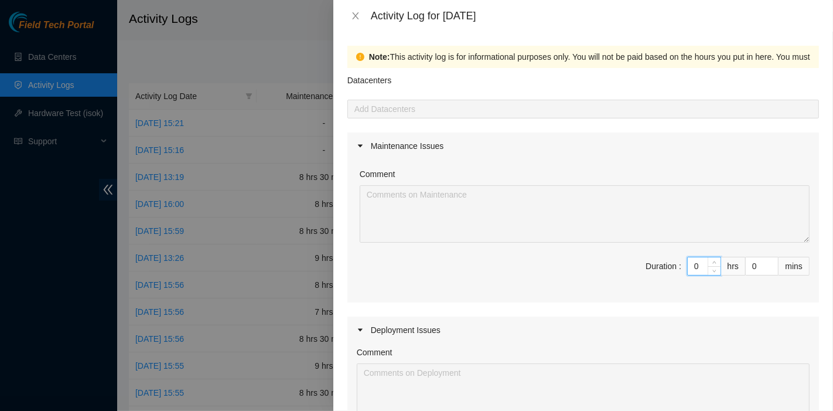
drag, startPoint x: 694, startPoint y: 261, endPoint x: 573, endPoint y: 237, distance: 123.0
click at [564, 255] on div "Comment Duration : 0 hrs 0 mins" at bounding box center [583, 230] width 472 height 143
type input "9"
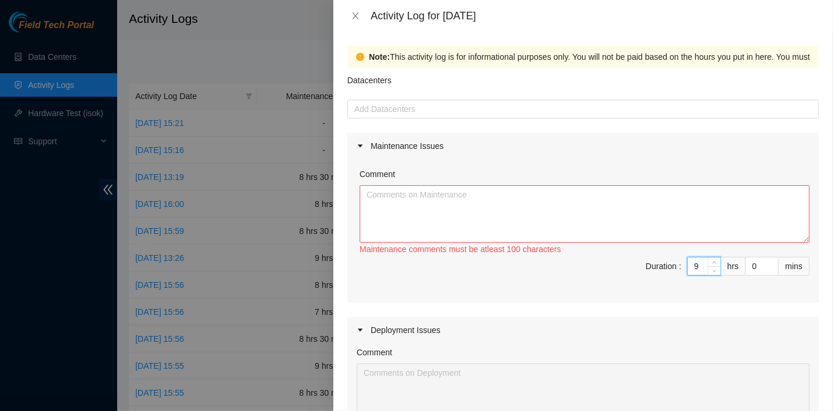
type input "9"
click at [521, 220] on textarea "Comment" at bounding box center [585, 213] width 450 height 57
paste textarea "DP83102 DP83104 DP80469 DP83429 - DP83430 DP81177 DP79032 DP78580 DP81102 DP805…"
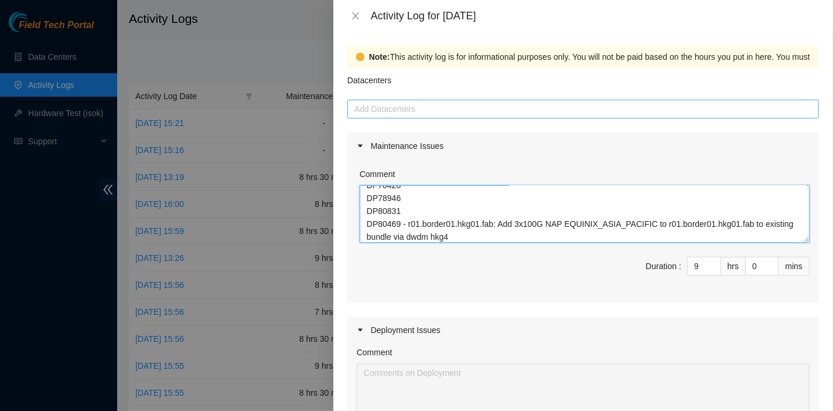
click at [385, 115] on div at bounding box center [583, 109] width 466 height 14
type textarea "DP83102 DP83104 DP80469 DP83429 - DP83430 DP81177 DP79032 DP78580 DP81102 DP805…"
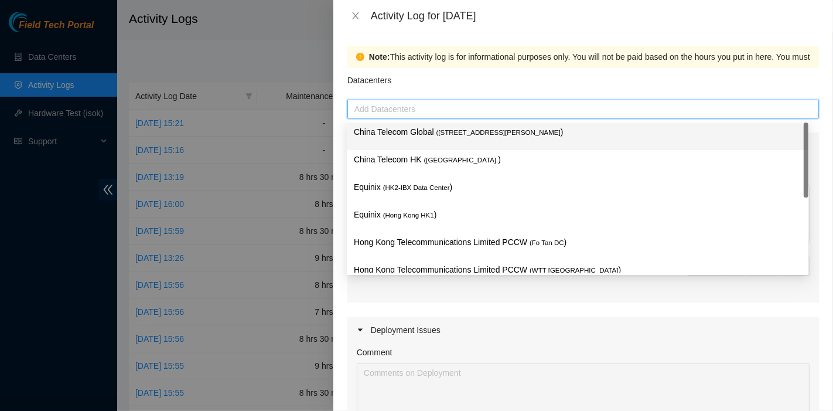
click at [387, 142] on div "China Telecom Global ( [STREET_ADDRESS][PERSON_NAME] )" at bounding box center [578, 136] width 448 height 22
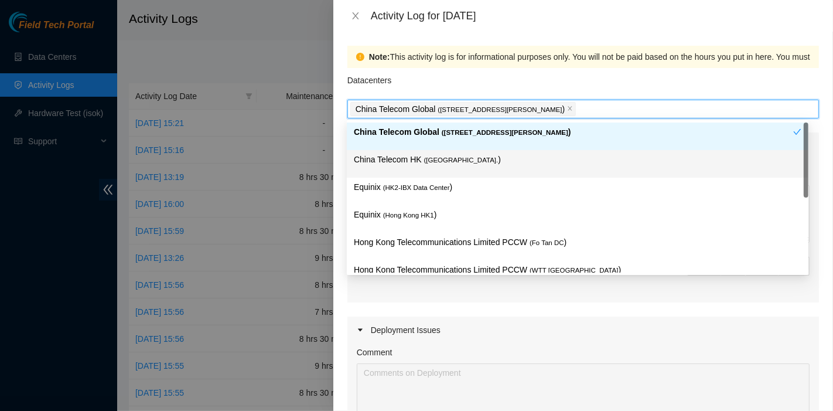
click at [381, 173] on div "China Telecom HK ( [GEOGRAPHIC_DATA] )" at bounding box center [578, 164] width 448 height 22
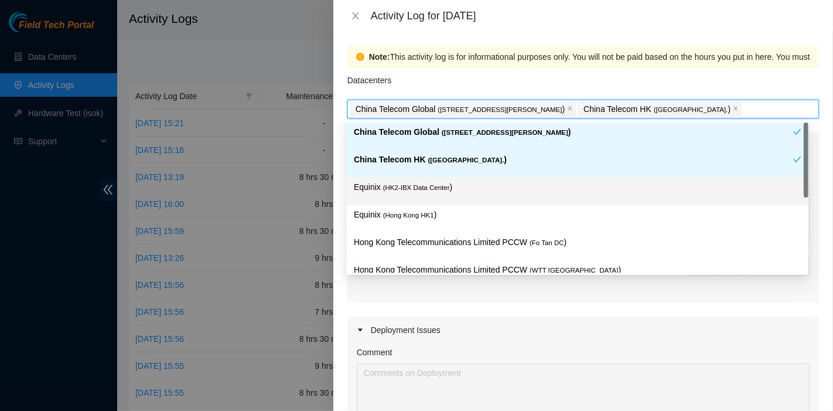
drag, startPoint x: 380, startPoint y: 200, endPoint x: 381, endPoint y: 215, distance: 15.2
click at [381, 200] on div "Equinix ( HK2-IBX Data Center )" at bounding box center [578, 191] width 448 height 22
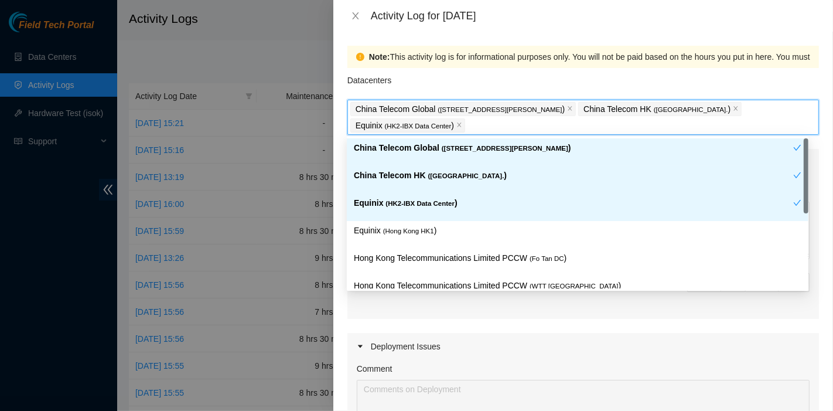
click at [382, 218] on div "Equinix ( HK2-IBX Data Center )" at bounding box center [578, 207] width 462 height 28
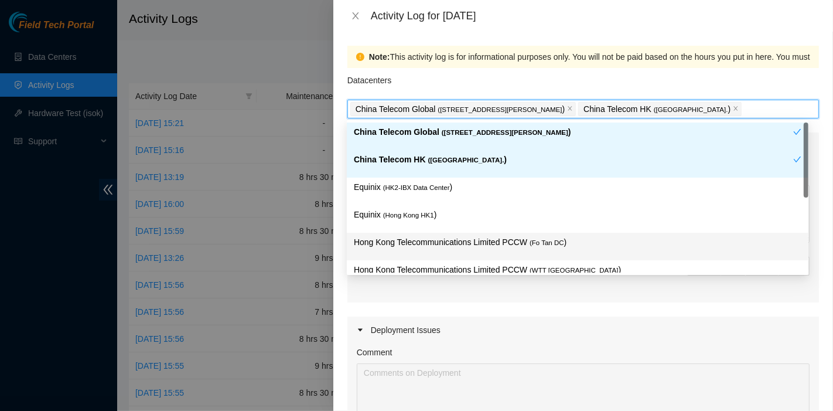
click at [473, 241] on p "Hong Kong Telecommunications Limited PCCW ( Fo Tan DC )" at bounding box center [578, 241] width 448 height 13
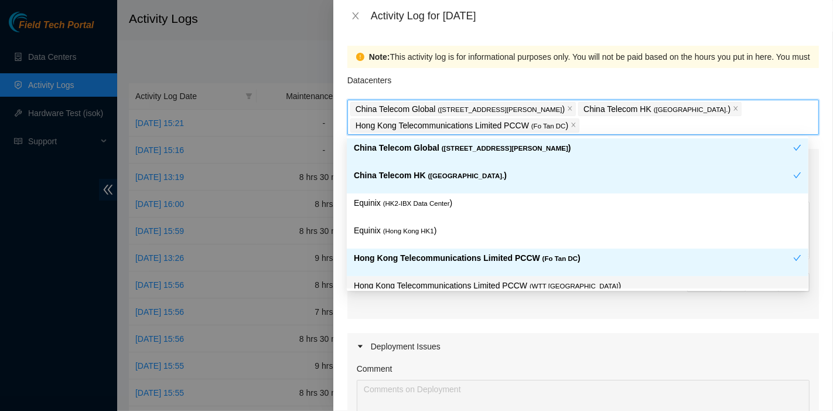
click at [487, 277] on div "Hong Kong Telecommunications Limited PCCW ( WTT [GEOGRAPHIC_DATA] )" at bounding box center [578, 290] width 462 height 28
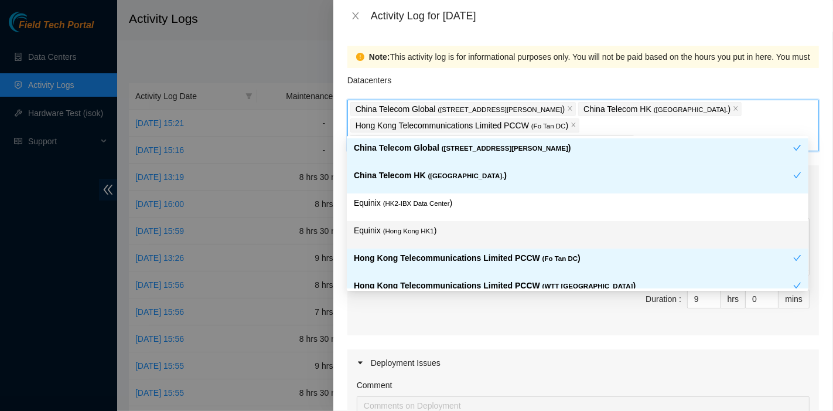
click at [456, 227] on p "Equinix ( [GEOGRAPHIC_DATA] HK1 )" at bounding box center [578, 230] width 448 height 13
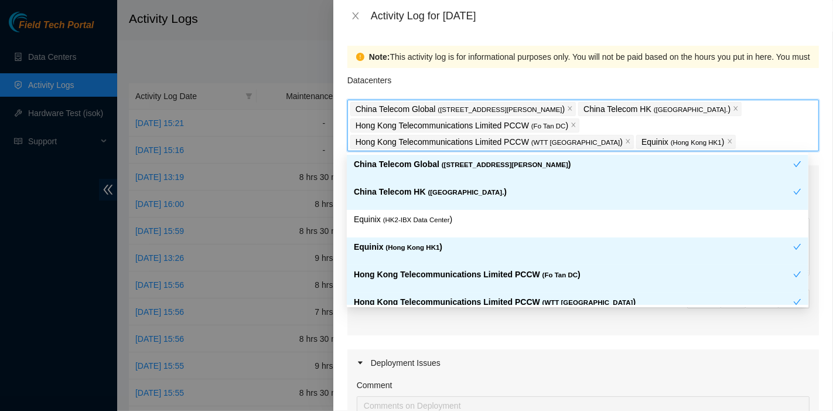
scroll to position [124, 0]
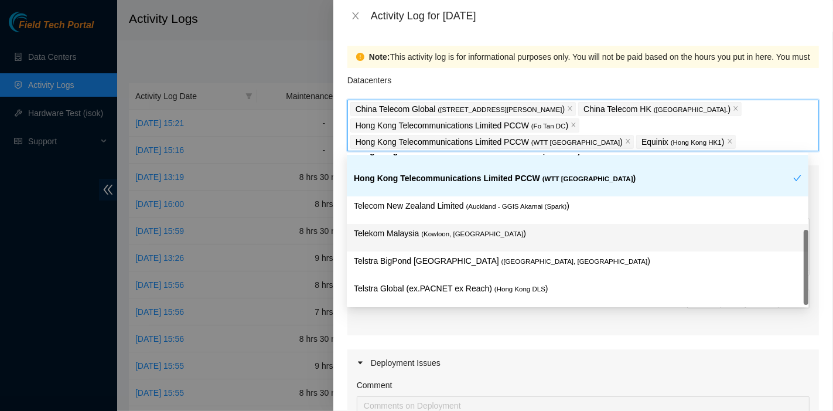
drag, startPoint x: 477, startPoint y: 233, endPoint x: 479, endPoint y: 248, distance: 15.3
click at [477, 233] on span "( Kowloon, [GEOGRAPHIC_DATA]" at bounding box center [472, 233] width 102 height 7
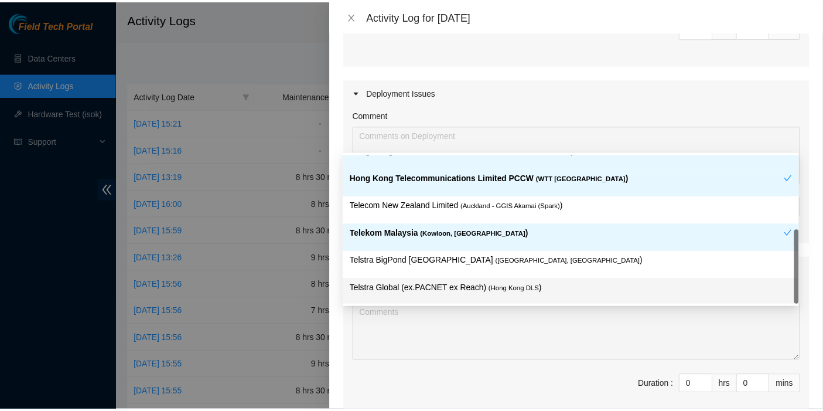
scroll to position [406, 0]
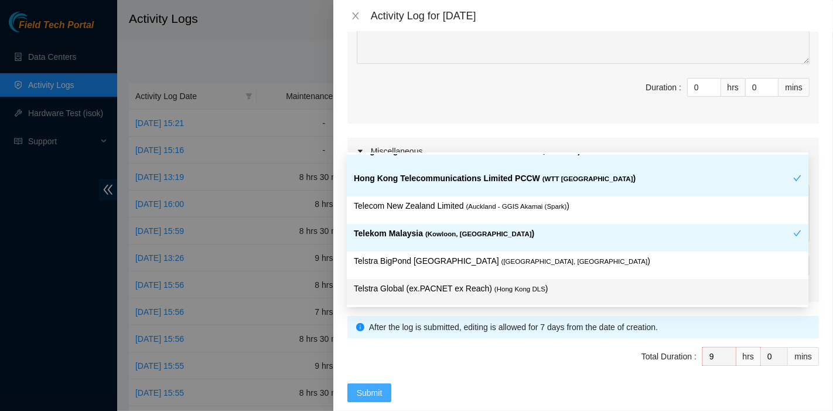
click at [373, 386] on span "Submit" at bounding box center [370, 392] width 26 height 13
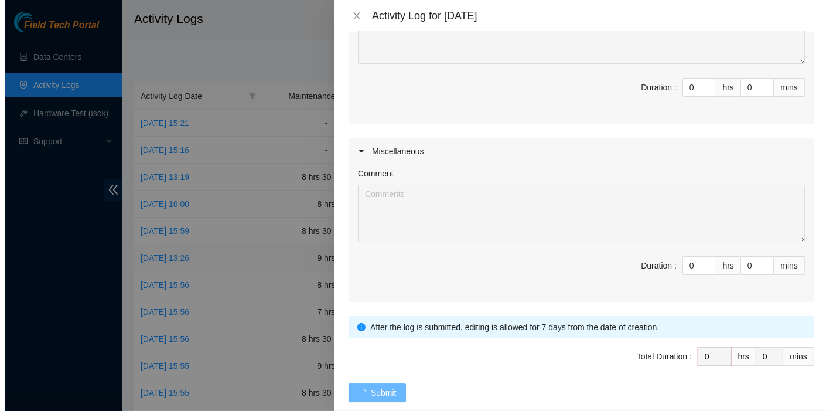
scroll to position [0, 0]
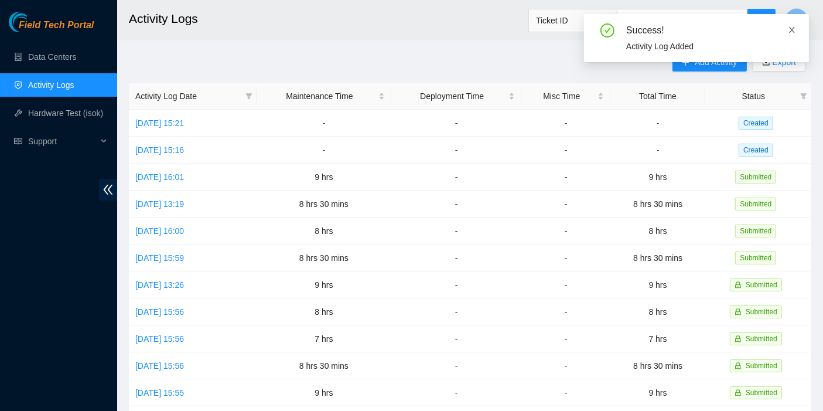
click at [788, 27] on icon "close" at bounding box center [792, 30] width 8 height 8
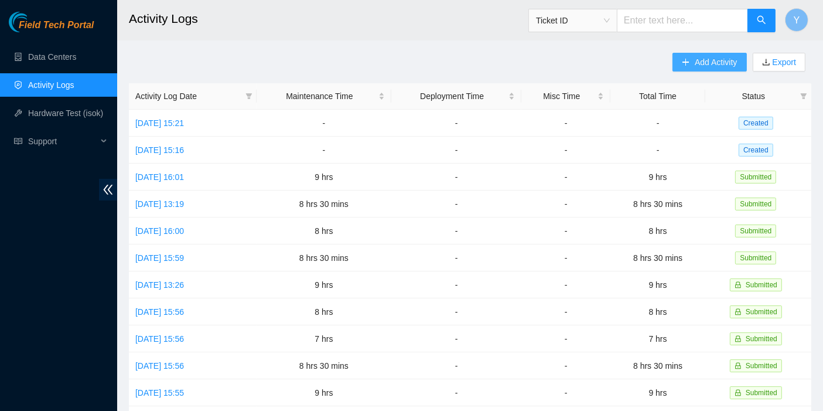
click at [693, 67] on button "Add Activity" at bounding box center [709, 62] width 74 height 19
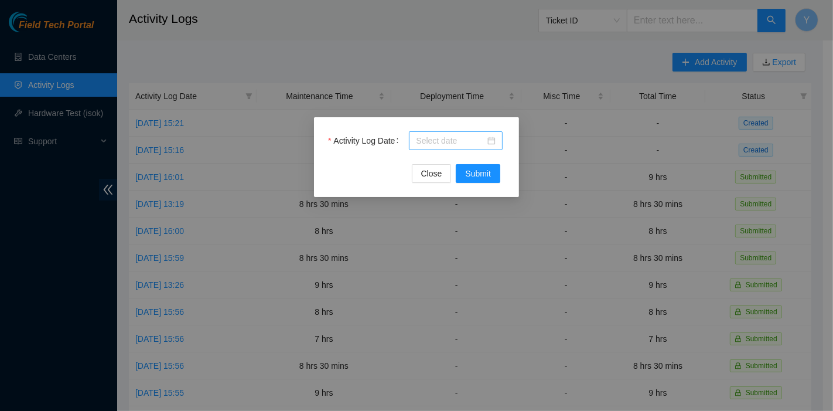
click at [438, 142] on input "Activity Log Date" at bounding box center [450, 140] width 69 height 13
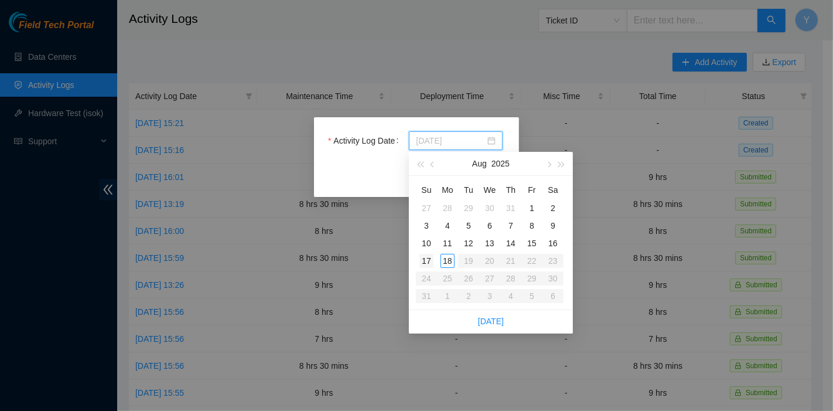
type input "[DATE]"
click at [425, 258] on div "17" at bounding box center [426, 261] width 14 height 14
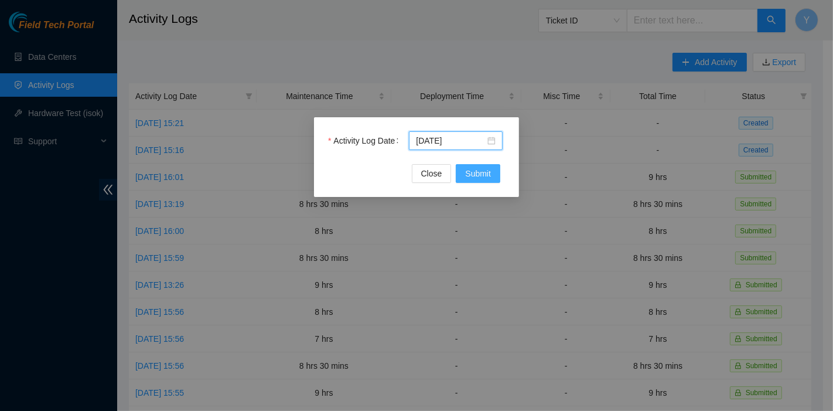
click at [486, 178] on span "Submit" at bounding box center [478, 173] width 26 height 13
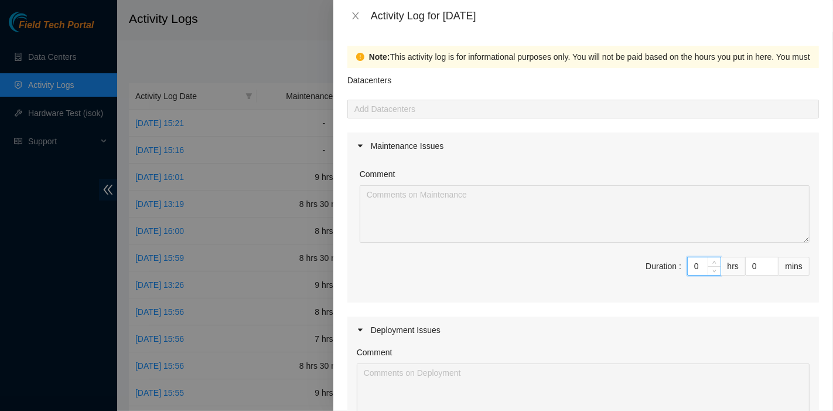
drag, startPoint x: 685, startPoint y: 266, endPoint x: 637, endPoint y: 252, distance: 49.5
click at [640, 265] on span "Duration : 0 hrs 0 mins" at bounding box center [583, 273] width 453 height 33
type input "8"
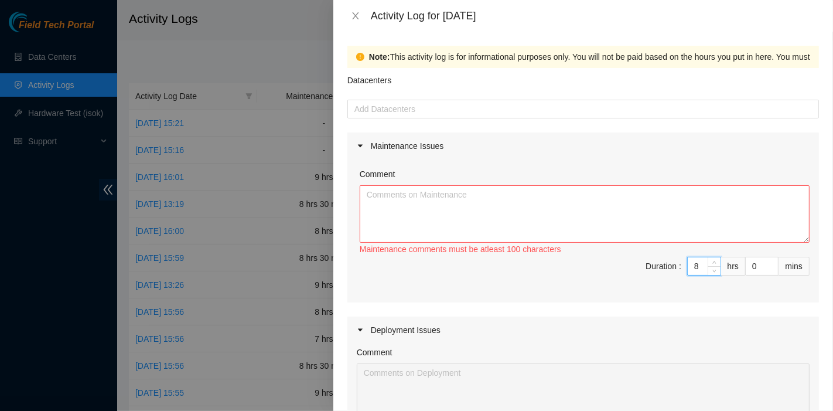
type input "8"
click at [458, 225] on textarea "Comment" at bounding box center [585, 213] width 450 height 57
paste textarea "DP83102 DP83104 DP80469 DP83429 - DP83430 DP81177 DP79032 DP78580 DP81102 DP805…"
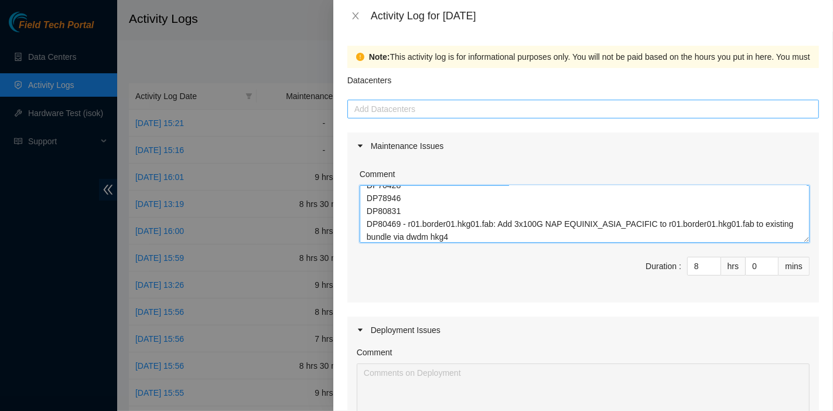
click at [394, 112] on div at bounding box center [583, 109] width 466 height 14
type textarea "DP83102 DP83104 DP80469 DP83429 - DP83430 DP81177 DP79032 DP78580 DP81102 DP805…"
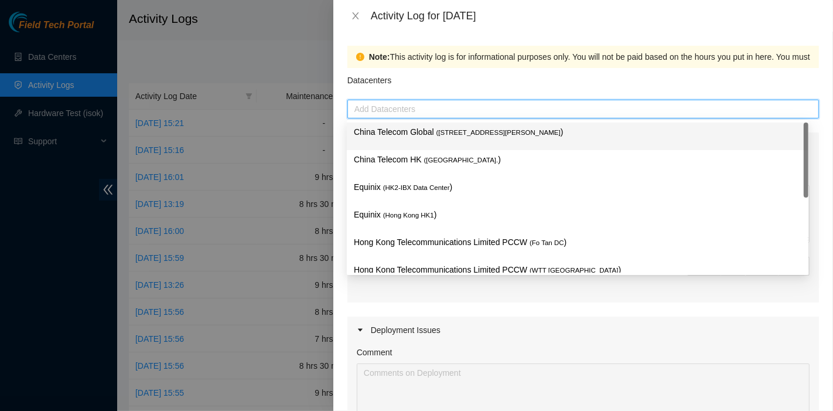
click at [397, 131] on p "China Telecom Global ( [STREET_ADDRESS][PERSON_NAME] )" at bounding box center [578, 131] width 448 height 13
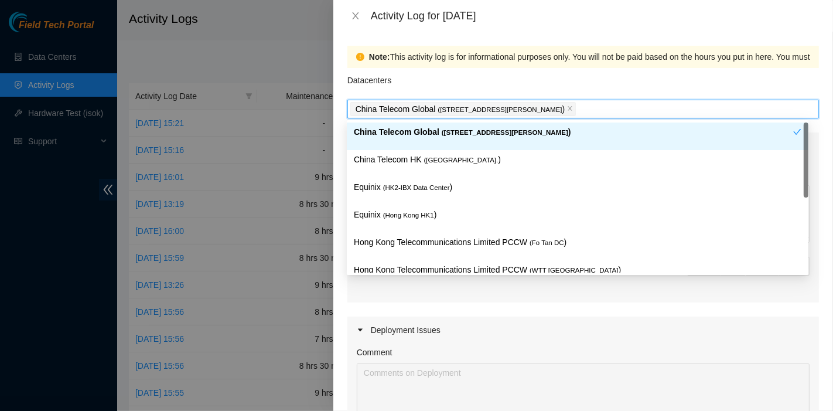
click at [398, 161] on p "China Telecom HK ( [GEOGRAPHIC_DATA] )" at bounding box center [578, 159] width 448 height 13
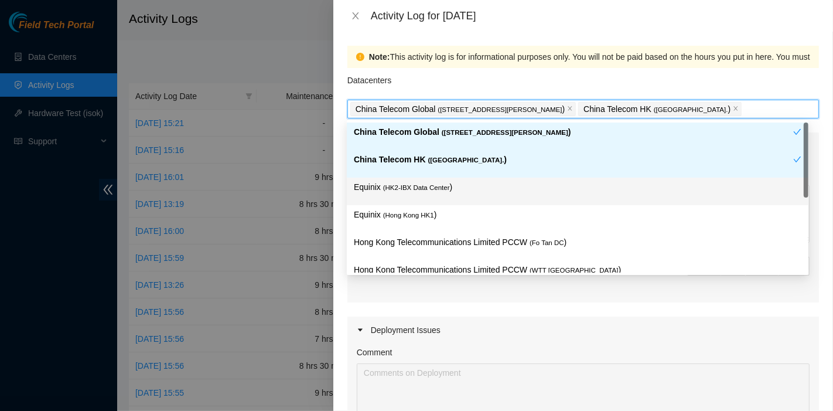
click at [395, 194] on div "Equinix ( HK2-IBX Data Center )" at bounding box center [578, 191] width 448 height 22
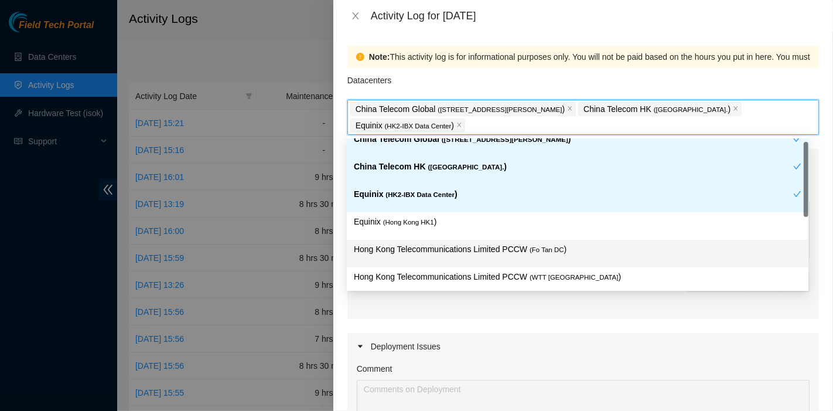
scroll to position [0, 0]
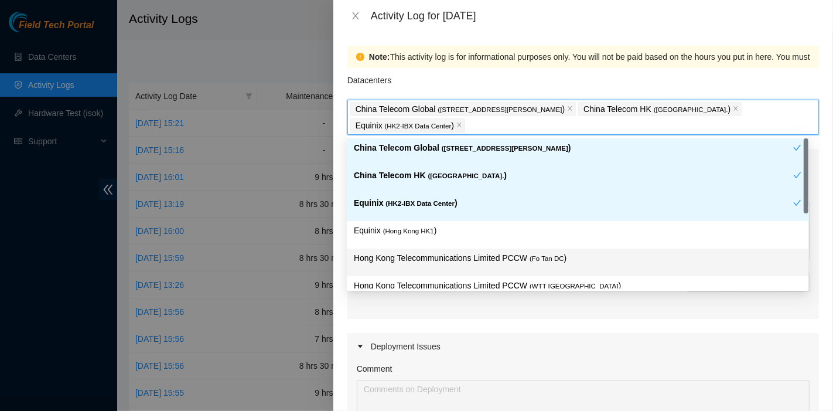
click at [556, 261] on span "( Fo Tan DC" at bounding box center [547, 258] width 35 height 7
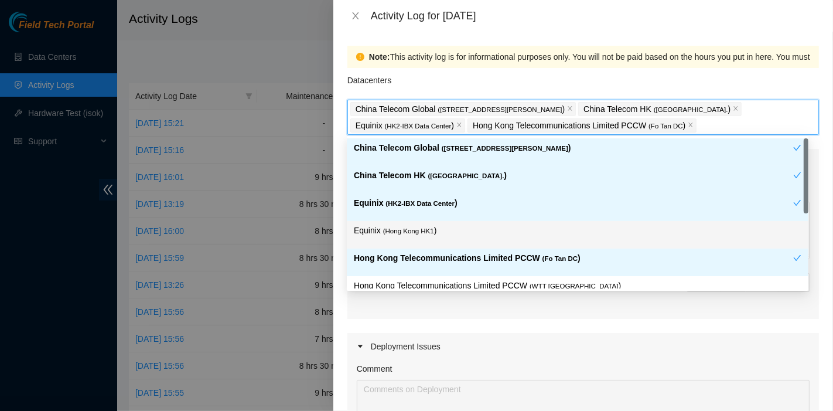
click at [438, 235] on p "Equinix ( [GEOGRAPHIC_DATA] HK1 )" at bounding box center [578, 230] width 448 height 13
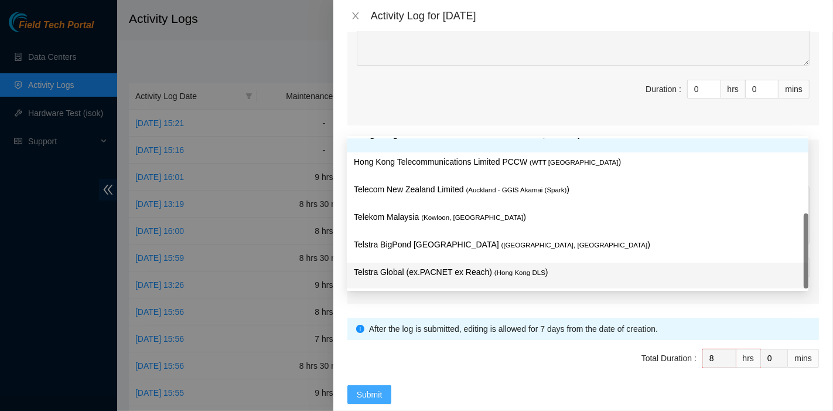
scroll to position [372, 0]
click at [368, 394] on span "Submit" at bounding box center [370, 393] width 26 height 13
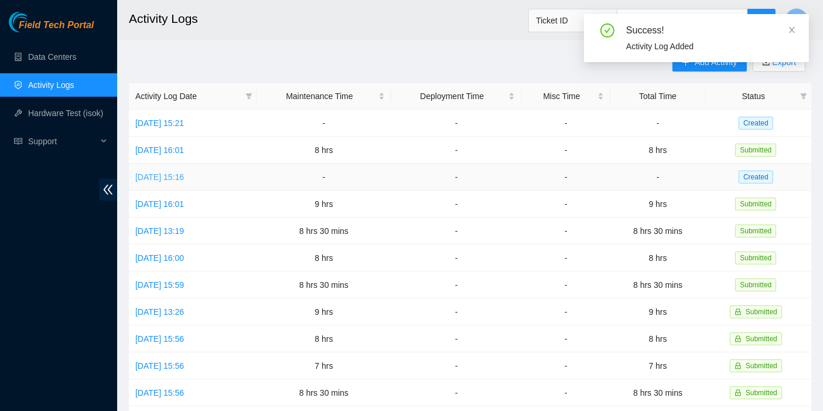
click at [161, 176] on link "[DATE] 15:16" at bounding box center [159, 176] width 49 height 9
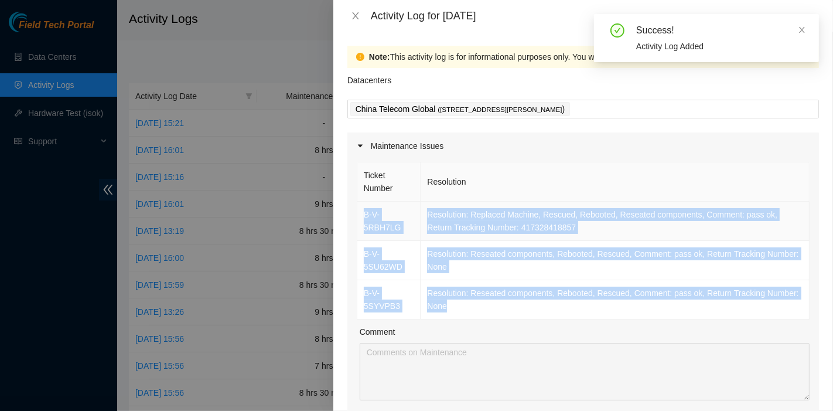
drag, startPoint x: 502, startPoint y: 313, endPoint x: 357, endPoint y: 214, distance: 176.1
click at [357, 214] on tbody "B-V-5RBH7LG Resolution: Replaced Machine, Rescued, Rebooted, Reseated component…" at bounding box center [583, 261] width 452 height 118
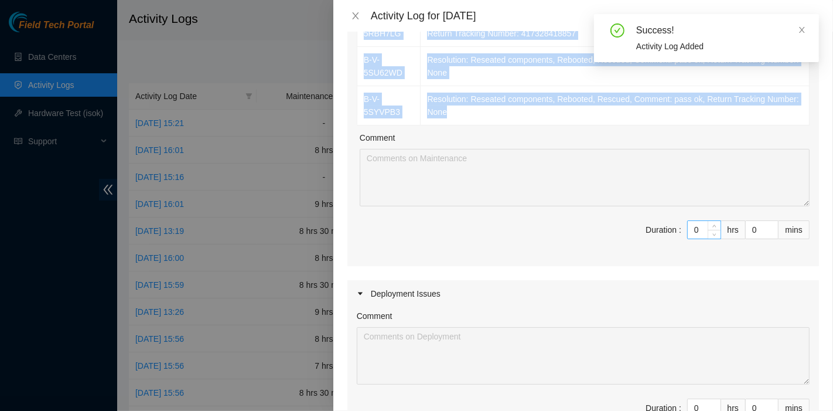
scroll to position [195, 0]
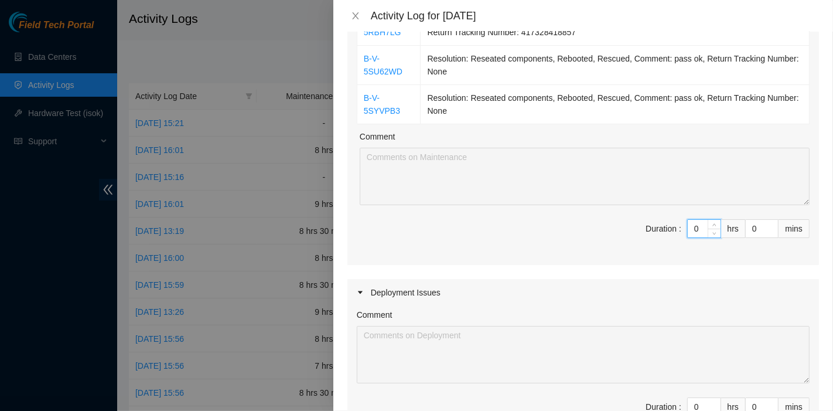
drag, startPoint x: 695, startPoint y: 221, endPoint x: 622, endPoint y: 221, distance: 72.6
click at [622, 221] on span "Duration : 0 hrs 0 mins" at bounding box center [583, 235] width 453 height 33
type input "8"
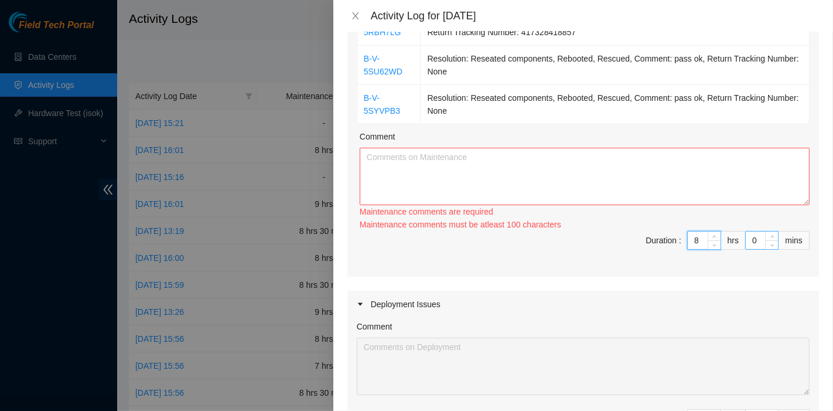
type input "8"
click at [746, 239] on input "0" at bounding box center [762, 240] width 32 height 18
type input "30"
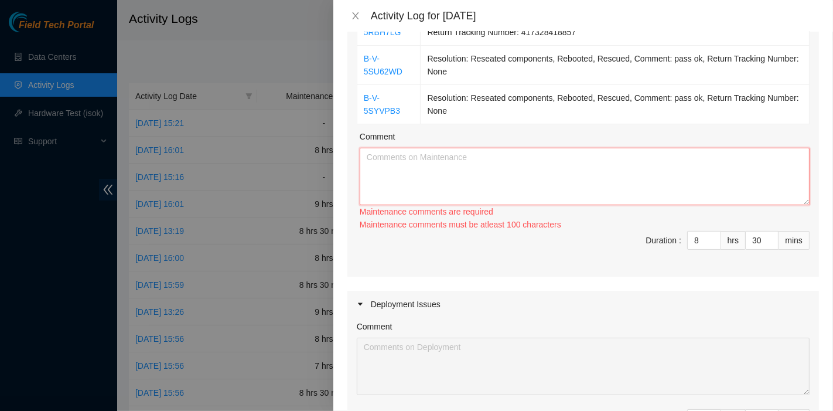
click at [500, 176] on textarea "Comment" at bounding box center [585, 176] width 450 height 57
paste textarea "B-V-5RBH7LG Resolution: Replaced Machine, Rescued, Rebooted, Reseated component…"
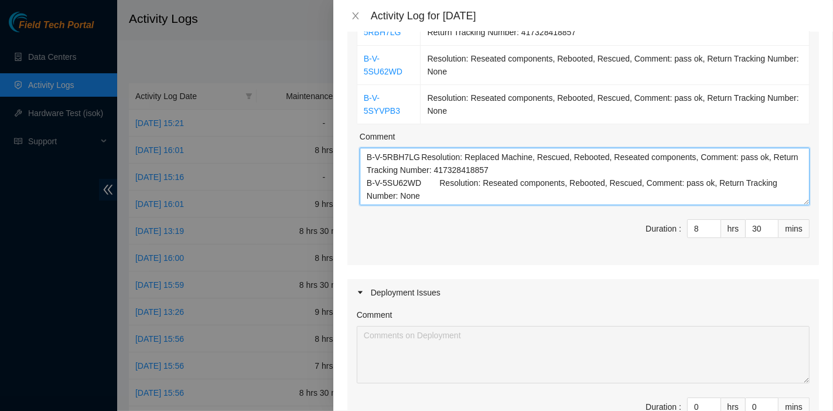
scroll to position [22, 0]
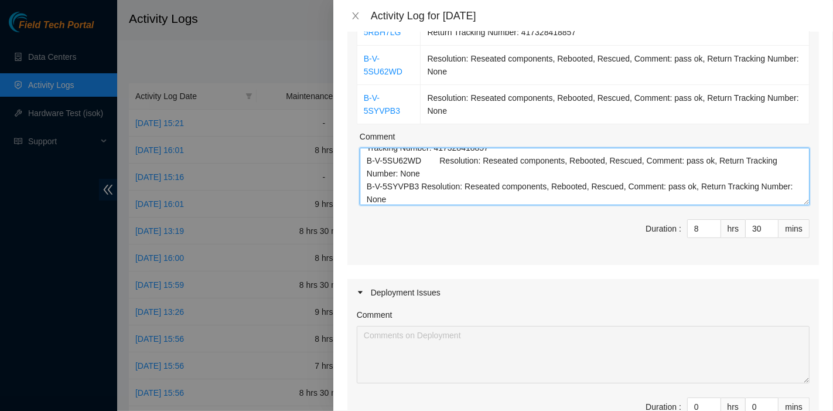
click at [567, 182] on textarea "B-V-5RBH7LG Resolution: Replaced Machine, Rescued, Rebooted, Reseated component…" at bounding box center [585, 176] width 450 height 57
click at [483, 194] on textarea "B-V-5RBH7LG Resolution: Replaced Machine, Rescued, Rebooted, Reseated component…" at bounding box center [585, 176] width 450 height 57
paste textarea "B-V-5QONQXP Resolution: Rebooted, Reseated components, Rescued, Identified Faul…"
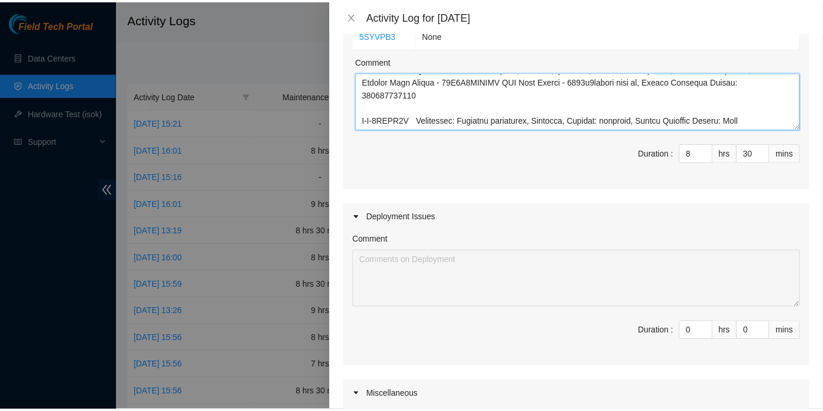
scroll to position [530, 0]
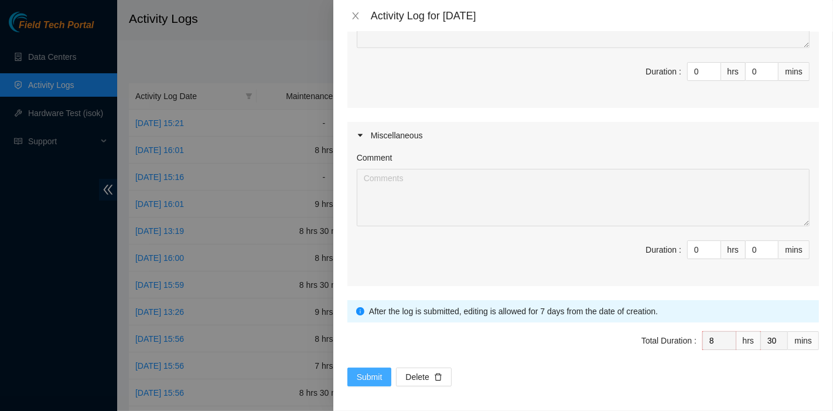
type textarea "B-V-5RBH7LG Resolution: Replaced Machine, Rescued, Rebooted, Reseated component…"
drag, startPoint x: 360, startPoint y: 374, endPoint x: 371, endPoint y: 375, distance: 11.3
click at [360, 374] on span "Submit" at bounding box center [370, 376] width 26 height 13
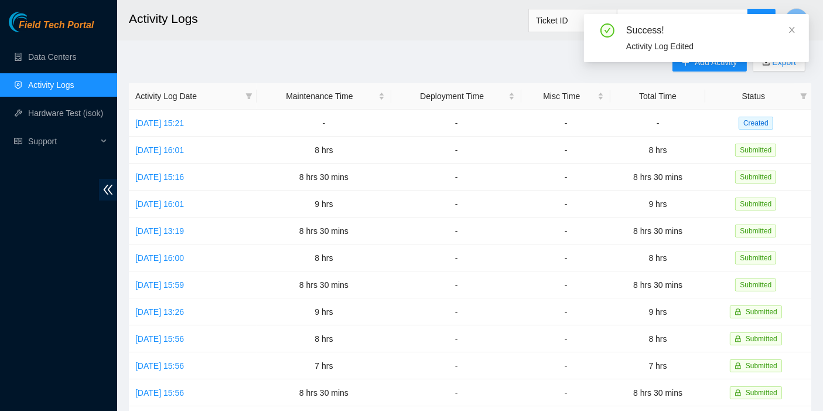
click at [796, 30] on div "Success! Activity Log Edited" at bounding box center [696, 38] width 225 height 48
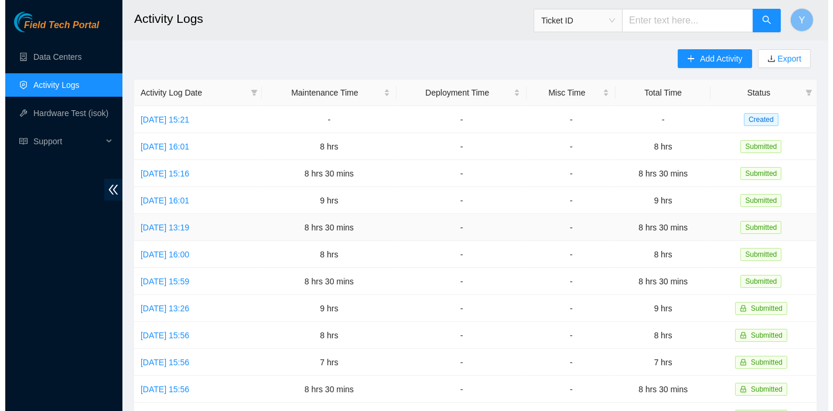
scroll to position [4, 0]
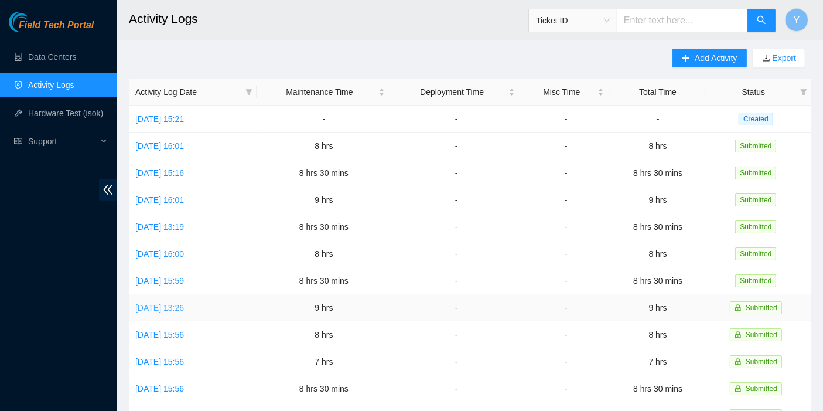
click at [184, 303] on link "[DATE] 13:26" at bounding box center [159, 307] width 49 height 9
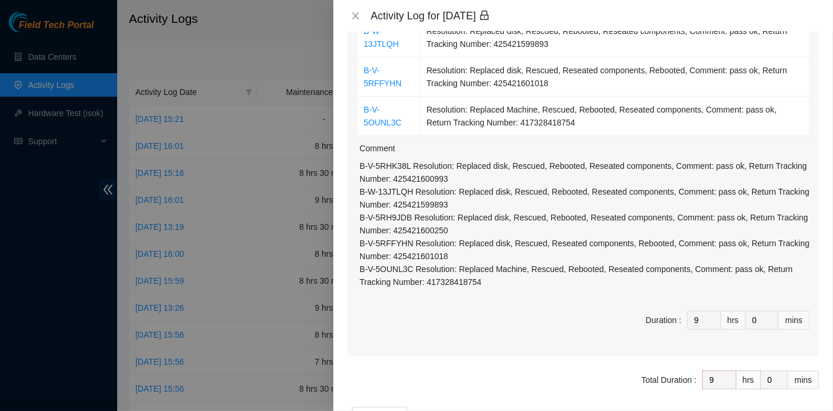
scroll to position [303, 0]
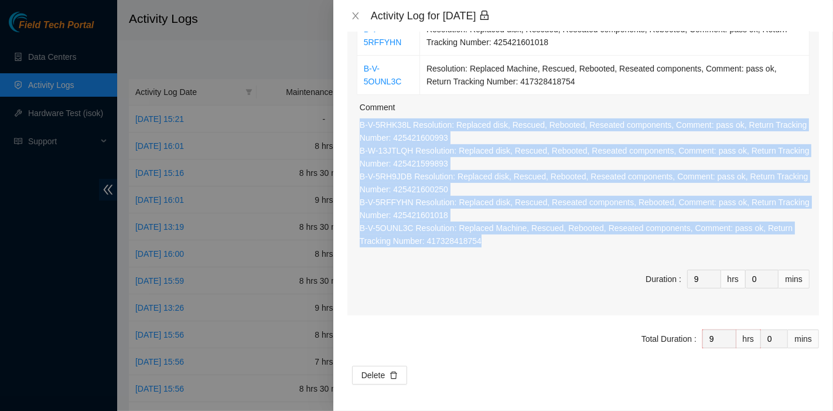
drag, startPoint x: 515, startPoint y: 241, endPoint x: 356, endPoint y: 124, distance: 197.8
click at [356, 124] on div "Ticket Number Resolution B-V-5RHK38L Resolution: Replaced disk, Rescued, Reboot…" at bounding box center [583, 85] width 472 height 459
click at [354, 18] on icon "close" at bounding box center [355, 15] width 9 height 9
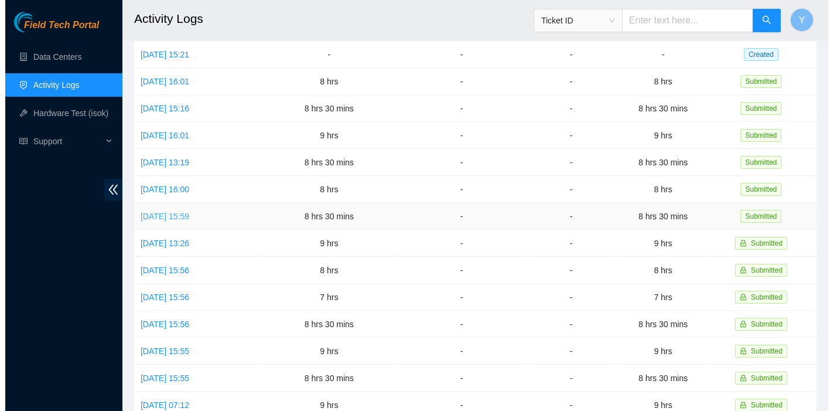
scroll to position [69, 0]
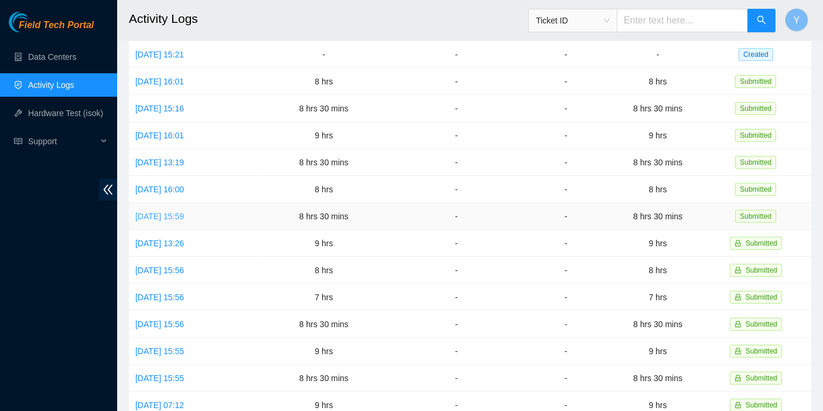
click at [182, 211] on link "[DATE] 15:59" at bounding box center [159, 215] width 49 height 9
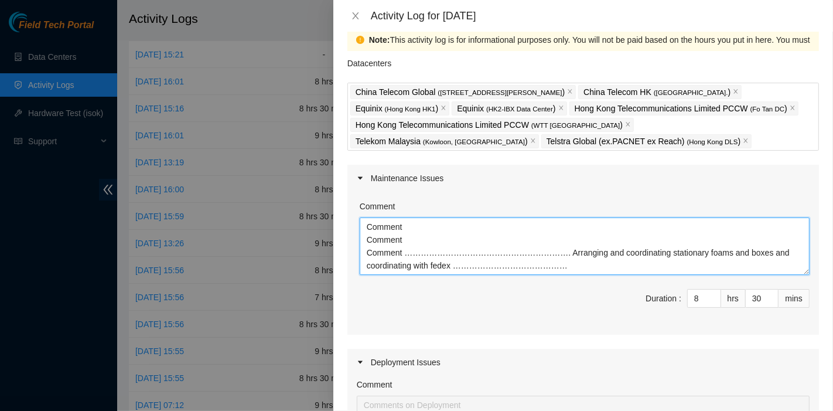
scroll to position [0, 0]
drag, startPoint x: 578, startPoint y: 263, endPoint x: 159, endPoint y: 174, distance: 427.6
click at [159, 174] on div "Activity Log for [DATE] Note: This activity log is for informational purposes o…" at bounding box center [416, 205] width 833 height 411
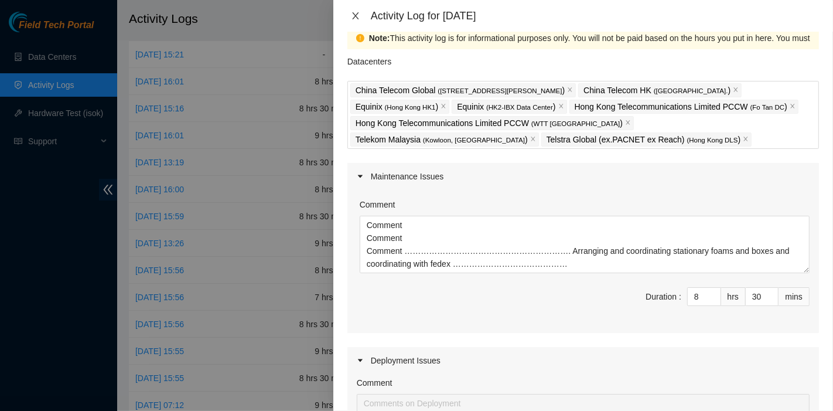
click at [357, 14] on icon "close" at bounding box center [355, 15] width 9 height 9
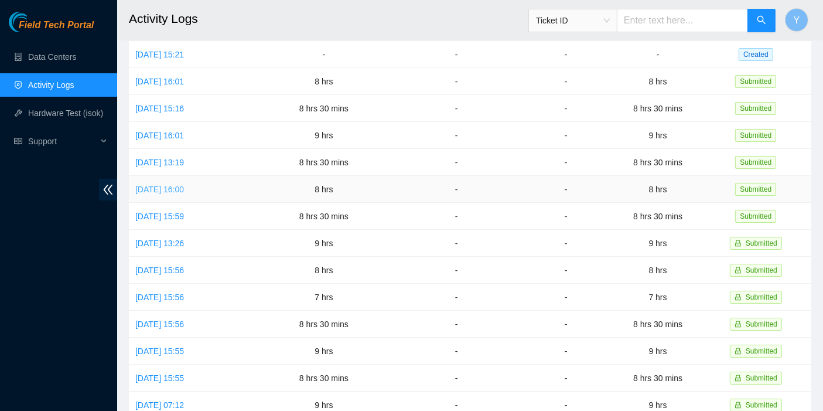
click at [180, 185] on link "[DATE] 16:00" at bounding box center [159, 189] width 49 height 9
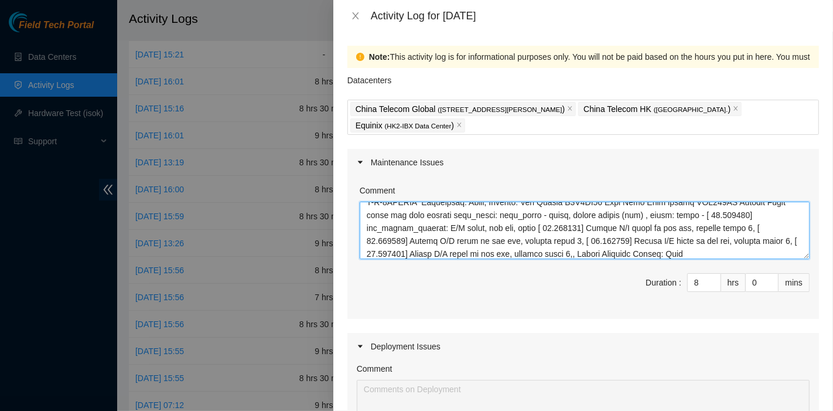
scroll to position [52, 0]
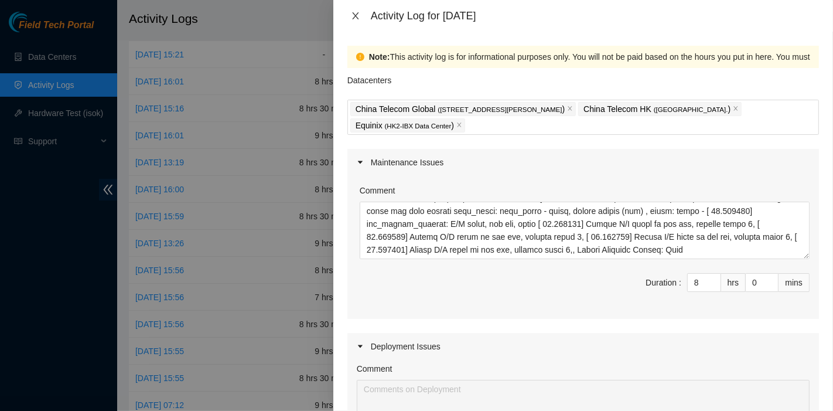
click at [354, 14] on icon "close" at bounding box center [355, 15] width 6 height 7
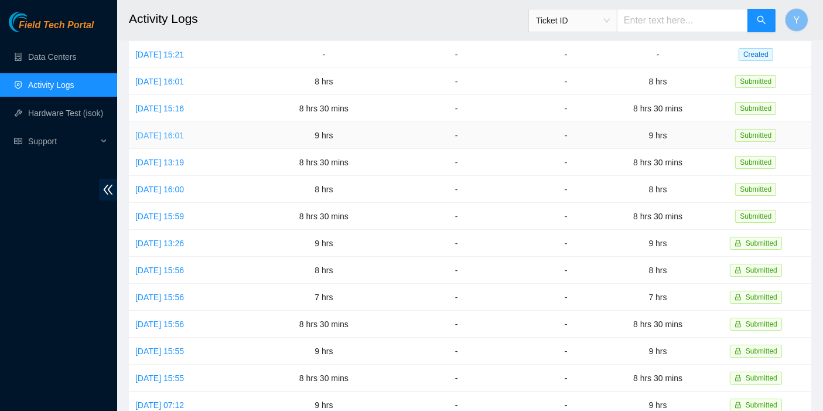
click at [183, 134] on link "[DATE] 16:01" at bounding box center [159, 135] width 49 height 9
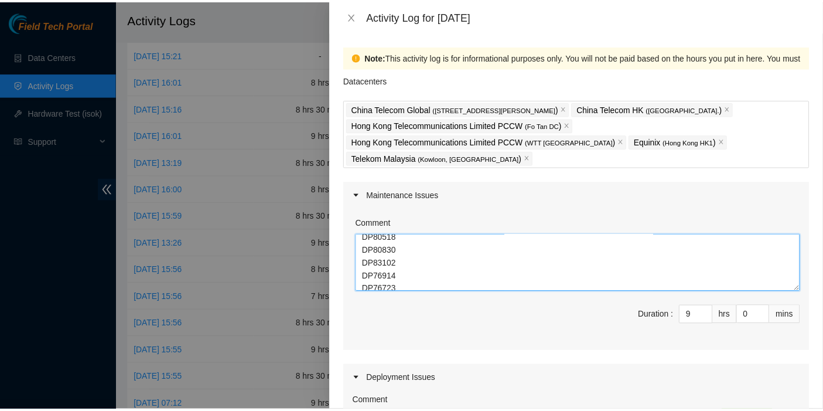
scroll to position [124, 0]
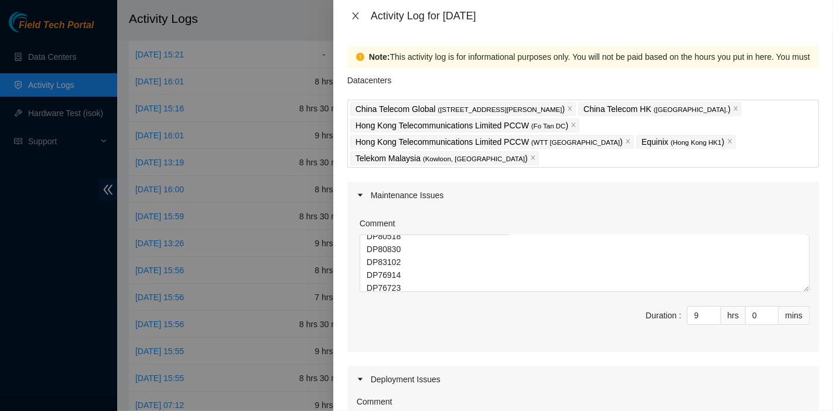
click at [351, 14] on icon "close" at bounding box center [355, 15] width 9 height 9
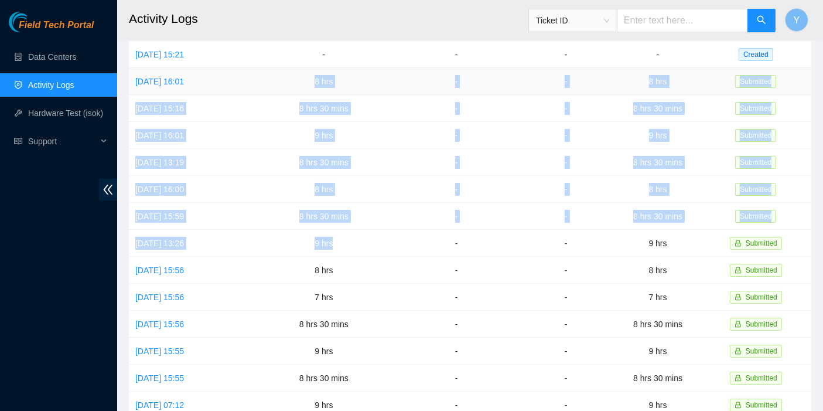
drag, startPoint x: 367, startPoint y: 239, endPoint x: 314, endPoint y: 83, distance: 164.5
click at [314, 83] on tbody "[DATE] 15:21 - - - - Created [DATE] 16:01 8 hrs - - 8 hrs Submitted [DATE] 15:1…" at bounding box center [470, 310] width 682 height 539
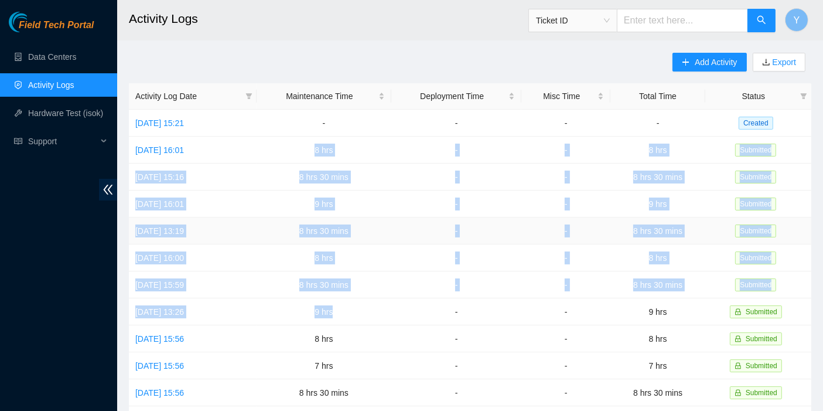
scroll to position [0, 0]
click at [799, 24] on span "Y" at bounding box center [797, 20] width 6 height 15
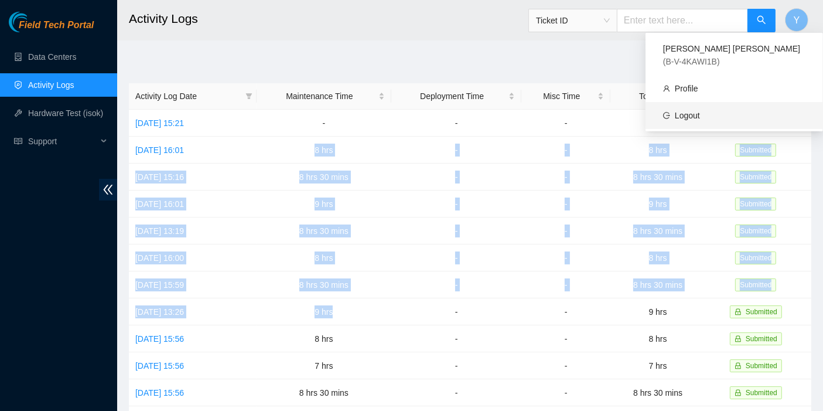
drag, startPoint x: 732, startPoint y: 103, endPoint x: 721, endPoint y: 106, distance: 11.7
click at [700, 111] on link "Logout" at bounding box center [687, 115] width 25 height 9
